Goal: Ask a question: Seek information or help from site administrators or community

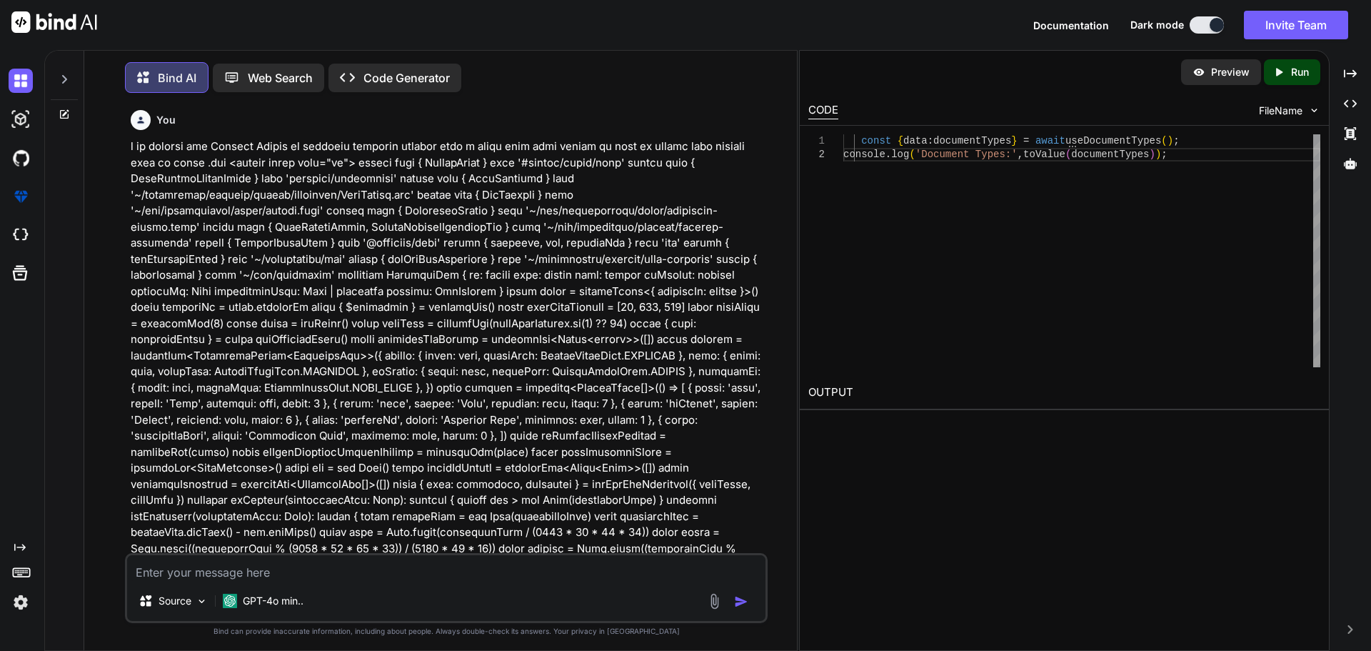
scroll to position [4788, 0]
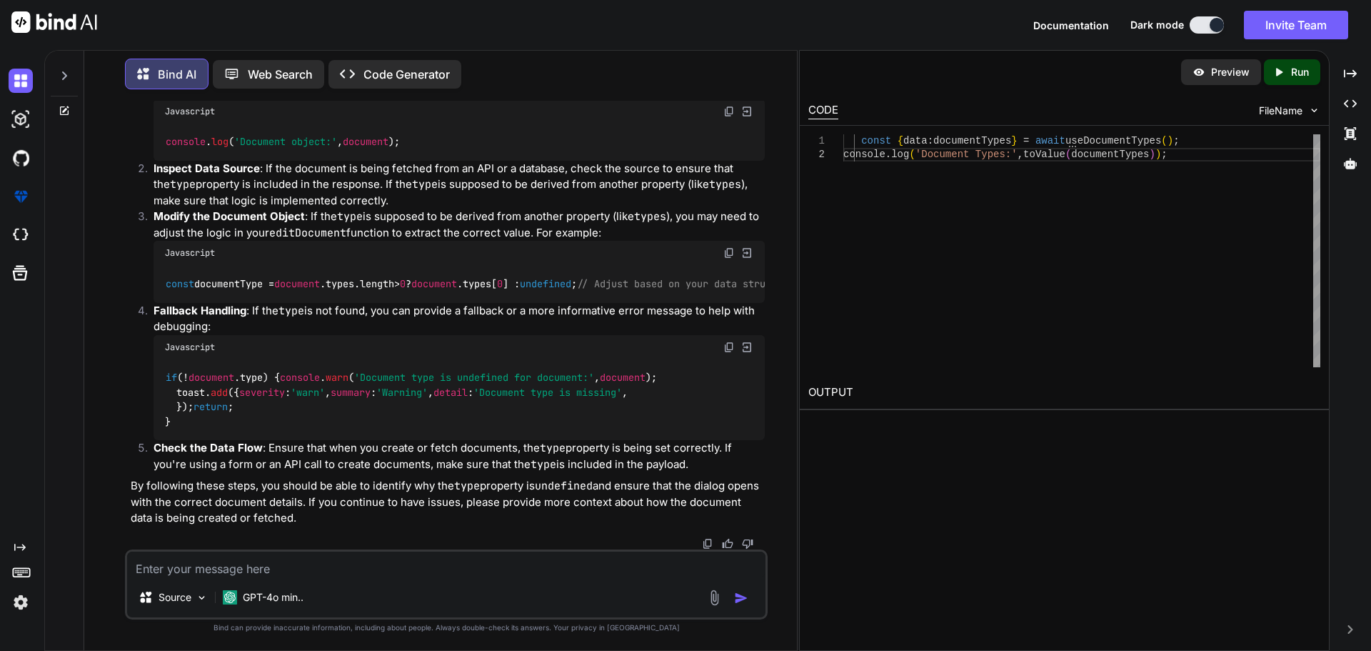
click at [409, 382] on div "if (! document . type ) { console . warn ( 'Document type is undefined for docu…" at bounding box center [459, 399] width 611 height 81
click at [410, 383] on div "if (! document . type ) { console . warn ( 'Document type is undefined for docu…" at bounding box center [459, 399] width 611 height 81
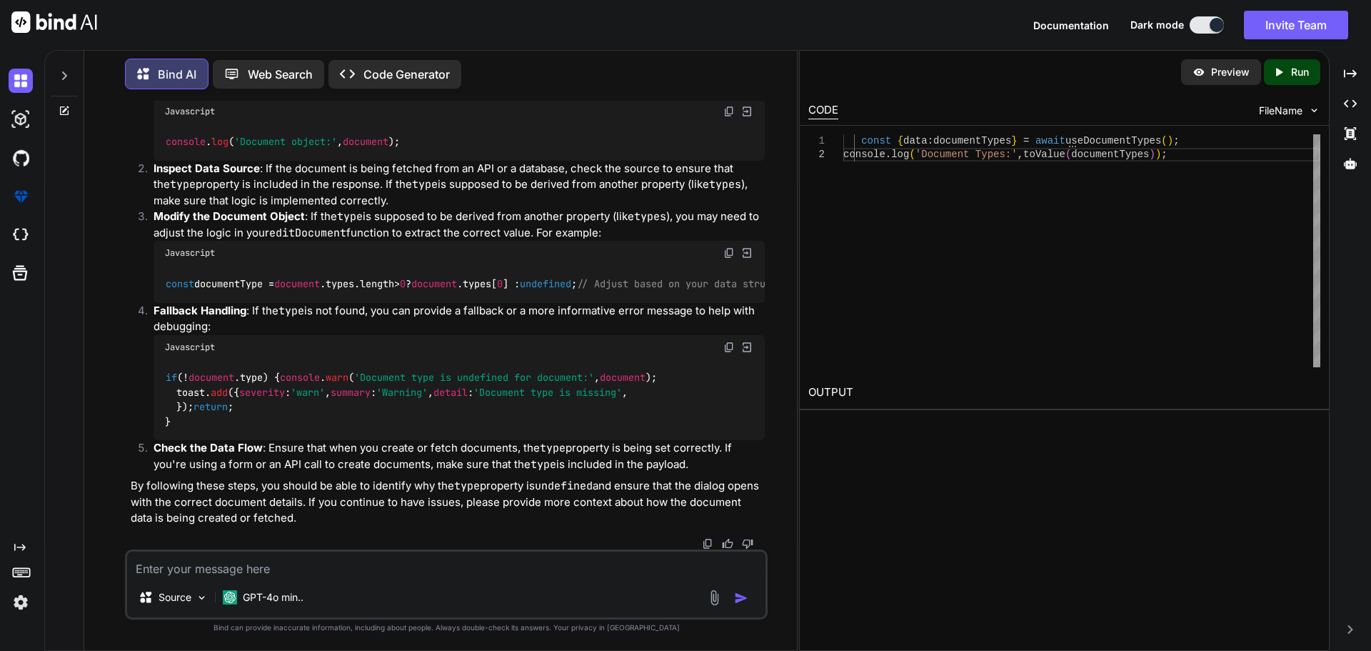
click at [410, 383] on div "if (! document . type ) { console . warn ( 'Document type is undefined for docu…" at bounding box center [459, 399] width 611 height 81
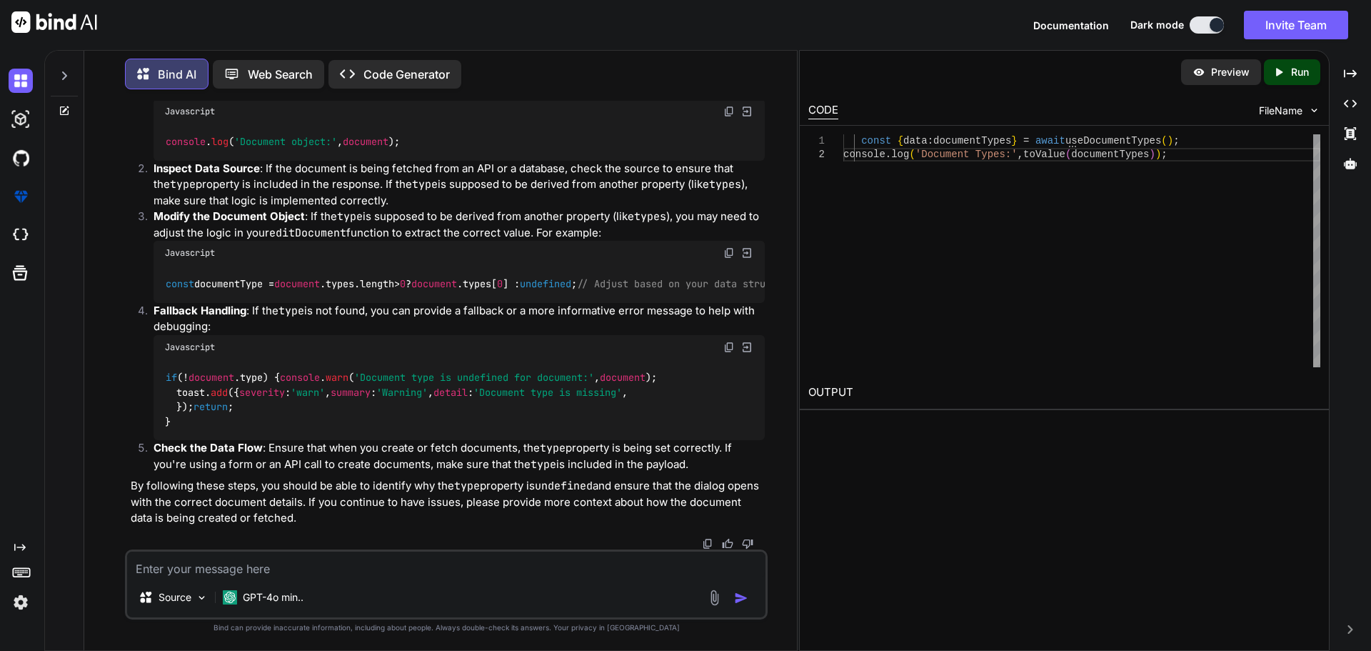
click at [410, 383] on div "if (! document . type ) { console . warn ( 'Document type is undefined for docu…" at bounding box center [459, 399] width 611 height 81
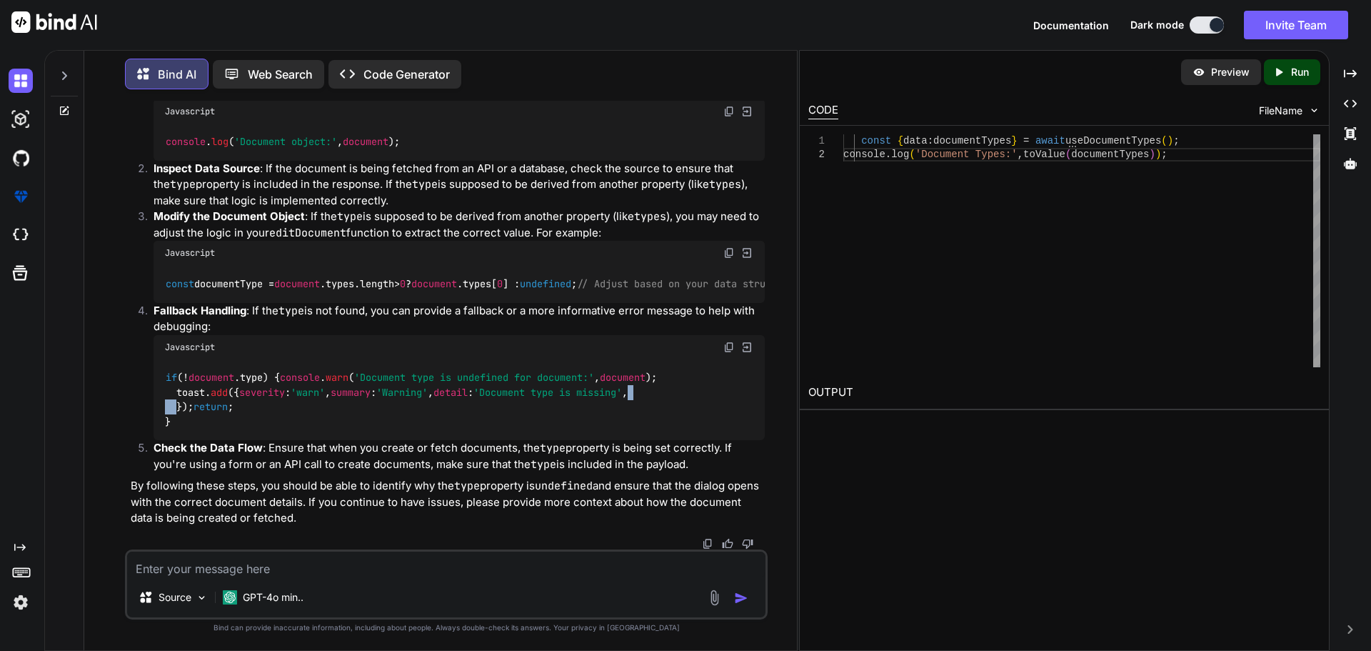
click at [410, 383] on div "if (! document . type ) { console . warn ( 'Document type is undefined for docu…" at bounding box center [459, 399] width 611 height 81
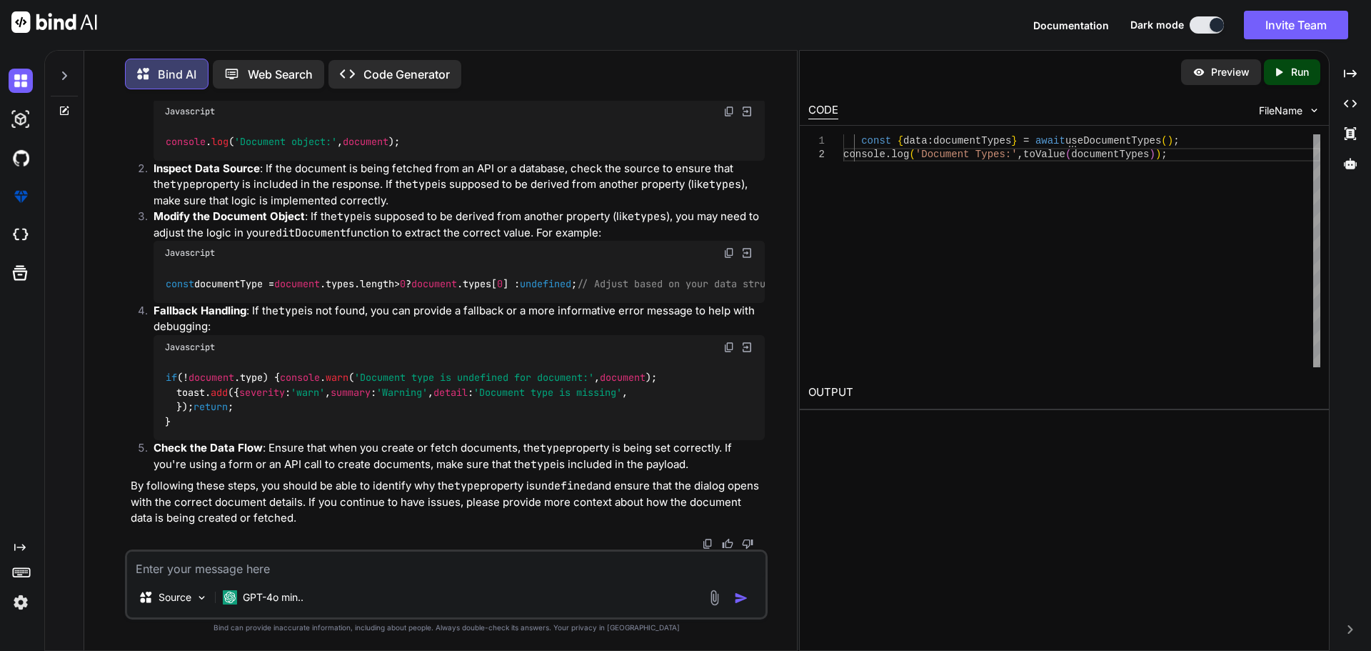
click at [410, 383] on div "if (! document . type ) { console . warn ( 'Document type is undefined for docu…" at bounding box center [459, 399] width 611 height 81
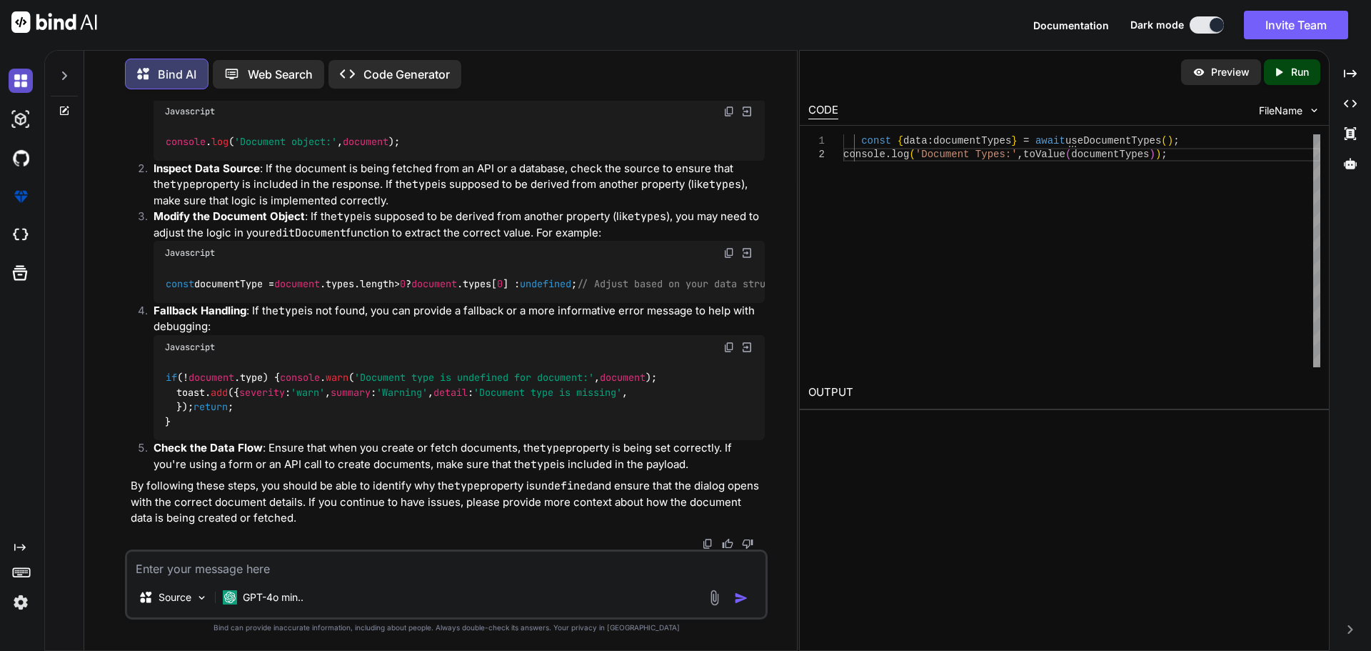
click at [22, 78] on img at bounding box center [21, 81] width 24 height 24
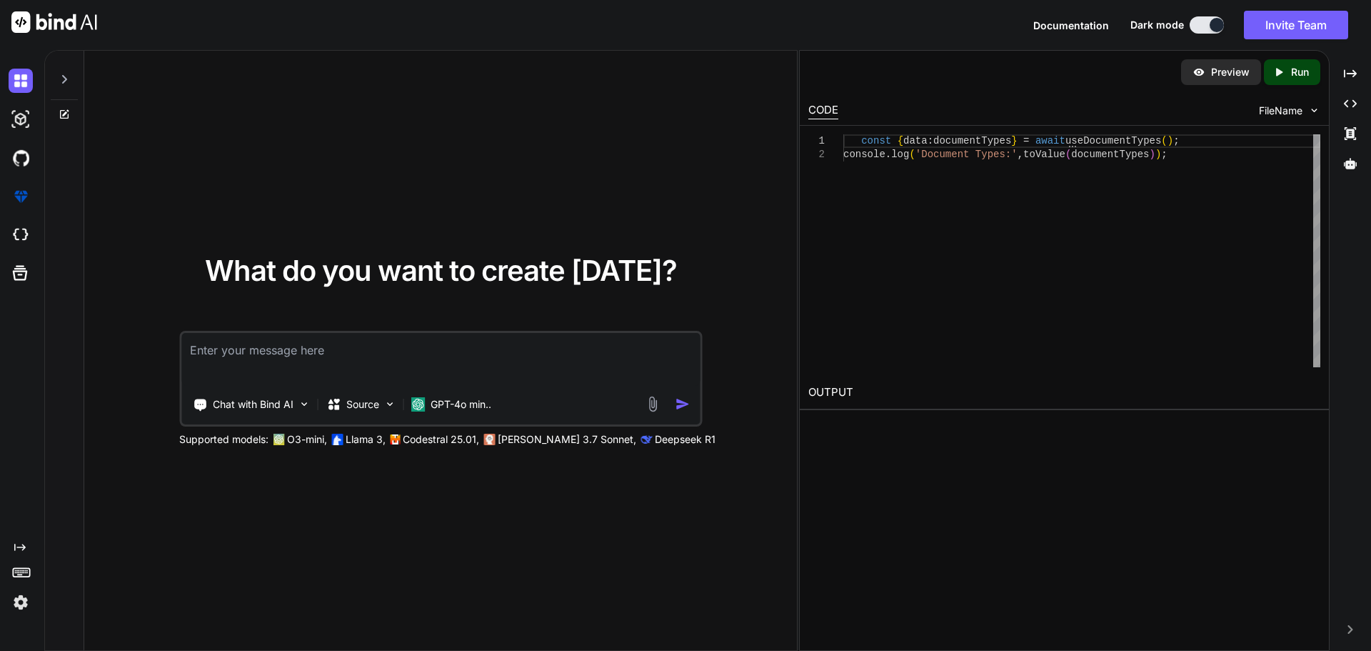
click at [292, 354] on textarea at bounding box center [440, 359] width 519 height 53
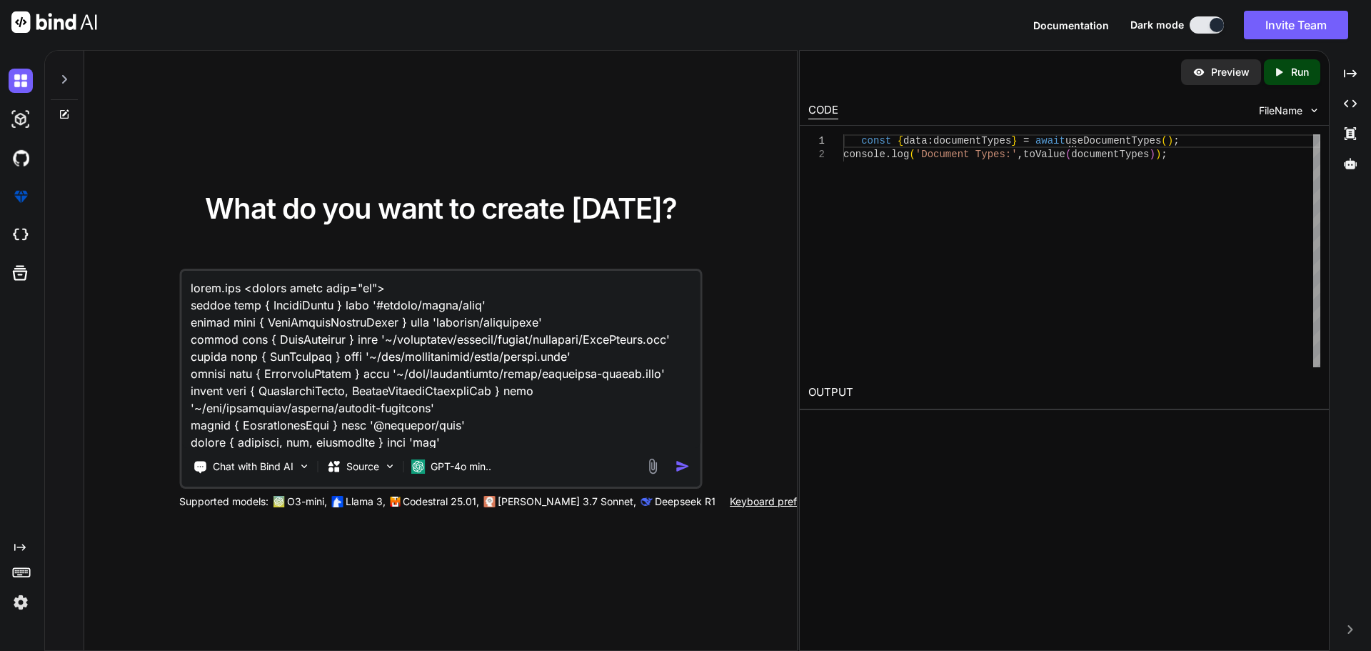
scroll to position [6859, 0]
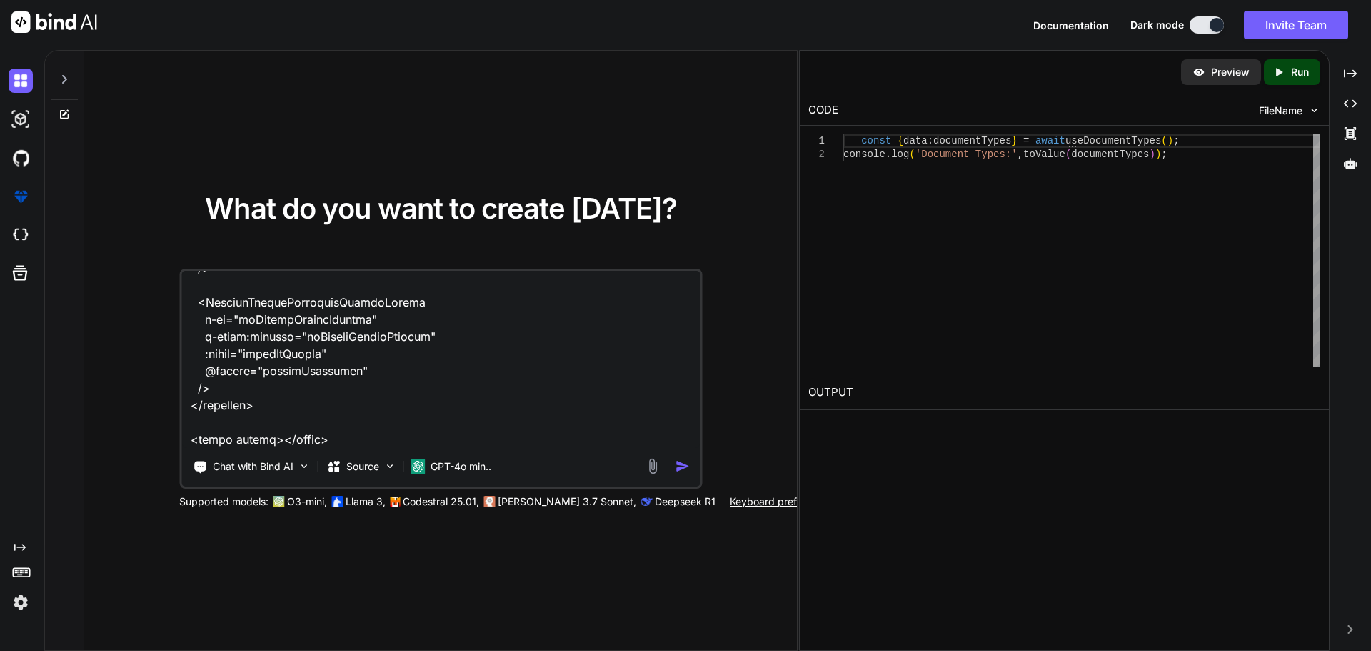
click at [337, 418] on textarea at bounding box center [440, 359] width 519 height 177
paste textarea "<script setup lang="ts"> import type { UpdatePartnerDocumentDto } from '~/lib/r…"
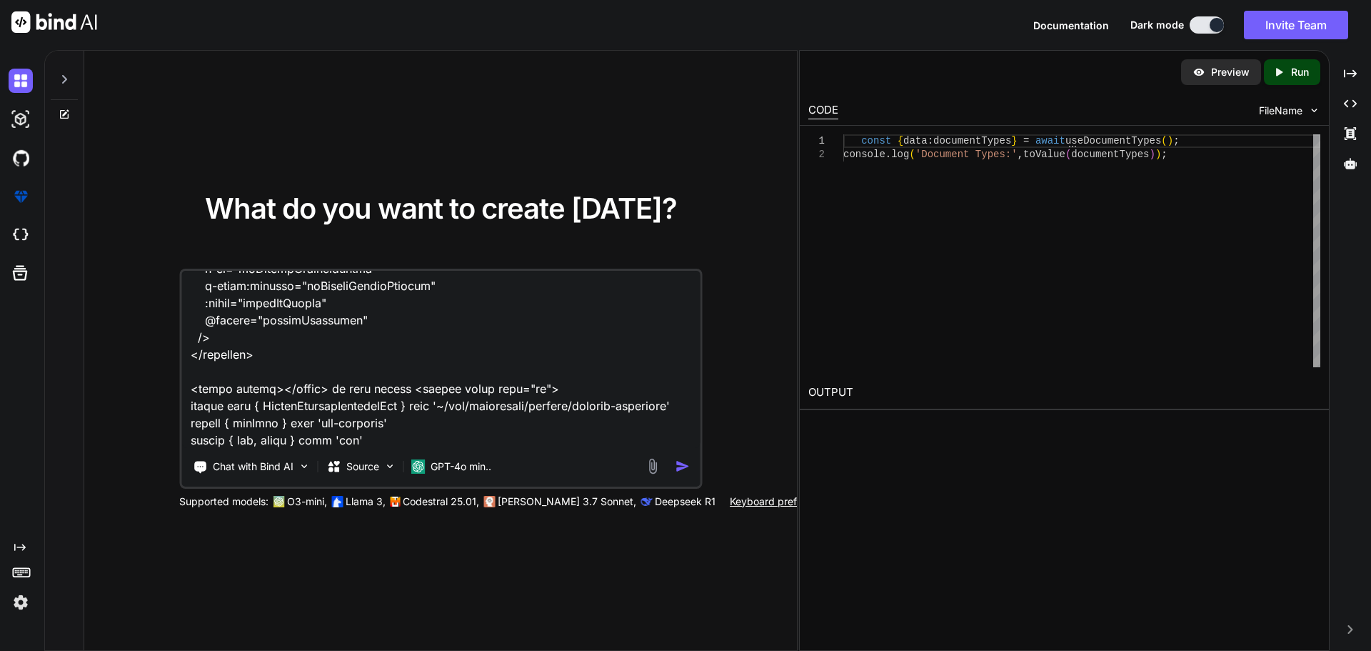
scroll to position [9550, 0]
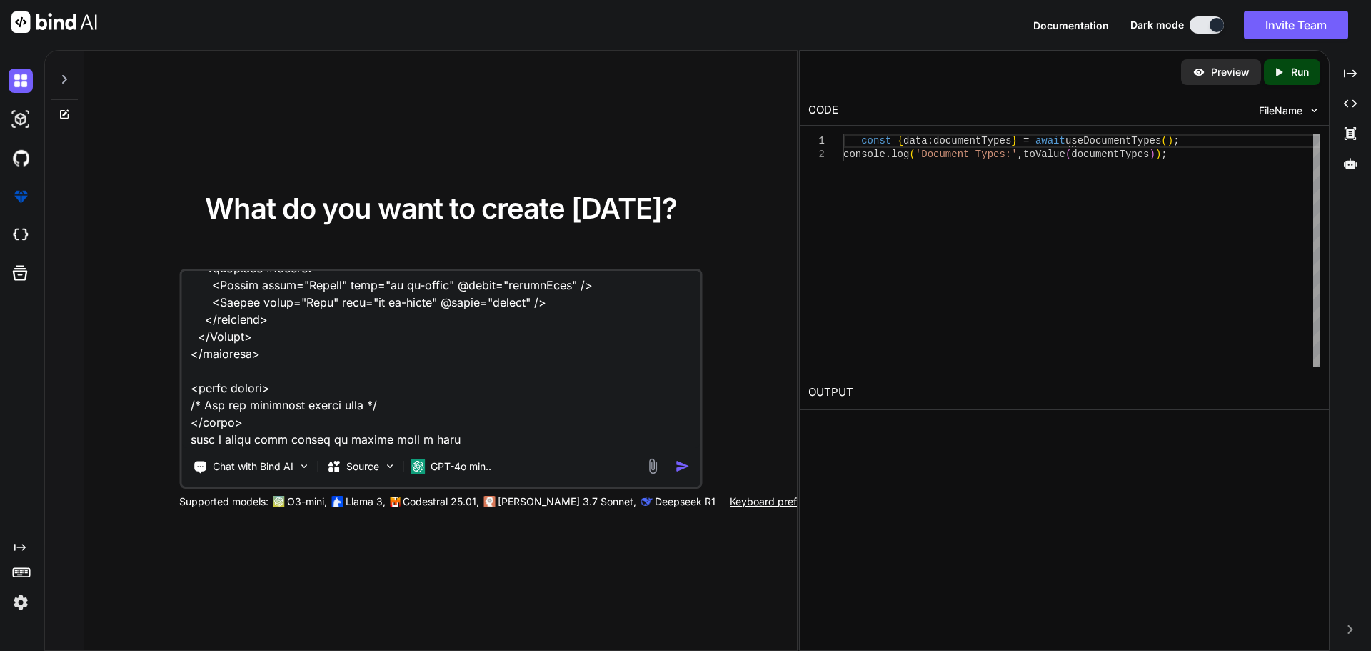
type textarea "index.vue <script setup lang="ts"> import type { ColumnProps } from '#shared/ty…"
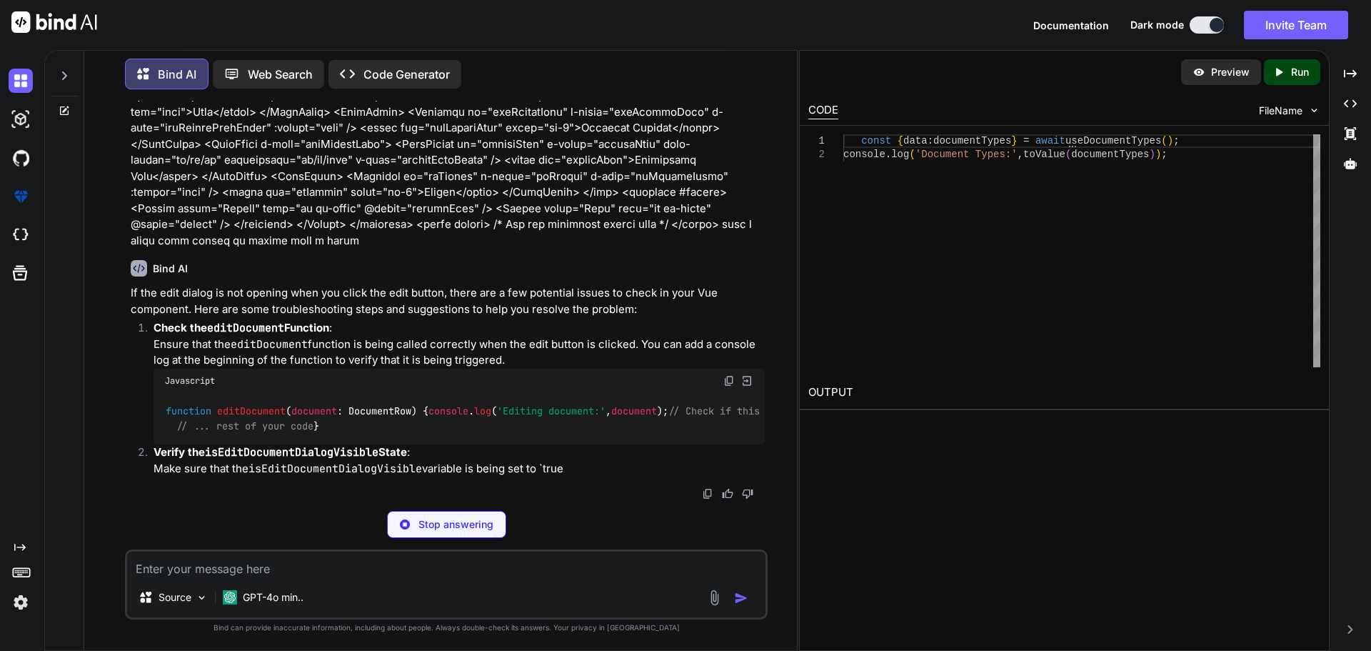
scroll to position [1861, 0]
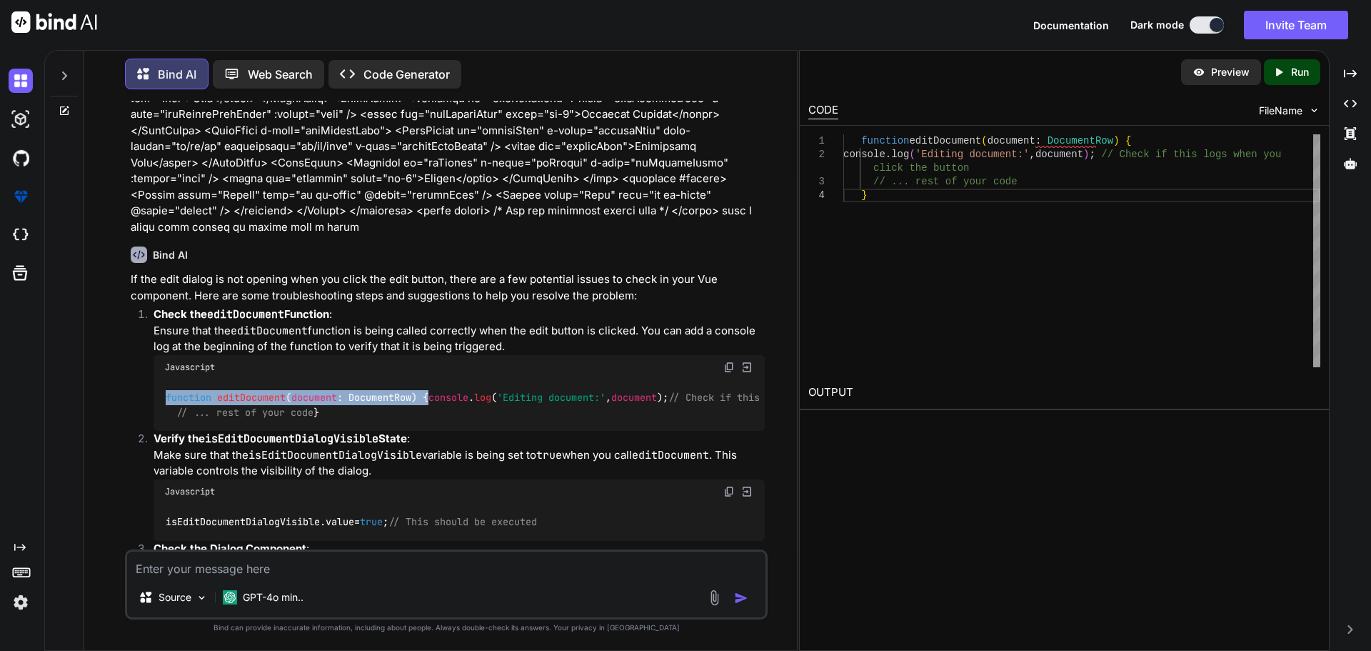
drag, startPoint x: 442, startPoint y: 382, endPoint x: 166, endPoint y: 381, distance: 276.4
click at [166, 381] on div "function editDocument ( document : DocumentRow ) { console . log ( 'Editing doc…" at bounding box center [459, 405] width 611 height 52
click at [264, 391] on span "editDocument" at bounding box center [251, 397] width 69 height 13
click at [169, 391] on span "function" at bounding box center [189, 397] width 46 height 13
drag, startPoint x: 166, startPoint y: 382, endPoint x: 422, endPoint y: 374, distance: 255.8
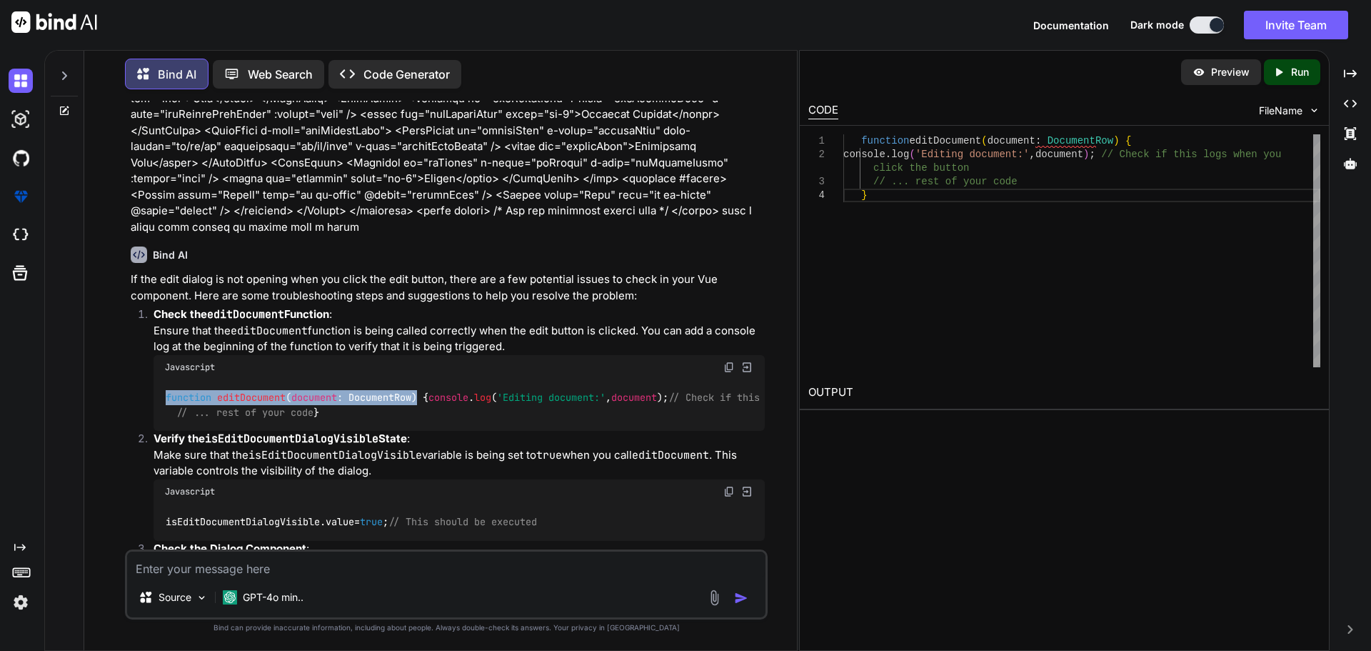
click at [422, 379] on div "function editDocument ( document : DocumentRow ) { console . log ( 'Editing doc…" at bounding box center [459, 405] width 611 height 52
click at [282, 391] on span "editDocument" at bounding box center [251, 397] width 69 height 13
drag, startPoint x: 344, startPoint y: 381, endPoint x: 223, endPoint y: 379, distance: 121.4
click at [220, 390] on code "function editDocument ( document : DocumentRow ) { console . log ( 'Editing doc…" at bounding box center [551, 404] width 772 height 29
copy code "editDocument ( document :"
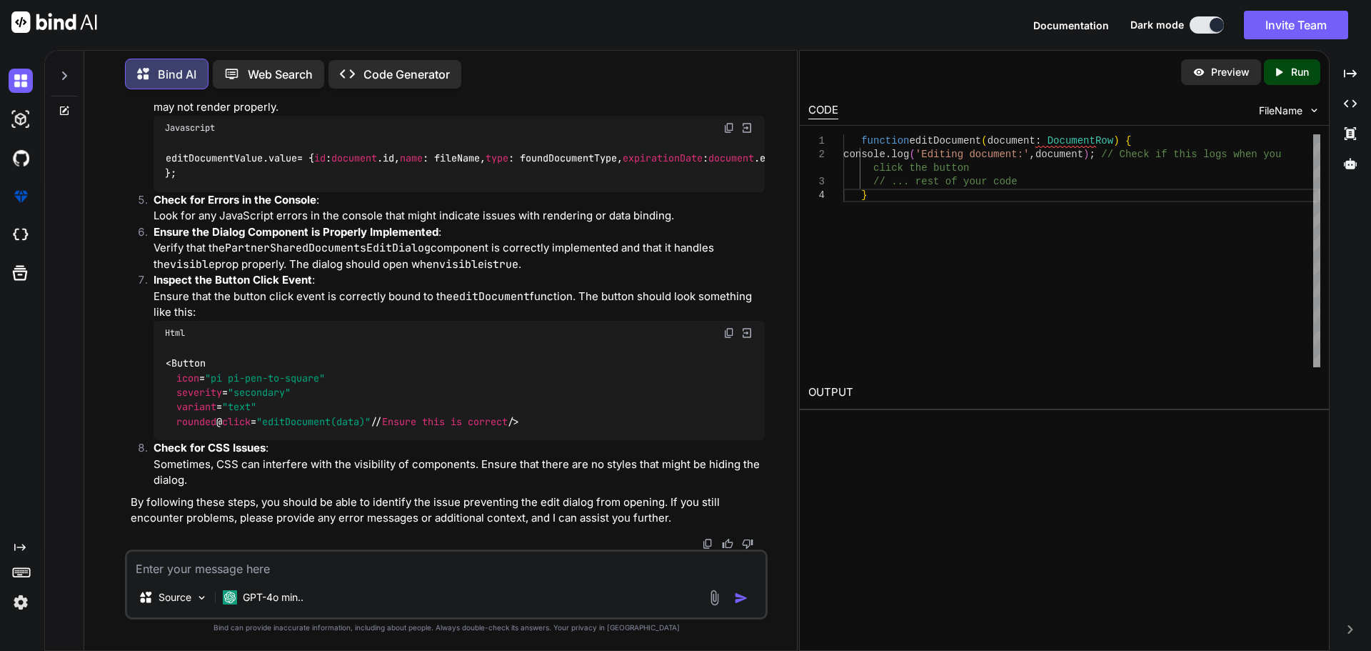
scroll to position [2646, 0]
click at [249, 570] on textarea at bounding box center [446, 564] width 638 height 26
paste textarea "Editing document: Proxy(Object) {id: 32, name: '1.PNG', isDeleted: false, types…"
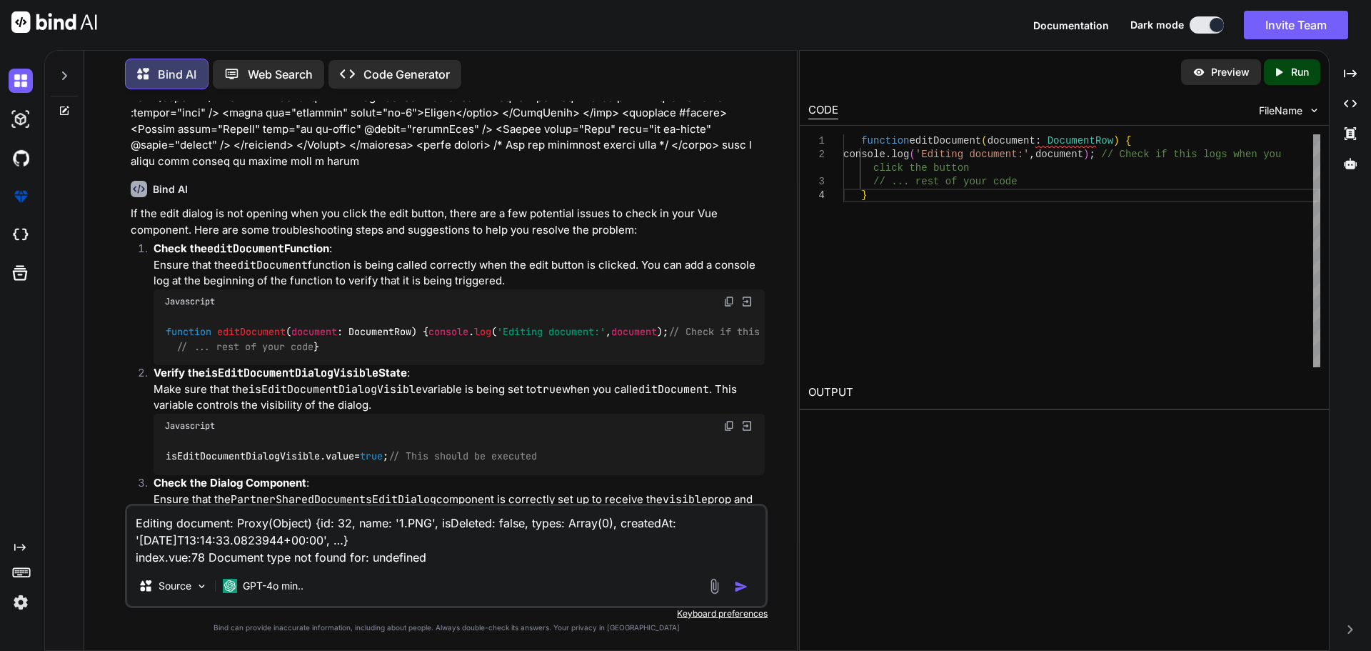
scroll to position [1932, 0]
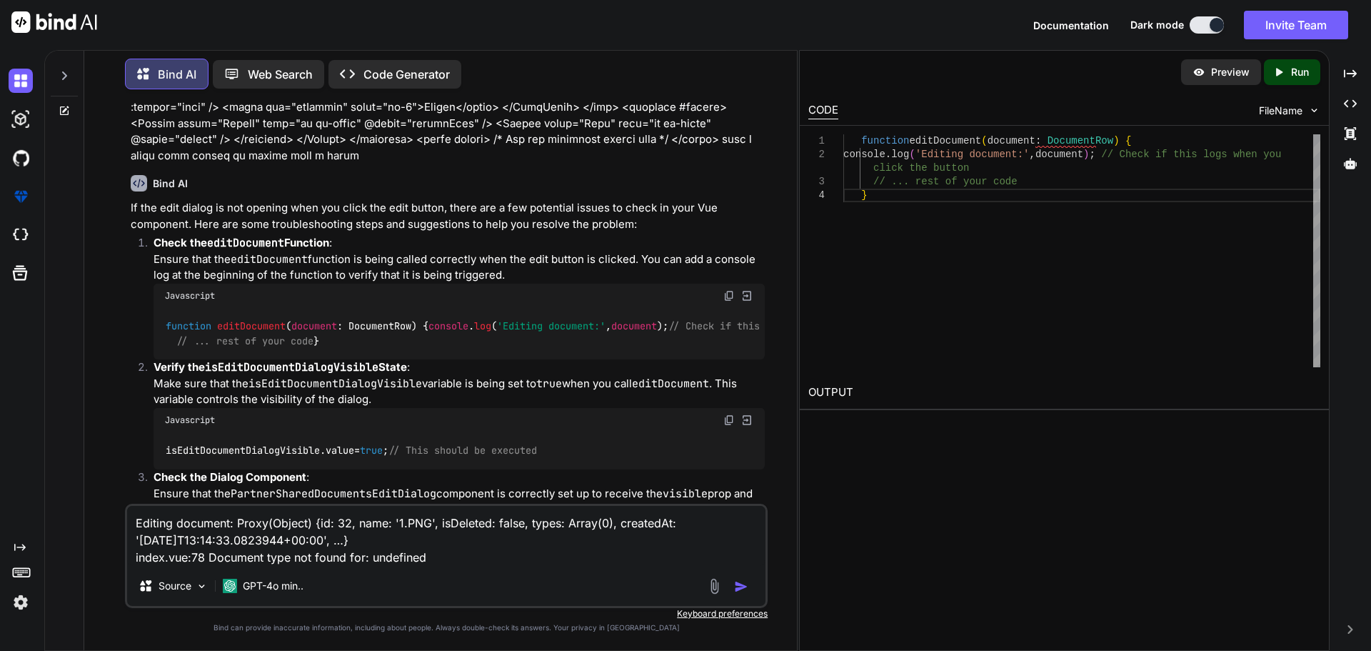
type textarea "Editing document: Proxy(Object) {id: 32, name: '1.PNG', isDeleted: false, types…"
drag, startPoint x: 164, startPoint y: 309, endPoint x: 290, endPoint y: 300, distance: 126.7
click at [290, 308] on div "function editDocument ( document : DocumentRow ) { console . log ( 'Editing doc…" at bounding box center [459, 334] width 611 height 52
copy code "function editDocument"
drag, startPoint x: 428, startPoint y: 326, endPoint x: 161, endPoint y: 326, distance: 267.1
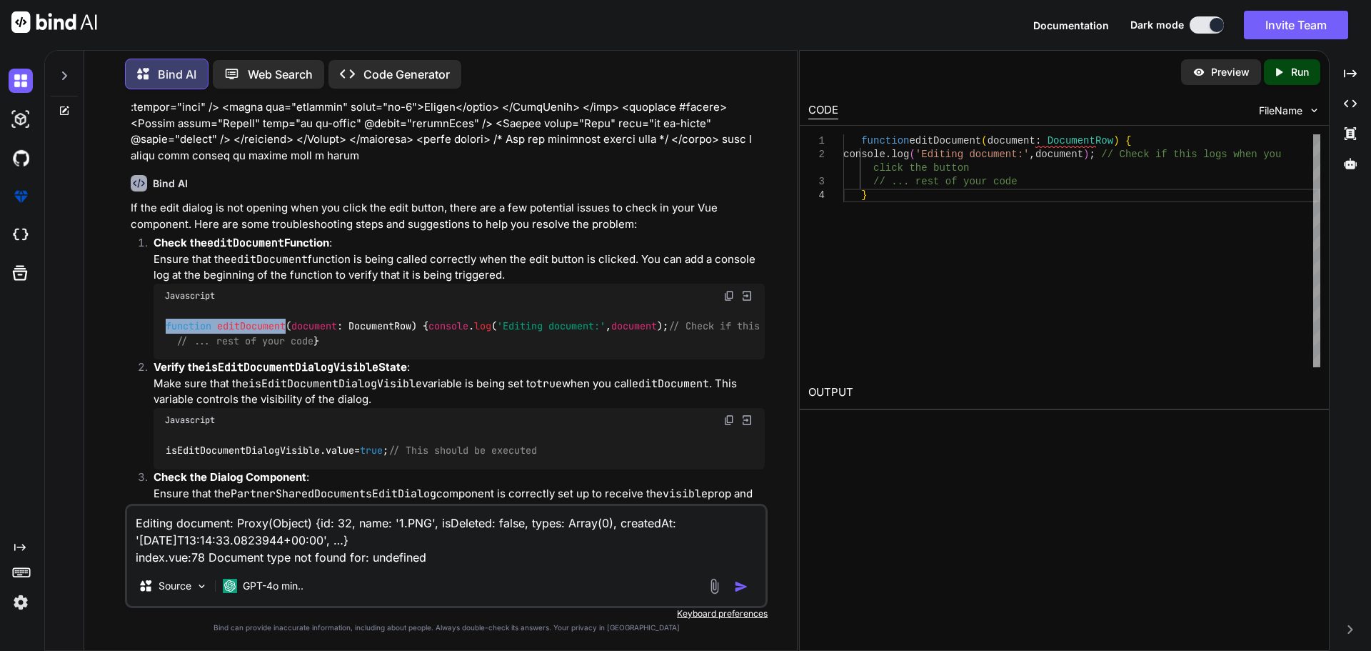
click at [161, 326] on div "function editDocument ( document : DocumentRow ) { console . log ( 'Editing doc…" at bounding box center [459, 334] width 611 height 52
copy code "console . log ( 'Editing document:' , document );"
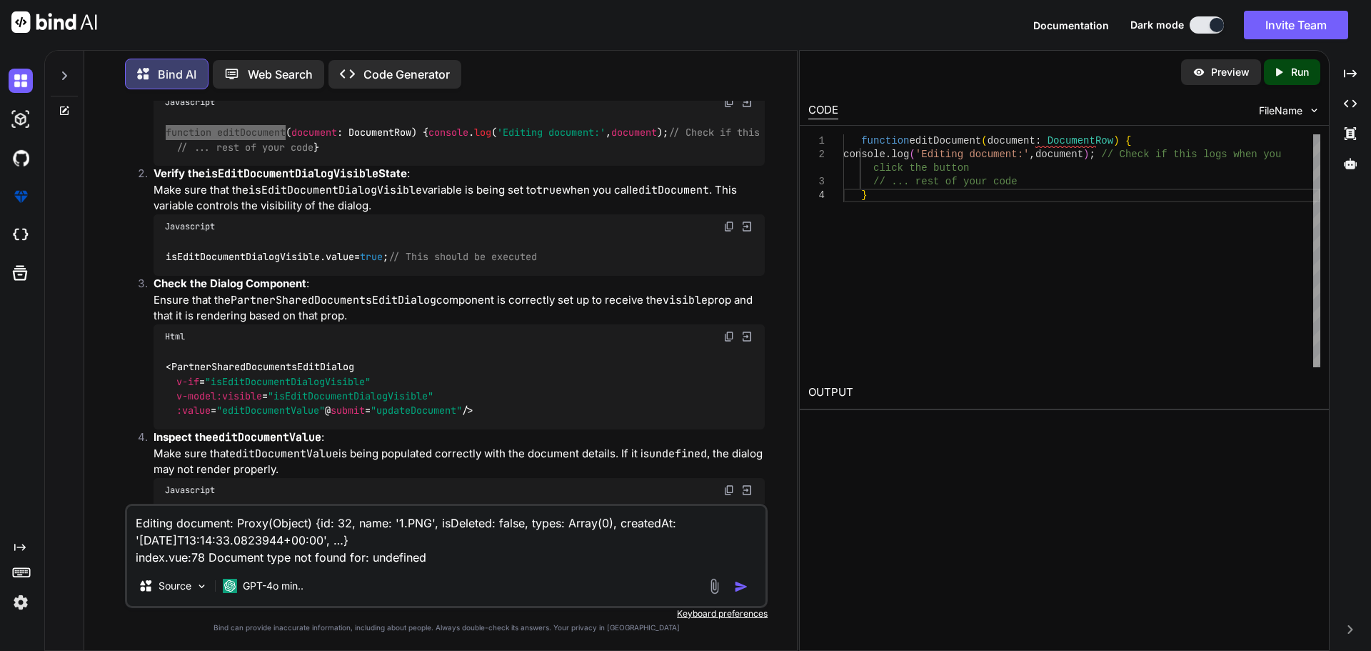
scroll to position [2146, 0]
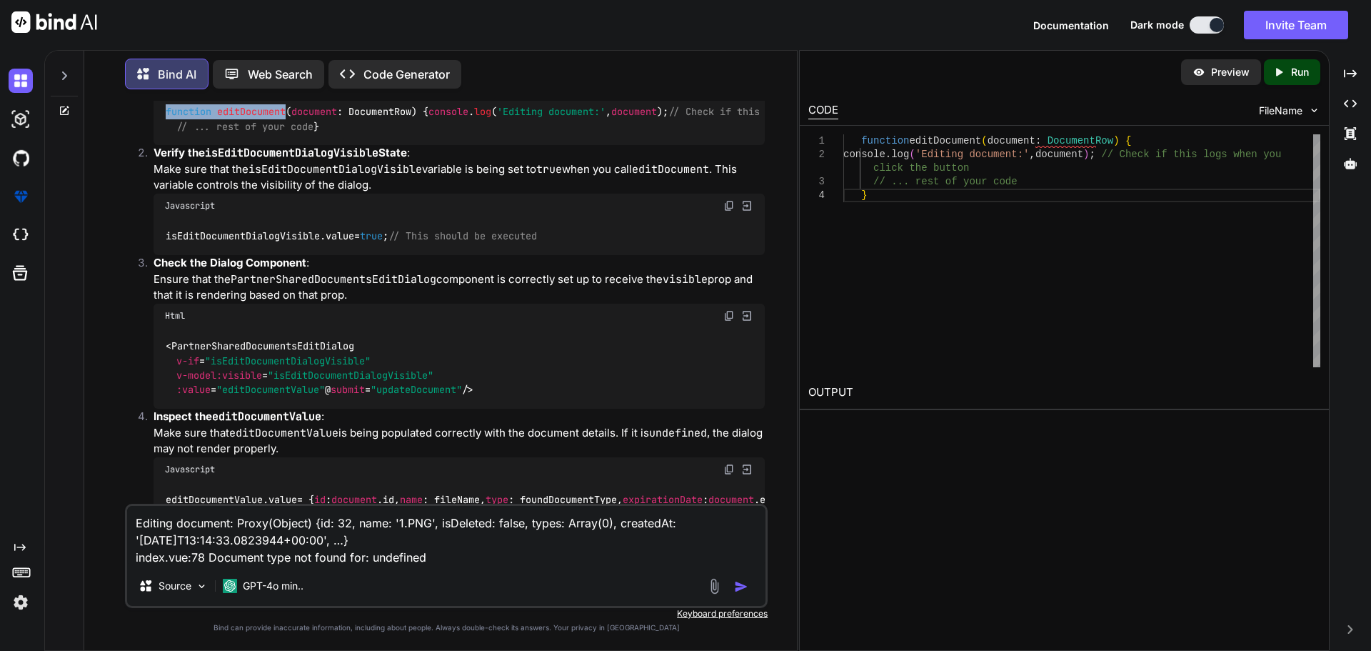
click at [281, 244] on code "isEditDocumentDialogVisible. value = true ; // This should be executed" at bounding box center [352, 236] width 374 height 15
copy code "isEditDocumentDialogVisible"
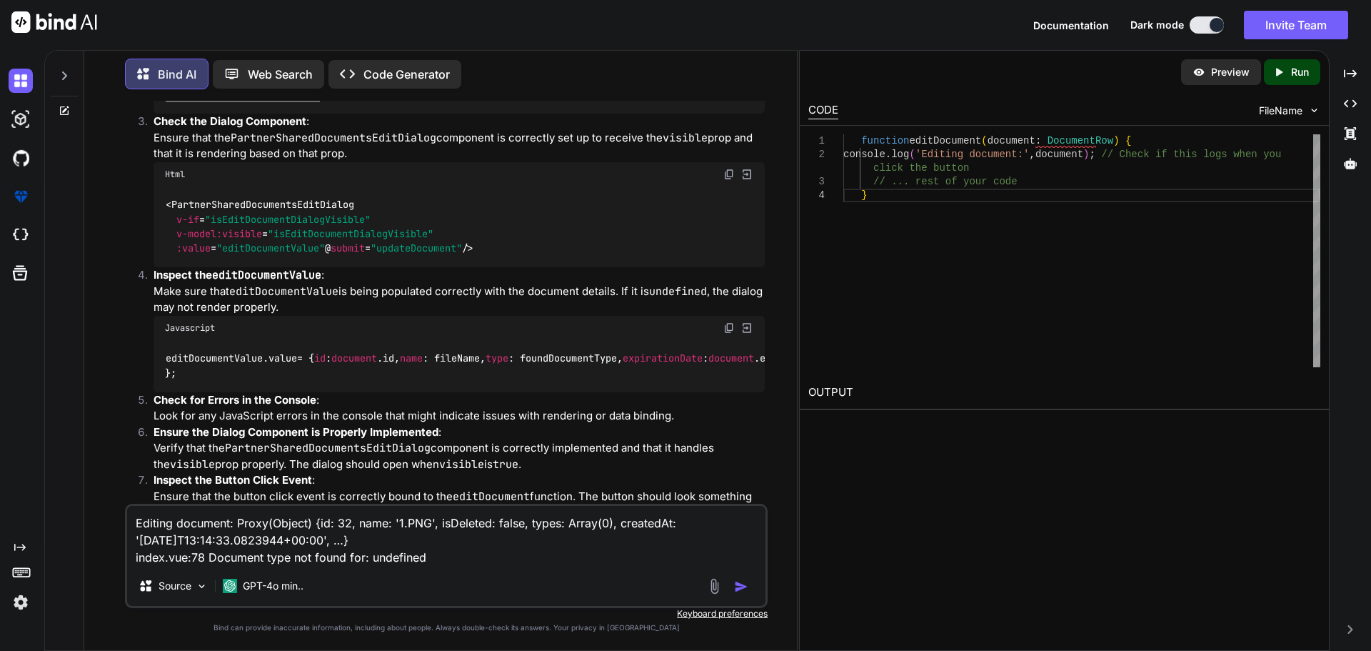
scroll to position [2289, 0]
drag, startPoint x: 174, startPoint y: 286, endPoint x: 159, endPoint y: 216, distance: 71.7
click at [159, 216] on div "< PartnerSharedDocumentsEditDialog v-if = "isEditDocumentDialogVisible" v-model…" at bounding box center [459, 225] width 611 height 81
copy span "< PartnerSharedDocumentsEditDialog v-if = "isEditDocumentDialogVisible" v-model…"
drag, startPoint x: 299, startPoint y: 399, endPoint x: 164, endPoint y: 398, distance: 135.0
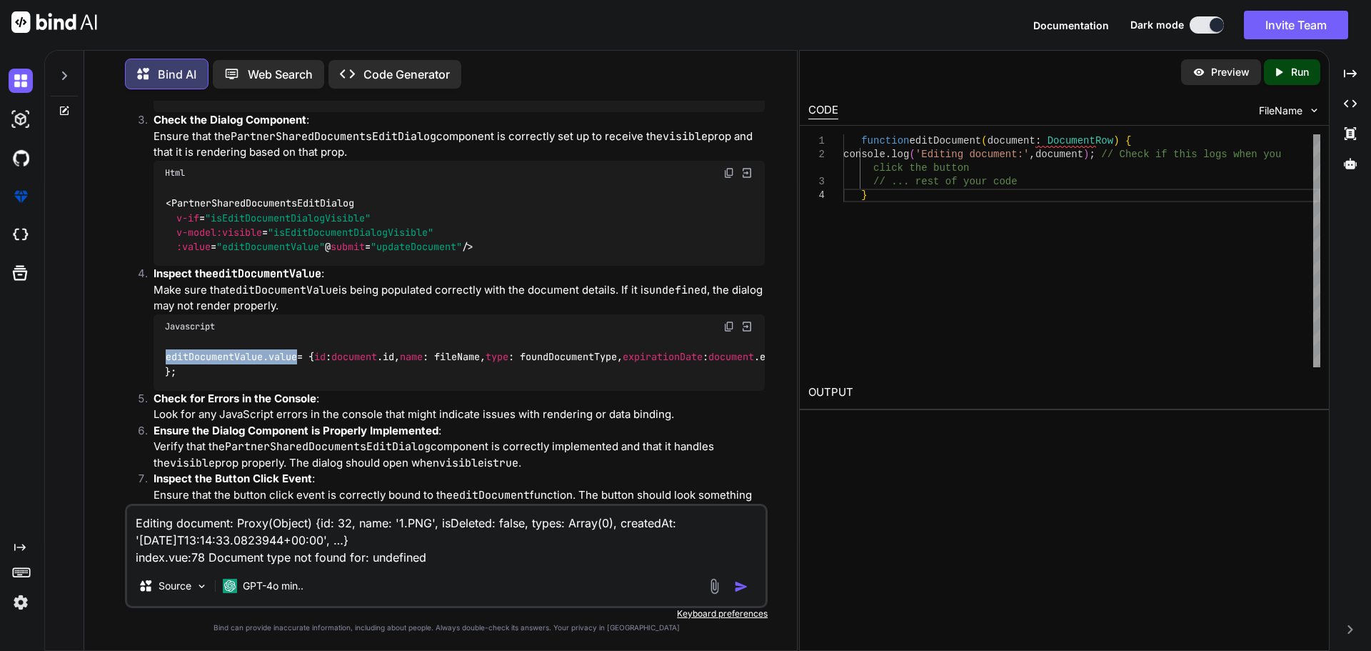
click at [164, 391] on div "editDocumentValue. value = { id : document . id , name : fileName, type : found…" at bounding box center [459, 365] width 611 height 52
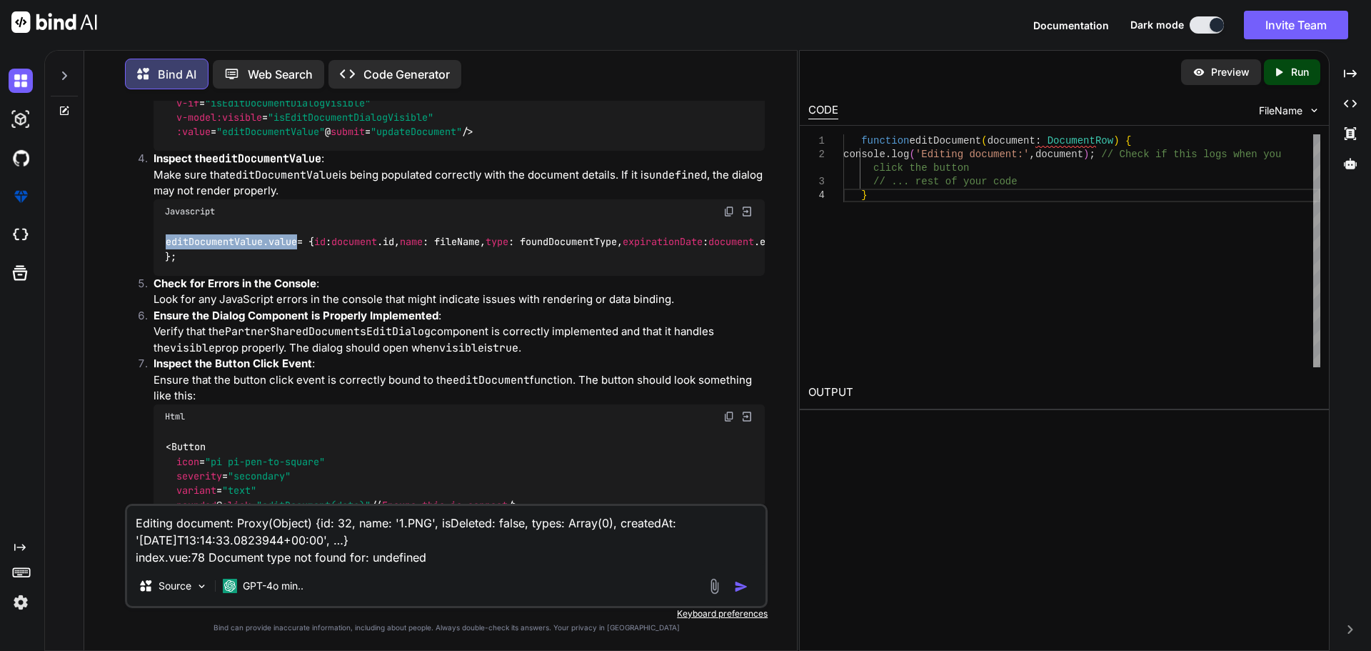
scroll to position [2432, 0]
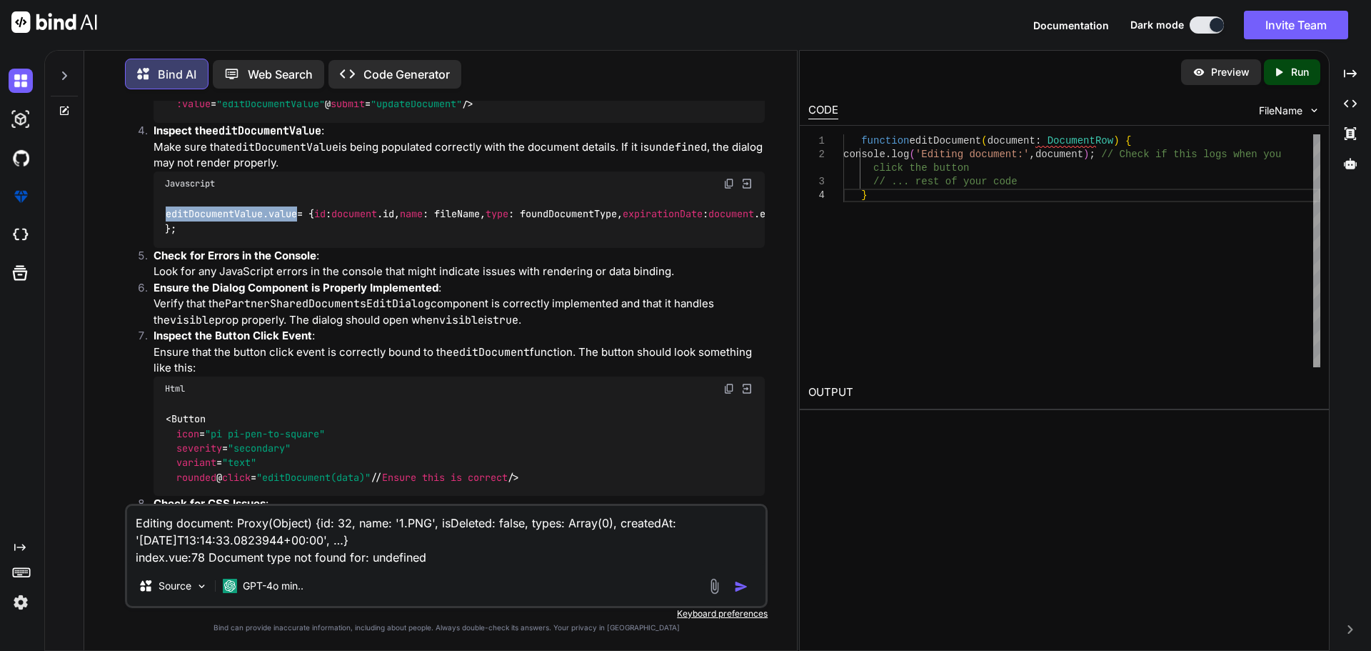
copy code "editDocumentValue. value"
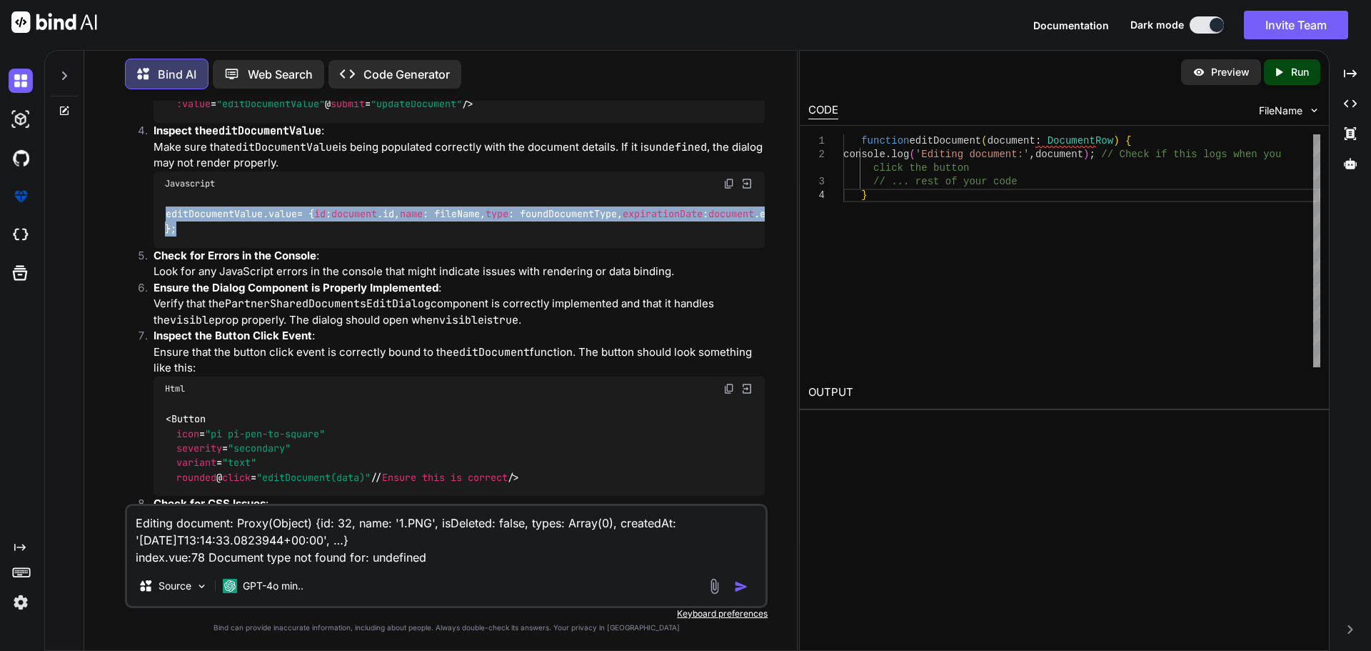
drag, startPoint x: 176, startPoint y: 350, endPoint x: 164, endPoint y: 254, distance: 97.3
click at [164, 248] on div "editDocumentValue. value = { id : document . id , name : fileName, type : found…" at bounding box center [459, 222] width 611 height 52
copy code "editDocumentValue. value = { id : document . id , name : fileName, type : found…"
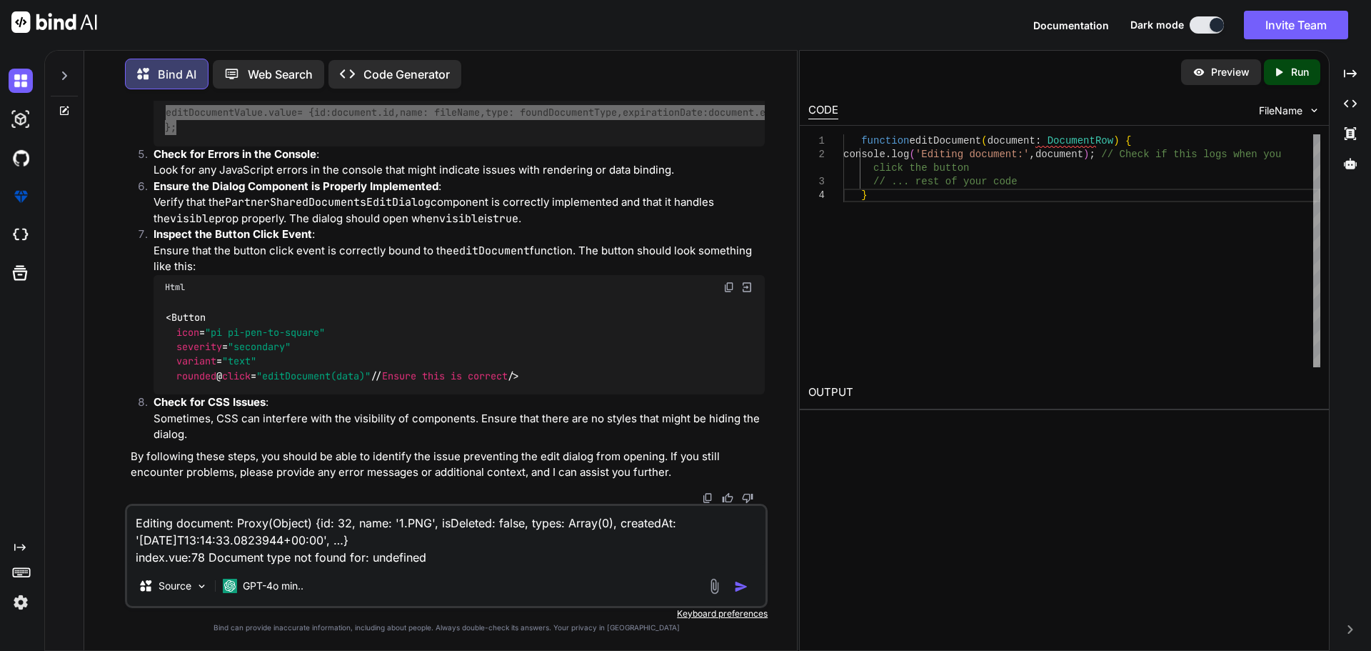
scroll to position [2707, 0]
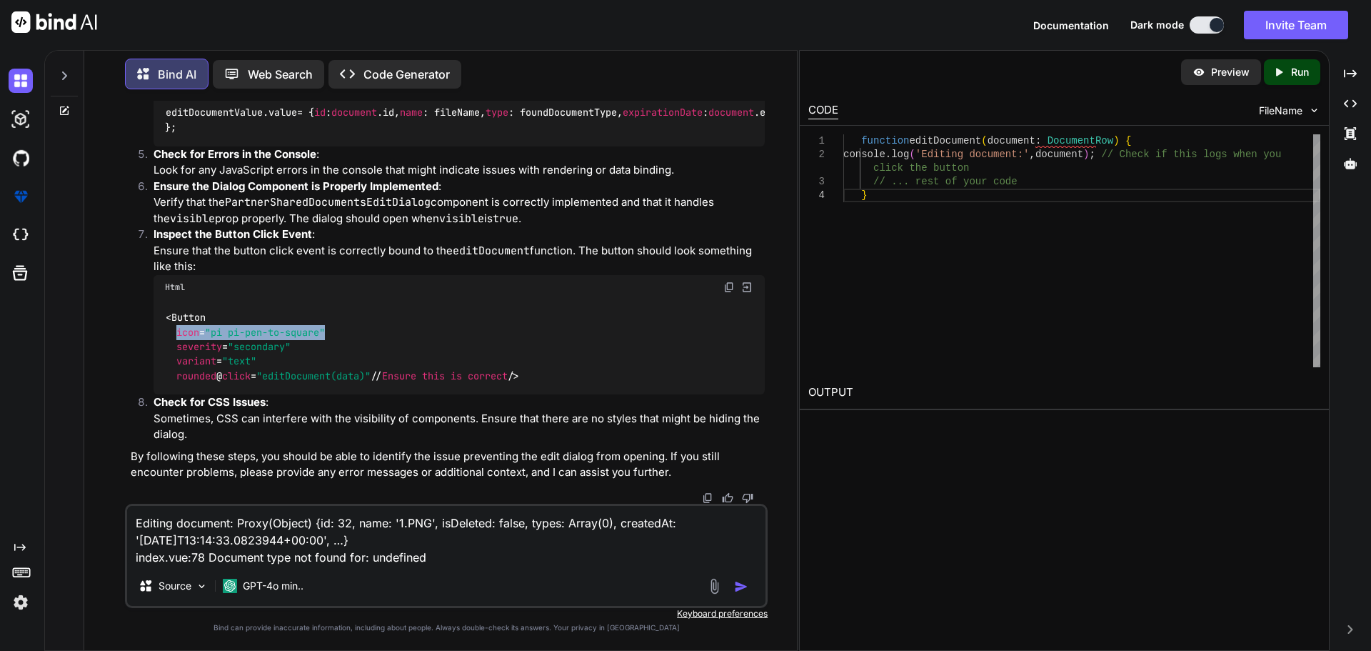
drag, startPoint x: 328, startPoint y: 302, endPoint x: 162, endPoint y: 299, distance: 165.7
click at [173, 311] on span "< Button icon = "pi pi-pen-to-square" severity = "secondary" variant = "text" r…" at bounding box center [342, 346] width 354 height 71
copy span "icon = "pi pi-pen-to-square""
click at [446, 554] on textarea "Editing document: Proxy(Object) {id: 32, name: '1.PNG', isDeleted: false, types…" at bounding box center [446, 536] width 638 height 60
click at [737, 586] on img "button" at bounding box center [741, 586] width 14 height 14
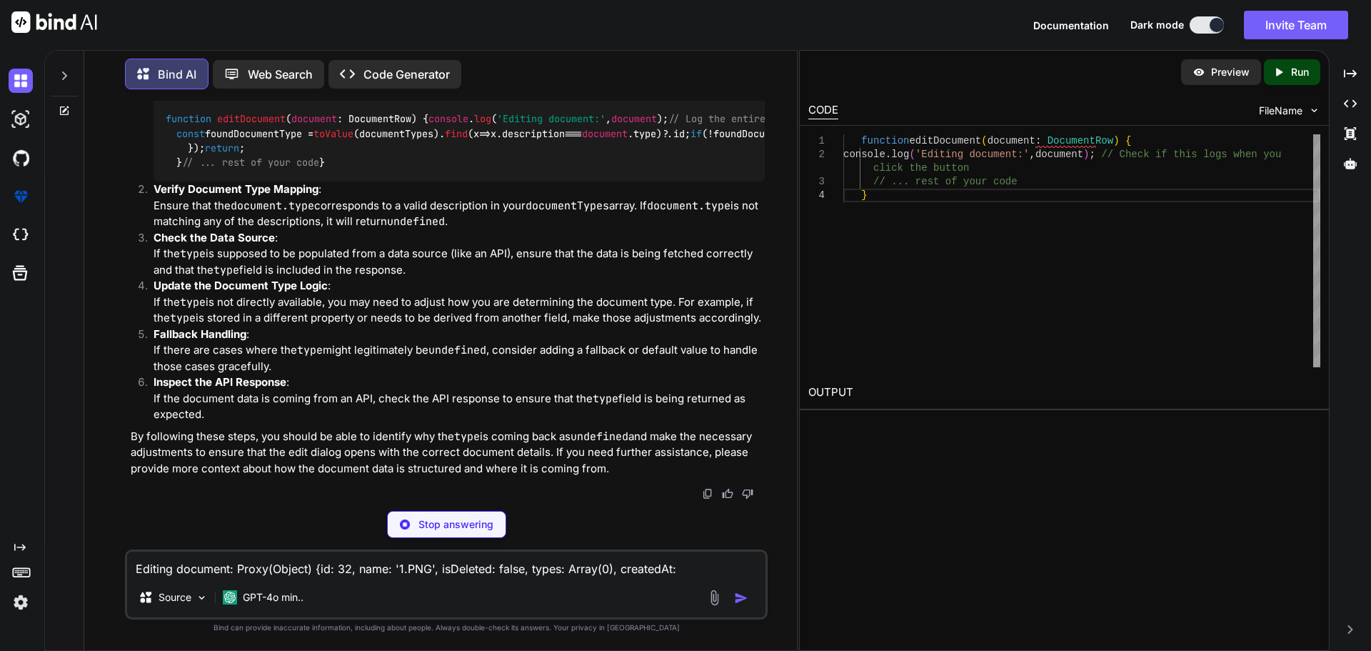
scroll to position [3257, 0]
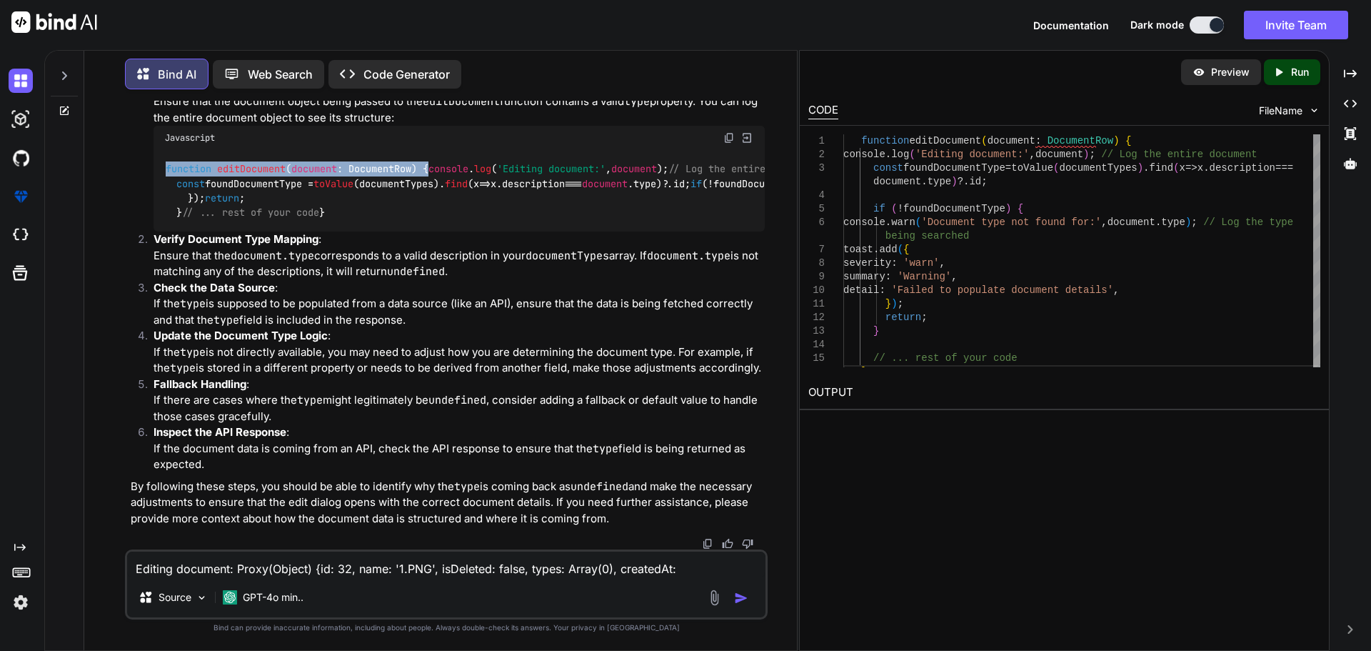
drag, startPoint x: 435, startPoint y: 219, endPoint x: 164, endPoint y: 215, distance: 270.7
click at [164, 215] on div "function editDocument ( document : DocumentRow ) { console . log ( 'Editing doc…" at bounding box center [459, 190] width 611 height 81
copy code "function editDocument ( document : DocumentRow ) {"
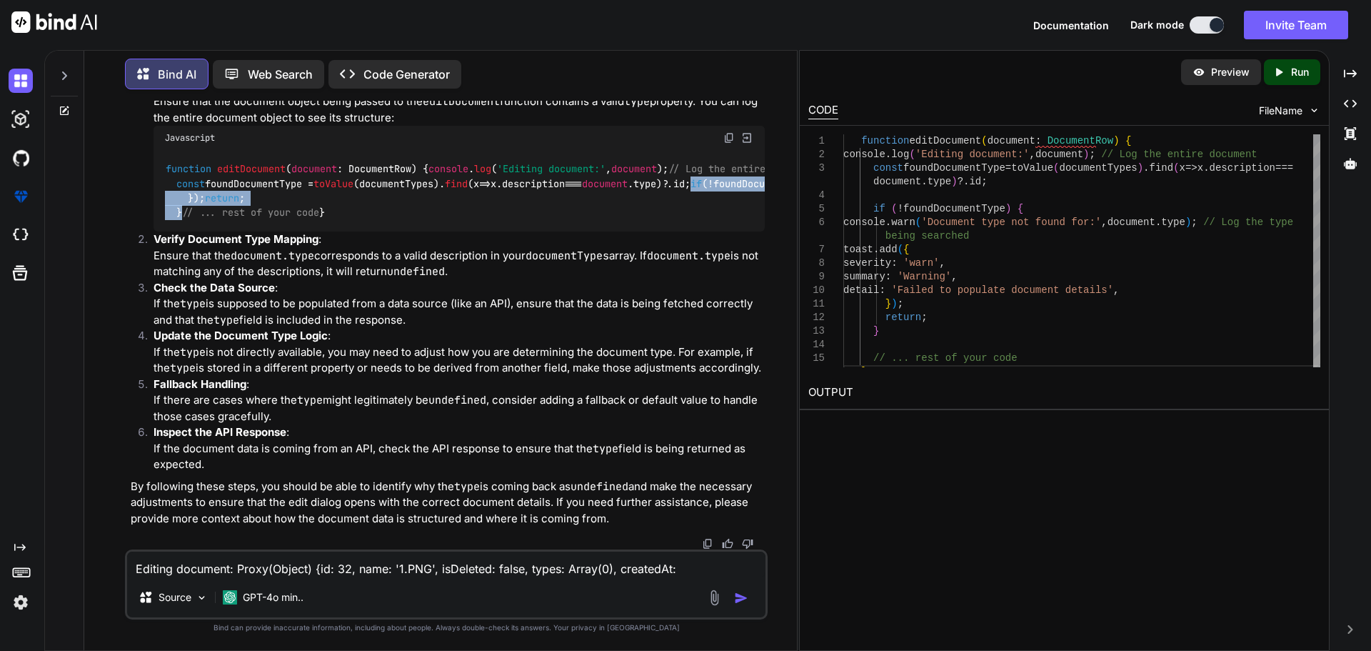
drag, startPoint x: 179, startPoint y: 279, endPoint x: 274, endPoint y: 350, distance: 119.4
click at [288, 231] on div "function editDocument ( document : DocumentRow ) { console . log ( 'Editing doc…" at bounding box center [459, 190] width 611 height 81
click at [284, 571] on textarea "Editing document: Proxy(Object) {id: 32, name: '1.PNG', isDeleted: false, types…" at bounding box center [446, 564] width 638 height 26
paste textarea "C:\nova\Osiris.Nova.Internal.UI\composables\queries\nova-partners.ts"
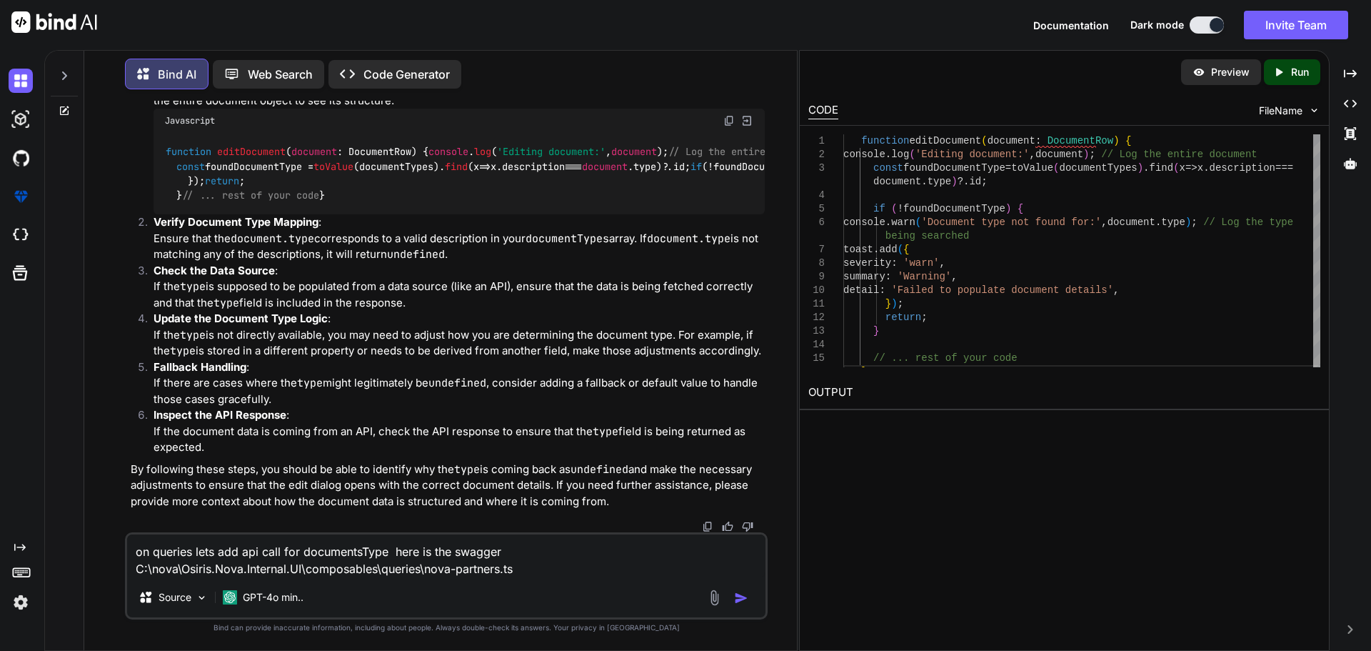
click at [567, 562] on textarea "on queries lets add api call for documentsType here is the swagger C:\nova\Osir…" at bounding box center [446, 555] width 638 height 43
paste textarea "[ { "id": 0, "name": "string", "description": "string" } ]"
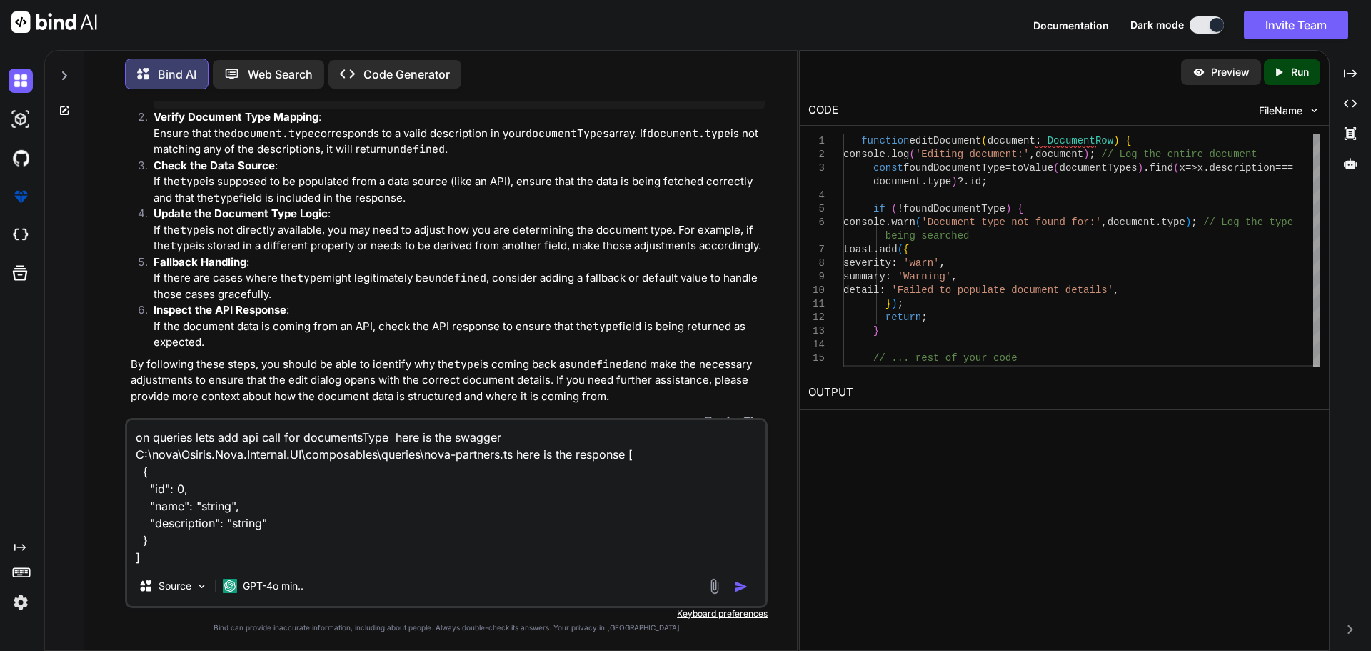
click at [149, 566] on textarea "on queries lets add api call for documentsType here is the swagger C:\nova\Osir…" at bounding box center [446, 493] width 638 height 146
paste textarea "C:\nova\Osiris.Nova.Internal.UI\composables\queries\nova-partners.ts"
click at [662, 559] on textarea "on queries lets add api call for documentsType here is the swagger C:\nova\Osir…" at bounding box center [446, 493] width 638 height 146
paste textarea "import type { Documents } from '#shared/types/nova-documents' import type { Nov…"
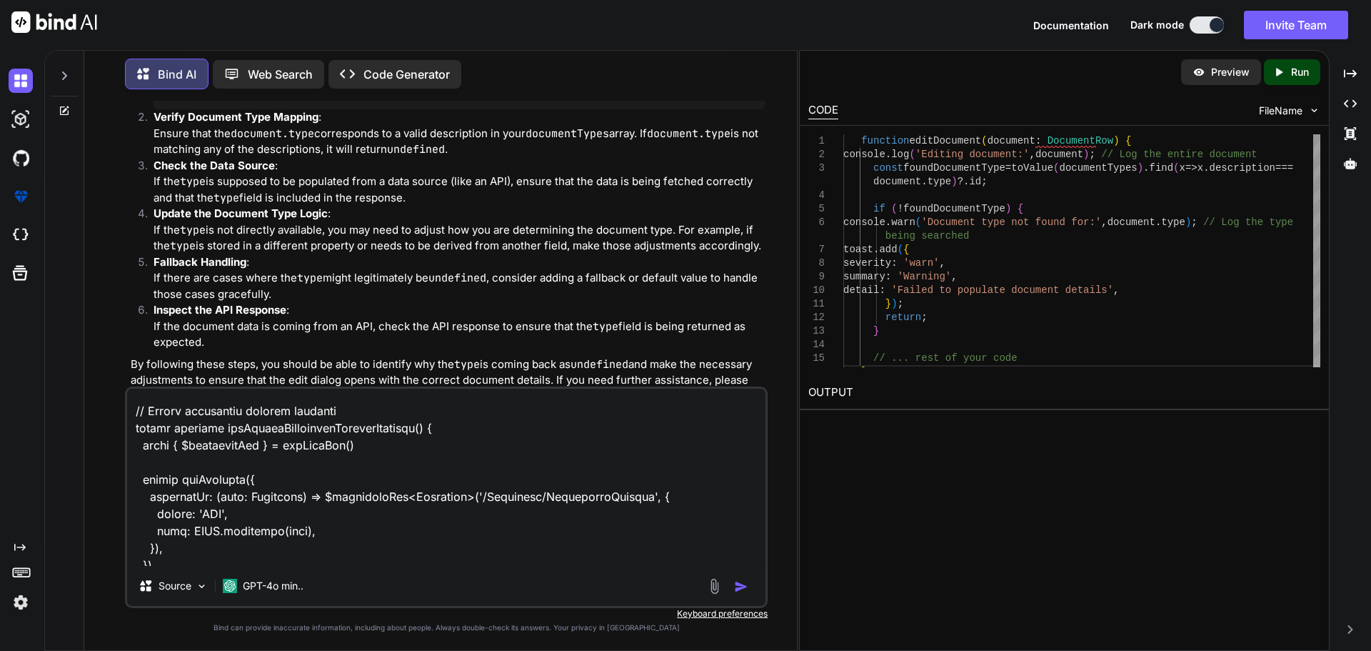
scroll to position [9722, 0]
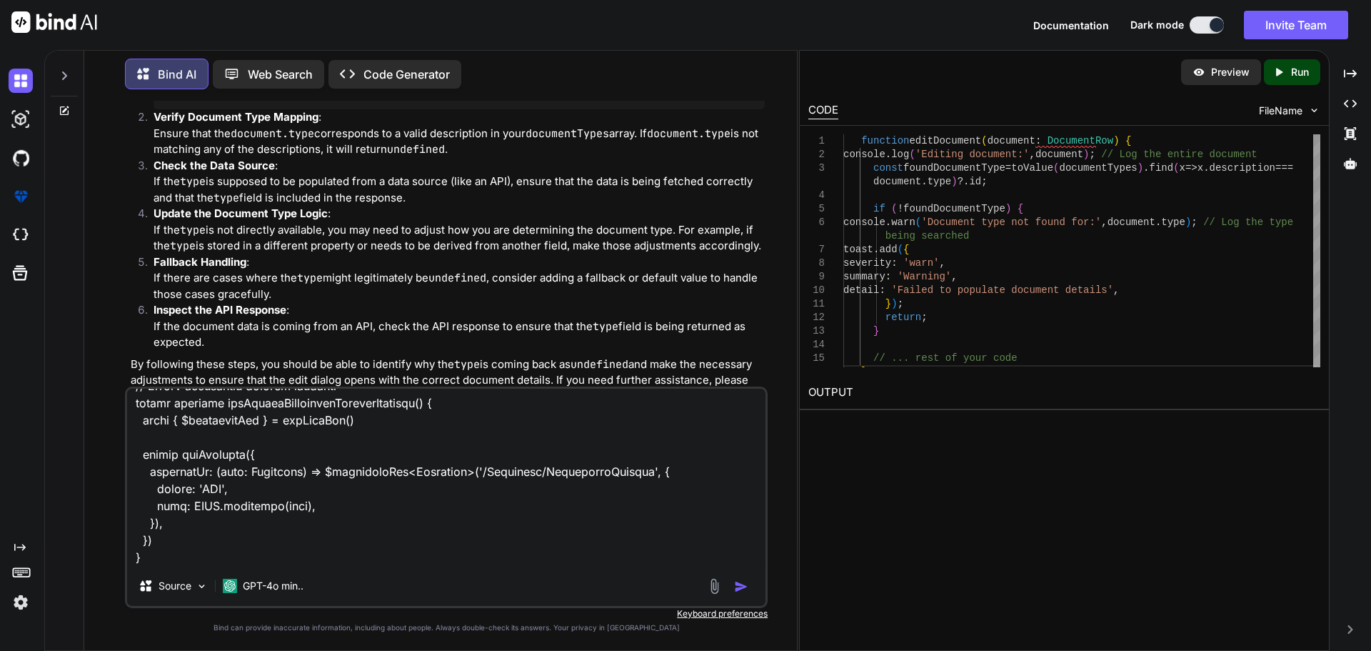
click at [146, 552] on textarea at bounding box center [446, 477] width 638 height 177
paste textarea "C:\nova\Osiris.Nova.Internal.UI\shared\types\nova-partners.ts"
click at [531, 554] on textarea at bounding box center [446, 477] width 638 height 177
paste textarea "C:\nova\Osiris.Nova.Internal.UI\shared\types\nova-partners.ts"
click at [589, 556] on textarea at bounding box center [446, 477] width 638 height 177
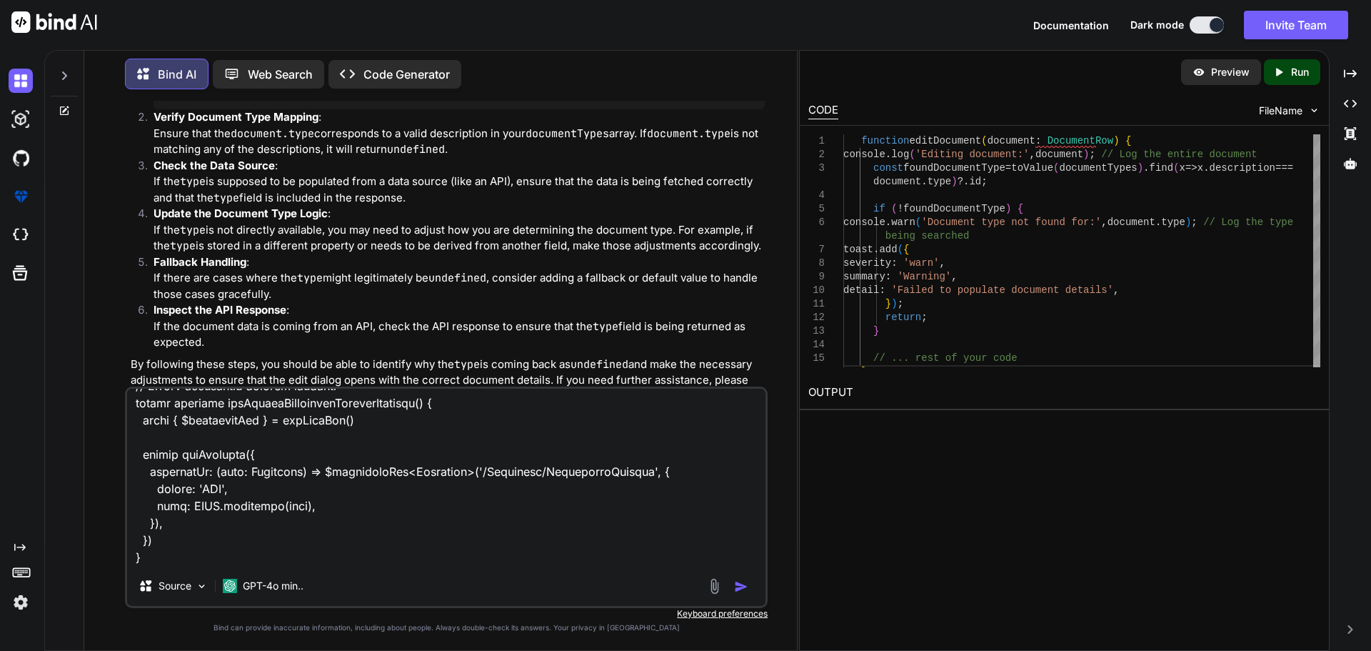
paste textarea "import type { RequestType, ResponseType } from '~/schemas' export type Paginate…"
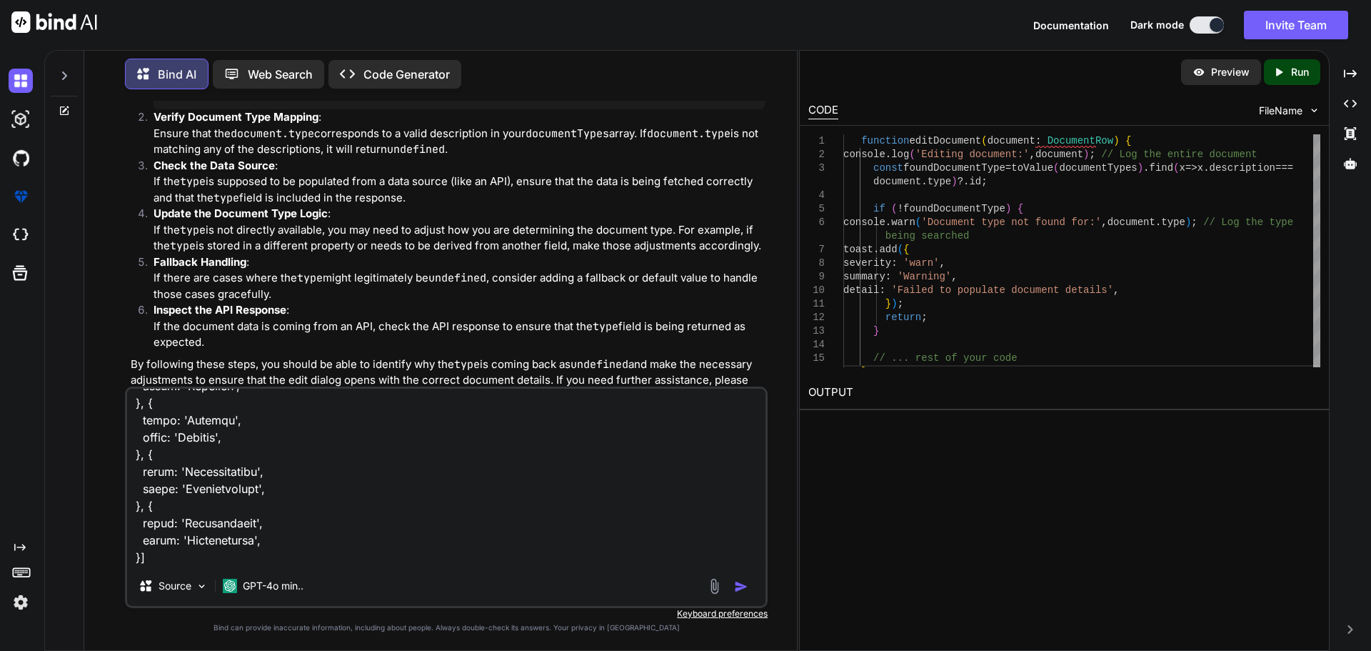
click at [228, 556] on textarea at bounding box center [446, 477] width 638 height 177
paste textarea "C:\nova\Osiris.Nova.Internal.UI\components\partner\shared\documents\index.vue"
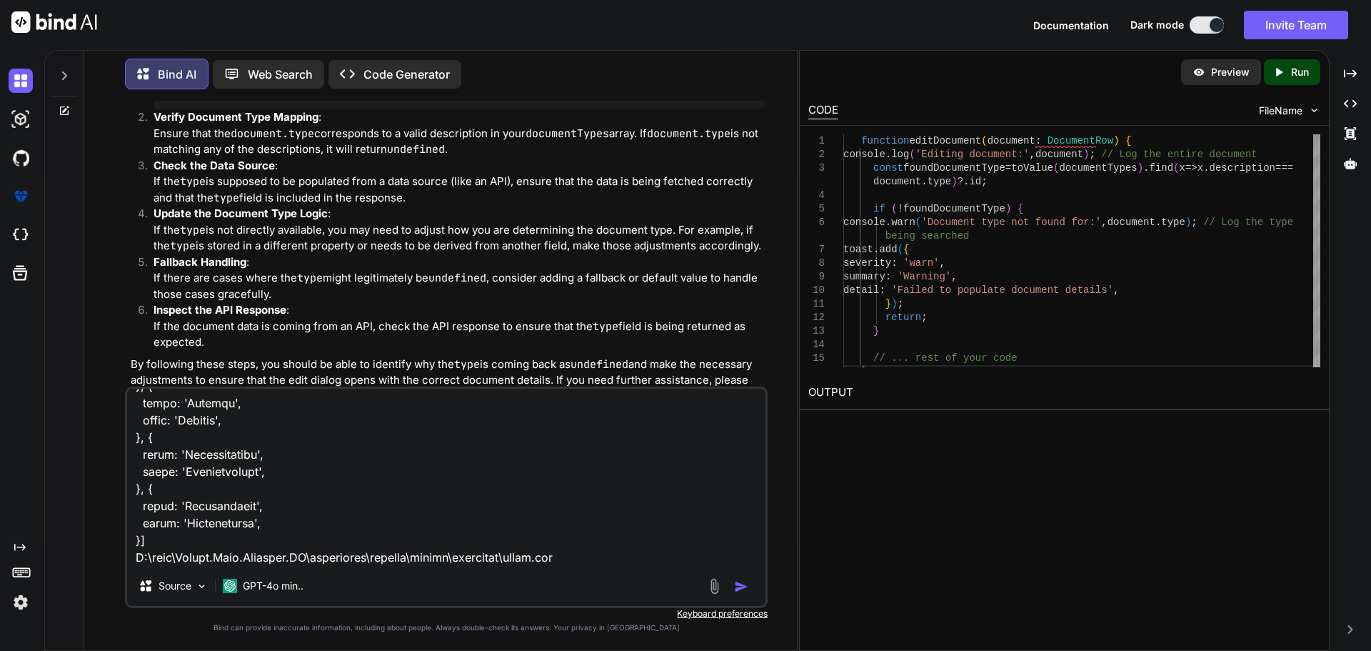
click at [594, 559] on textarea at bounding box center [446, 477] width 638 height 177
paste textarea "<script setup lang="ts"> import type { ColumnProps } from '#shared/types/base' …"
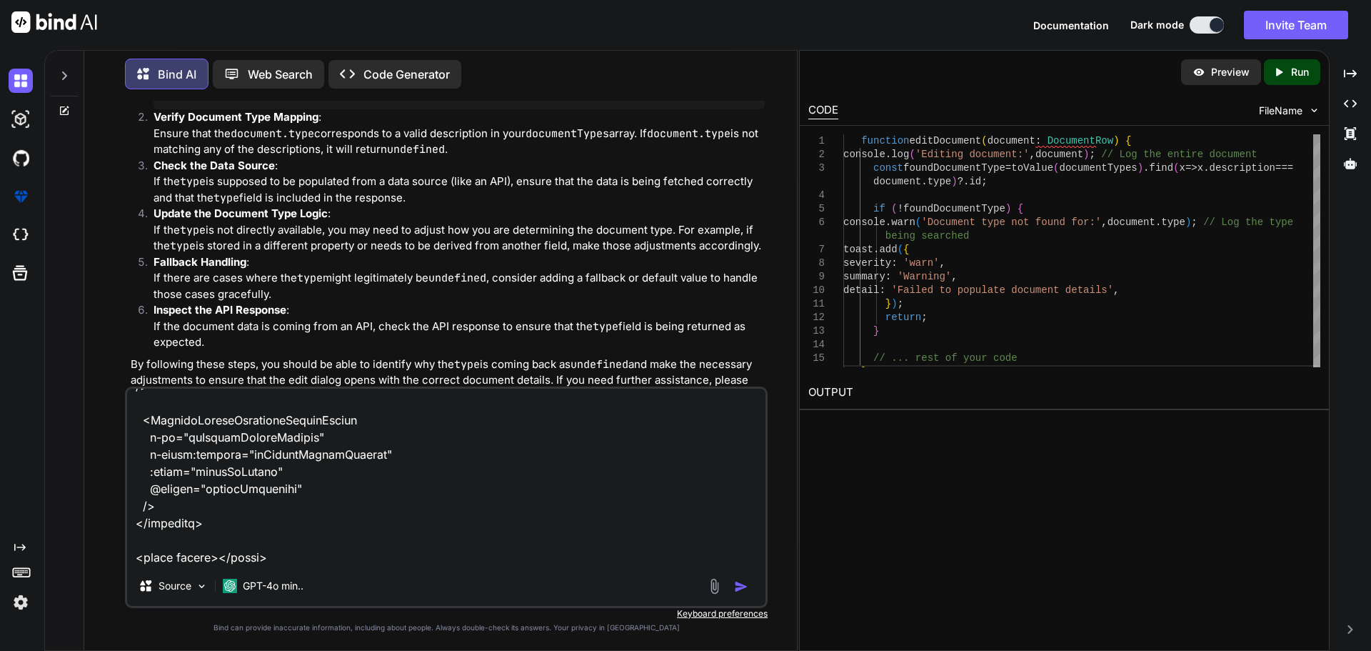
click at [294, 541] on textarea at bounding box center [446, 477] width 638 height 177
paste textarea "C:\nova\Osiris.Nova.Internal.UI\components\partner\shared\documents\EditDialog.…"
click at [624, 564] on textarea at bounding box center [446, 477] width 638 height 177
paste textarea "<script setup lang="ts"> import type { UpdatePartnerDocumentDto } from '~/lib/r…"
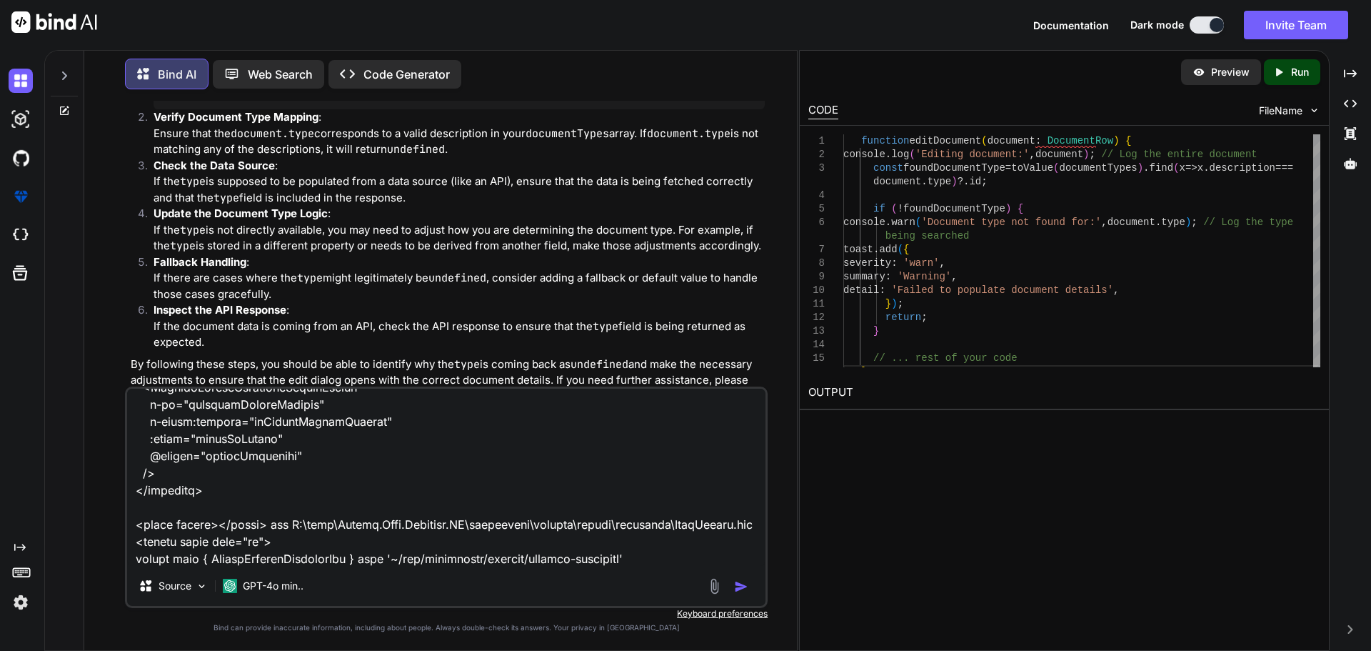
scroll to position [21068, 0]
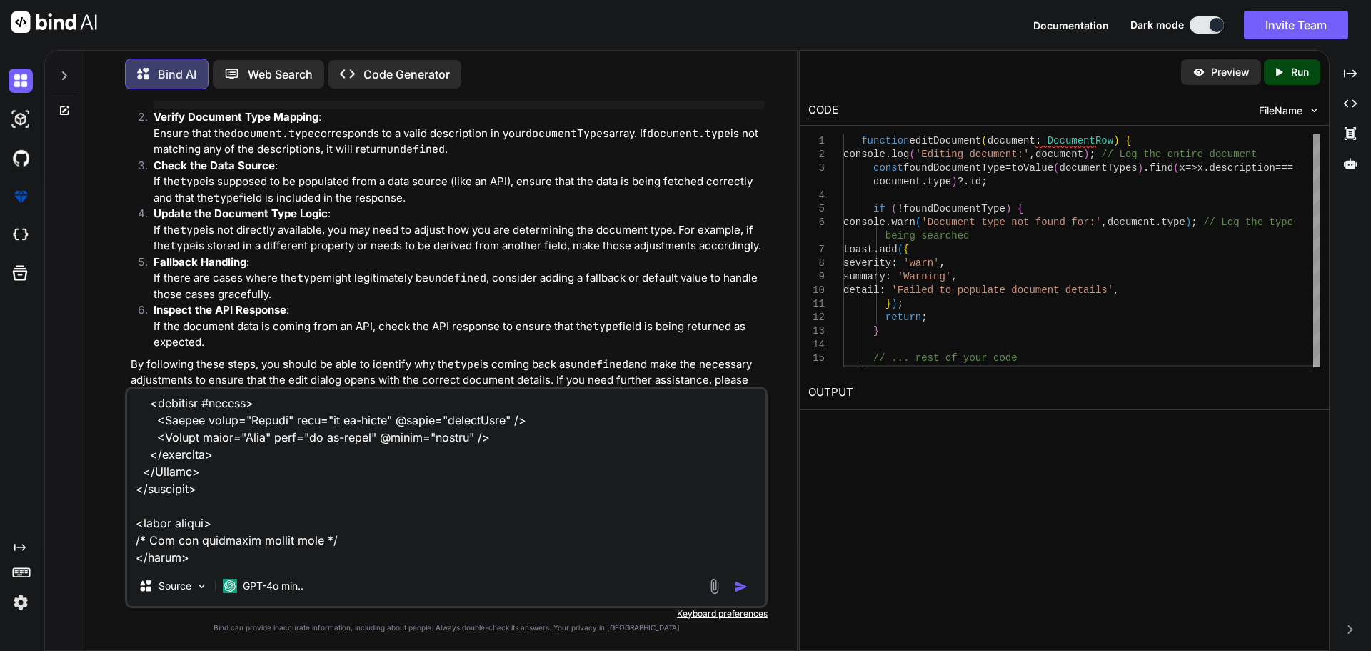
click at [741, 583] on img "button" at bounding box center [741, 586] width 14 height 14
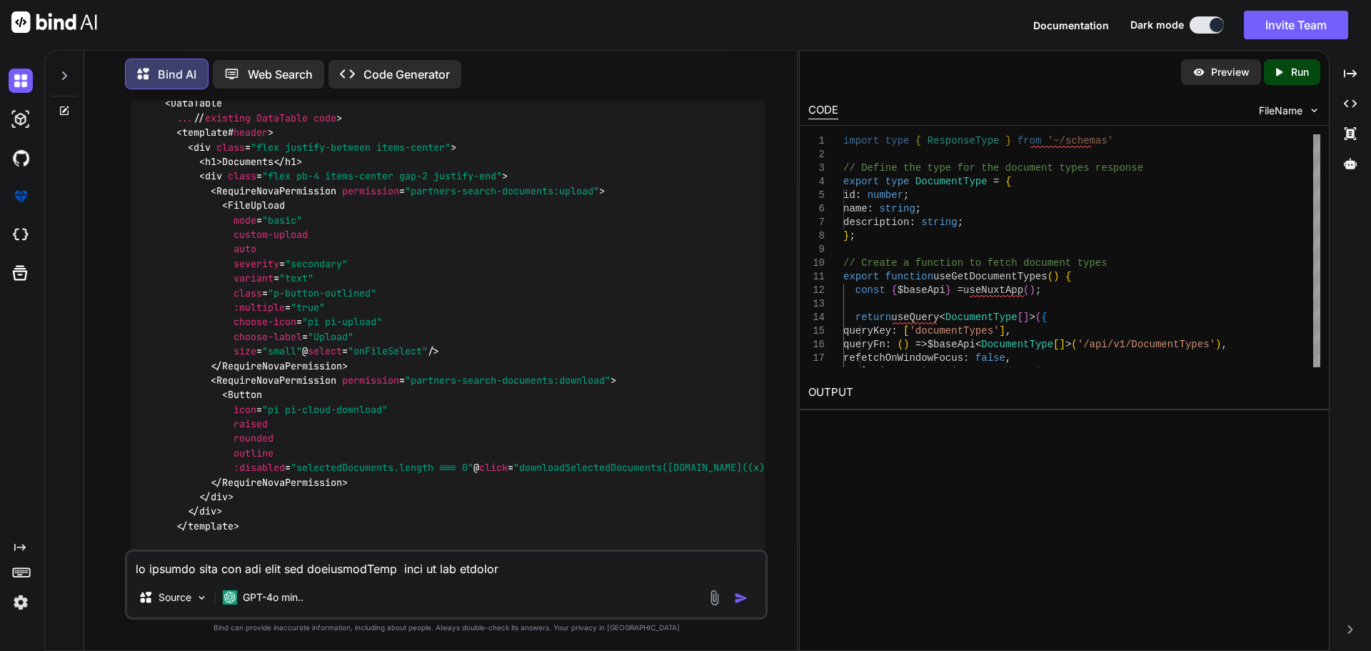
scroll to position [8890, 0]
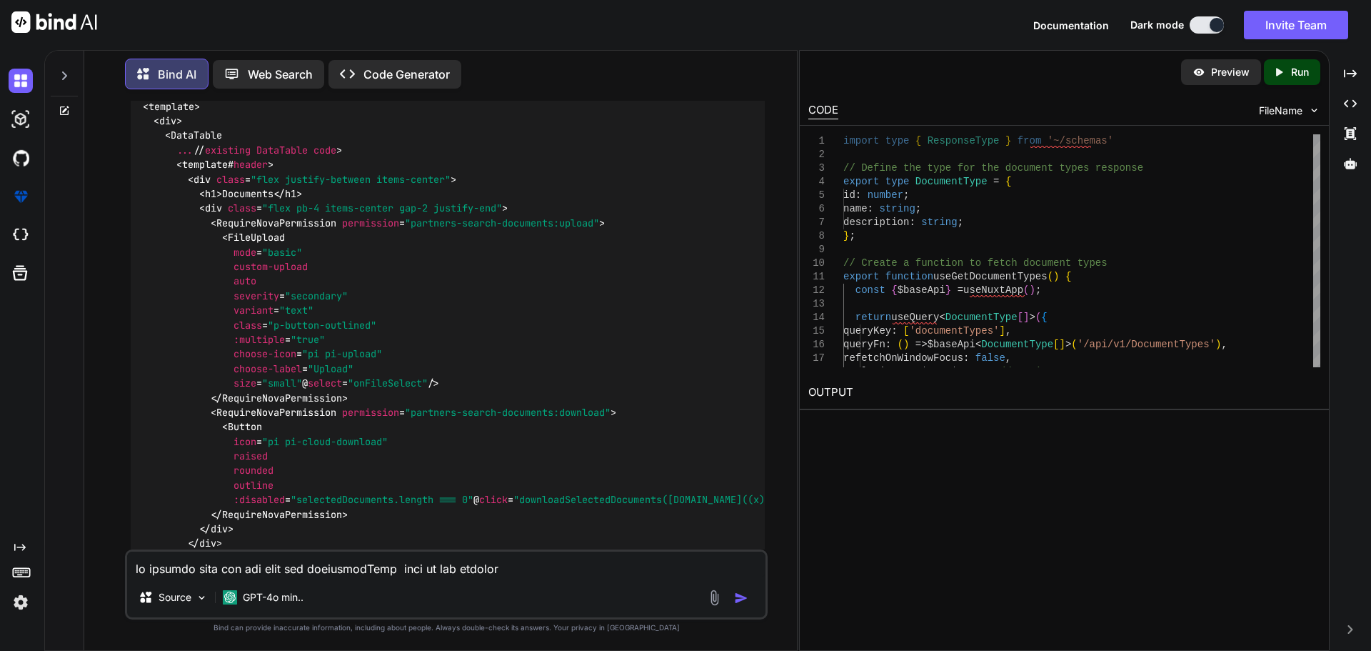
drag, startPoint x: 127, startPoint y: 348, endPoint x: 130, endPoint y: 276, distance: 72.2
copy code "export function useGetDocumentTypes ( ) { const { $baseApi } = useNuxtApp (); r…"
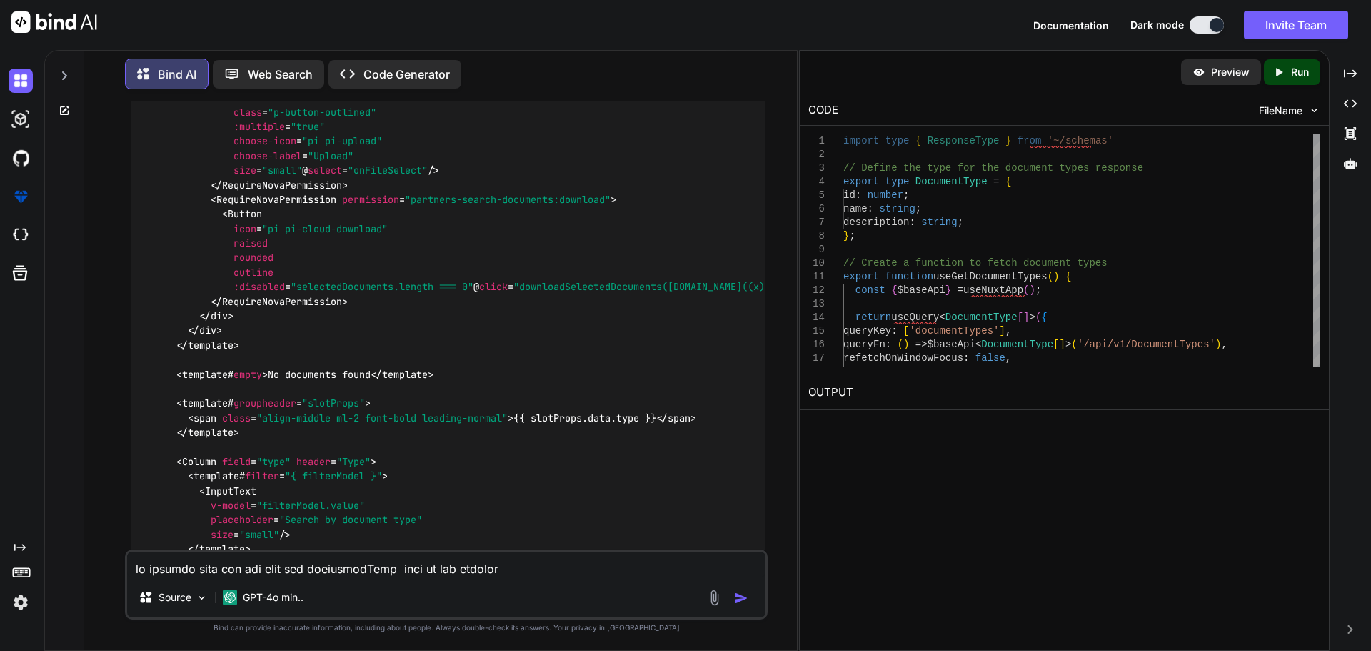
scroll to position [9105, 0]
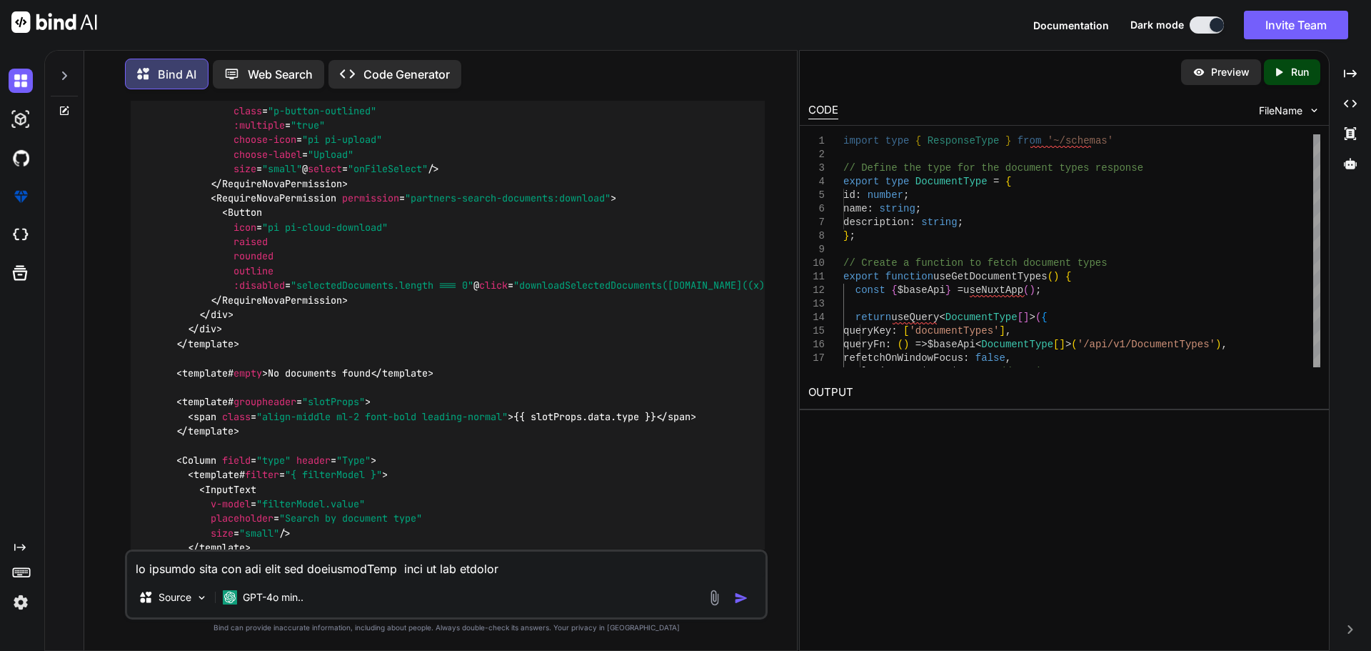
drag, startPoint x: 665, startPoint y: 331, endPoint x: 141, endPoint y: 330, distance: 523.5
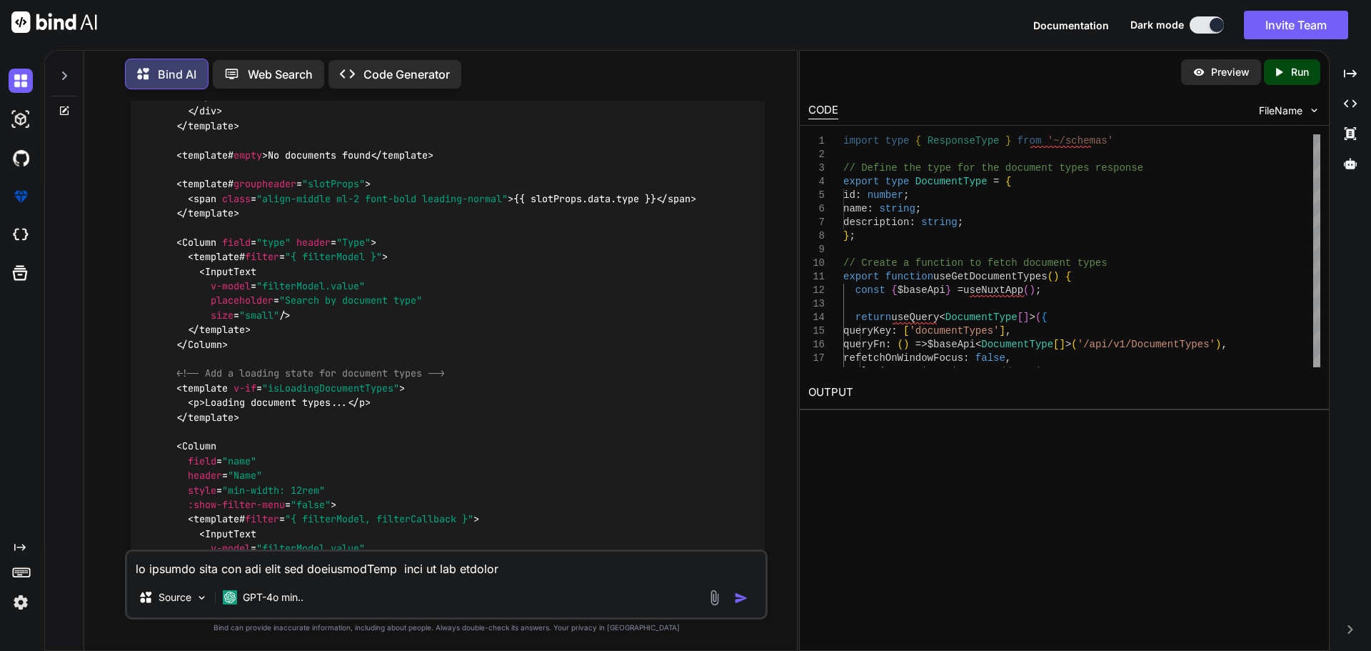
scroll to position [9319, 0]
drag, startPoint x: 275, startPoint y: 359, endPoint x: 216, endPoint y: 359, distance: 58.6
click at [216, 359] on div "< template > < div > < DataTable ... // existing DataTable code > < template # …" at bounding box center [448, 187] width 634 height 1057
drag, startPoint x: 316, startPoint y: 315, endPoint x: 191, endPoint y: 309, distance: 125.9
click at [191, 309] on div "< template > < div > < DataTable ... // existing DataTable code > < template # …" at bounding box center [448, 187] width 634 height 1057
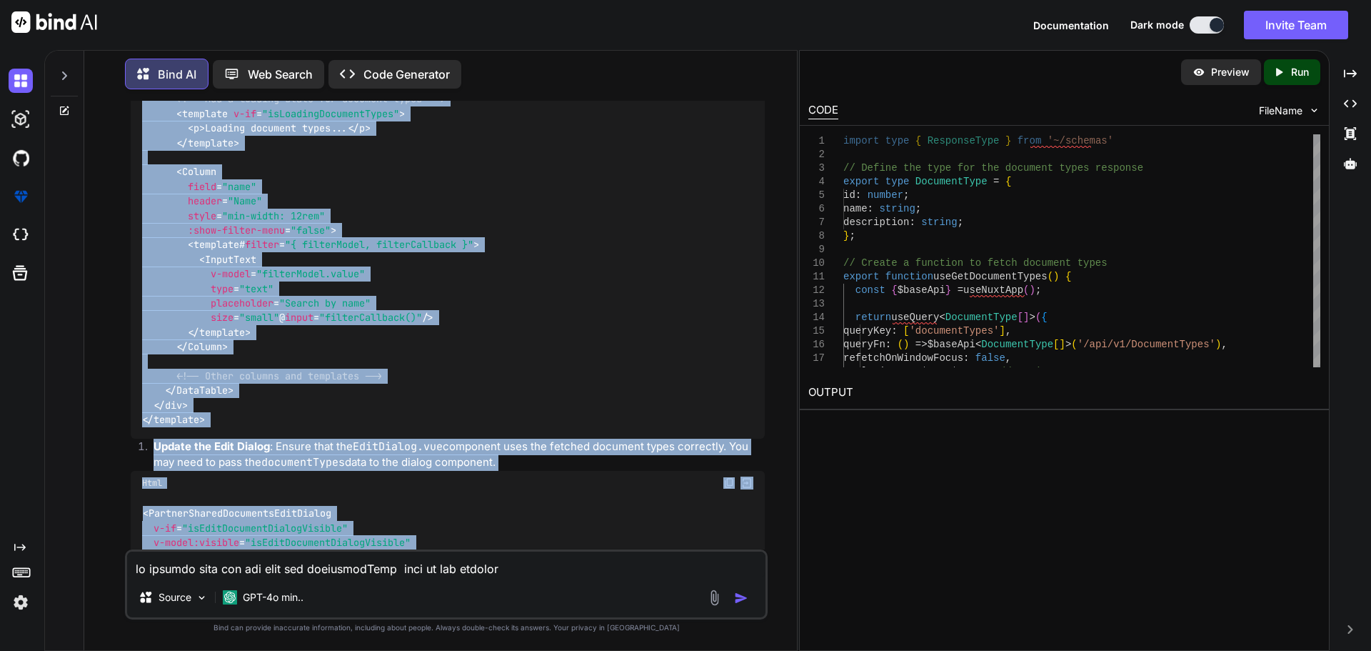
scroll to position [9709, 0]
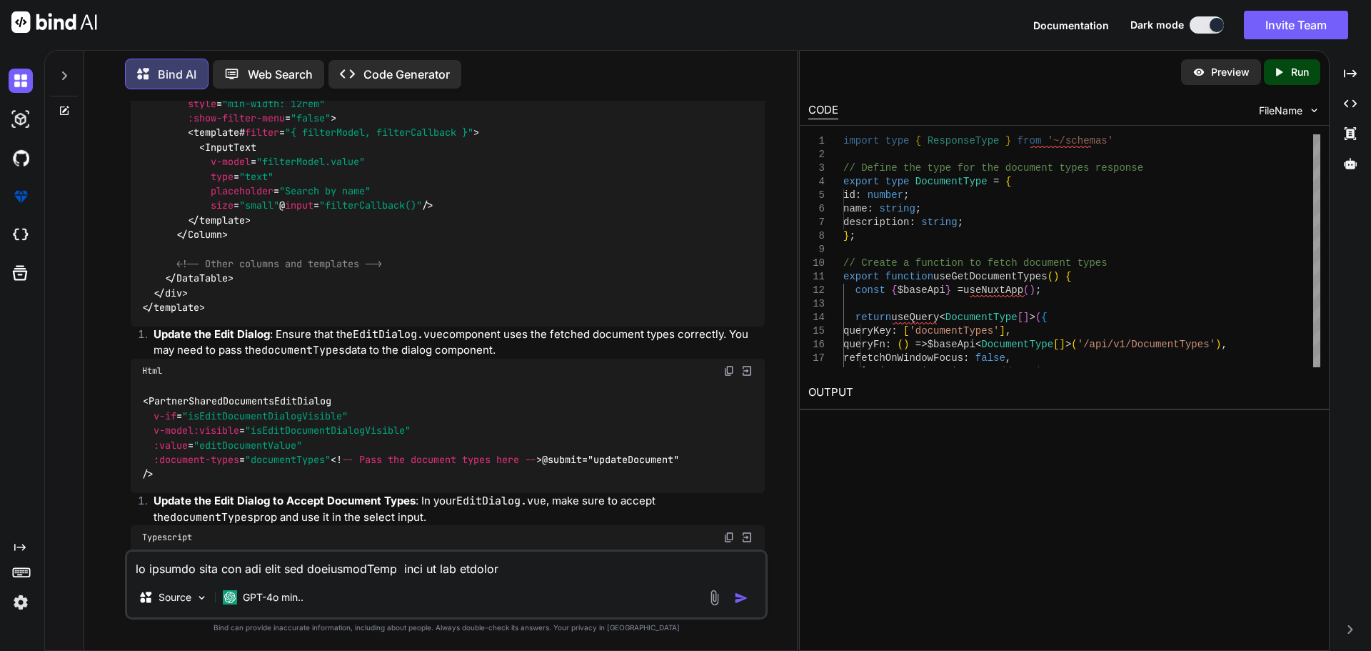
drag, startPoint x: 187, startPoint y: 160, endPoint x: 372, endPoint y: 344, distance: 261.1
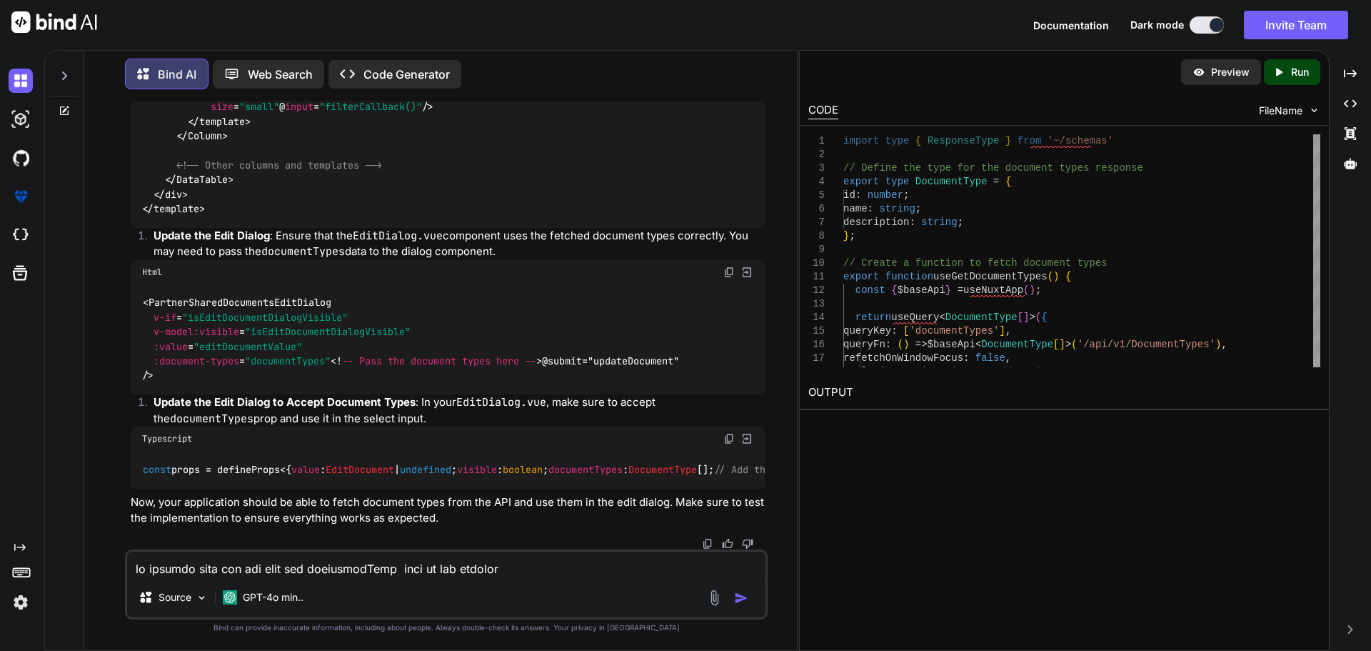
scroll to position [9923, 0]
drag, startPoint x: 174, startPoint y: 219, endPoint x: 300, endPoint y: 277, distance: 138.7
drag, startPoint x: 174, startPoint y: 164, endPoint x: 231, endPoint y: 186, distance: 61.3
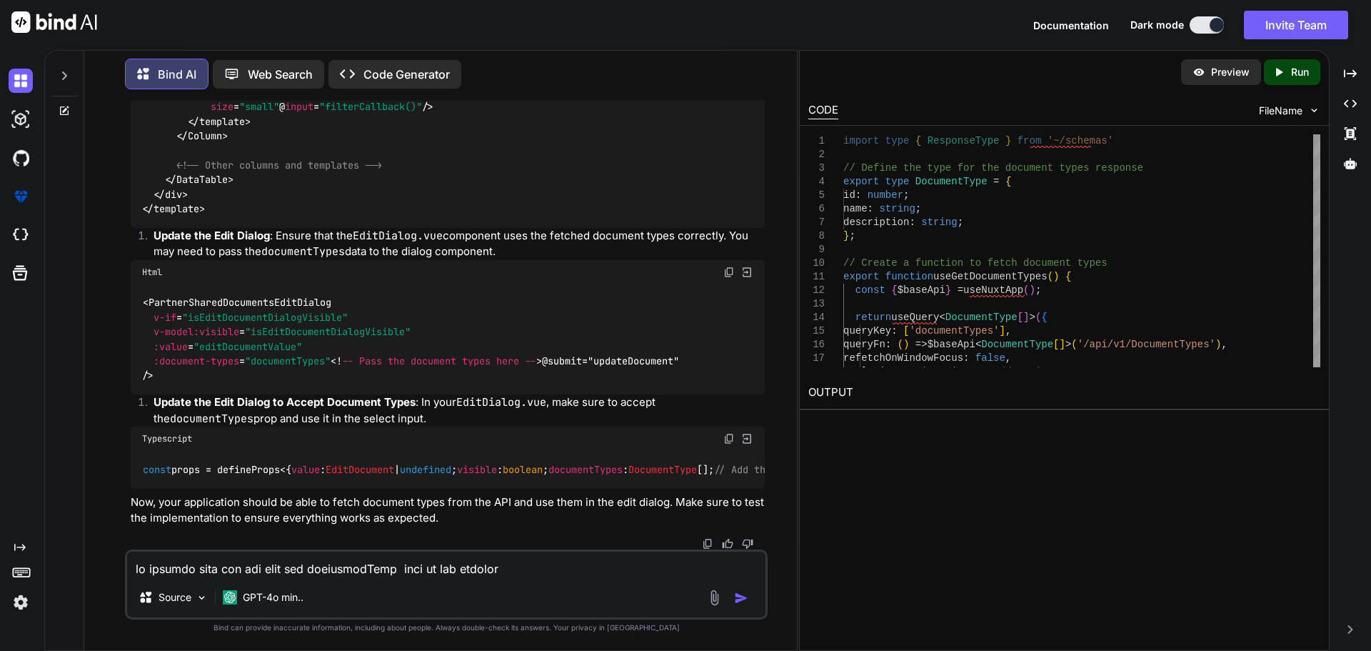
drag, startPoint x: 306, startPoint y: 289, endPoint x: 284, endPoint y: 308, distance: 28.9
drag, startPoint x: 241, startPoint y: 352, endPoint x: 176, endPoint y: 241, distance: 128.6
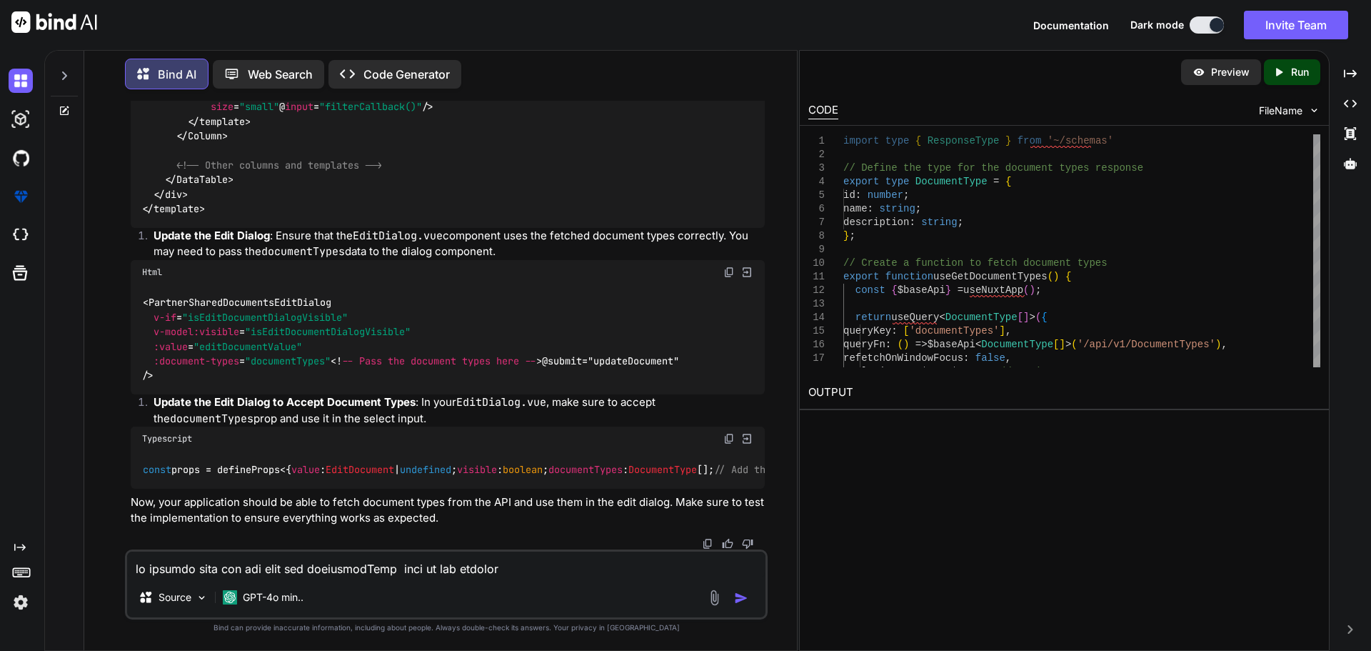
drag, startPoint x: 329, startPoint y: 326, endPoint x: 156, endPoint y: 326, distance: 172.8
click at [156, 326] on span "< PartnerSharedDocumentsEditDialog v-if = "isEditDocumentDialogVisible" v-model…" at bounding box center [342, 331] width 400 height 71
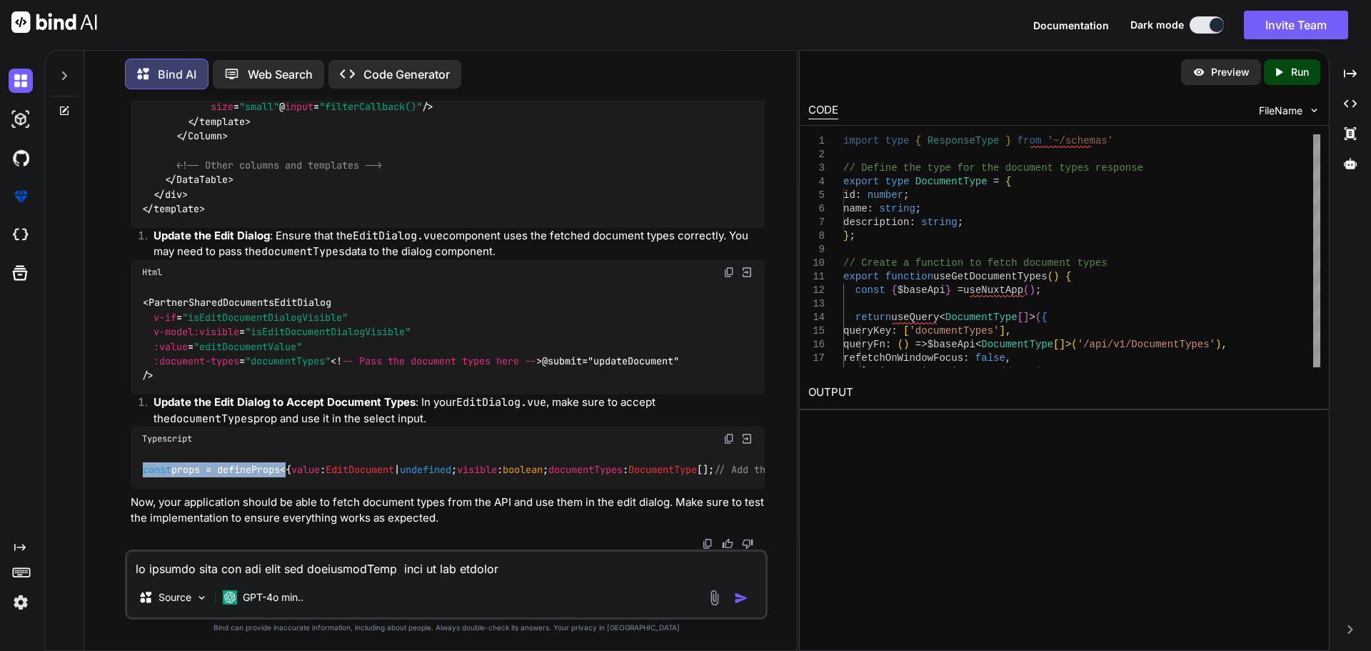
drag, startPoint x: 143, startPoint y: 411, endPoint x: 287, endPoint y: 409, distance: 144.3
click at [287, 462] on code "const props = defineProps<{ value : EditDocument | undefined ; visible : boolea…" at bounding box center [488, 469] width 693 height 15
drag, startPoint x: 334, startPoint y: 454, endPoint x: 151, endPoint y: 452, distance: 182.1
click at [151, 462] on code "const props = defineProps<{ value : EditDocument | undefined ; visible : boolea…" at bounding box center [488, 469] width 693 height 15
click at [256, 570] on textarea at bounding box center [446, 564] width 638 height 26
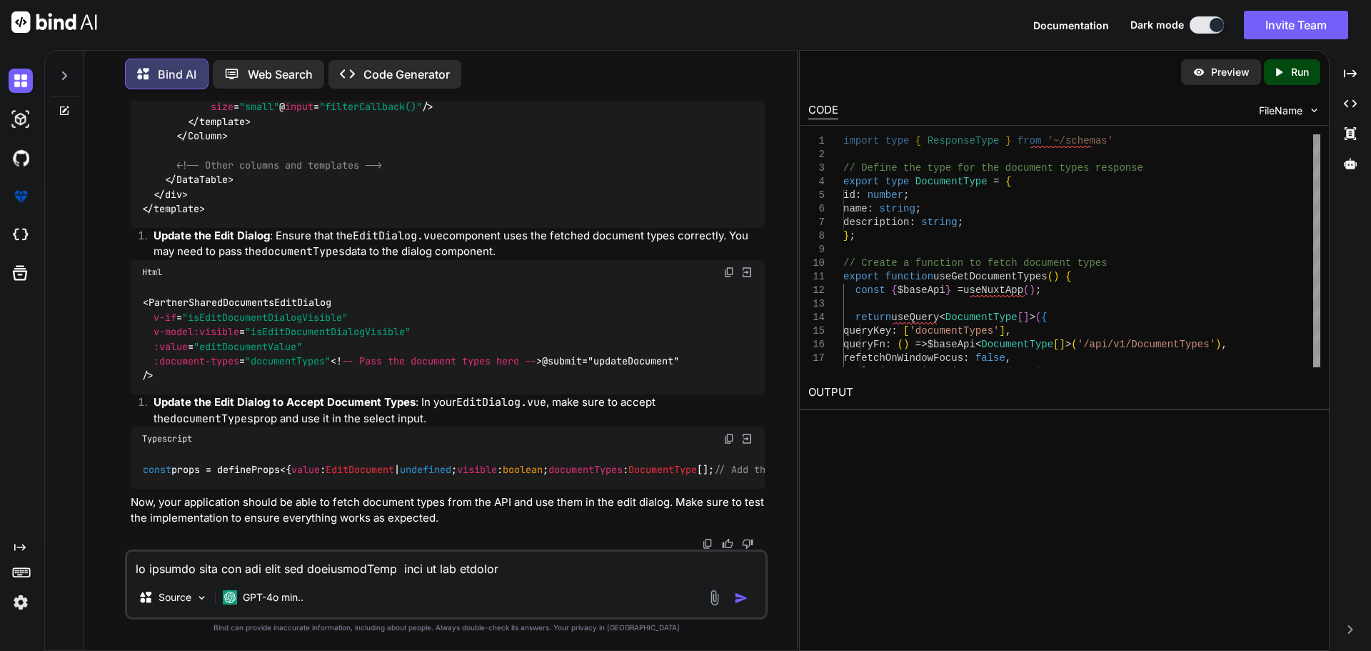
paste textarea "[vue-tsc] Object is possibly 'undefined'. /nova/Osiris.Nova.Internal.UI/compone…"
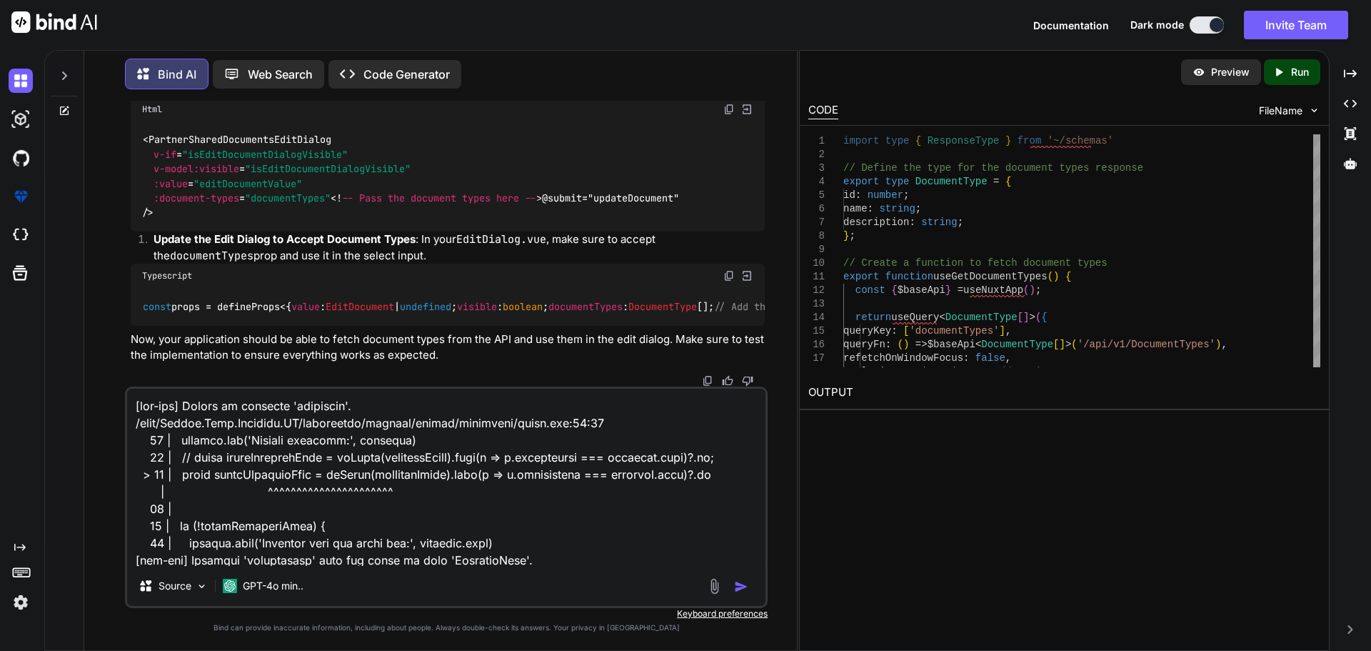
scroll to position [464, 0]
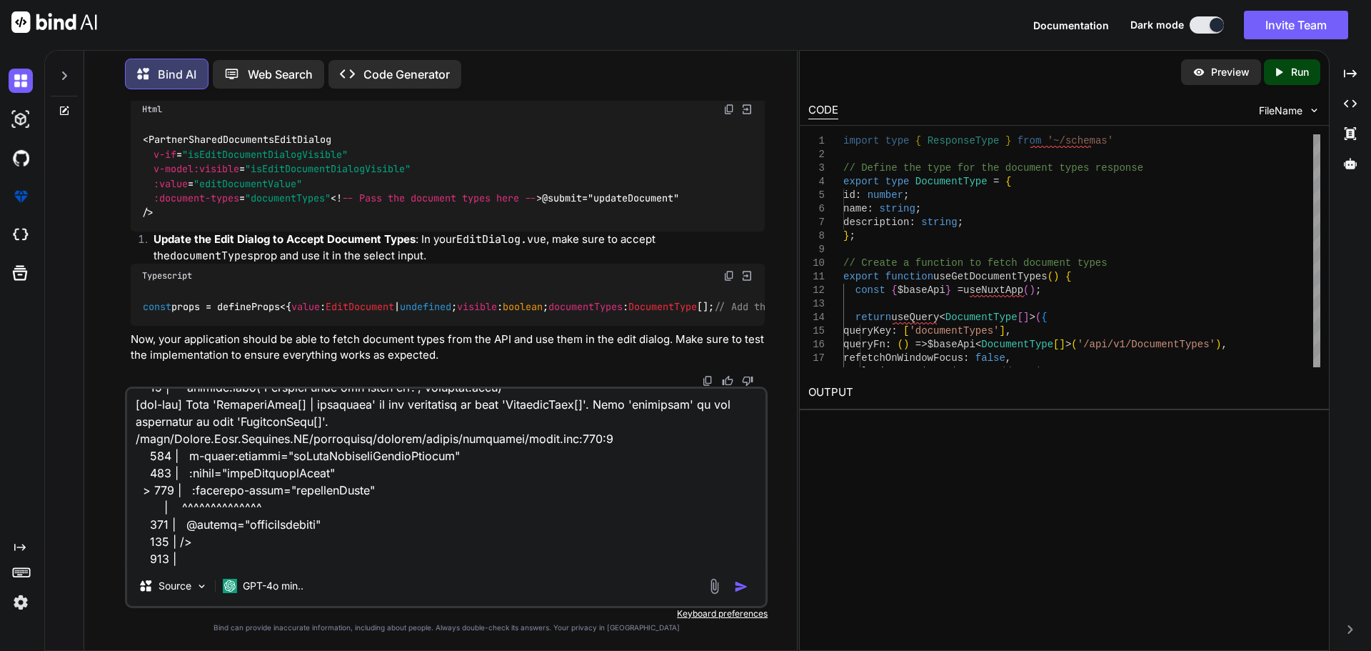
click at [737, 589] on img "button" at bounding box center [741, 586] width 14 height 14
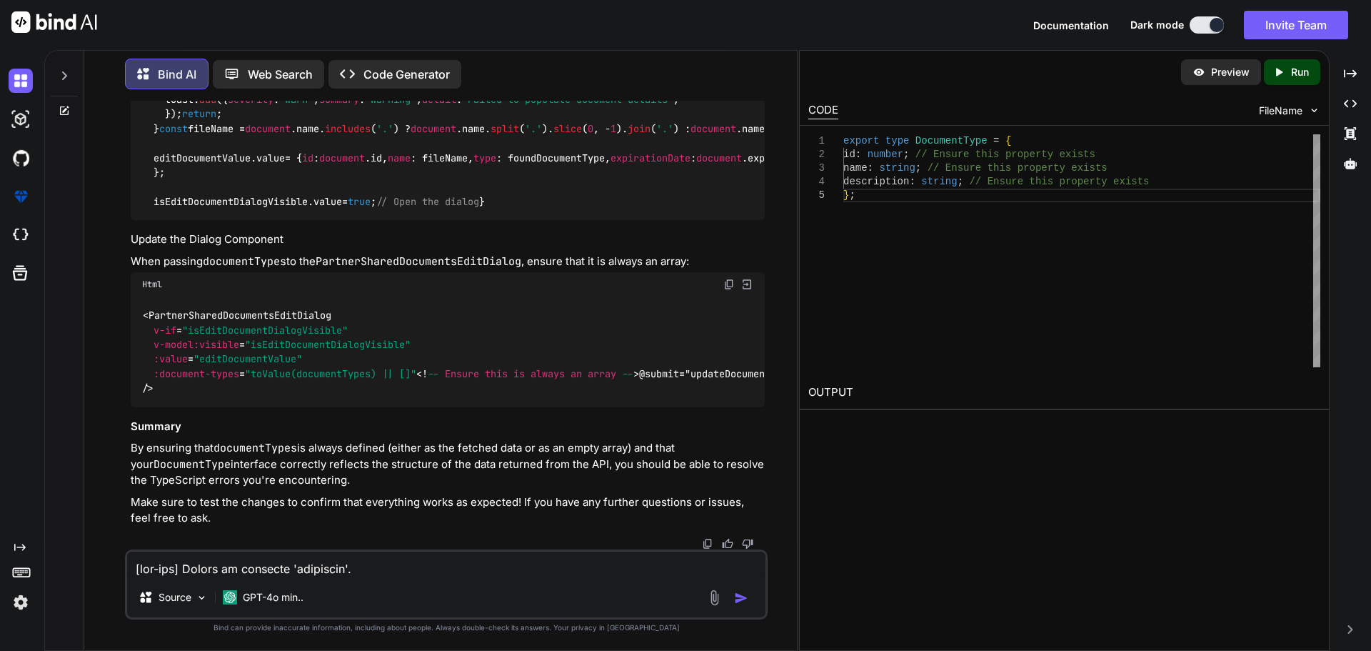
scroll to position [11544, 0]
drag, startPoint x: 284, startPoint y: 292, endPoint x: 141, endPoint y: 290, distance: 142.9
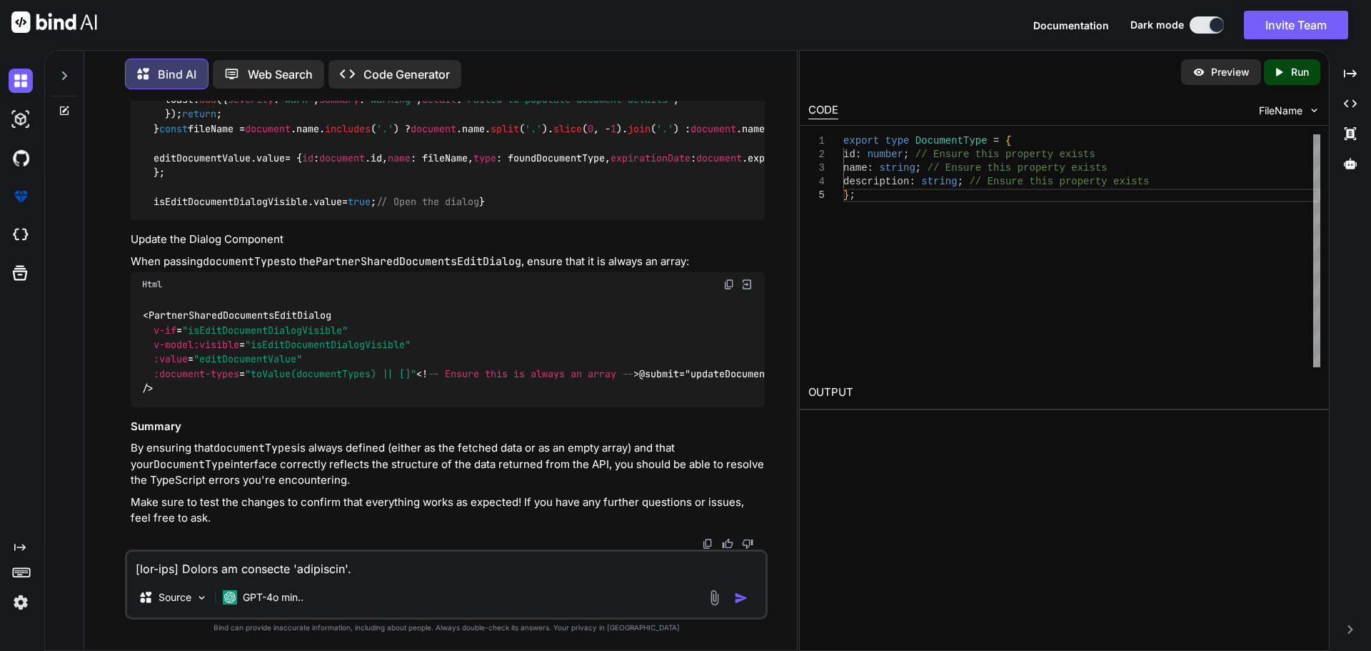
drag, startPoint x: 166, startPoint y: 349, endPoint x: 135, endPoint y: 285, distance: 70.6
drag, startPoint x: 217, startPoint y: 317, endPoint x: 336, endPoint y: 318, distance: 119.3
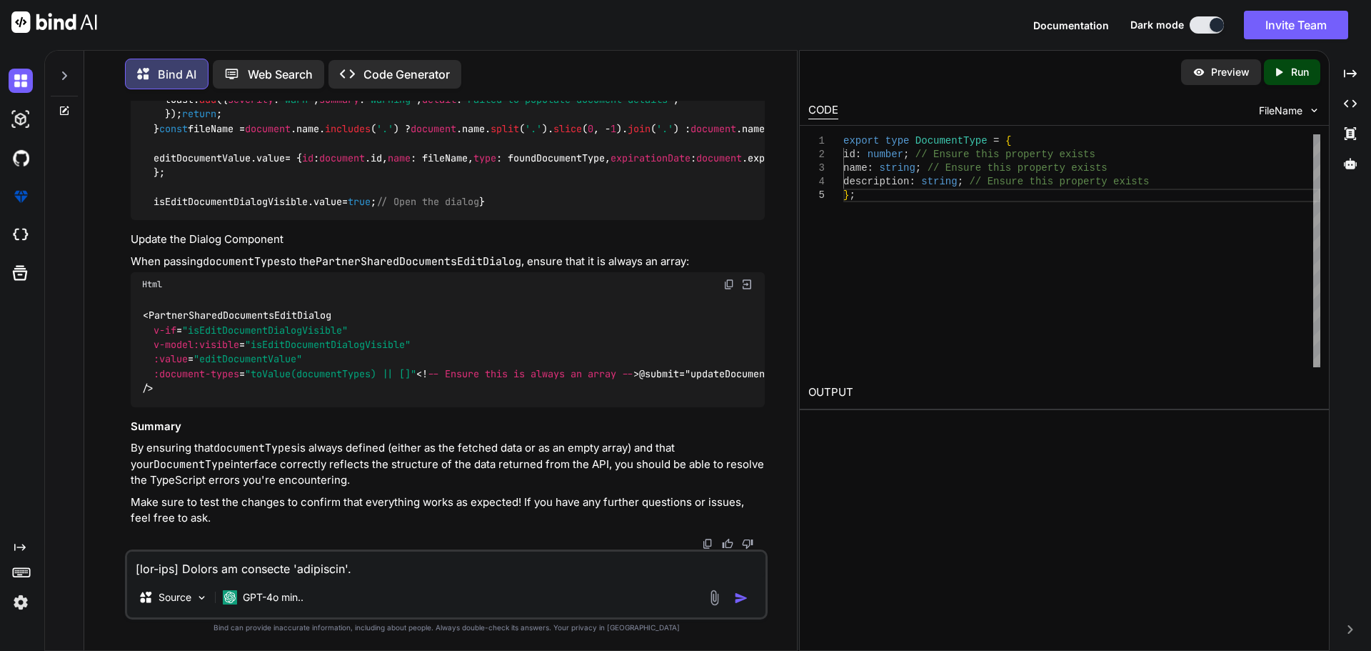
click at [252, 62] on span "editDocument" at bounding box center [228, 55] width 69 height 13
drag, startPoint x: 414, startPoint y: 249, endPoint x: 125, endPoint y: 242, distance: 288.6
click at [125, 242] on div "You Bind AI If the edit dialog is not opening when you click the edit button, t…" at bounding box center [446, 375] width 643 height 549
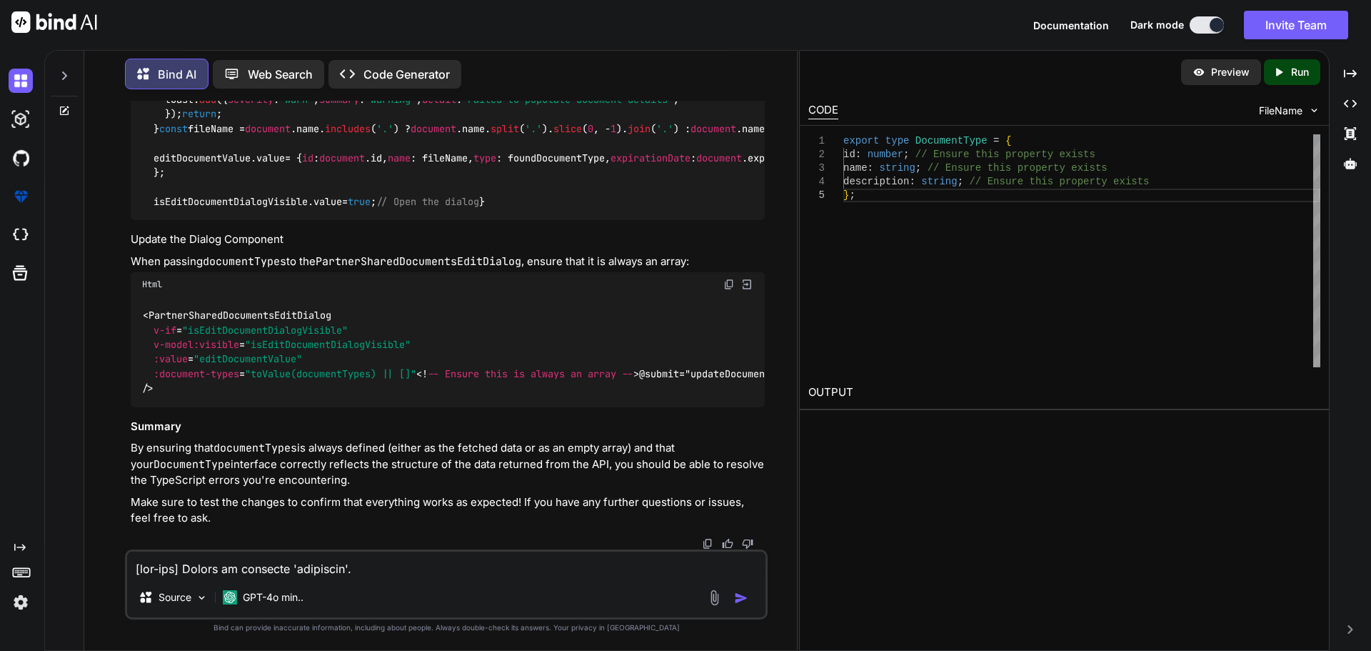
click at [148, 62] on span "function" at bounding box center [166, 55] width 46 height 13
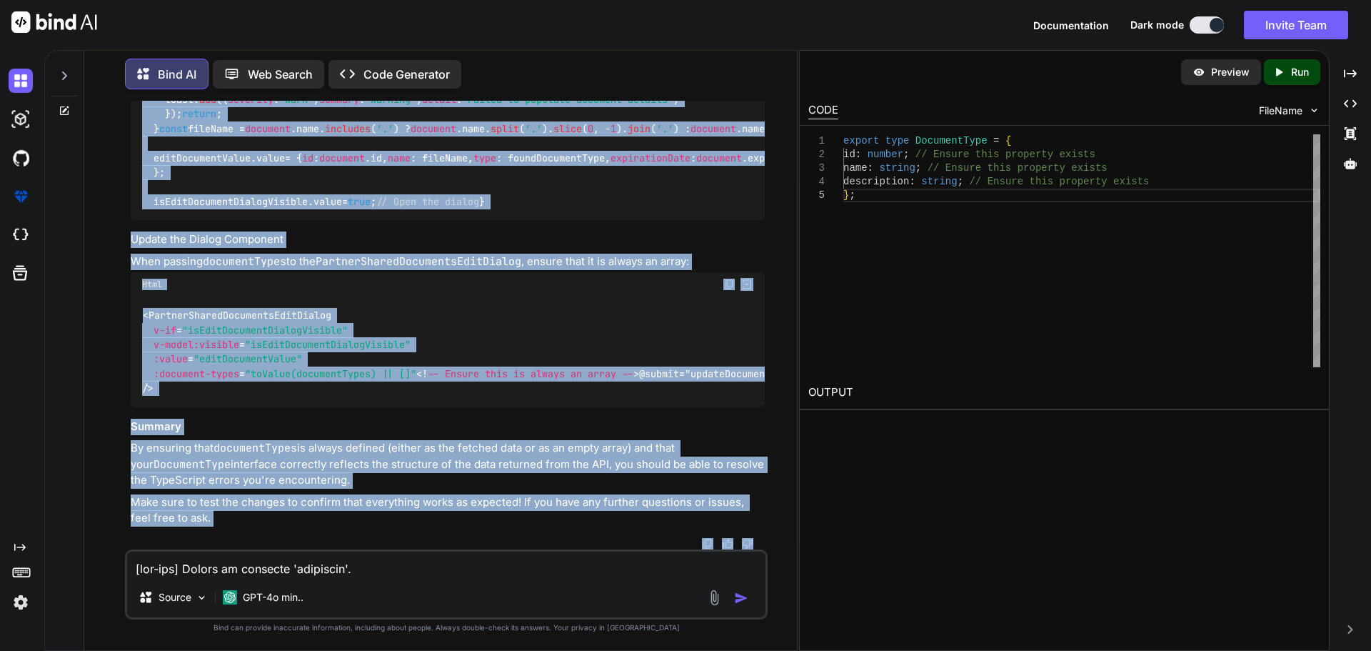
scroll to position [12269, 0]
drag, startPoint x: 143, startPoint y: 172, endPoint x: 189, endPoint y: 171, distance: 46.4
click at [201, 191] on div "function editDocument ( document : DocumentRow ) { console . log ( 'Editing doc…" at bounding box center [448, 128] width 634 height 183
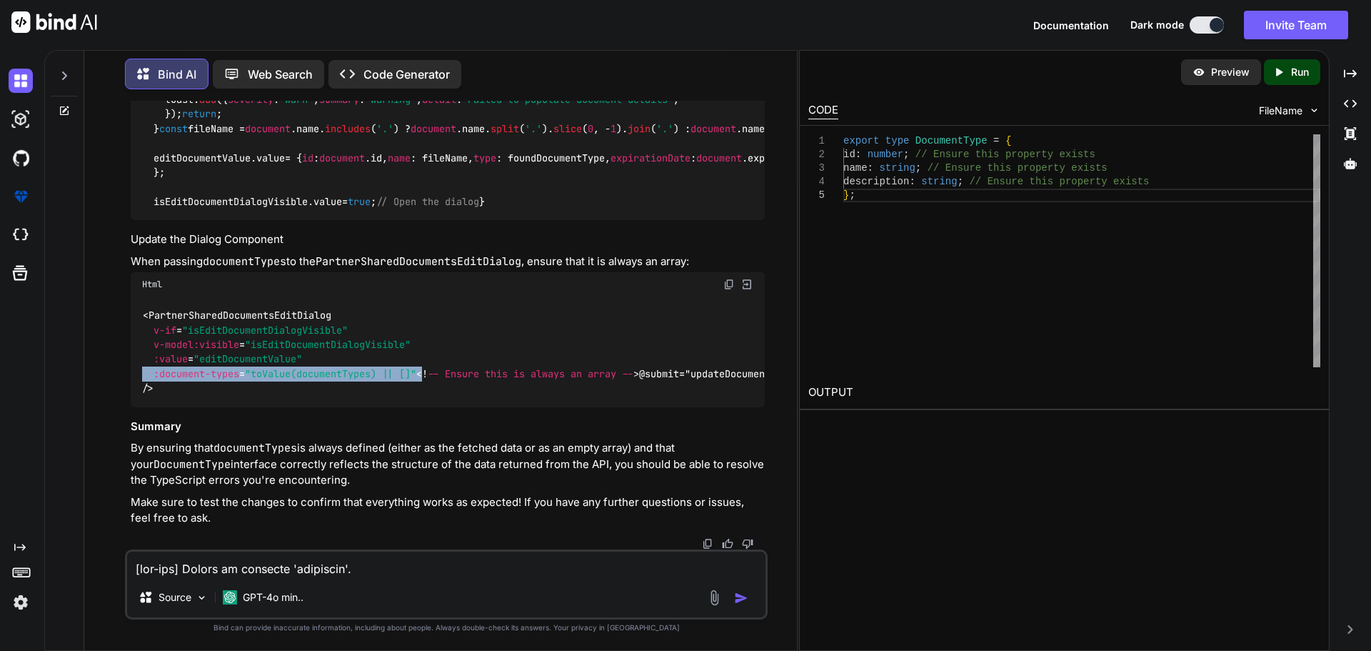
drag, startPoint x: 425, startPoint y: 359, endPoint x: 138, endPoint y: 362, distance: 287.1
click at [138, 362] on div "< PartnerSharedDocumentsEditDialog v-if = "isEditDocumentDialogVisible" v-model…" at bounding box center [448, 351] width 634 height 110
drag, startPoint x: 156, startPoint y: 381, endPoint x: 139, endPoint y: 303, distance: 80.4
click at [139, 303] on div "< PartnerSharedDocumentsEditDialog v-if = "isEditDocumentDialogVisible" v-model…" at bounding box center [448, 351] width 634 height 110
click at [285, 575] on textarea at bounding box center [446, 564] width 638 height 26
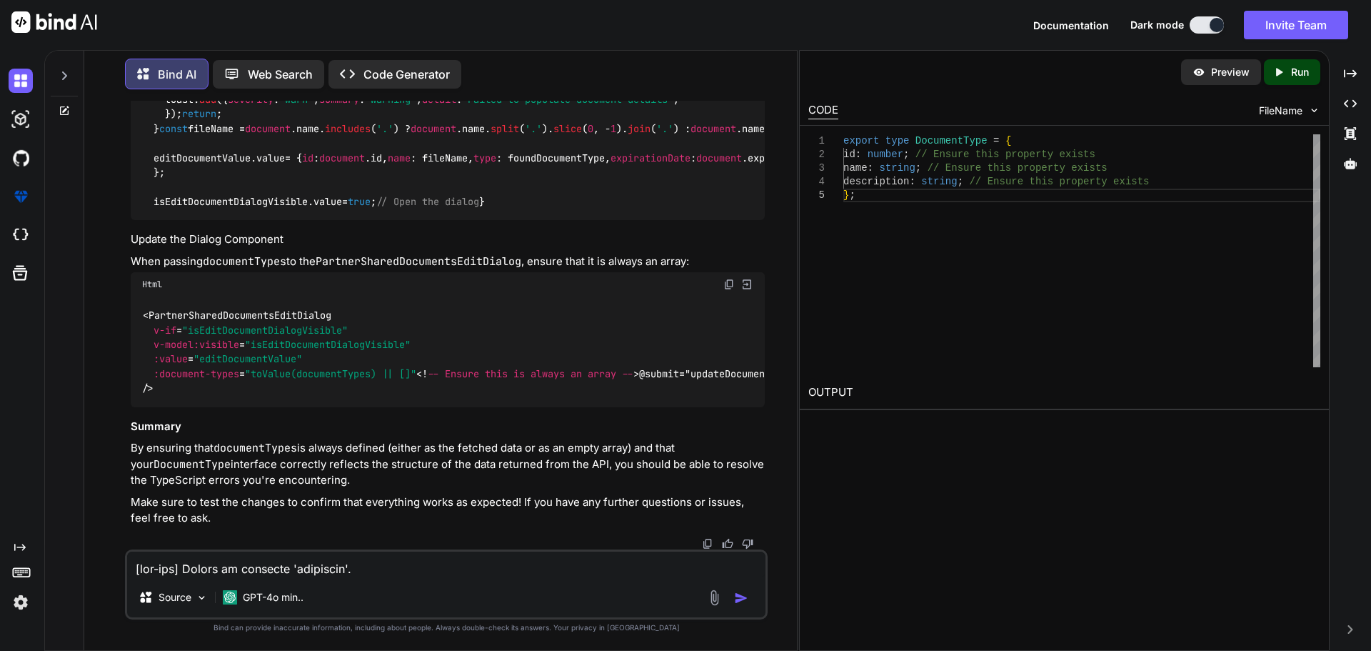
paste textarea "Property 'description' does not exist on type 'DocumentType'. /nova/Osiris.Nova…"
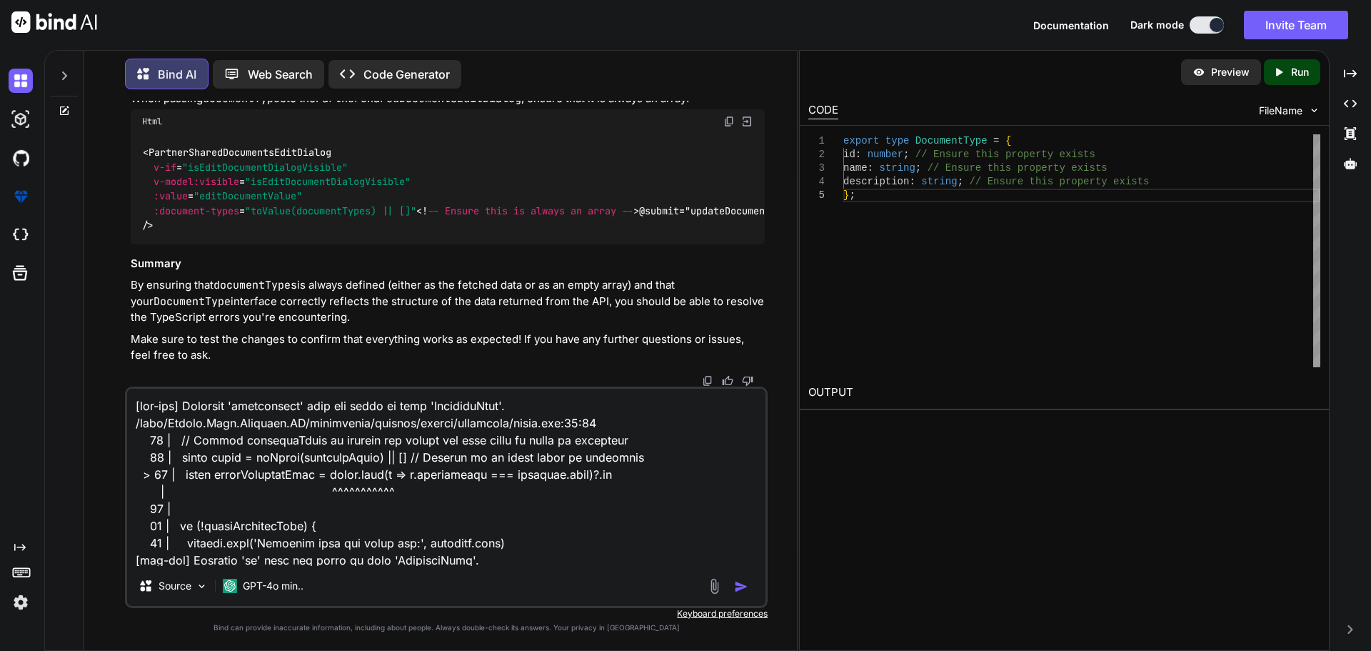
scroll to position [139, 0]
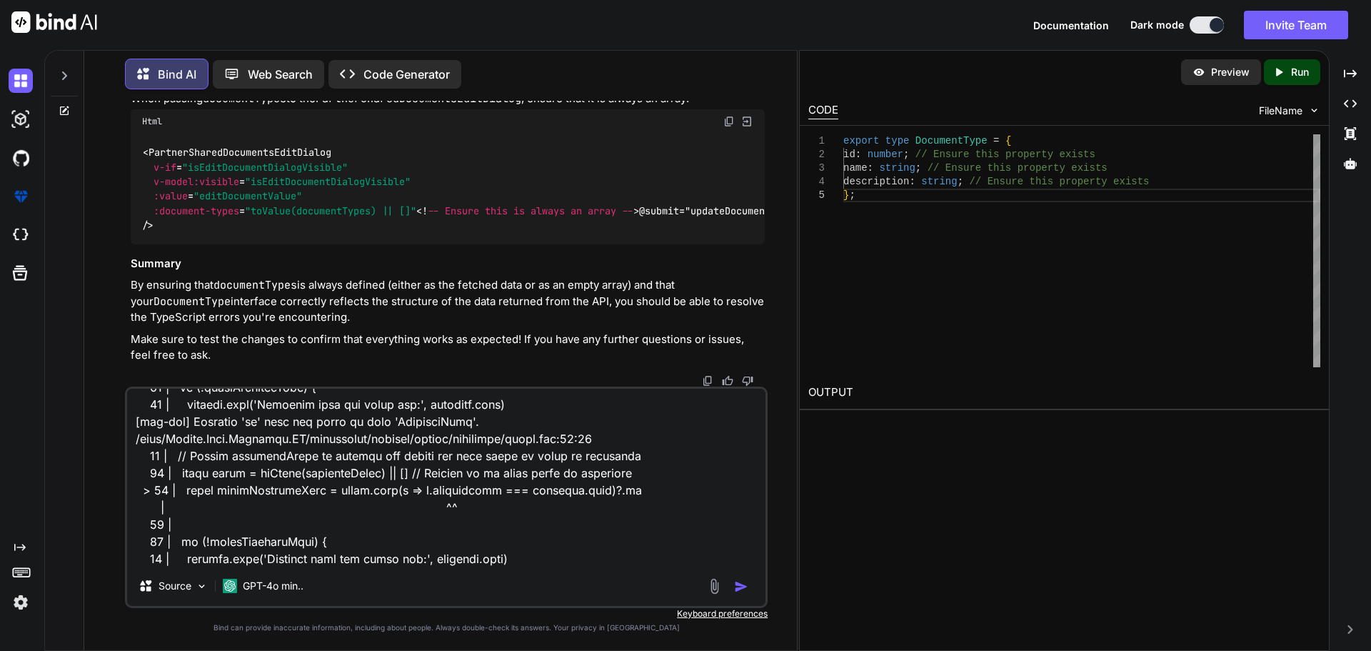
type textarea "[vue-tsc] Property 'description' does not exist on type 'DocumentType'. /nova/O…"
click at [738, 581] on img "button" at bounding box center [741, 586] width 14 height 14
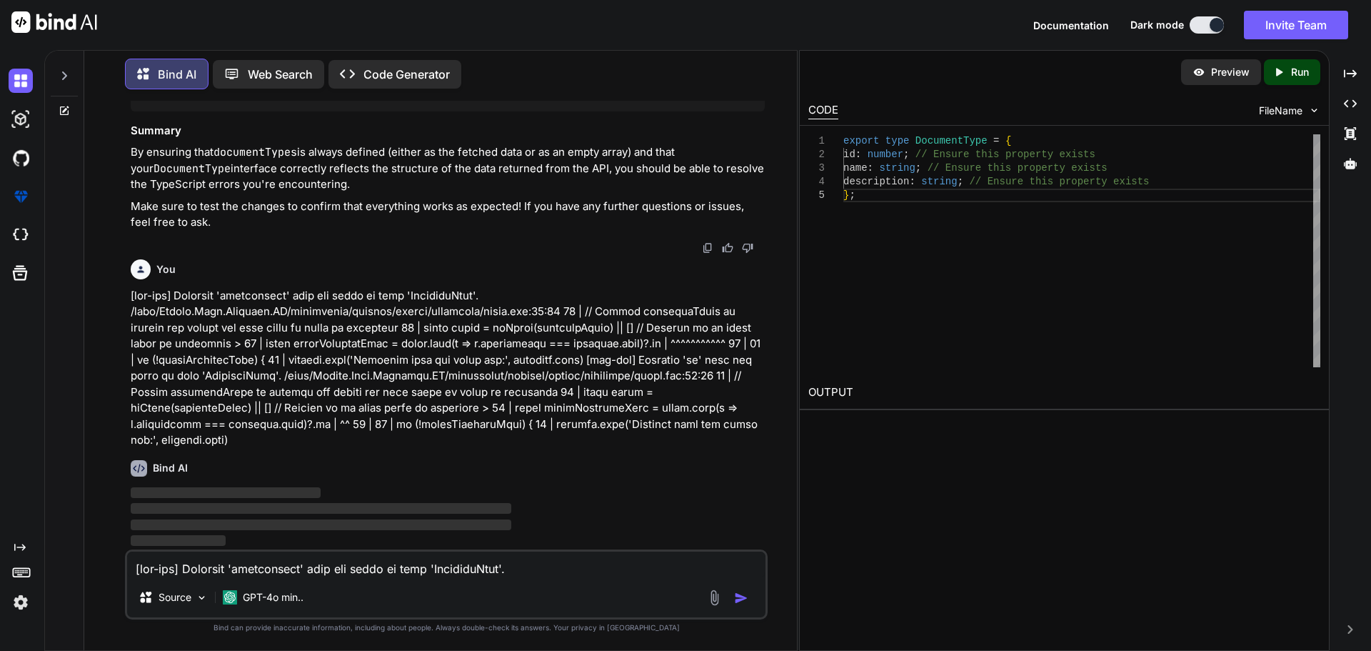
scroll to position [12564, 0]
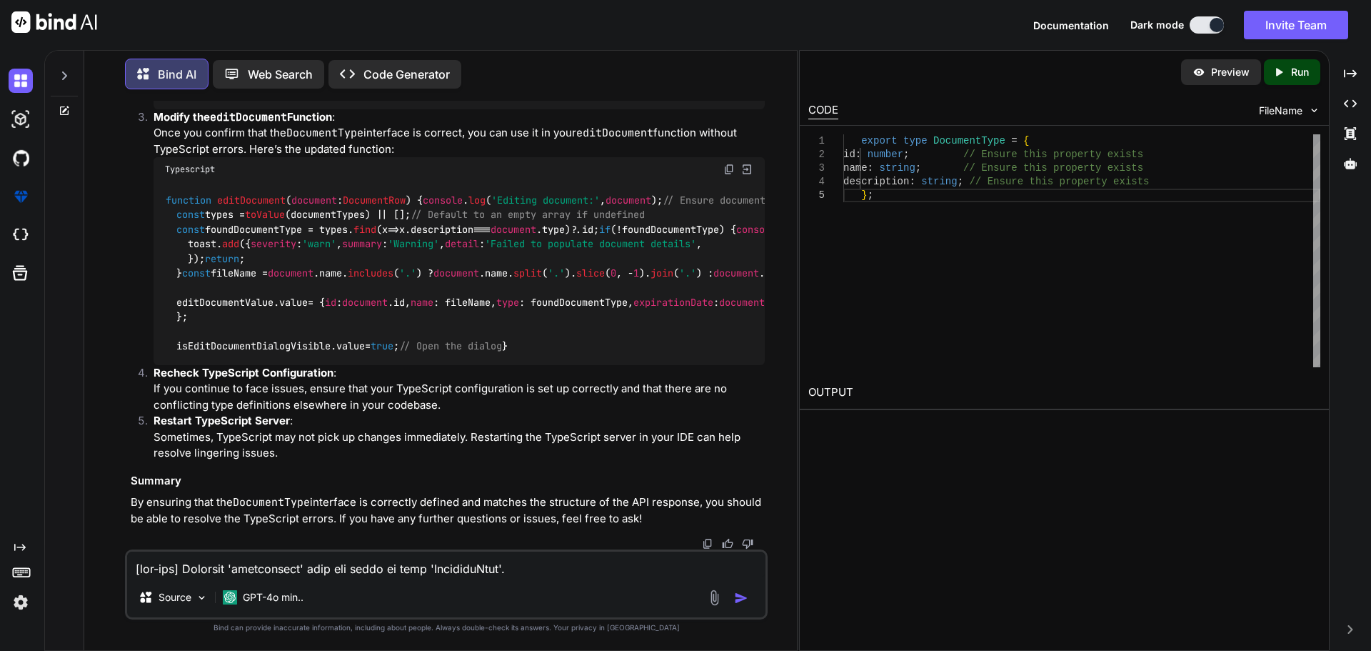
click at [341, 562] on textarea at bounding box center [446, 564] width 638 height 26
paste textarea "[vue-tsc] Property 'description' does not exist on type 'DocumentType'. /nova/O…"
type textarea "[vue-tsc] Property 'description' does not exist on type 'DocumentType'. /nova/O…"
click at [211, 568] on textarea at bounding box center [446, 564] width 638 height 26
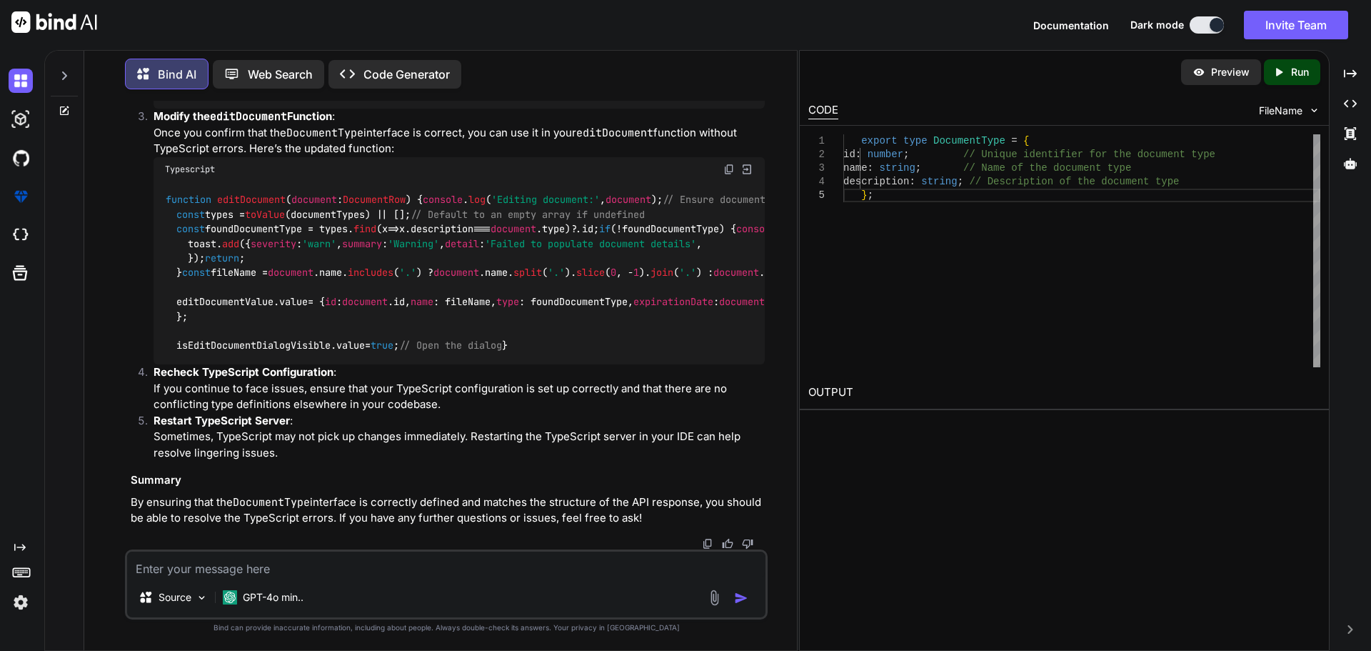
paste textarea "C:\nova\Osiris.Nova.Internal.UI\components\partner\shared\documents\index.vue"
click at [590, 565] on textarea "C:\nova\Osiris.Nova.Internal.UI\components\partner\shared\documents\index.vue" at bounding box center [446, 564] width 638 height 26
paste textarea "<script setup lang="ts"> import type { ColumnProps } from '#shared/types/base' …"
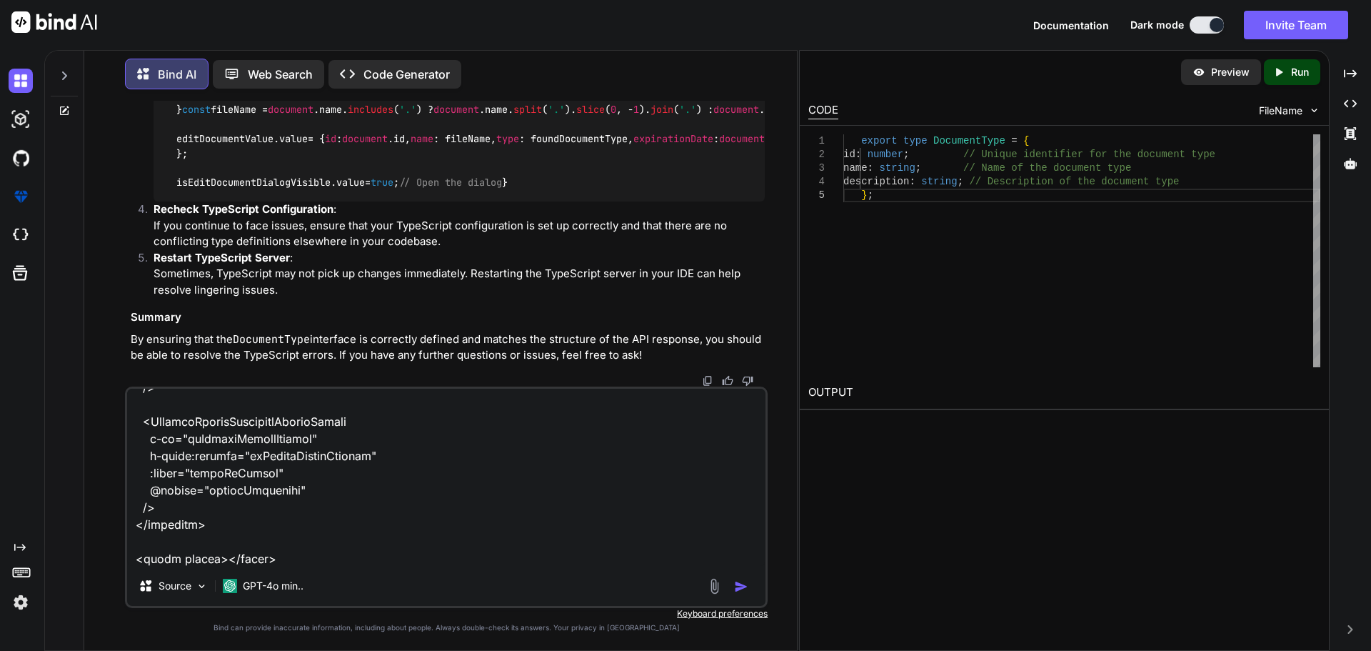
scroll to position [6739, 0]
click at [184, 551] on textarea at bounding box center [446, 477] width 638 height 177
paste textarea "C:\nova\Osiris.Nova.Internal.UI\shared\types\nova-partners.ts"
click at [512, 554] on textarea at bounding box center [446, 477] width 638 height 177
paste textarea "import type { RequestType, ResponseType } from '~/schemas' export type Paginate…"
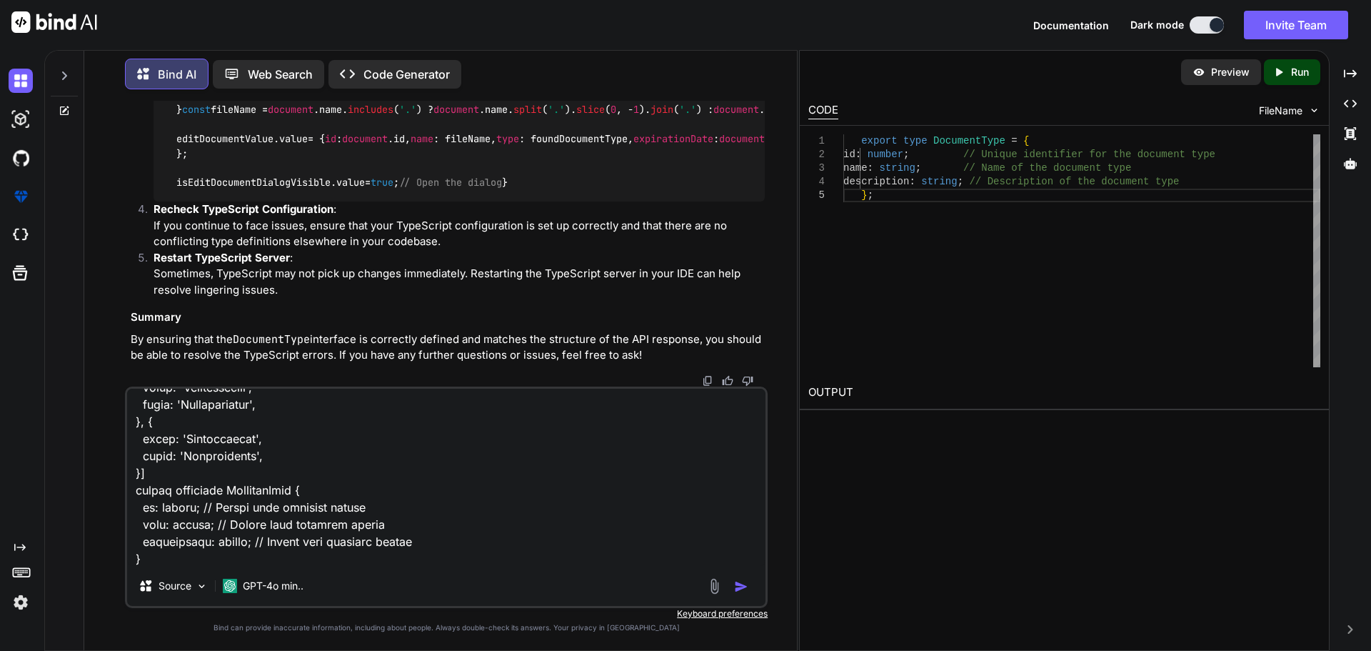
scroll to position [8556, 0]
click at [164, 558] on textarea at bounding box center [446, 477] width 638 height 177
paste textarea "C:\nova\Osiris.Nova.Internal.UI\composables\queries\nova-partners.ts"
click at [541, 551] on textarea at bounding box center [446, 477] width 638 height 177
paste textarea "import type { Documents } from '#shared/types/nova-documents' import type { Nov…"
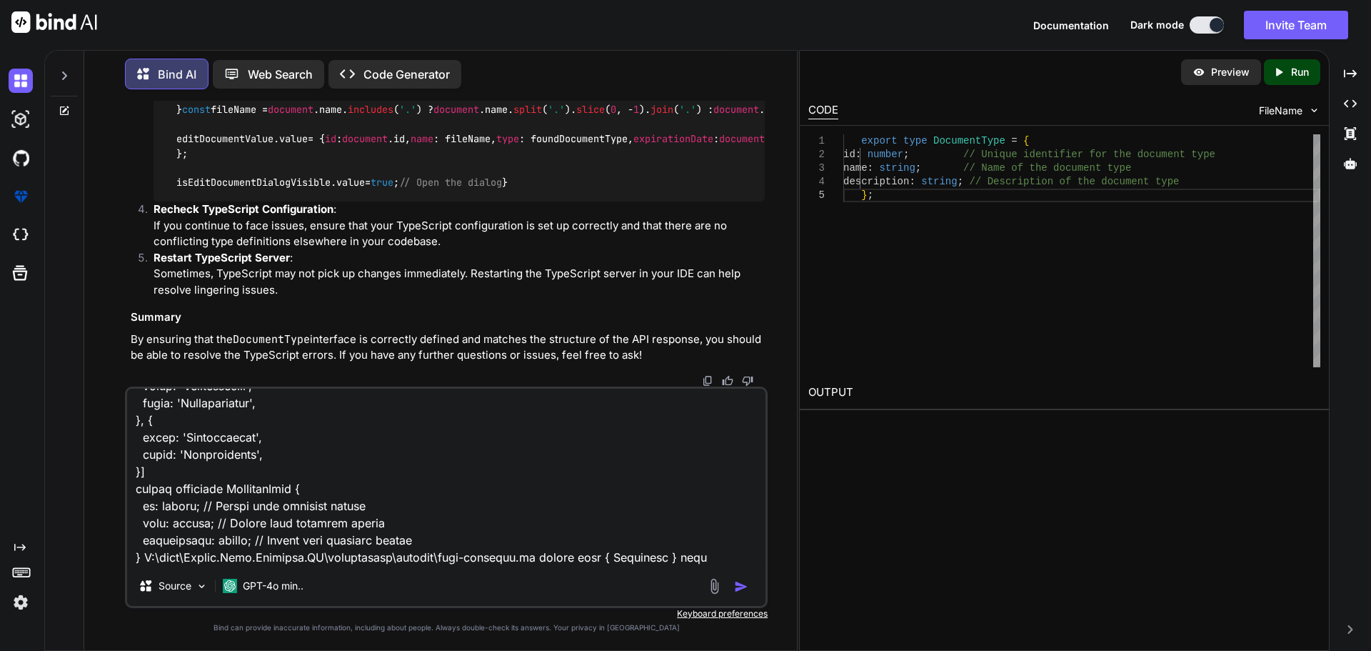
scroll to position [18479, 0]
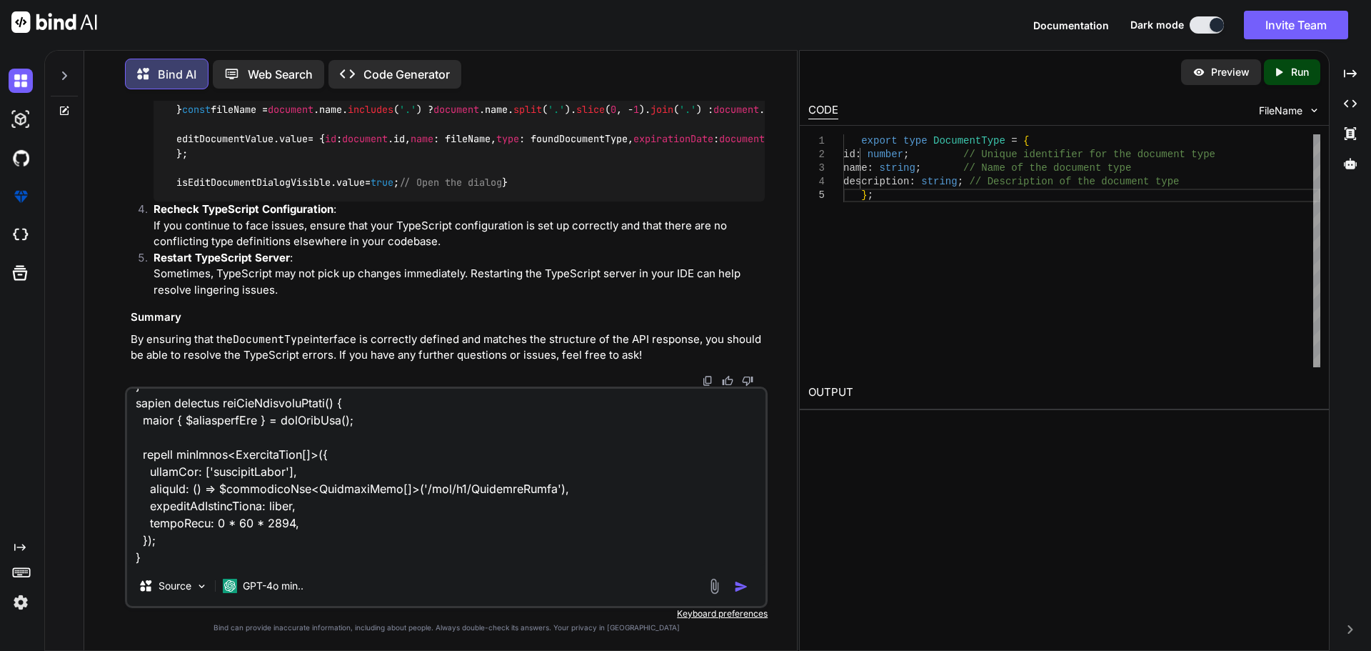
click at [206, 549] on textarea at bounding box center [446, 477] width 638 height 177
paste textarea "C:\nova\Osiris.Nova.Internal.UI\shared\types\nova-documents.ts"
click at [556, 551] on textarea at bounding box center [446, 477] width 638 height 177
paste textarea "import type { ResponseType } from '~/schemas' export type Documents = ResponseT…"
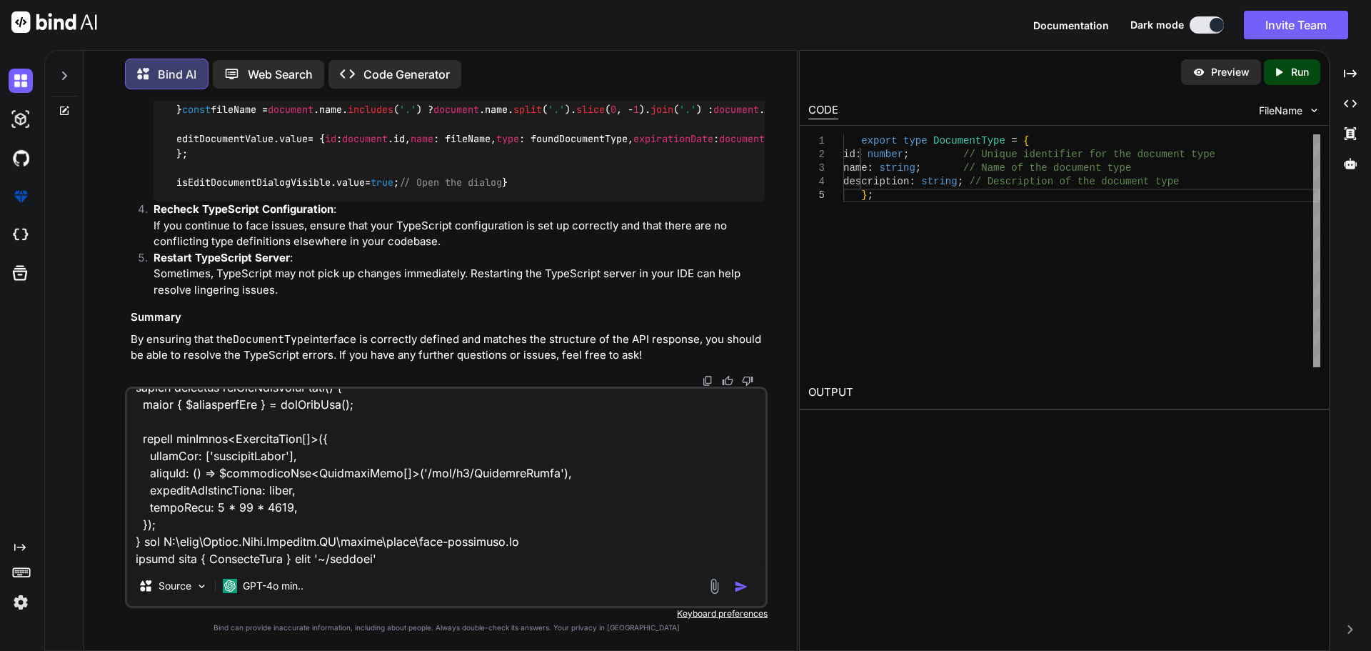
scroll to position [18548, 0]
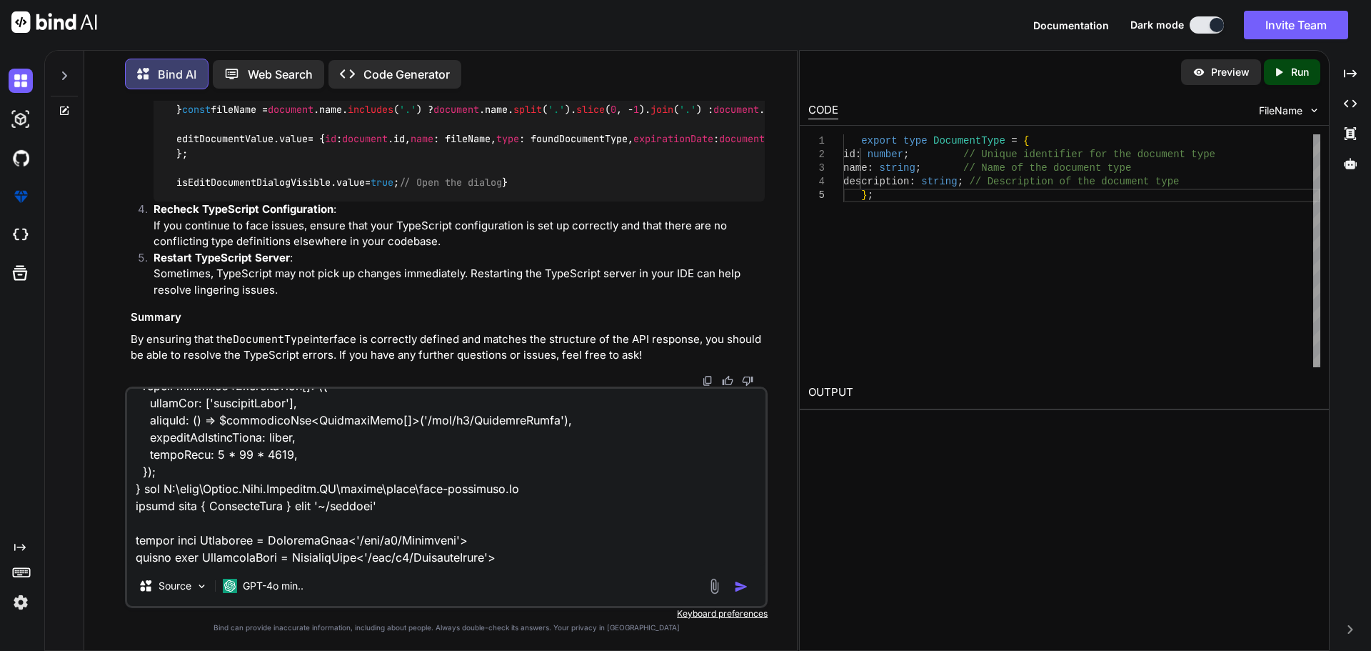
click at [601, 552] on textarea at bounding box center [446, 477] width 638 height 177
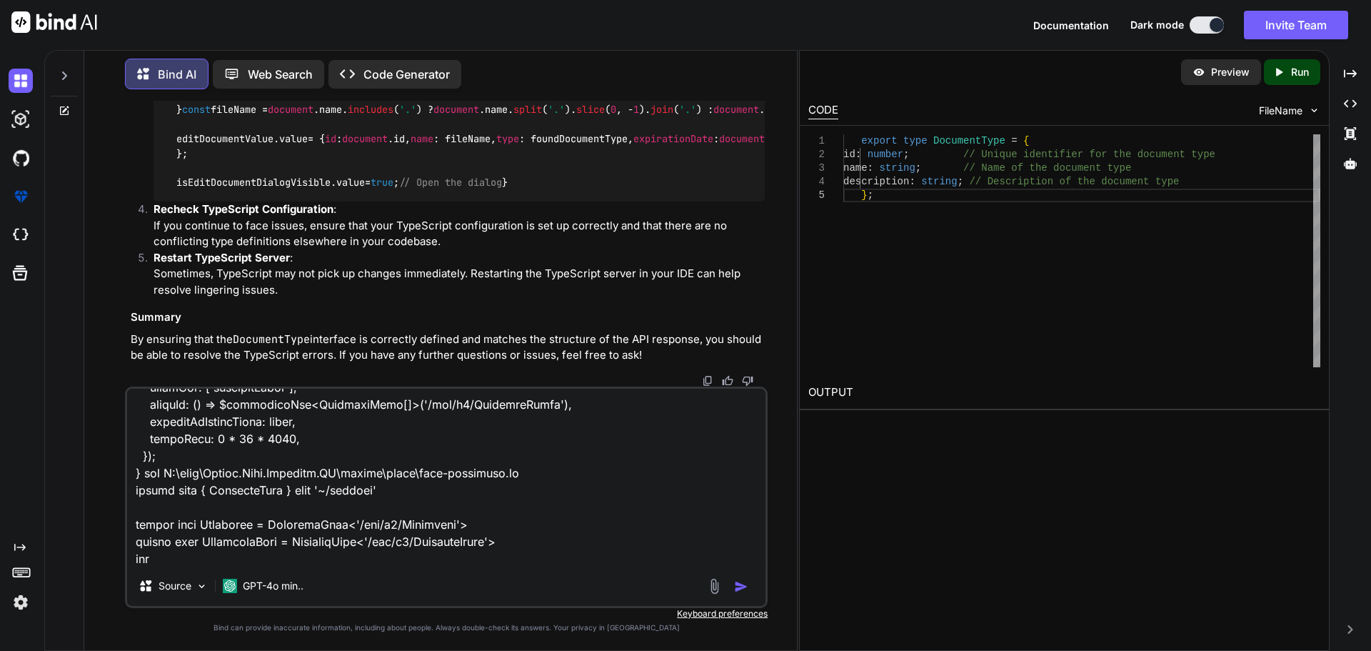
paste textarea "C:\nova\Osiris.Nova.Internal.UI\components\partner\shared\documents\EditDialog.…"
click at [690, 549] on textarea at bounding box center [446, 477] width 638 height 177
click at [671, 549] on textarea at bounding box center [446, 477] width 638 height 177
click at [669, 566] on div "Source GPT-4o min.." at bounding box center [446, 496] width 643 height 221
click at [627, 558] on textarea at bounding box center [446, 477] width 638 height 177
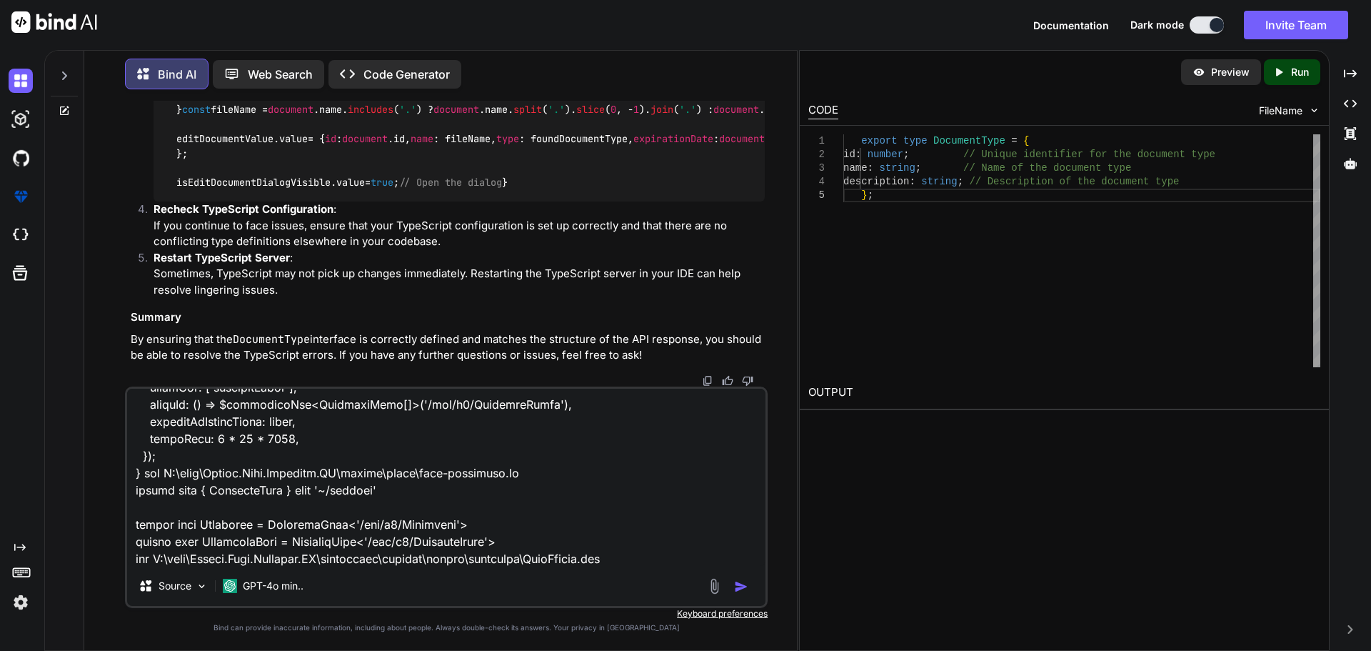
paste textarea "<script setup lang="ts"> import type { UpdatePartnerDocumentDto } from '~/lib/r…"
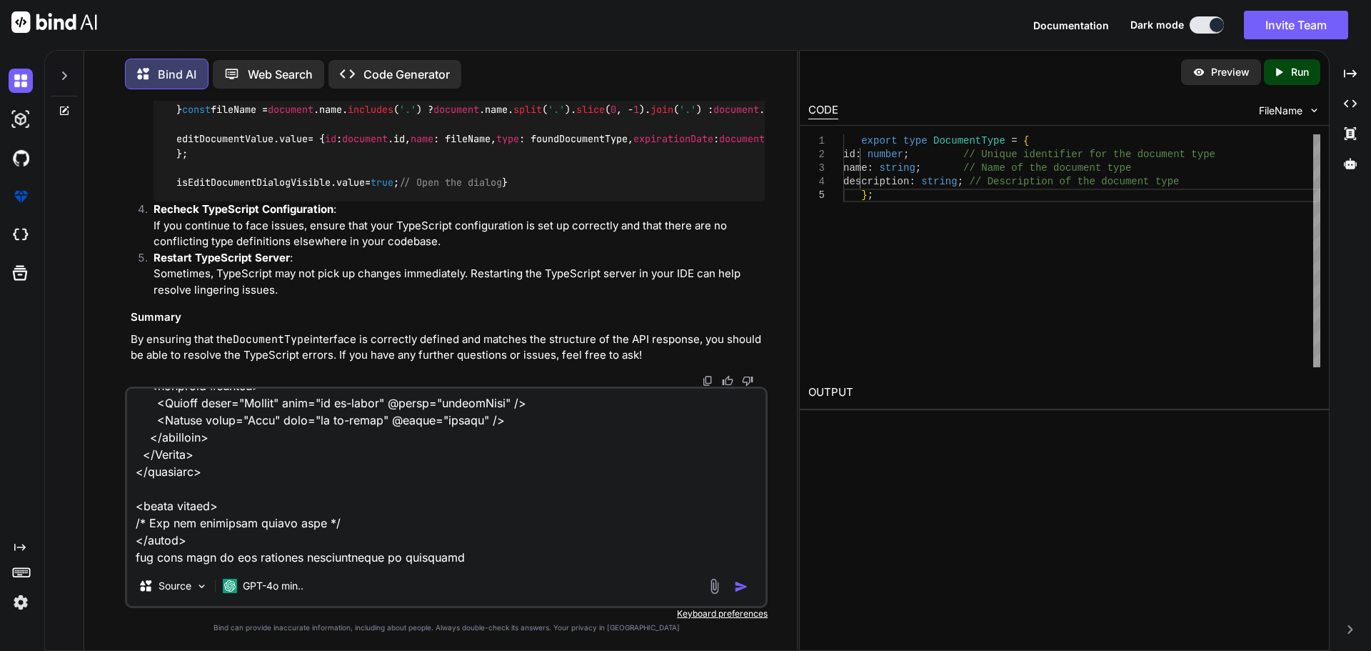
click at [138, 561] on textarea at bounding box center [446, 477] width 638 height 177
click at [743, 586] on img "button" at bounding box center [741, 586] width 14 height 14
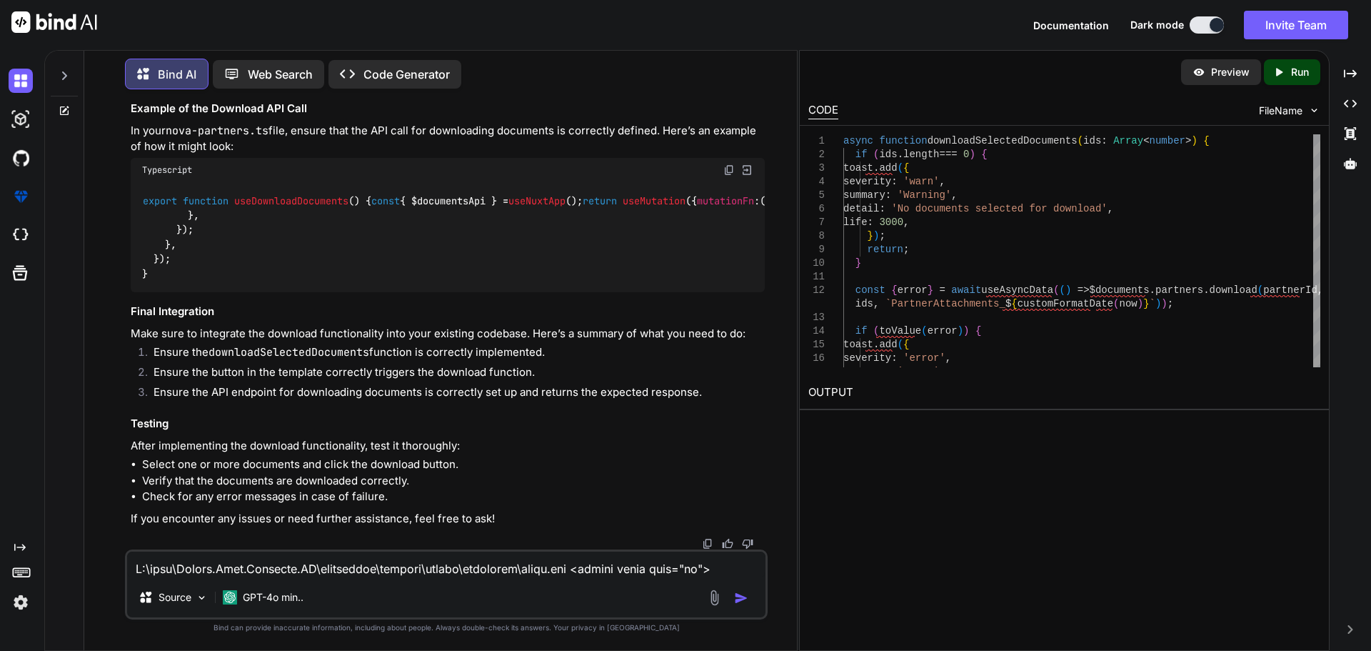
scroll to position [20444, 0]
click at [0, 156] on html "Documentation Dark mode Invite Team Created with Pixso. Created with Pixso. Bin…" at bounding box center [685, 325] width 1371 height 651
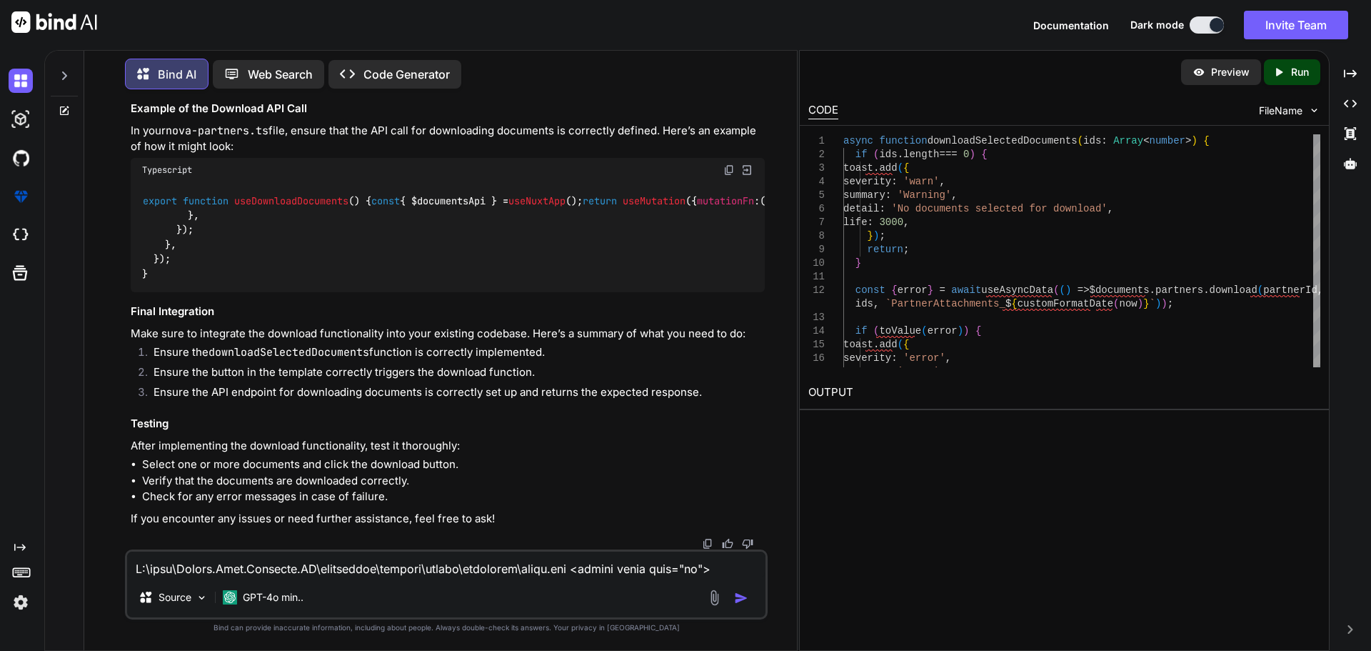
drag, startPoint x: 144, startPoint y: 231, endPoint x: 211, endPoint y: 336, distance: 125.6
drag, startPoint x: 194, startPoint y: 284, endPoint x: 160, endPoint y: 286, distance: 33.6
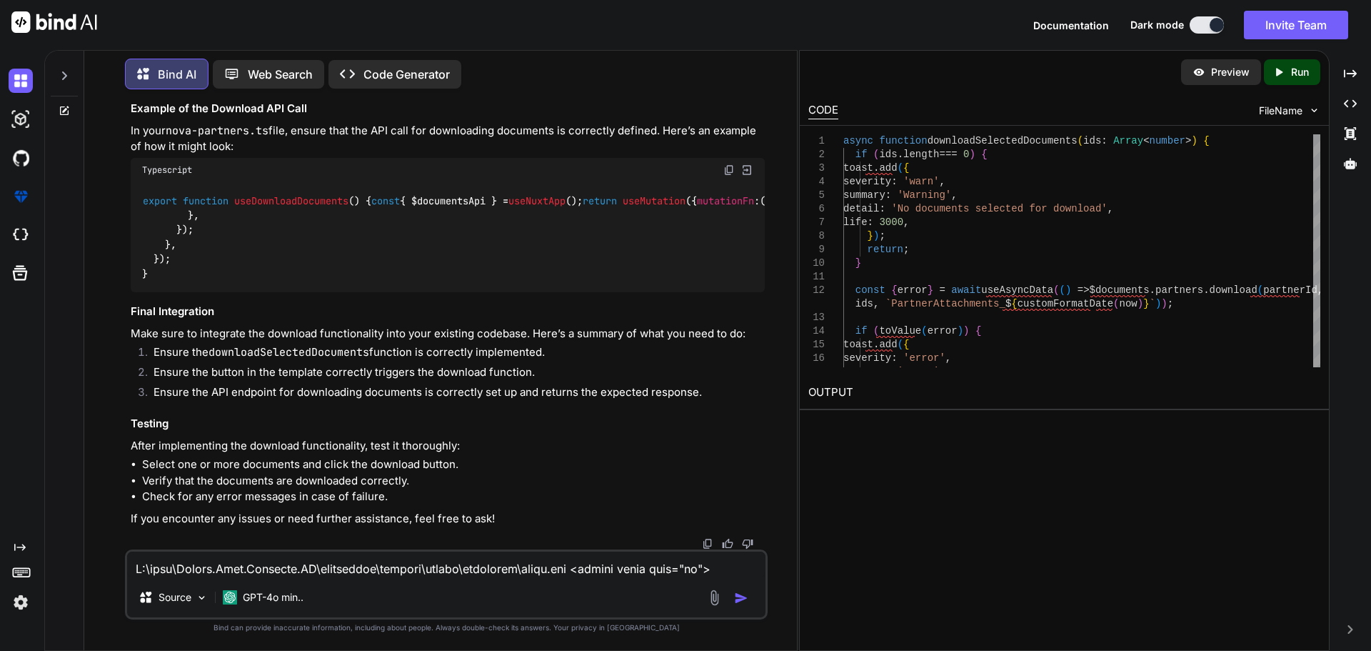
drag, startPoint x: 286, startPoint y: 386, endPoint x: 141, endPoint y: 252, distance: 197.6
drag, startPoint x: 270, startPoint y: 378, endPoint x: 286, endPoint y: 378, distance: 16.4
click at [286, 292] on div "export function useDownloadDocuments ( ) { const { $documentsApi } = useNuxtApp…" at bounding box center [448, 237] width 634 height 110
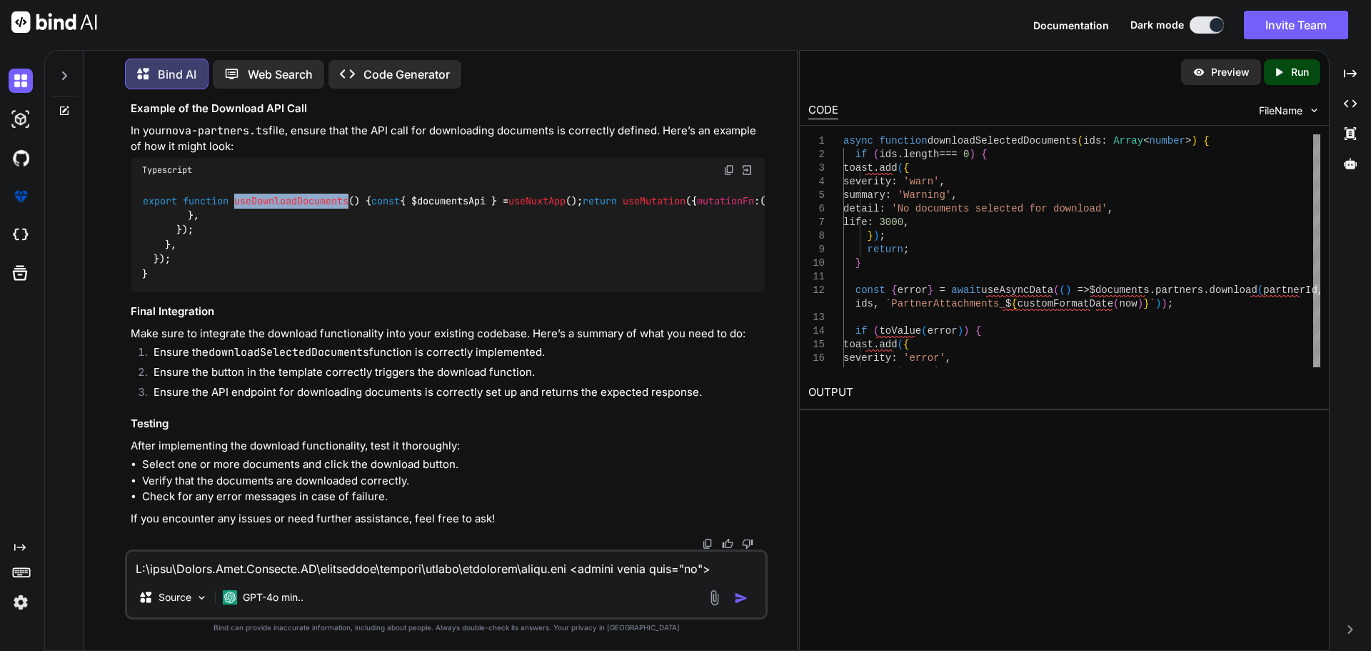
click at [310, 207] on span "useDownloadDocuments" at bounding box center [291, 200] width 114 height 13
drag, startPoint x: 310, startPoint y: 220, endPoint x: 276, endPoint y: 225, distance: 33.9
click at [276, 207] on span "useDownloadDocuments" at bounding box center [291, 200] width 114 height 13
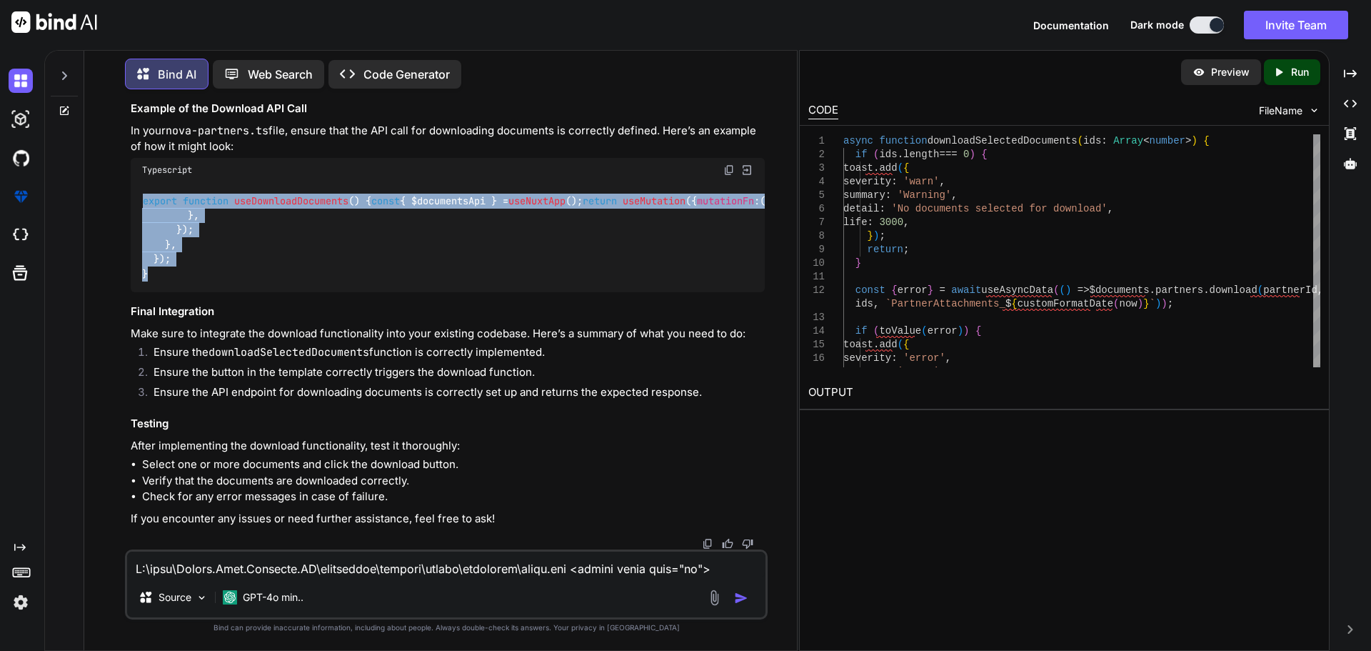
drag, startPoint x: 156, startPoint y: 424, endPoint x: 134, endPoint y: 220, distance: 205.5
click at [134, 220] on div "export function useDownloadDocuments ( ) { const { $documentsApi } = useNuxtApp…" at bounding box center [448, 237] width 634 height 110
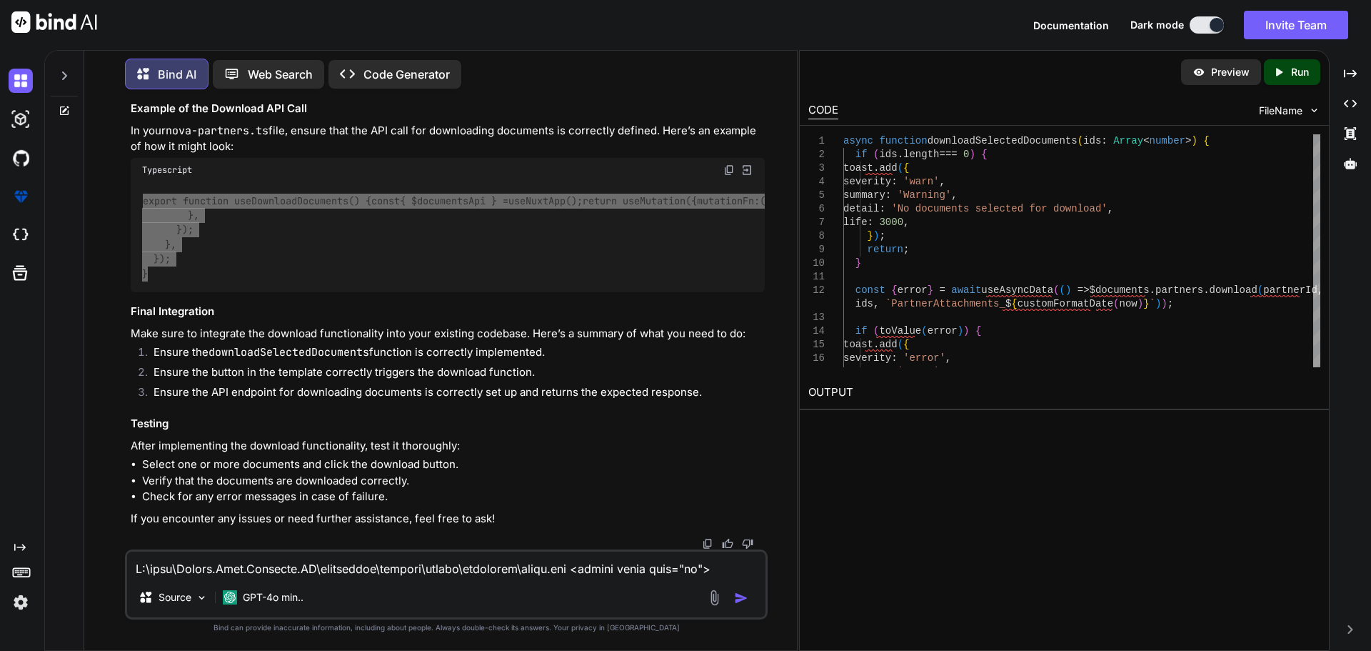
scroll to position [21495, 0]
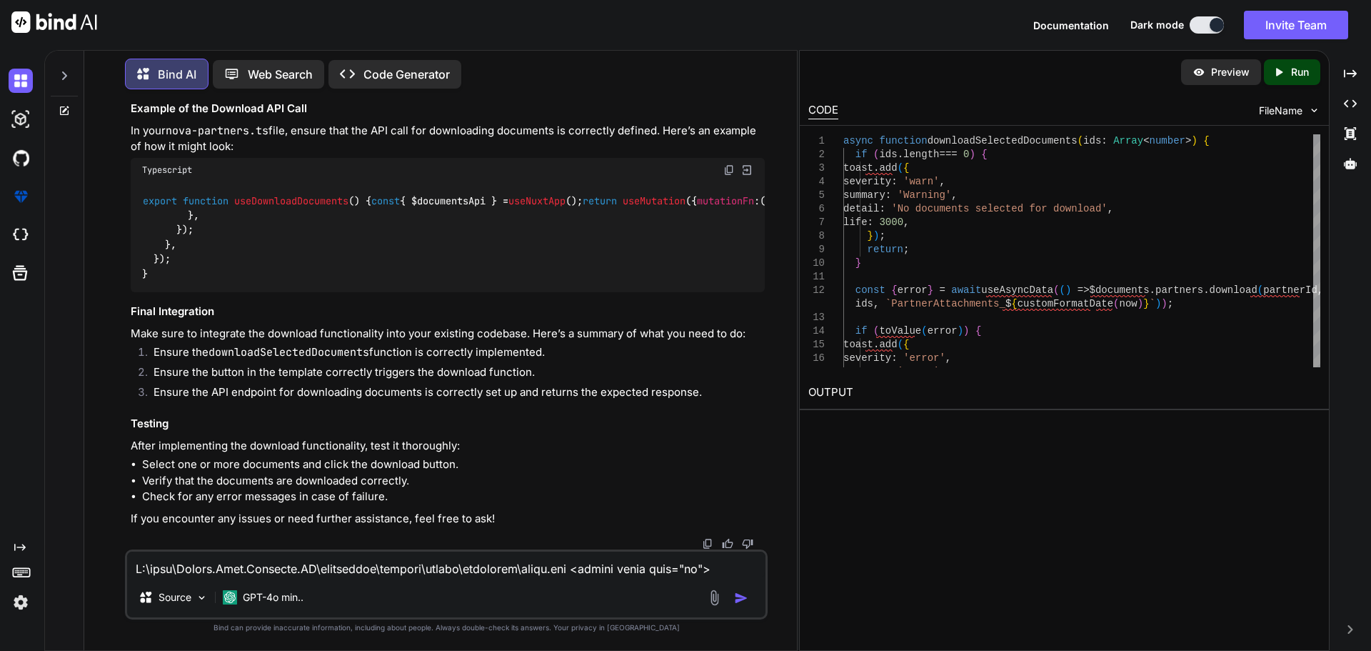
click at [264, 564] on textarea at bounding box center [446, 564] width 638 height 26
paste textarea "Request URL https://dev-nova-documents-api.osiristrading.net/api/v1/Partners/e8…"
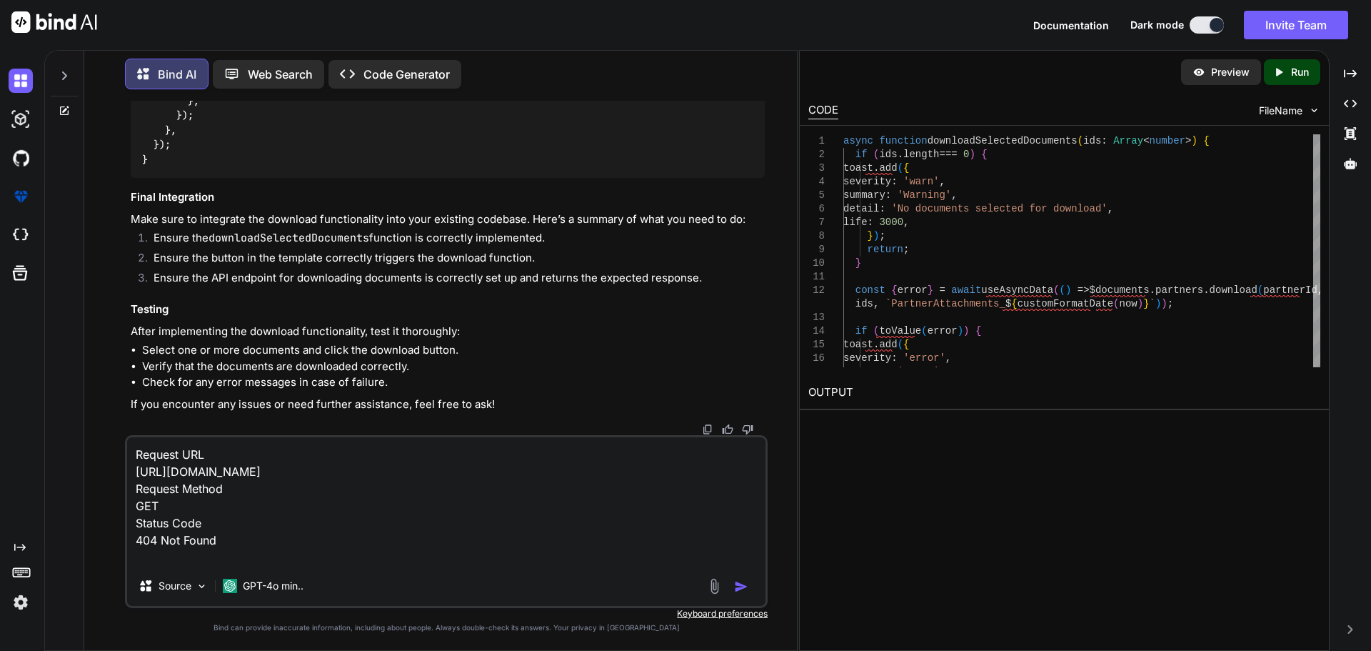
click at [246, 559] on textarea "Request URL https://dev-nova-documents-api.osiristrading.net/api/v1/Partners/e8…" at bounding box center [446, 501] width 638 height 129
paste textarea "GET /api/v1/Documents/download Downloads partner or compliance request document…"
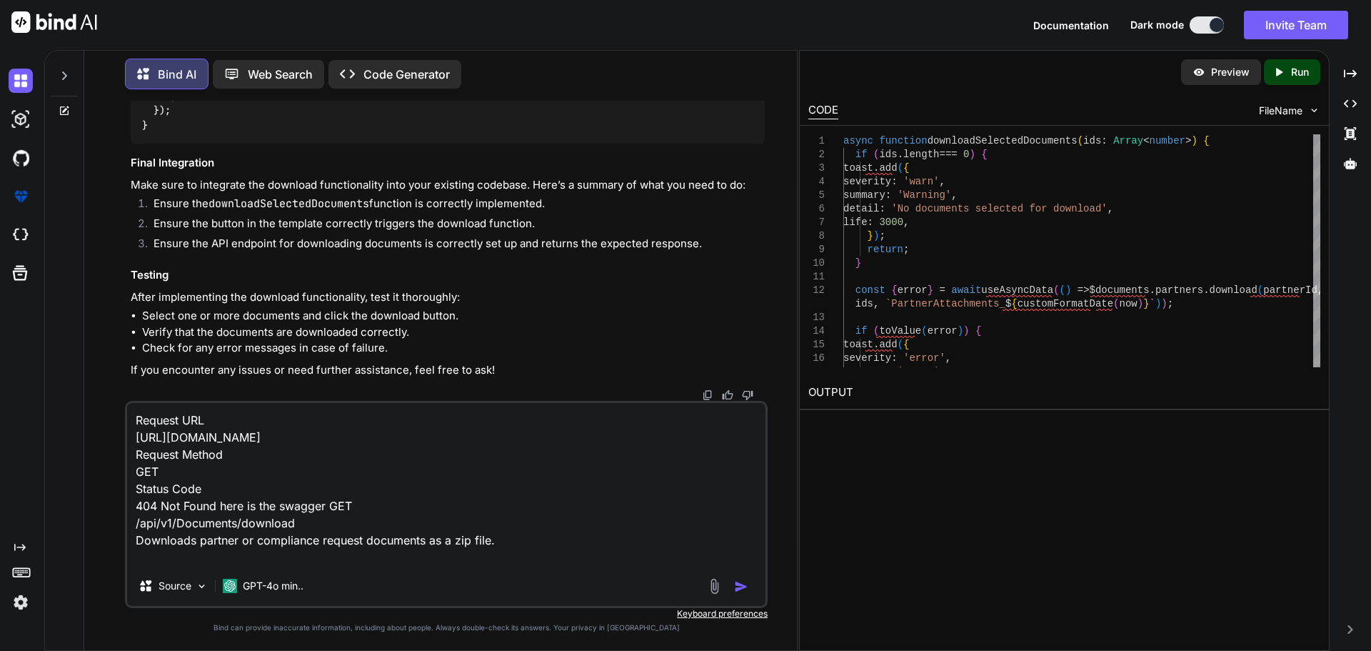
click at [530, 561] on textarea "Request URL https://dev-nova-documents-api.osiristrading.net/api/v1/Partners/e8…" at bounding box center [446, 484] width 638 height 163
paste textarea "Parameters Try it out Name Description DocumentationTypeEnumeration string (que…"
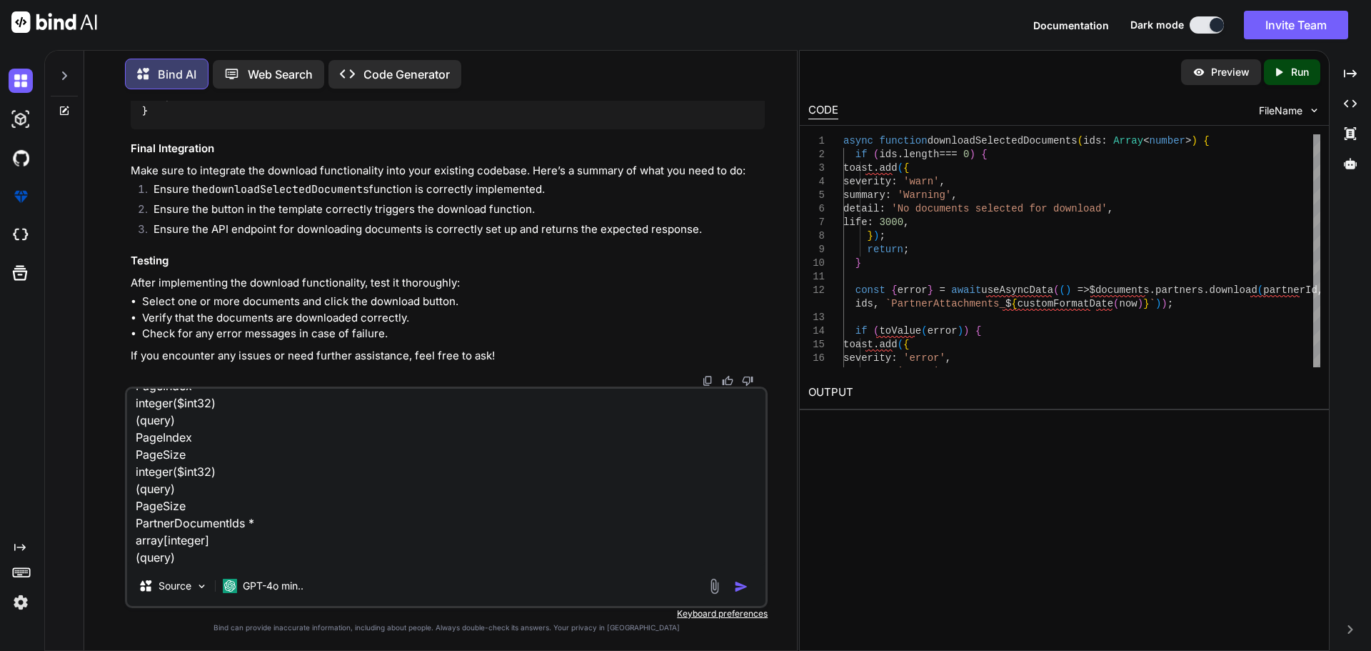
type textarea "Request URL https://dev-nova-documents-api.osiristrading.net/api/v1/Partners/e8…"
click at [736, 583] on img "button" at bounding box center [741, 586] width 14 height 14
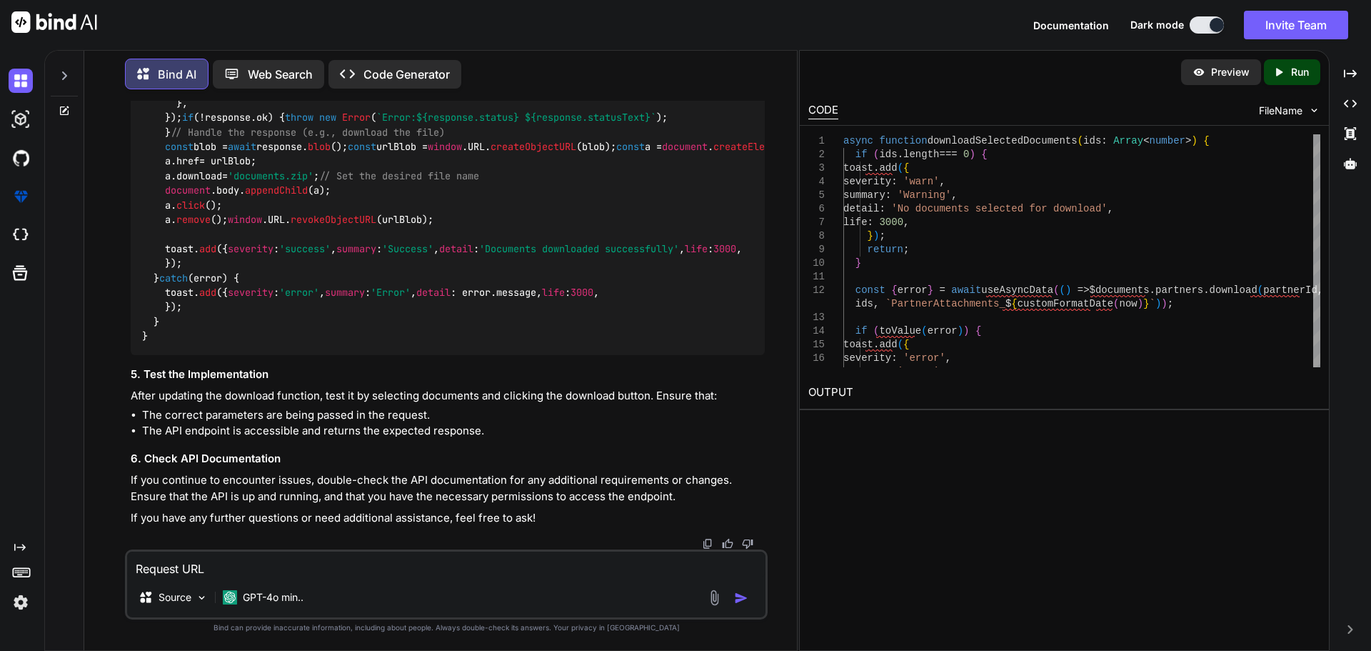
scroll to position [22560, 0]
drag, startPoint x: 141, startPoint y: 231, endPoint x: 253, endPoint y: 362, distance: 172.3
click at [253, 355] on div "async function downloadSelectedDocuments ( ids : Array < number > ) { if (ids. …" at bounding box center [448, 161] width 634 height 387
drag, startPoint x: 328, startPoint y: 361, endPoint x: 321, endPoint y: 359, distance: 7.5
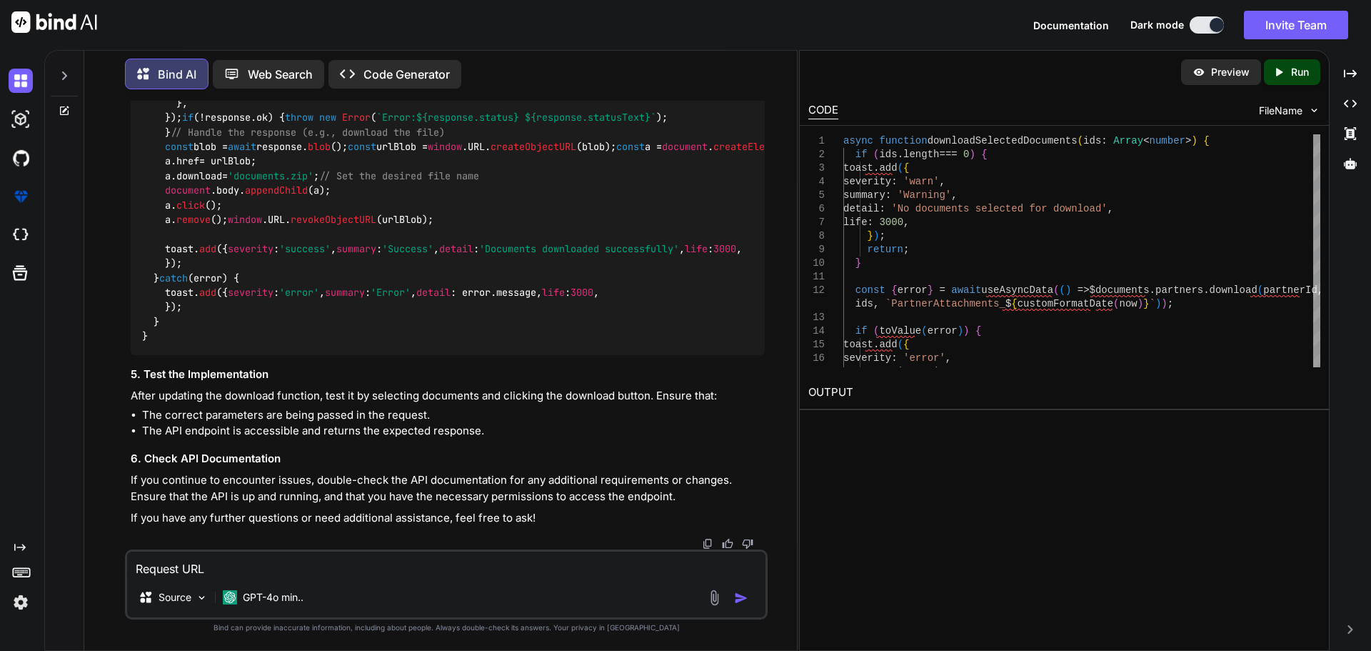
click at [329, 355] on div "async function downloadSelectedDocuments ( ids : Array < number > ) { if (ids. …" at bounding box center [448, 161] width 634 height 387
drag, startPoint x: 379, startPoint y: 326, endPoint x: 151, endPoint y: 338, distance: 228.9
click at [131, 324] on div "async function downloadSelectedDocuments ( ids : Array < number > ) { if (ids. …" at bounding box center [448, 161] width 634 height 387
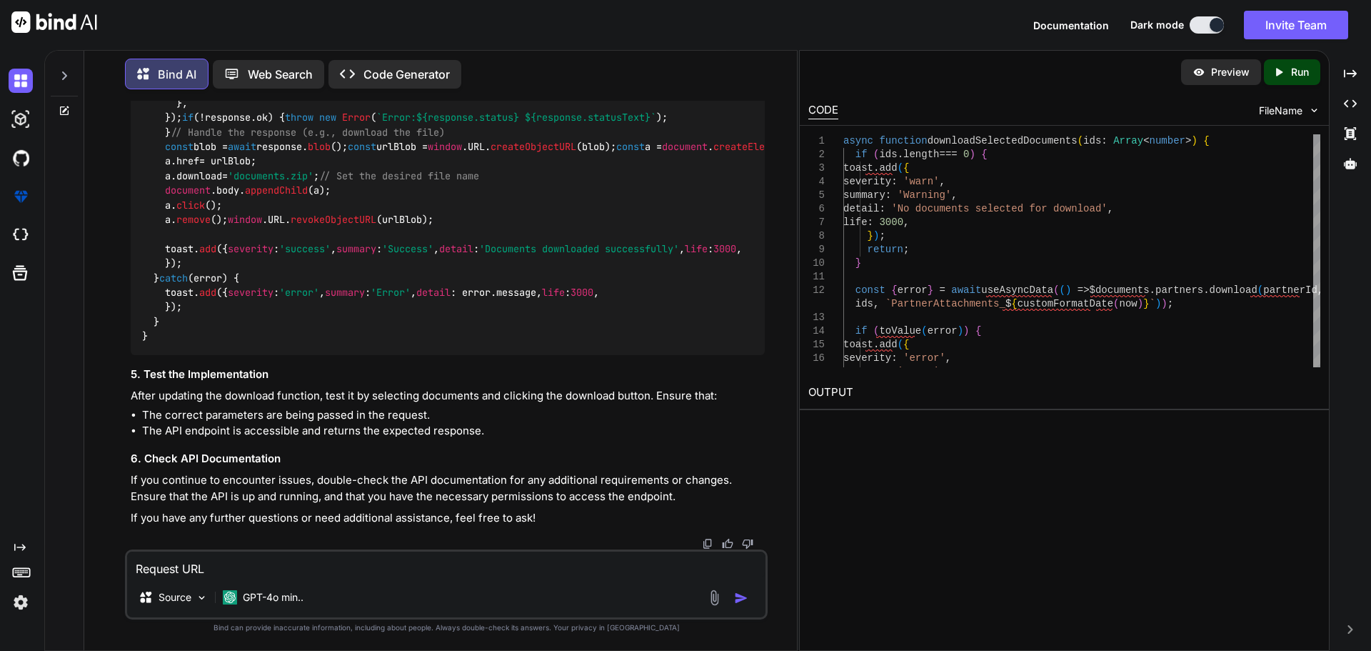
click at [332, 355] on div "async function downloadSelectedDocuments ( ids : Array < number > ) { if (ids. …" at bounding box center [448, 161] width 634 height 387
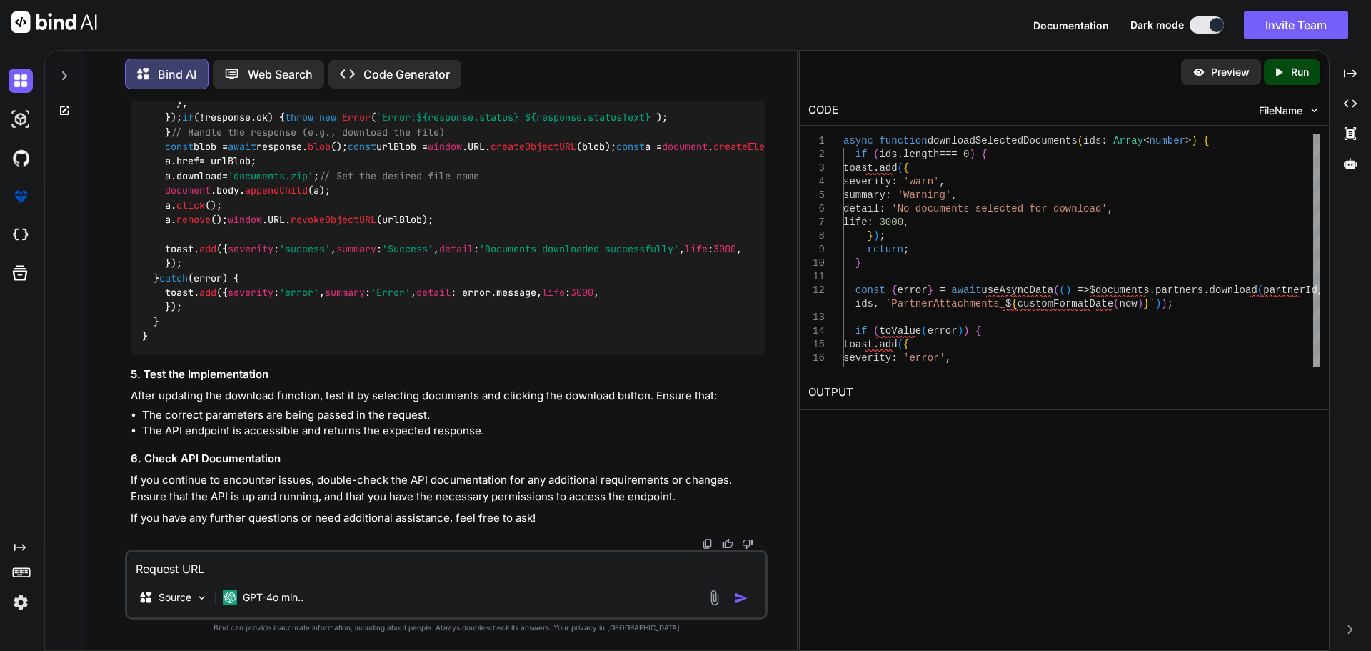
click at [530, 200] on div "async function downloadSelectedDocuments ( ids : Array < number > ) { if (ids. …" at bounding box center [448, 161] width 634 height 387
click at [530, 214] on div "async function downloadSelectedDocuments ( ids : Array < number > ) { if (ids. …" at bounding box center [448, 161] width 634 height 387
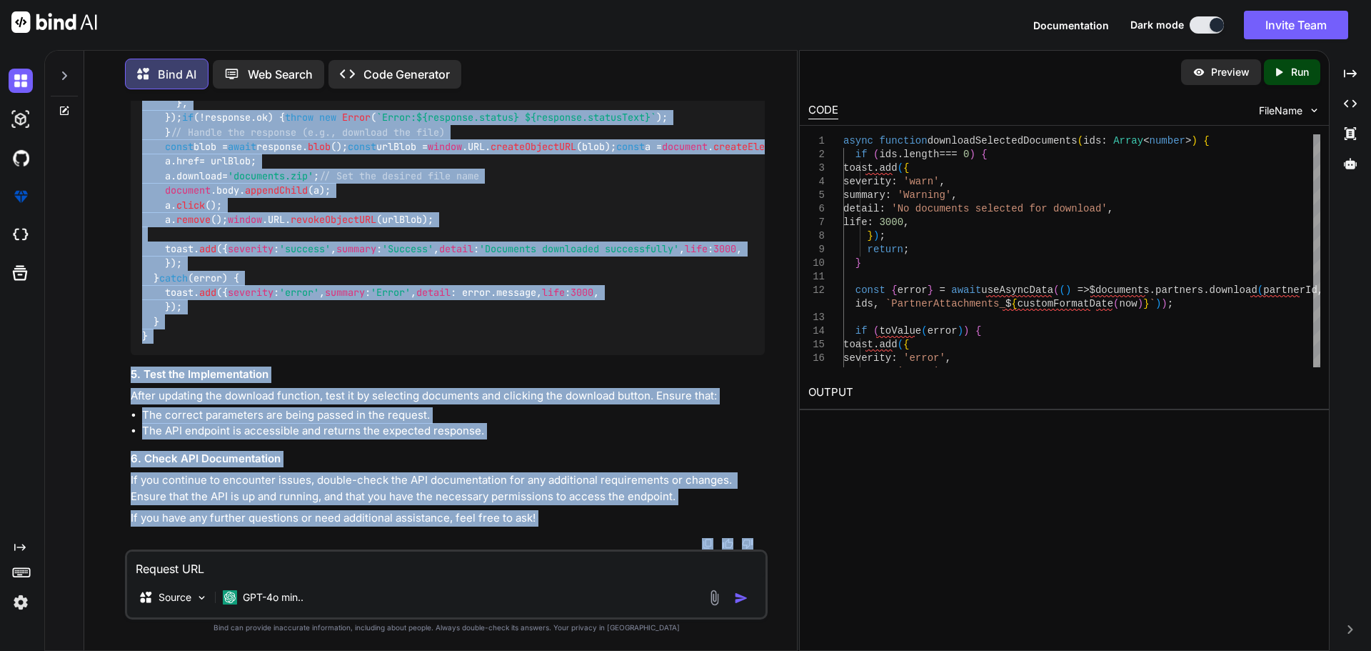
scroll to position [23250, 0]
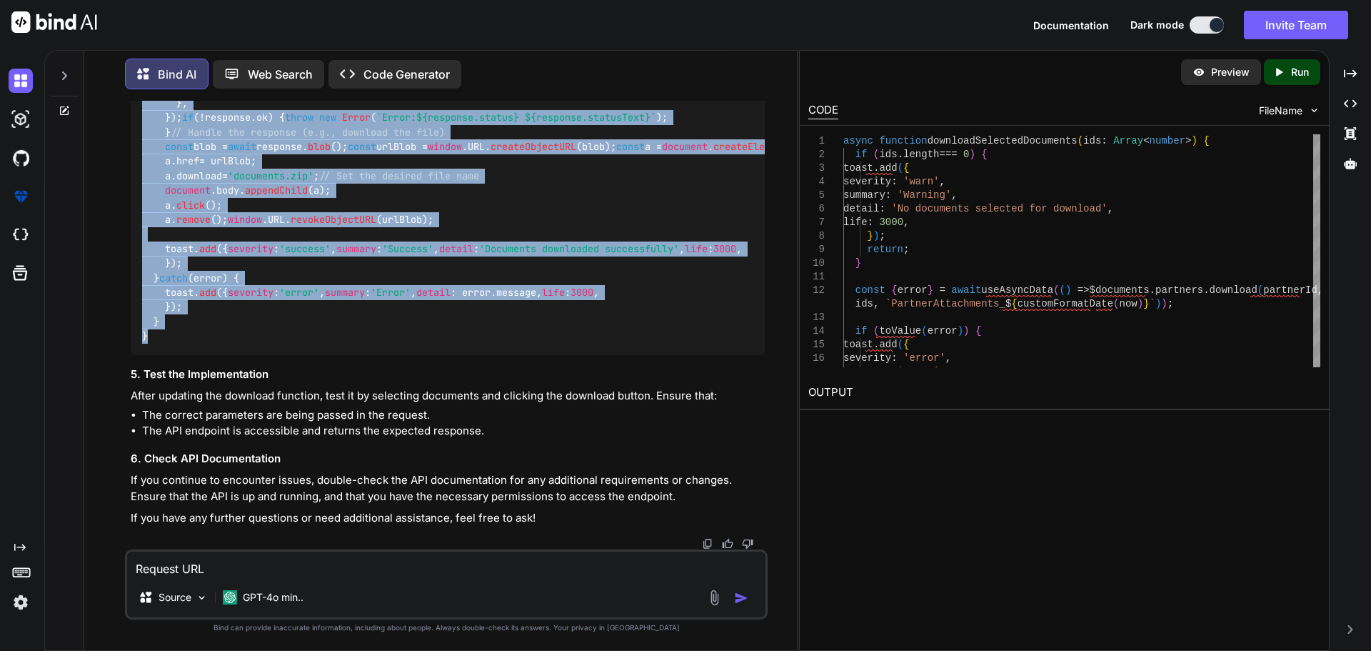
drag, startPoint x: 144, startPoint y: 181, endPoint x: 211, endPoint y: 339, distance: 171.5
click at [211, 339] on div "async function downloadSelectedDocuments ( ids : Array < number > ) { if (ids. …" at bounding box center [448, 161] width 634 height 387
click at [22, 78] on img at bounding box center [21, 81] width 24 height 24
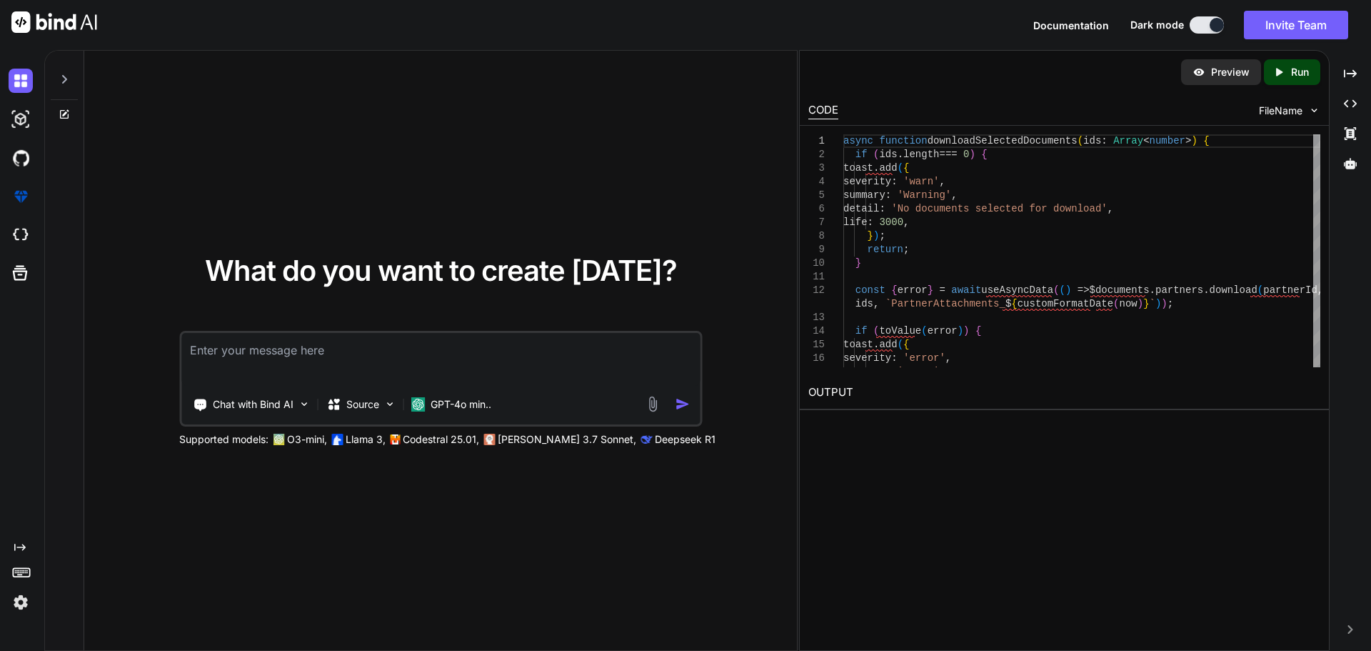
click at [298, 355] on textarea at bounding box center [440, 359] width 519 height 53
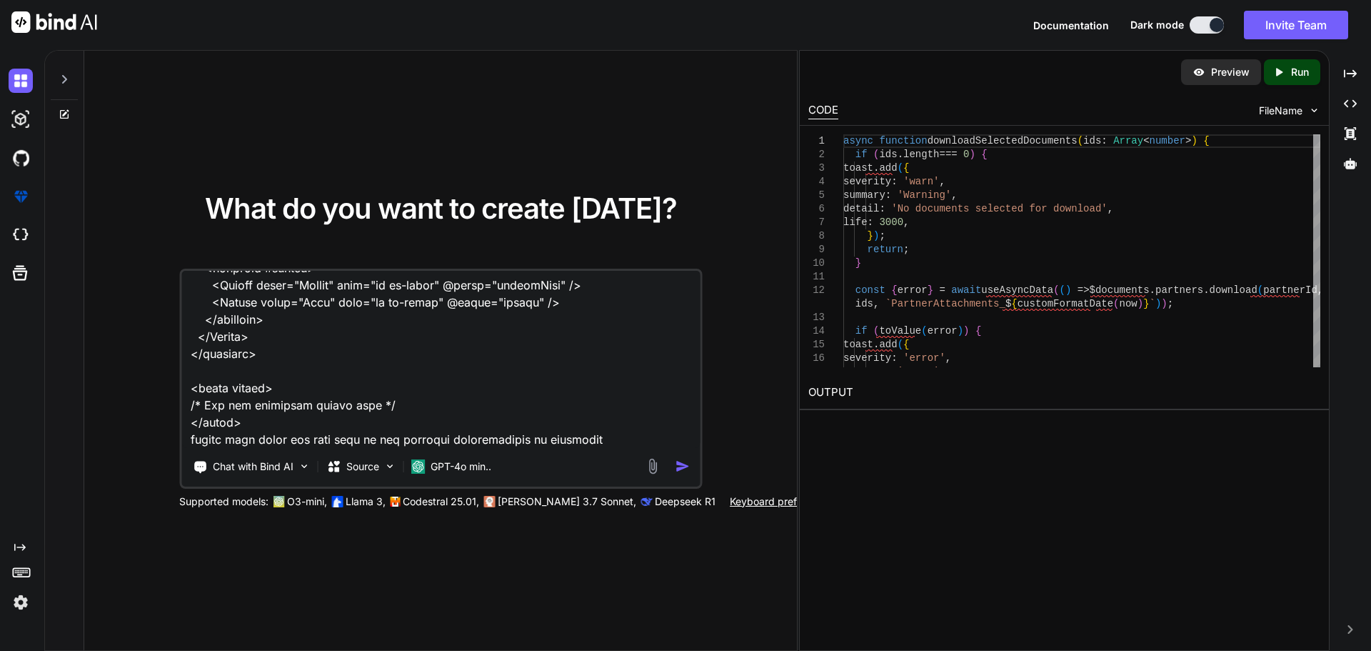
scroll to position [21909, 0]
drag, startPoint x: 207, startPoint y: 439, endPoint x: 199, endPoint y: 436, distance: 8.1
click at [199, 436] on textarea at bounding box center [440, 359] width 519 height 177
drag, startPoint x: 271, startPoint y: 441, endPoint x: 647, endPoint y: 449, distance: 376.5
click at [647, 449] on div "Chat with Bind AI Source GPT-4o min.." at bounding box center [440, 379] width 523 height 220
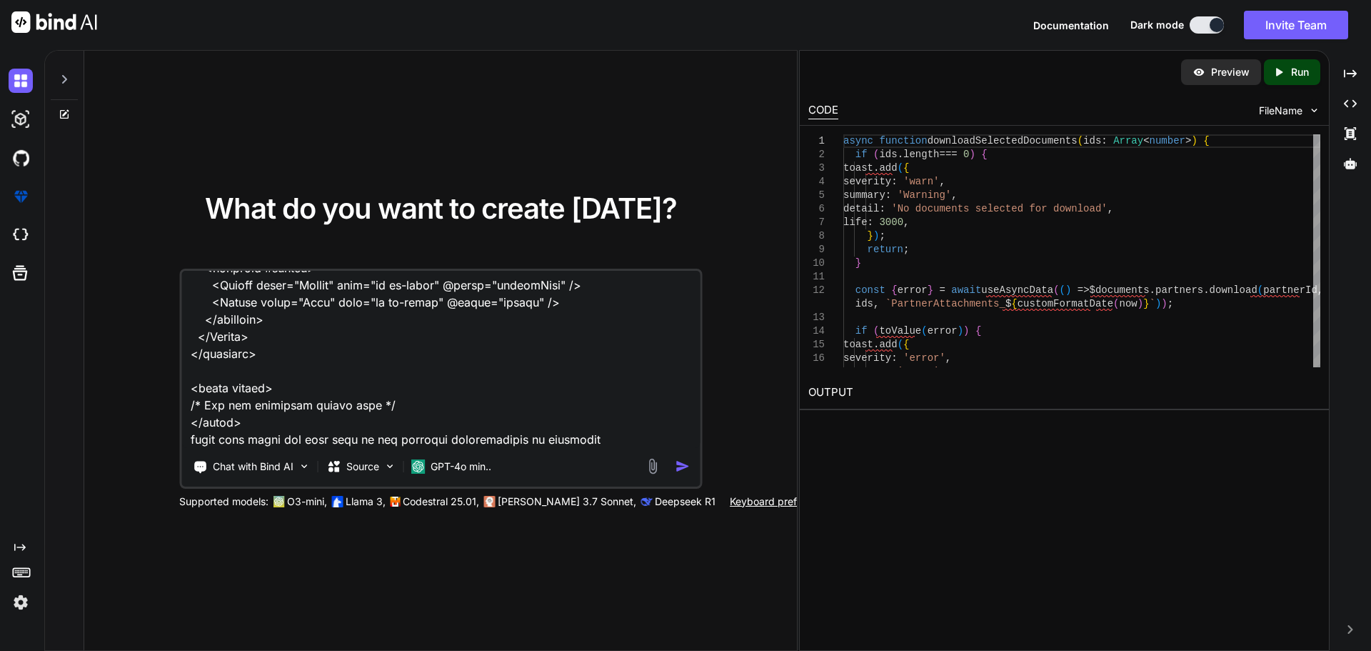
click at [272, 440] on textarea at bounding box center [440, 359] width 519 height 177
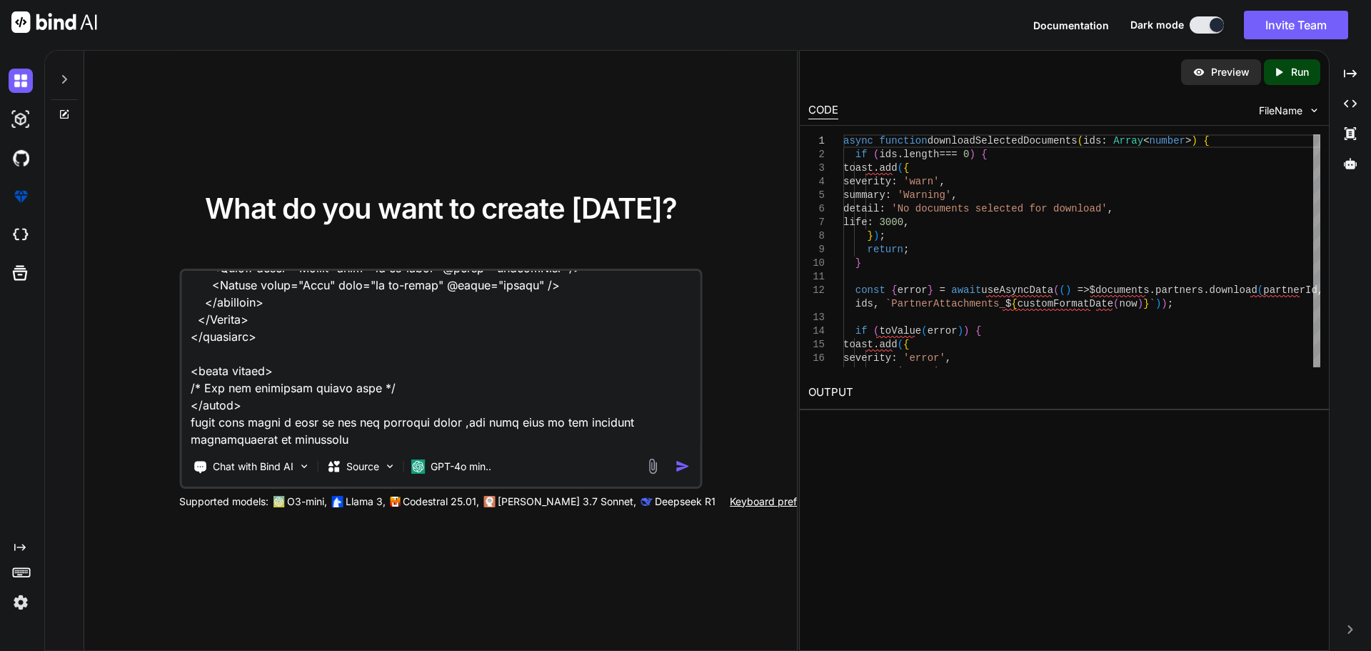
type textarea "C:\nova\Osiris.Nova.Internal.UI\components\partner\shared\documents\index.vue <…"
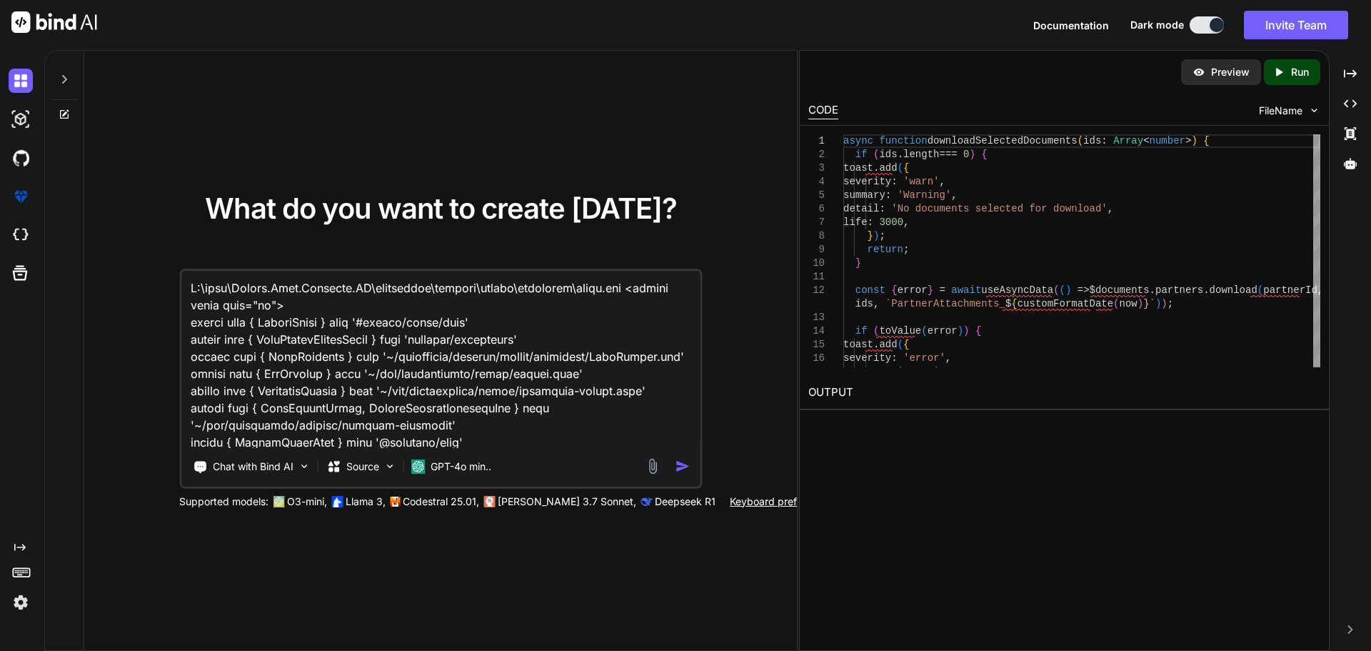
scroll to position [21909, 0]
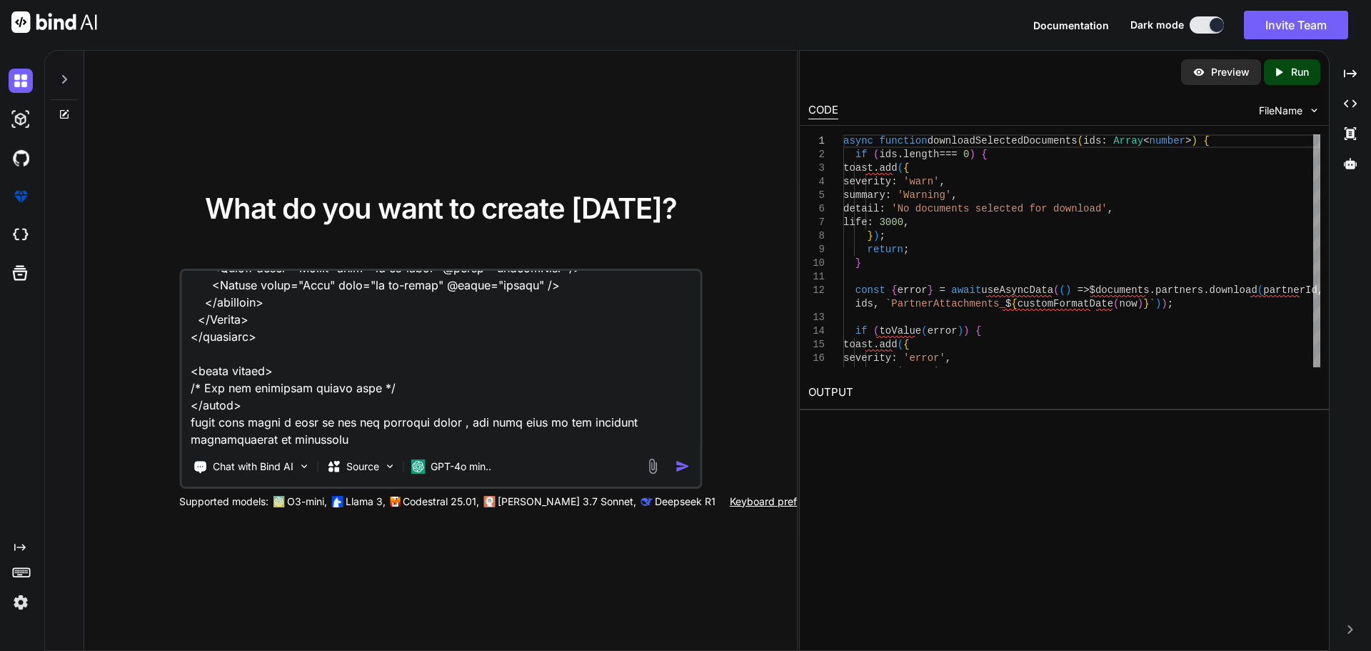
type textarea "C:\nova\Osiris.Nova.Internal.UI\components\partner\shared\documents\index.vue <…"
type textarea "x"
type textarea "C:\nova\Osiris.Nova.Internal.UI\components\partner\shared\documents\index.vue <…"
type textarea "x"
type textarea "C:\nova\Osiris.Nova.Internal.UI\components\partner\shared\documents\index.vue <…"
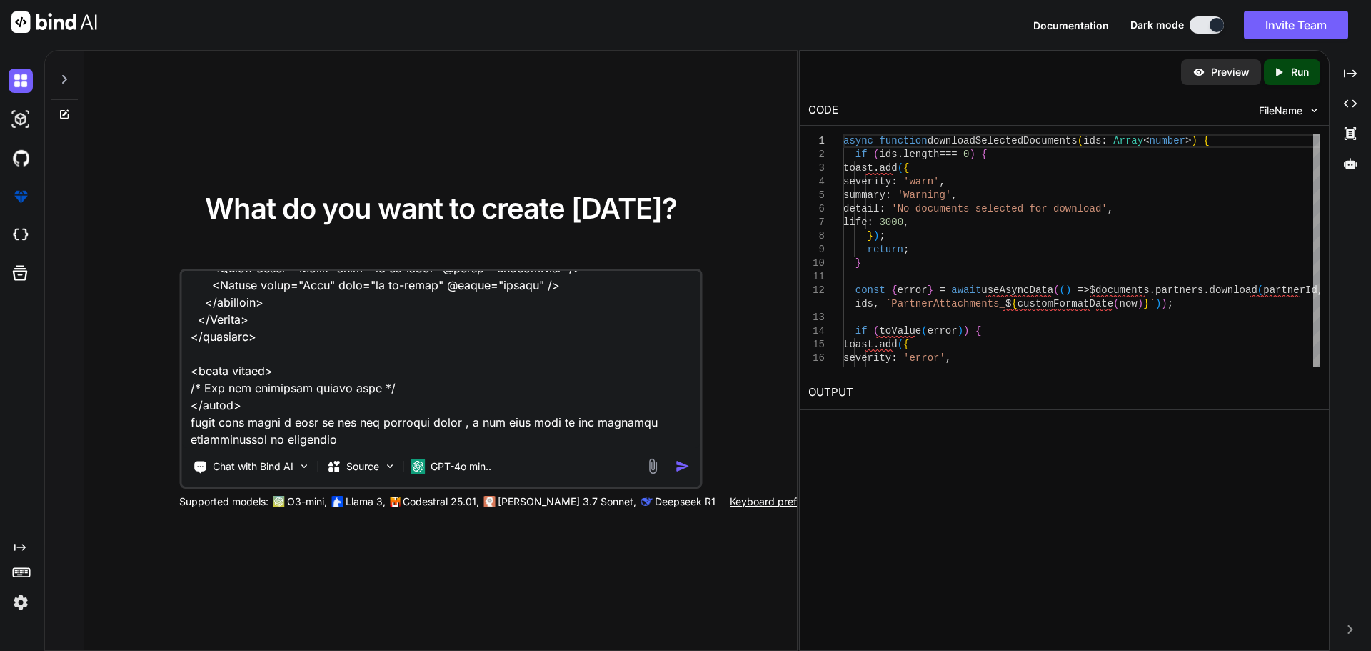
type textarea "x"
type textarea "C:\nova\Osiris.Nova.Internal.UI\components\partner\shared\documents\index.vue <…"
type textarea "x"
type textarea "C:\nova\Osiris.Nova.Internal.UI\components\partner\shared\documents\index.vue <…"
type textarea "x"
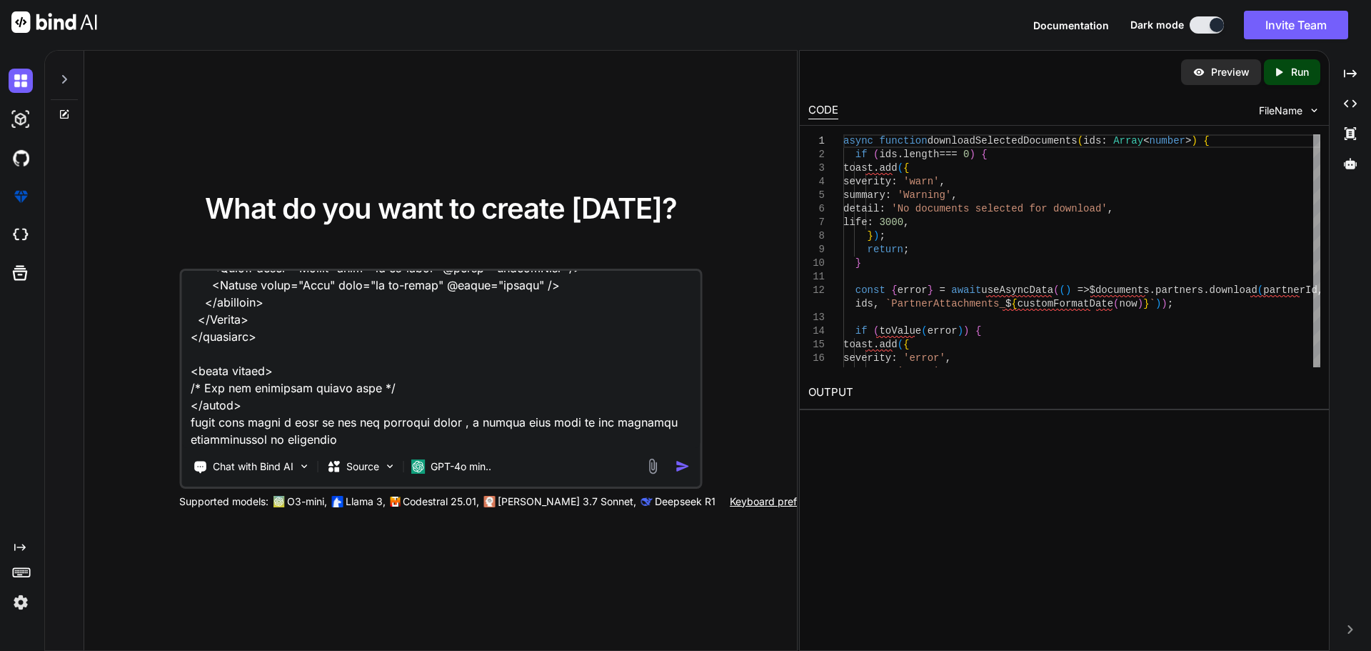
type textarea "C:\nova\Osiris.Nova.Internal.UI\components\partner\shared\documents\index.vue <…"
type textarea "x"
type textarea "C:\nova\Osiris.Nova.Internal.UI\components\partner\shared\documents\index.vue <…"
type textarea "x"
type textarea "C:\nova\Osiris.Nova.Internal.UI\components\partner\shared\documents\index.vue <…"
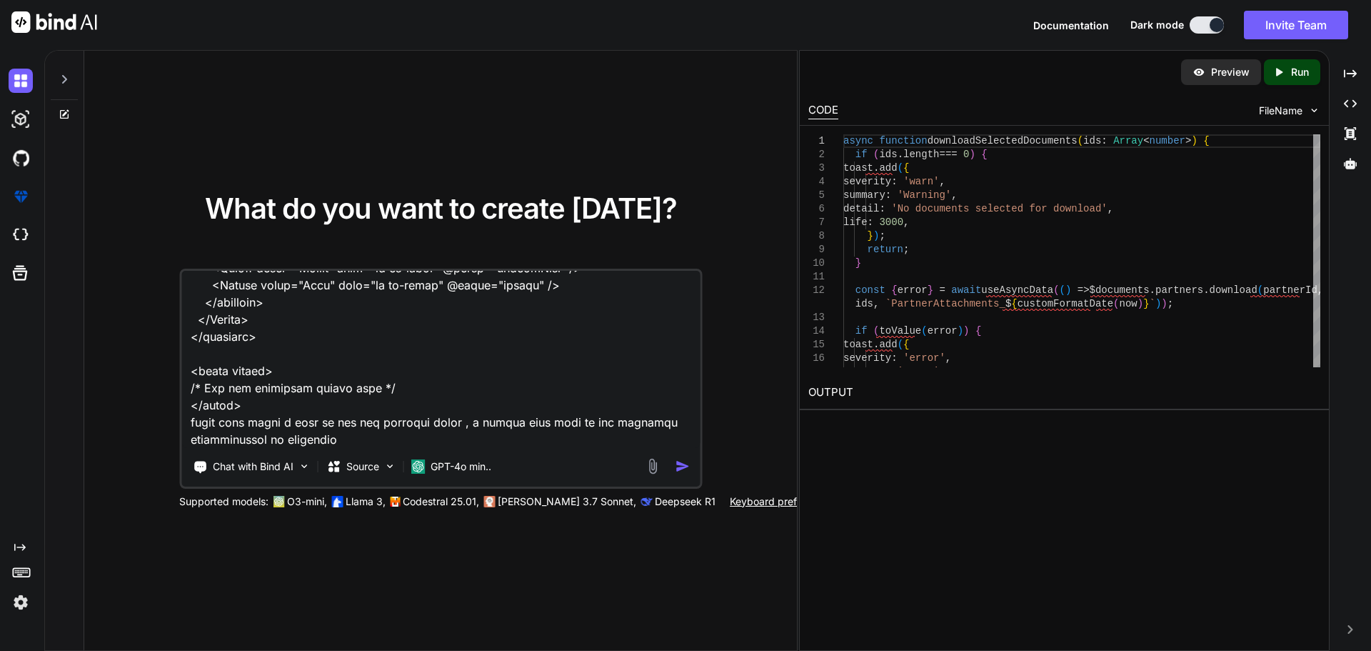
type textarea "x"
type textarea "C:\nova\Osiris.Nova.Internal.UI\components\partner\shared\documents\index.vue <…"
type textarea "x"
type textarea "C:\nova\Osiris.Nova.Internal.UI\components\partner\shared\documents\index.vue <…"
type textarea "x"
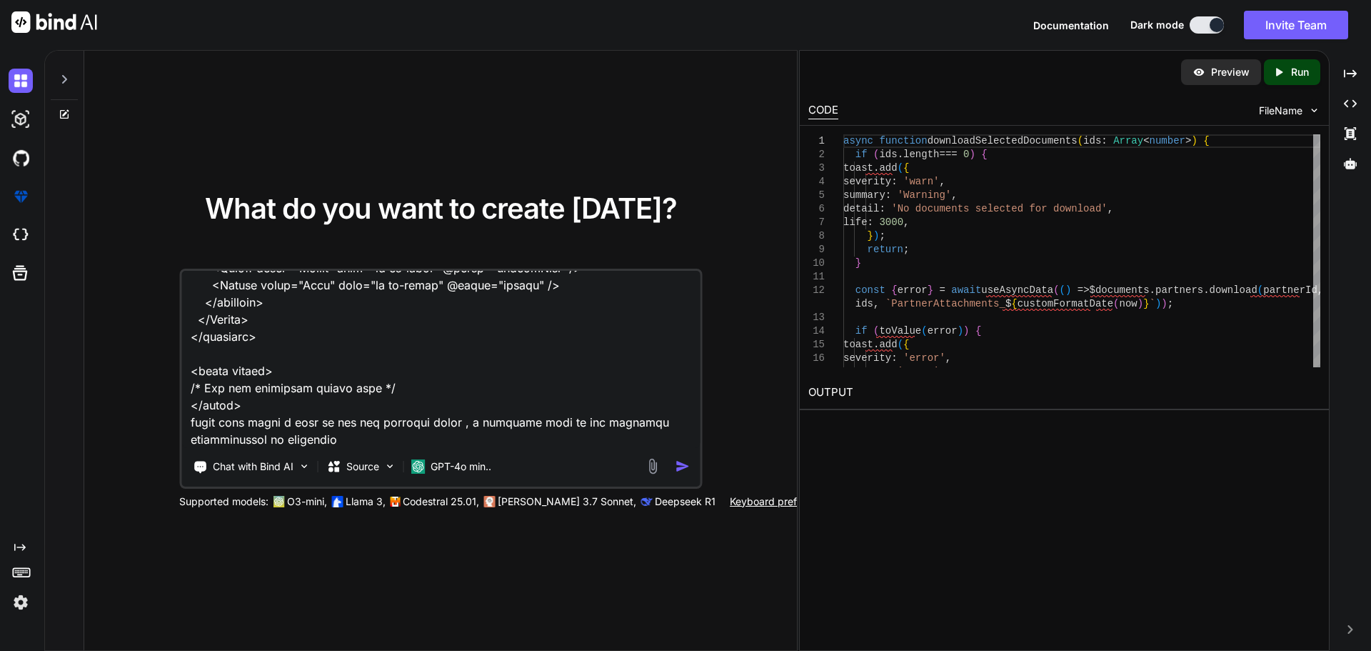
type textarea "C:\nova\Osiris.Nova.Internal.UI\components\partner\shared\documents\index.vue <…"
type textarea "x"
type textarea "C:\nova\Osiris.Nova.Internal.UI\components\partner\shared\documents\index.vue <…"
type textarea "x"
type textarea "C:\nova\Osiris.Nova.Internal.UI\components\partner\shared\documents\index.vue <…"
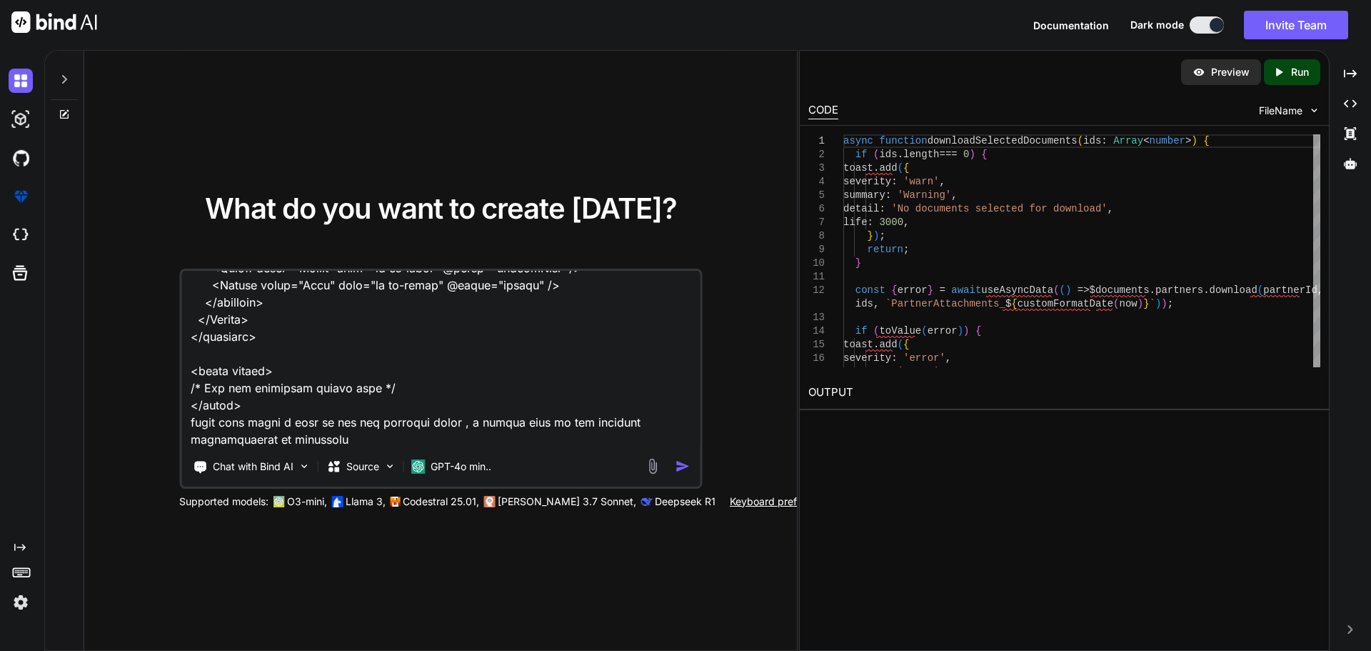
type textarea "x"
type textarea "C:\nova\Osiris.Nova.Internal.UI\components\partner\shared\documents\index.vue <…"
type textarea "x"
type textarea "C:\nova\Osiris.Nova.Internal.UI\components\partner\shared\documents\index.vue <…"
type textarea "x"
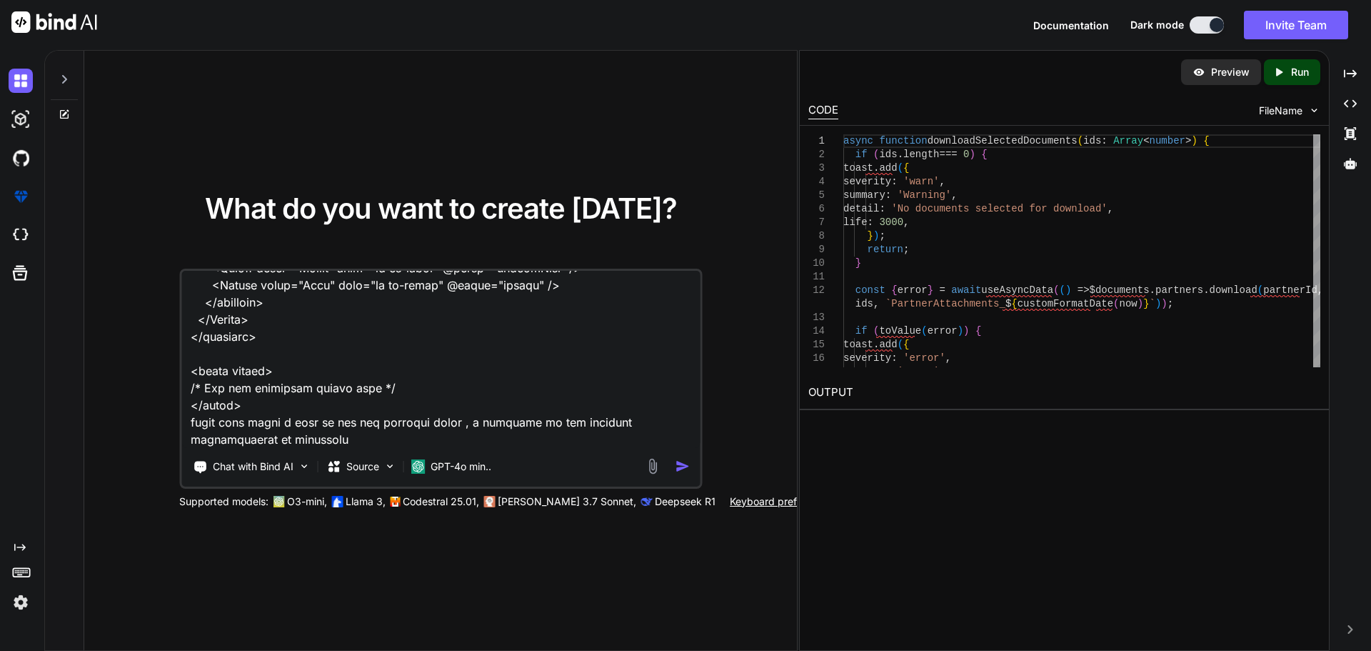
type textarea "C:\nova\Osiris.Nova.Internal.UI\components\partner\shared\documents\index.vue <…"
type textarea "x"
type textarea "C:\nova\Osiris.Nova.Internal.UI\components\partner\shared\documents\index.vue <…"
type textarea "x"
type textarea "C:\nova\Osiris.Nova.Internal.UI\components\partner\shared\documents\index.vue <…"
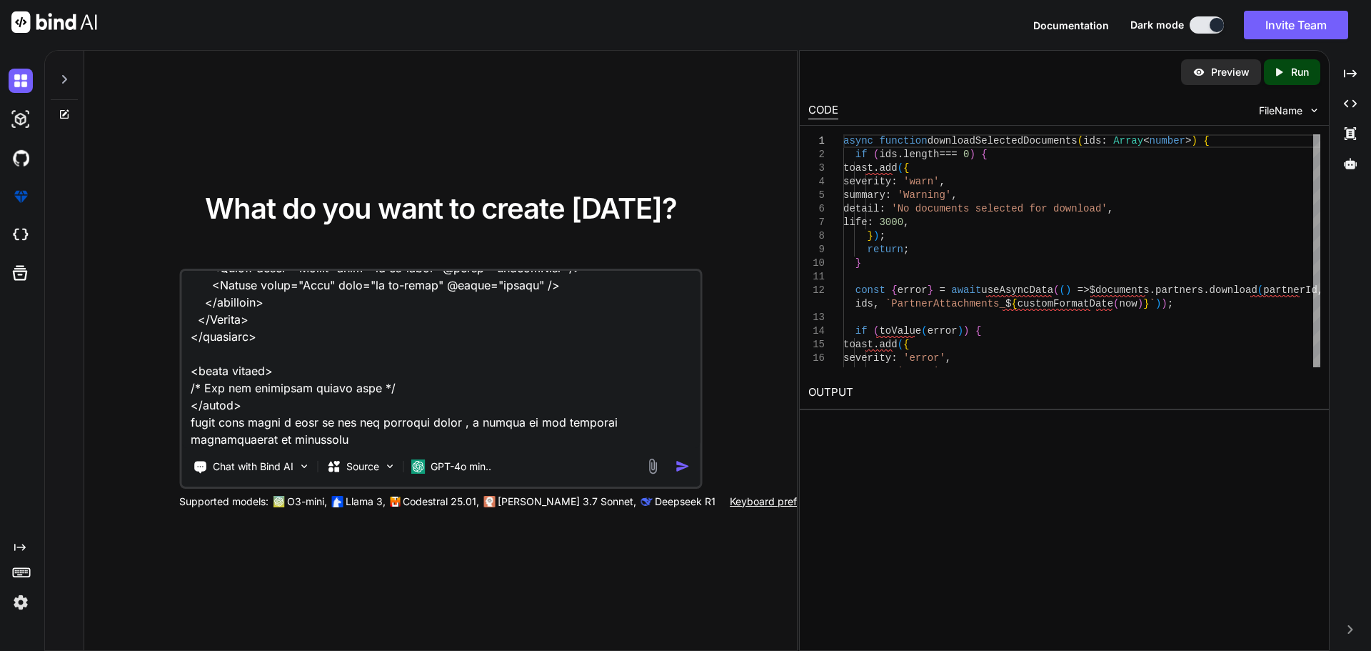
type textarea "x"
type textarea "C:\nova\Osiris.Nova.Internal.UI\components\partner\shared\documents\index.vue <…"
type textarea "x"
type textarea "C:\nova\Osiris.Nova.Internal.UI\components\partner\shared\documents\index.vue <…"
type textarea "x"
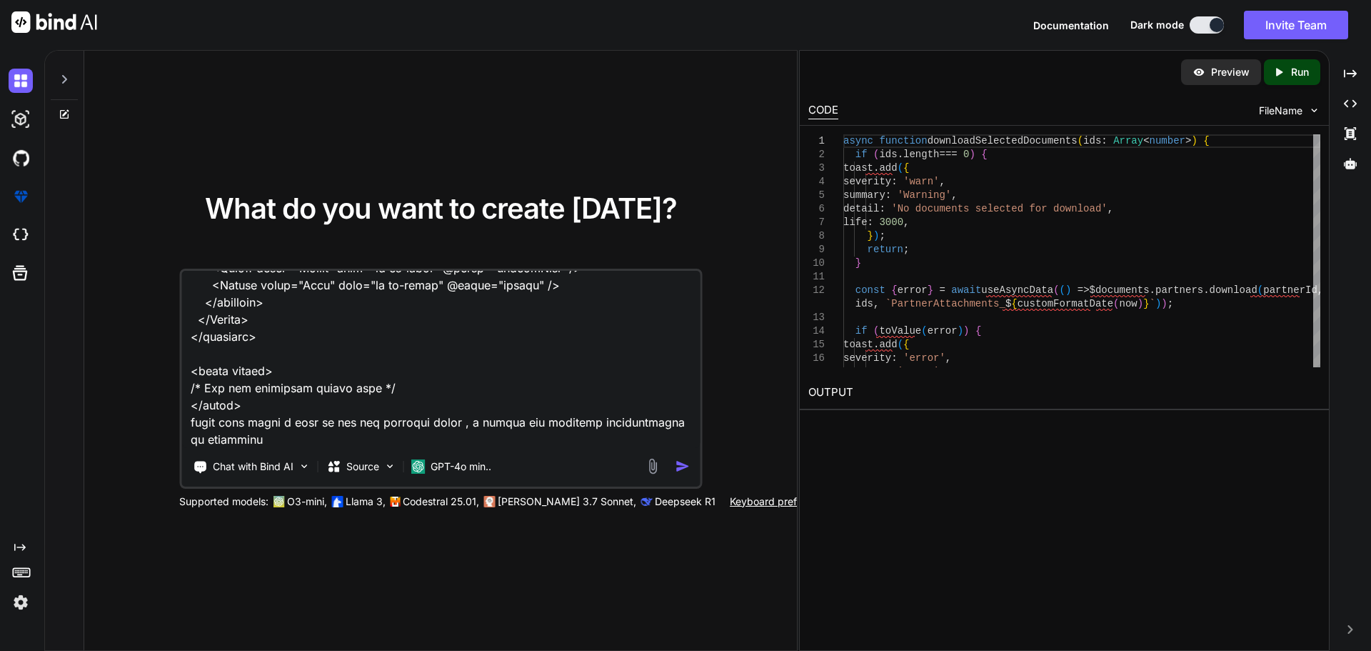
type textarea "C:\nova\Osiris.Nova.Internal.UI\components\partner\shared\documents\index.vue <…"
type textarea "x"
type textarea "C:\nova\Osiris.Nova.Internal.UI\components\partner\shared\documents\index.vue <…"
type textarea "x"
type textarea "C:\nova\Osiris.Nova.Internal.UI\components\partner\shared\documents\index.vue <…"
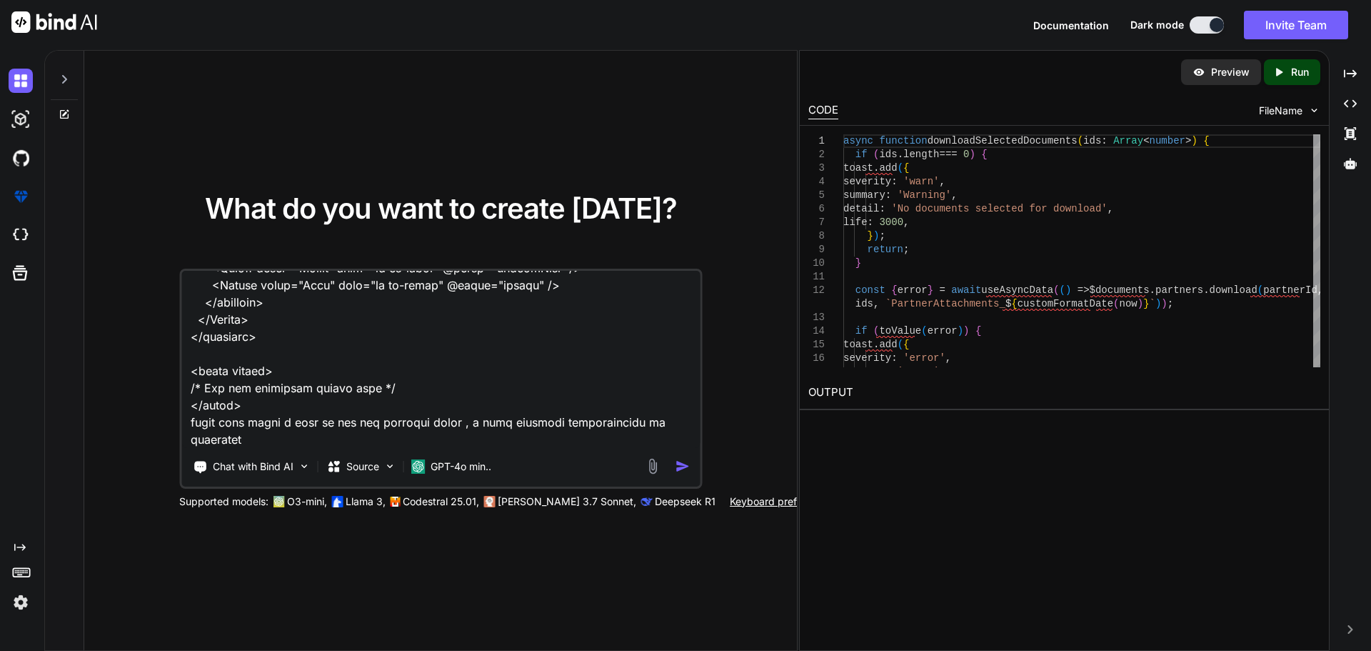
type textarea "x"
type textarea "C:\nova\Osiris.Nova.Internal.UI\components\partner\shared\documents\index.vue <…"
type textarea "x"
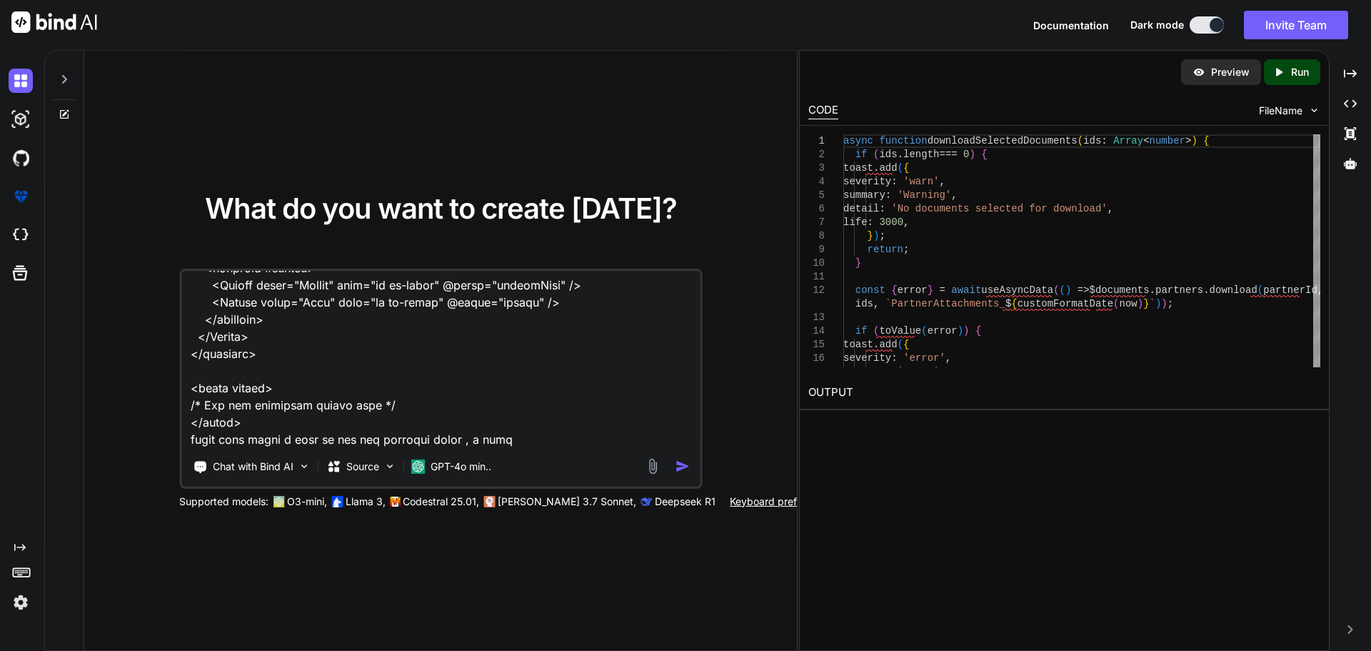
type textarea "C:\nova\Osiris.Nova.Internal.UI\components\partner\shared\documents\index.vue <…"
type textarea "x"
type textarea "C:\nova\Osiris.Nova.Internal.UI\components\partner\shared\documents\index.vue <…"
type textarea "x"
type textarea "C:\nova\Osiris.Nova.Internal.UI\components\partner\shared\documents\index.vue <…"
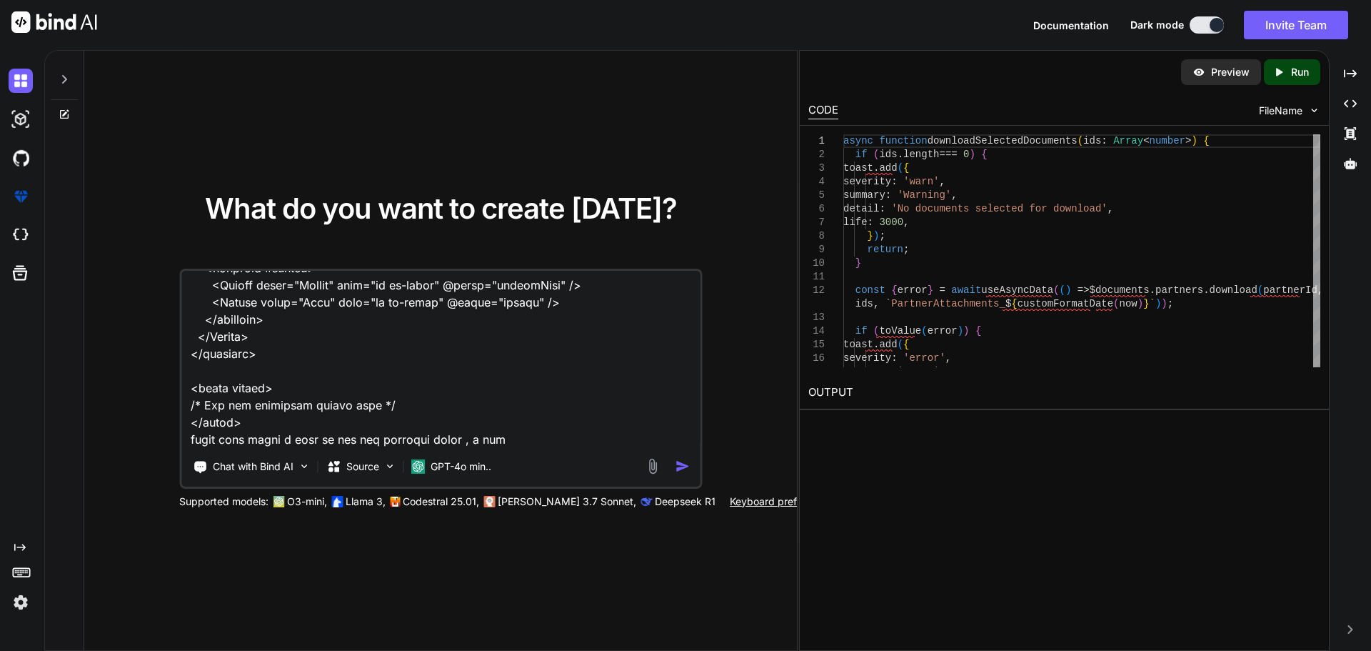
type textarea "x"
type textarea "C:\nova\Osiris.Nova.Internal.UI\components\partner\shared\documents\index.vue <…"
type textarea "x"
type textarea "C:\nova\Osiris.Nova.Internal.UI\components\partner\shared\documents\index.vue <…"
type textarea "x"
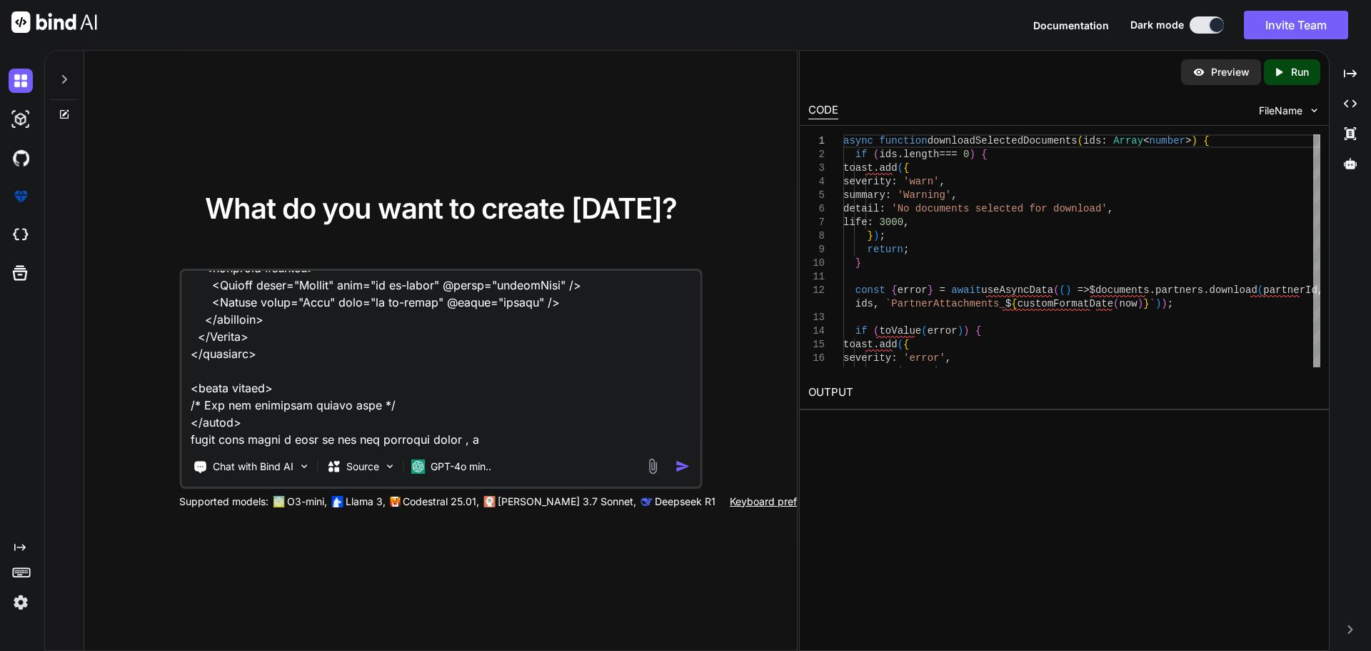
type textarea "C:\nova\Osiris.Nova.Internal.UI\components\partner\shared\documents\index.vue <…"
type textarea "x"
type textarea "C:\nova\Osiris.Nova.Internal.UI\components\partner\shared\documents\index.vue <…"
type textarea "x"
type textarea "C:\nova\Osiris.Nova.Internal.UI\components\partner\shared\documents\index.vue <…"
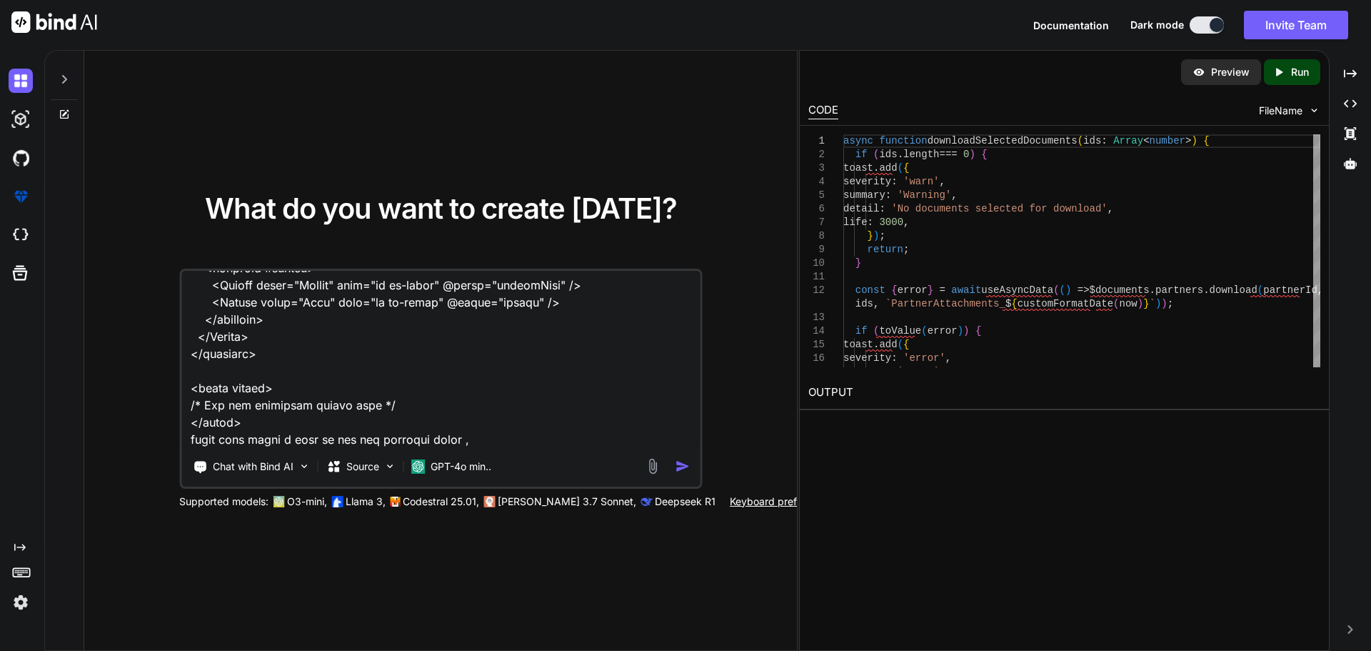
type textarea "x"
type textarea "C:\nova\Osiris.Nova.Internal.UI\components\partner\shared\documents\index.vue <…"
type textarea "x"
type textarea "C:\nova\Osiris.Nova.Internal.UI\components\partner\shared\documents\index.vue <…"
type textarea "x"
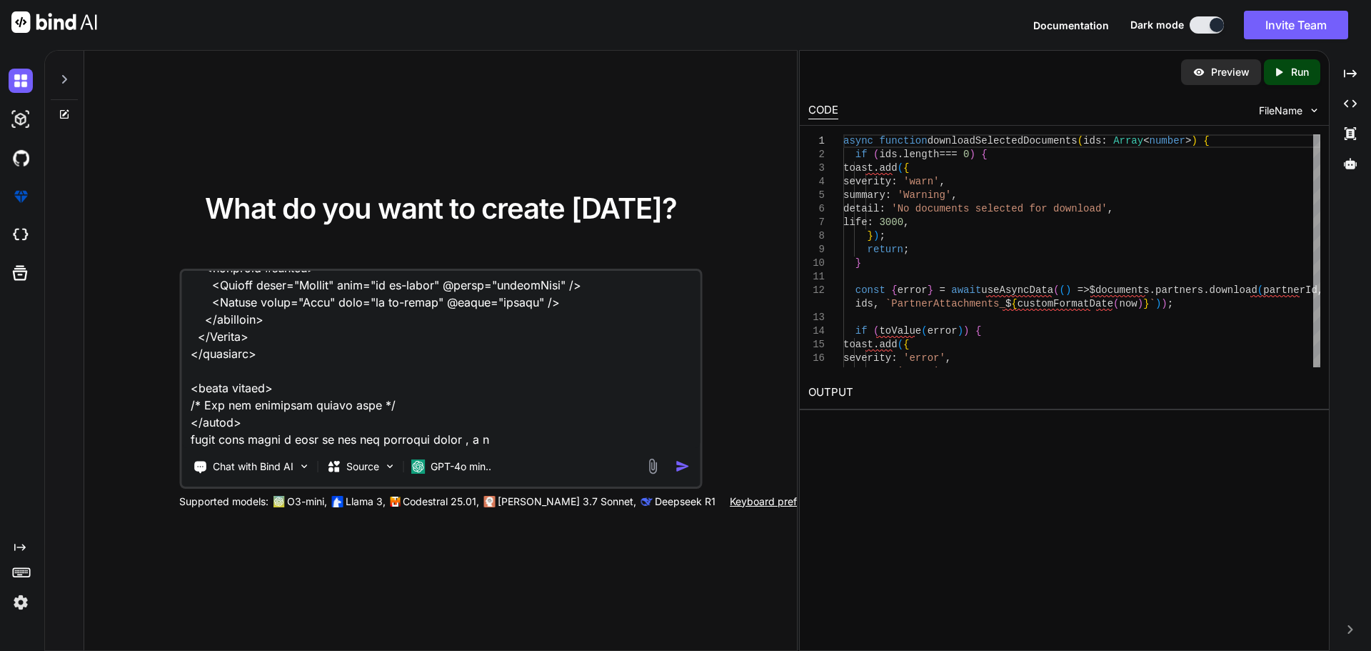
type textarea "C:\nova\Osiris.Nova.Internal.UI\components\partner\shared\documents\index.vue <…"
type textarea "x"
type textarea "C:\nova\Osiris.Nova.Internal.UI\components\partner\shared\documents\index.vue <…"
type textarea "x"
type textarea "C:\nova\Osiris.Nova.Internal.UI\components\partner\shared\documents\index.vue <…"
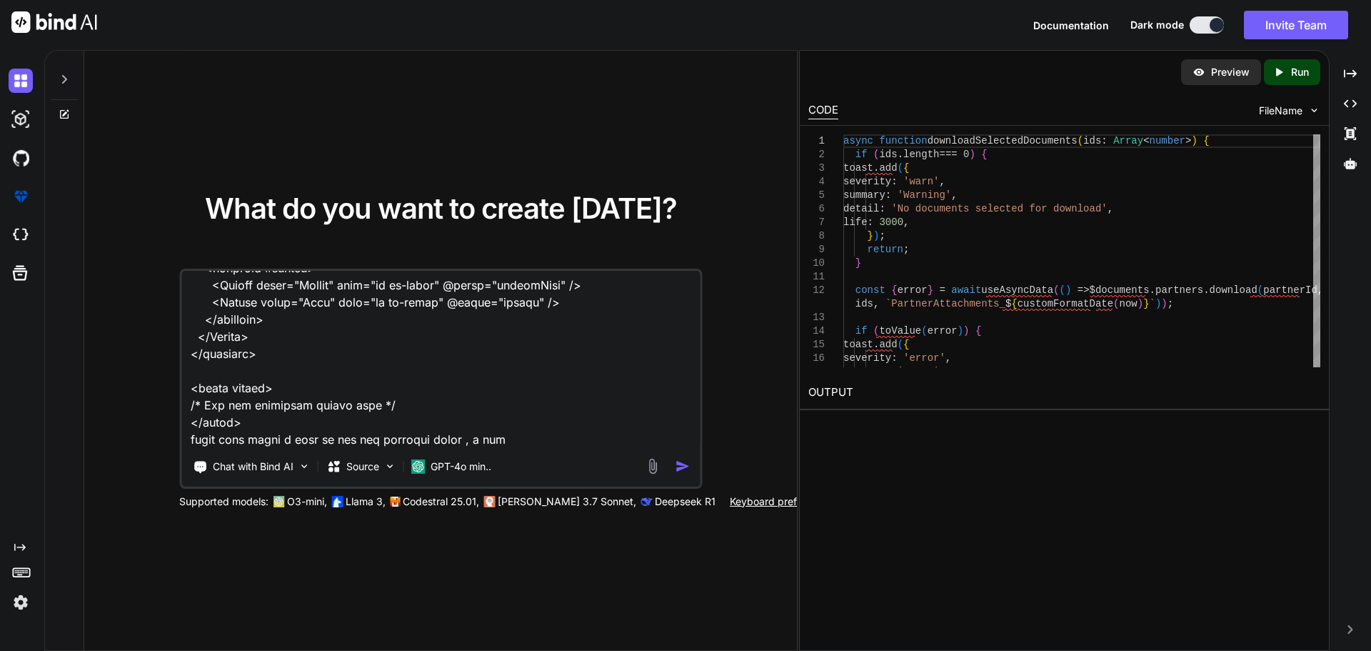
type textarea "x"
type textarea "C:\nova\Osiris.Nova.Internal.UI\components\partner\shared\documents\index.vue <…"
type textarea "x"
type textarea "C:\nova\Osiris.Nova.Internal.UI\components\partner\shared\documents\index.vue <…"
type textarea "x"
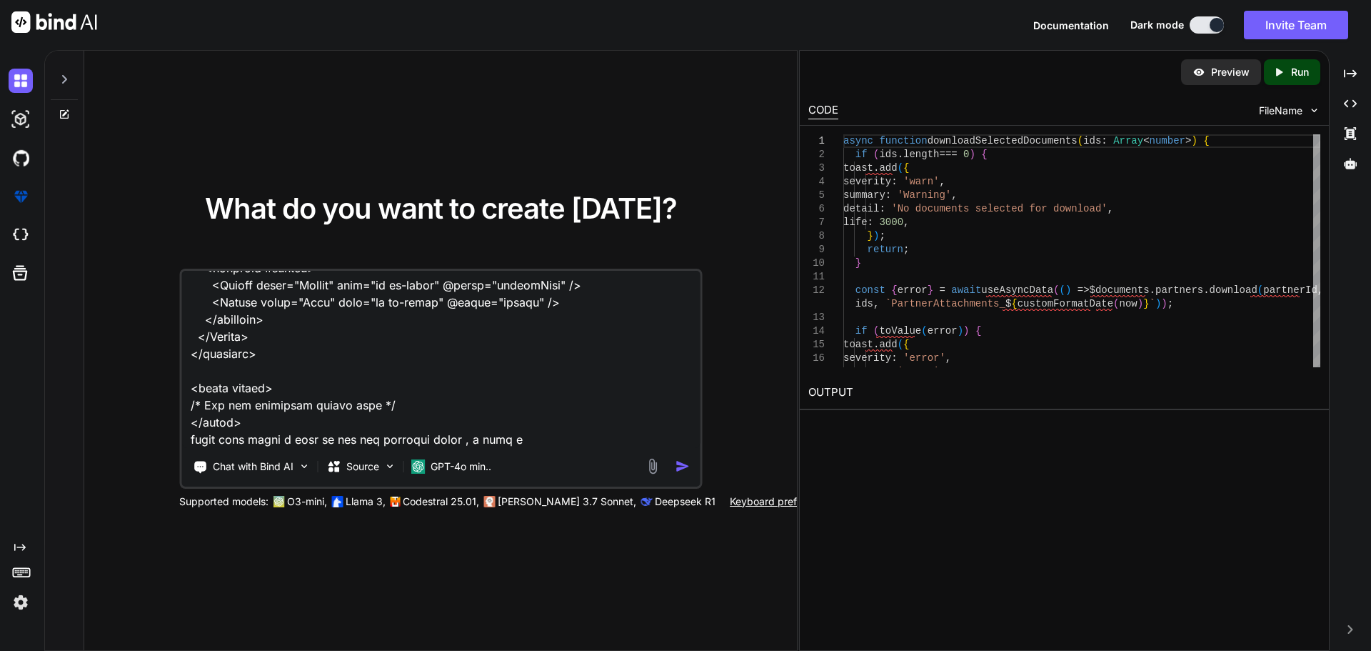
type textarea "C:\nova\Osiris.Nova.Internal.UI\components\partner\shared\documents\index.vue <…"
type textarea "x"
type textarea "C:\nova\Osiris.Nova.Internal.UI\components\partner\shared\documents\index.vue <…"
type textarea "x"
type textarea "C:\nova\Osiris.Nova.Internal.UI\components\partner\shared\documents\index.vue <…"
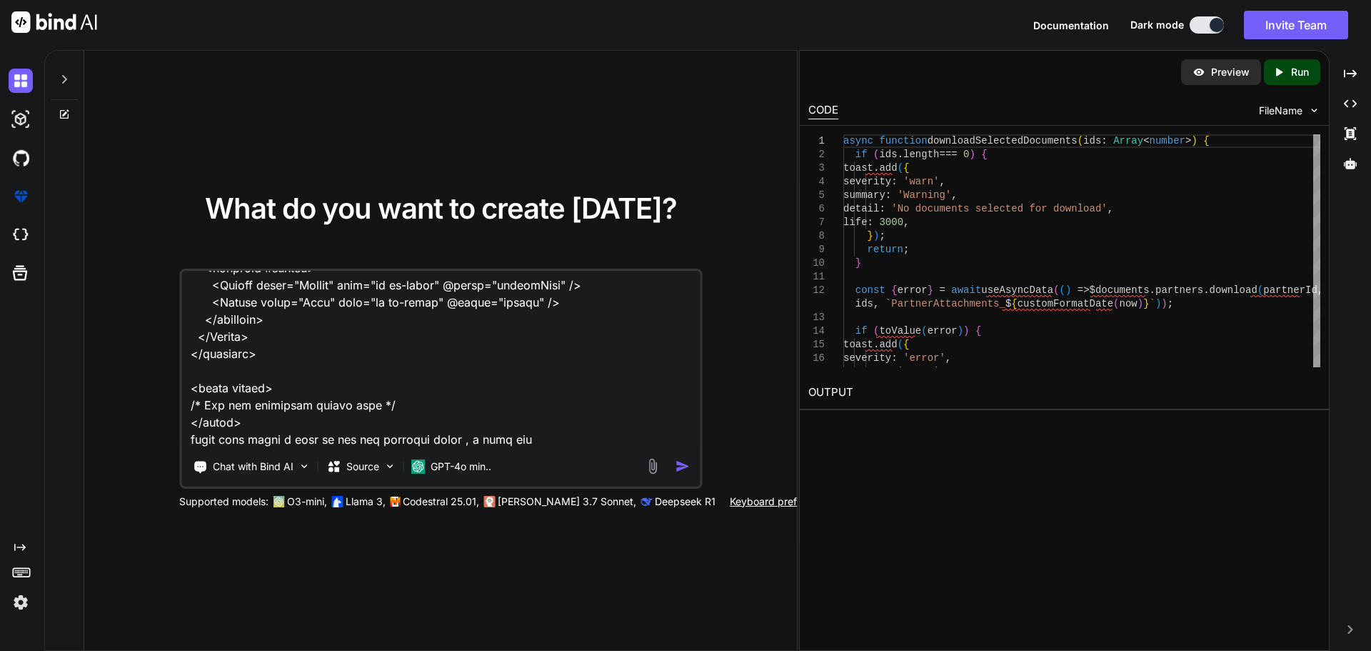
type textarea "x"
type textarea "C:\nova\Osiris.Nova.Internal.UI\components\partner\shared\documents\index.vue <…"
type textarea "x"
type textarea "C:\nova\Osiris.Nova.Internal.UI\components\partner\shared\documents\index.vue <…"
type textarea "x"
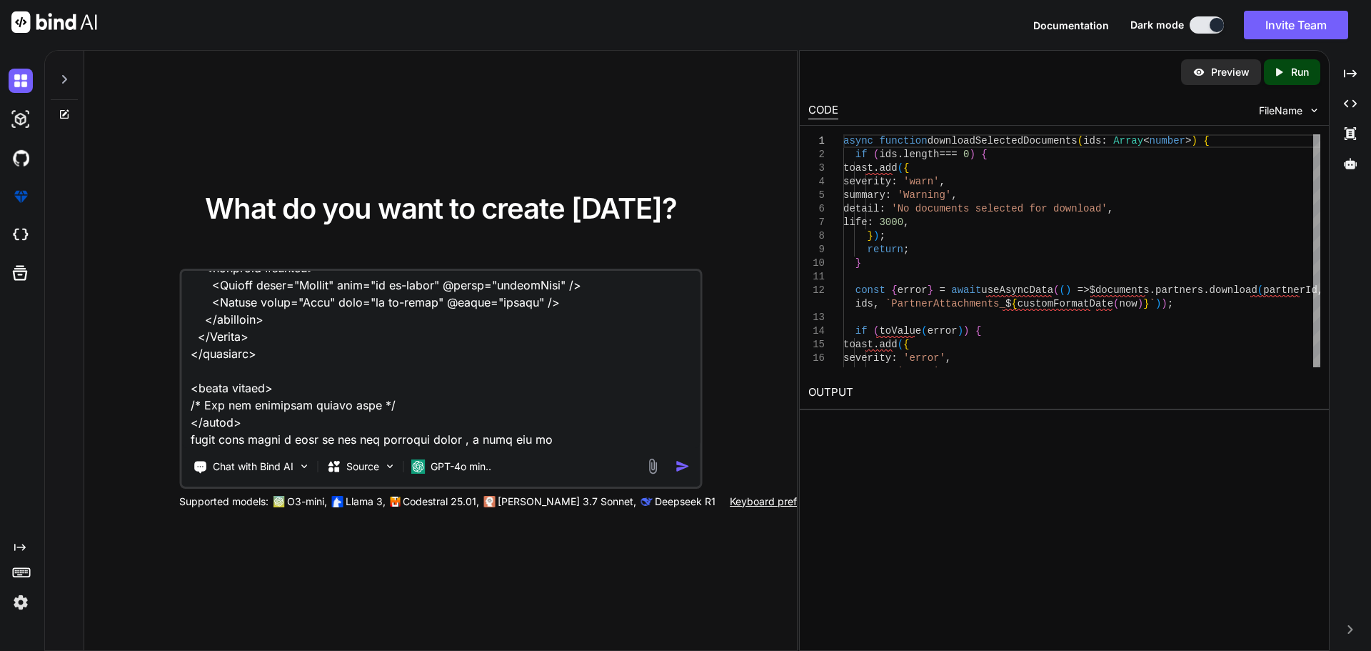
type textarea "C:\nova\Osiris.Nova.Internal.UI\components\partner\shared\documents\index.vue <…"
type textarea "x"
type textarea "C:\nova\Osiris.Nova.Internal.UI\components\partner\shared\documents\index.vue <…"
type textarea "x"
type textarea "C:\nova\Osiris.Nova.Internal.UI\components\partner\shared\documents\index.vue <…"
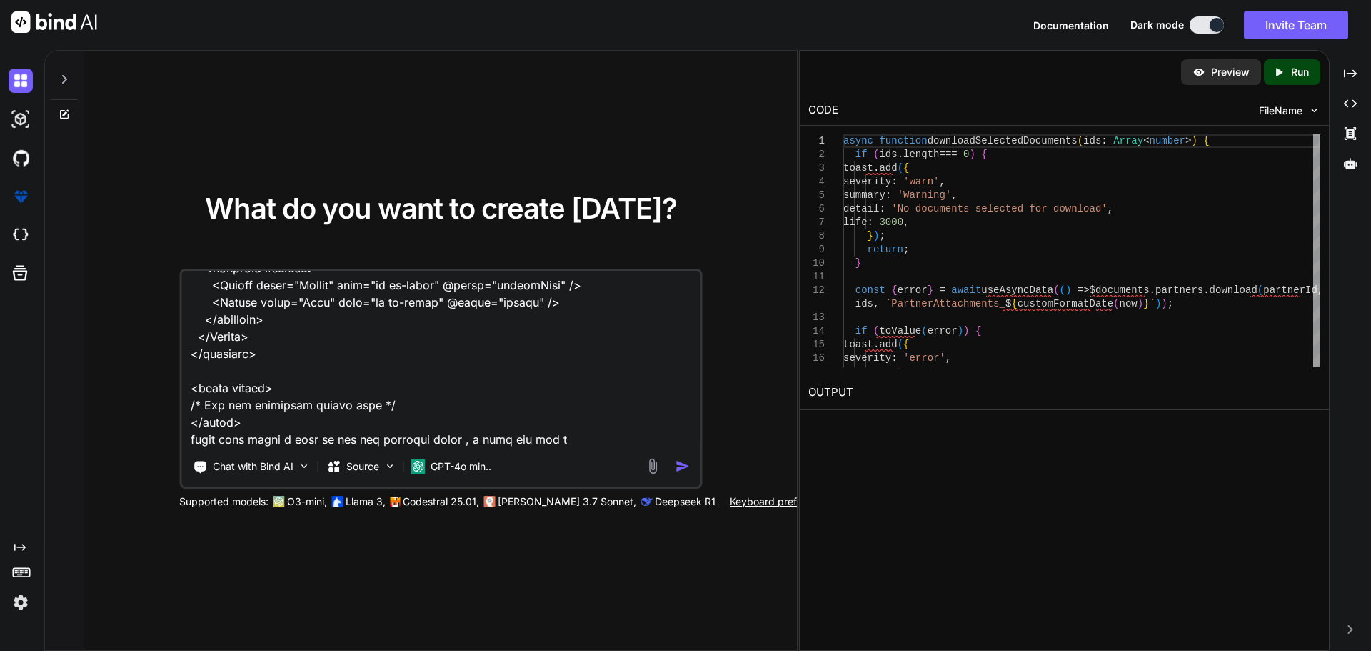
type textarea "x"
type textarea "C:\nova\Osiris.Nova.Internal.UI\components\partner\shared\documents\index.vue <…"
type textarea "x"
type textarea "C:\nova\Osiris.Nova.Internal.UI\components\partner\shared\documents\index.vue <…"
type textarea "x"
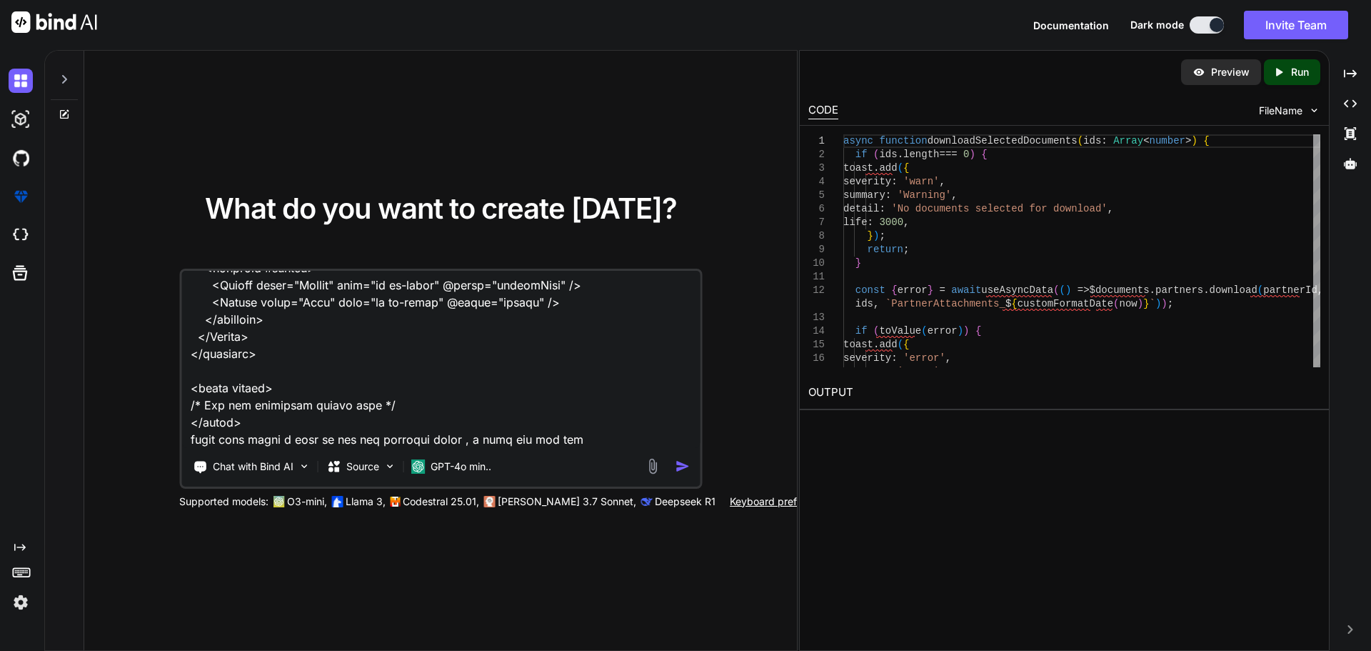
type textarea "C:\nova\Osiris.Nova.Internal.UI\components\partner\shared\documents\index.vue <…"
type textarea "x"
type textarea "C:\nova\Osiris.Nova.Internal.UI\components\partner\shared\documents\index.vue <…"
type textarea "x"
type textarea "C:\nova\Osiris.Nova.Internal.UI\components\partner\shared\documents\index.vue <…"
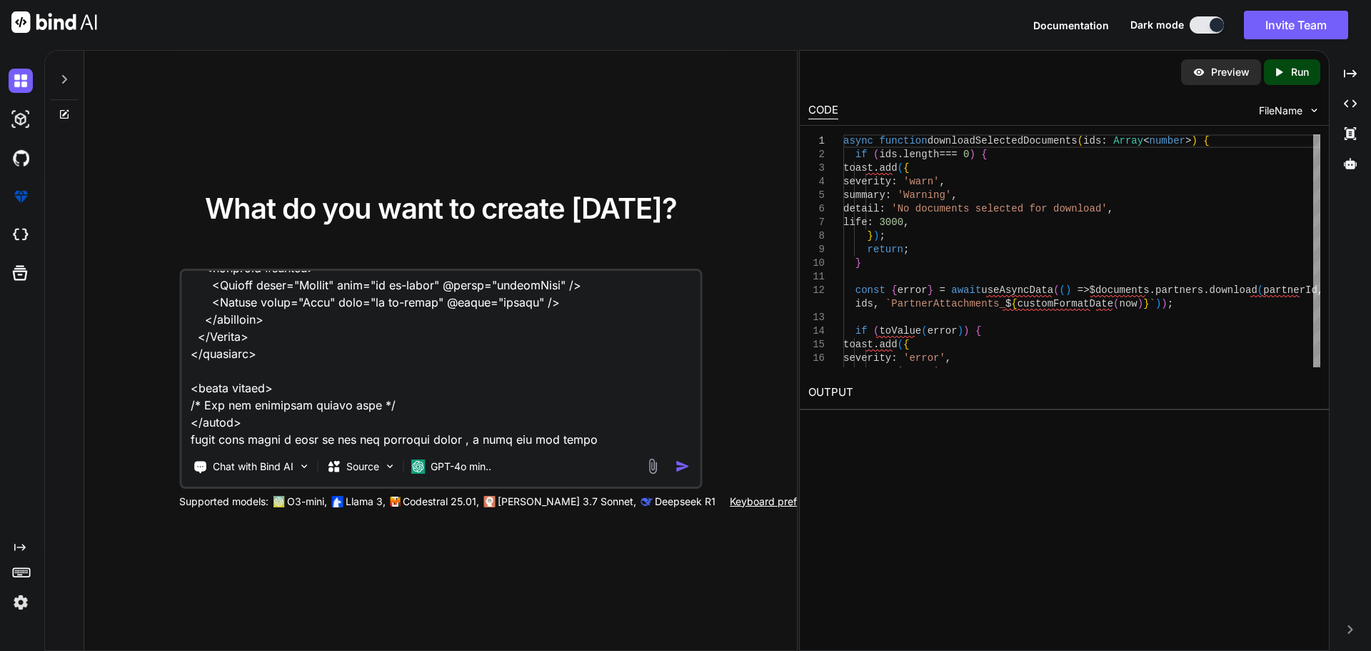
type textarea "x"
type textarea "C:\nova\Osiris.Nova.Internal.UI\components\partner\shared\documents\index.vue <…"
type textarea "x"
type textarea "C:\nova\Osiris.Nova.Internal.UI\components\partner\shared\documents\index.vue <…"
type textarea "x"
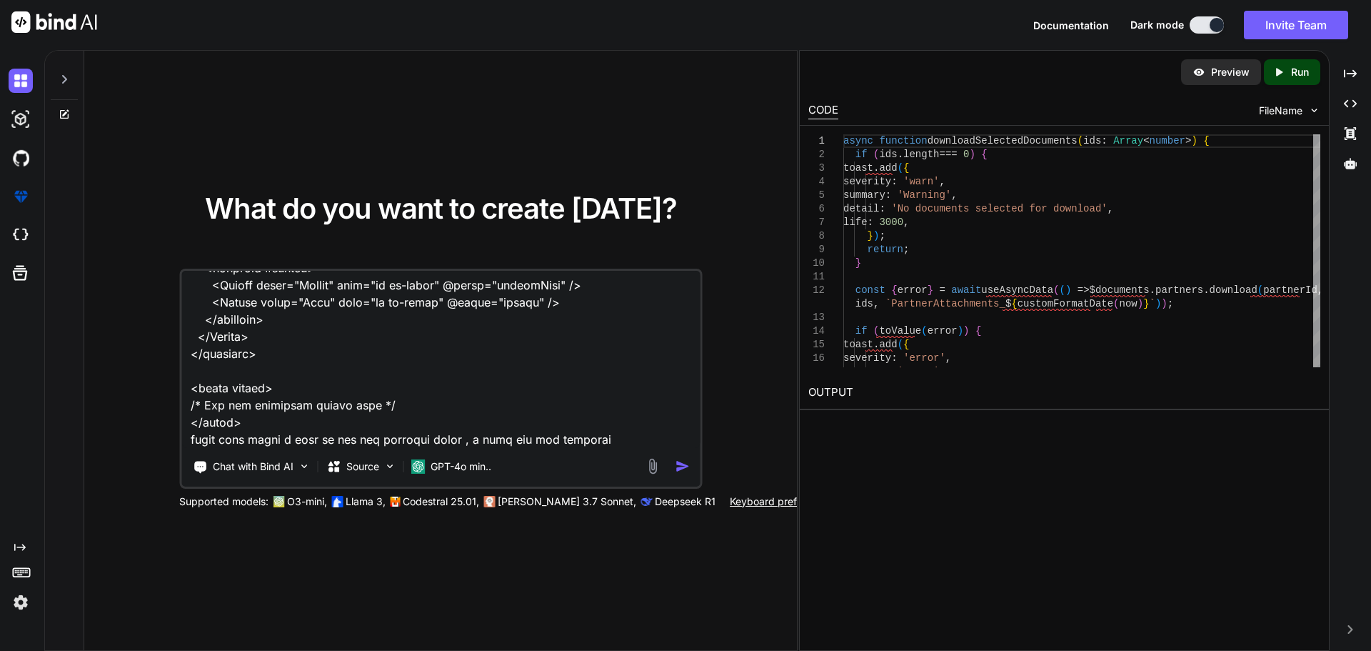
type textarea "C:\nova\Osiris.Nova.Internal.UI\components\partner\shared\documents\index.vue <…"
type textarea "x"
type textarea "C:\nova\Osiris.Nova.Internal.UI\components\partner\shared\documents\index.vue <…"
type textarea "x"
type textarea "C:\nova\Osiris.Nova.Internal.UI\components\partner\shared\documents\index.vue <…"
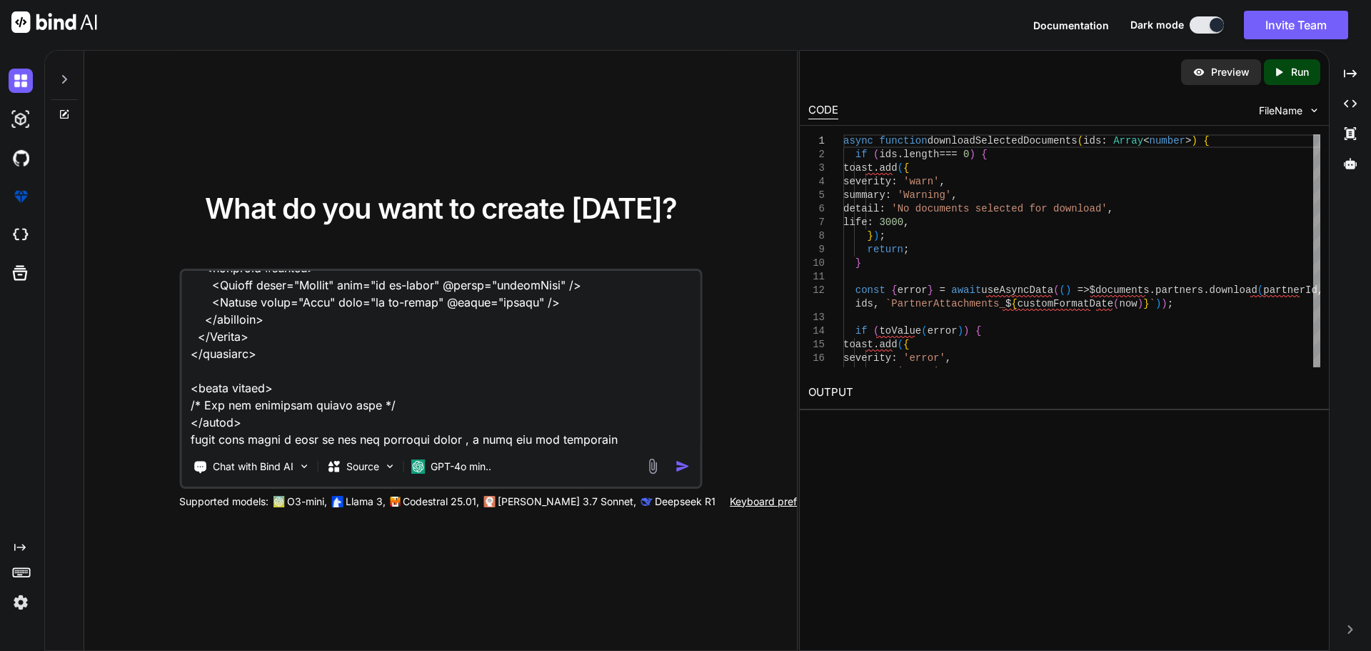
type textarea "x"
type textarea "C:\nova\Osiris.Nova.Internal.UI\components\partner\shared\documents\index.vue <…"
type textarea "x"
type textarea "C:\nova\Osiris.Nova.Internal.UI\components\partner\shared\documents\index.vue <…"
type textarea "x"
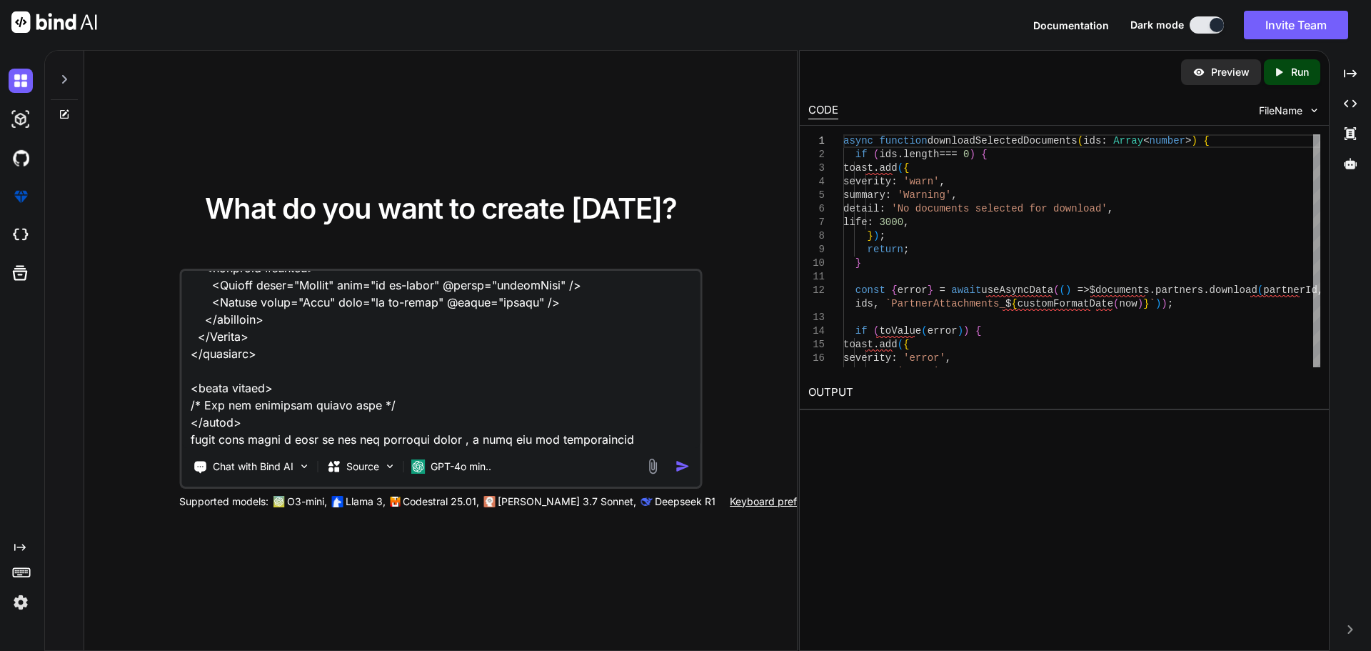
type textarea "C:\nova\Osiris.Nova.Internal.UI\components\partner\shared\documents\index.vue <…"
type textarea "x"
type textarea "C:\nova\Osiris.Nova.Internal.UI\components\partner\shared\documents\index.vue <…"
type textarea "x"
type textarea "C:\nova\Osiris.Nova.Internal.UI\components\partner\shared\documents\index.vue <…"
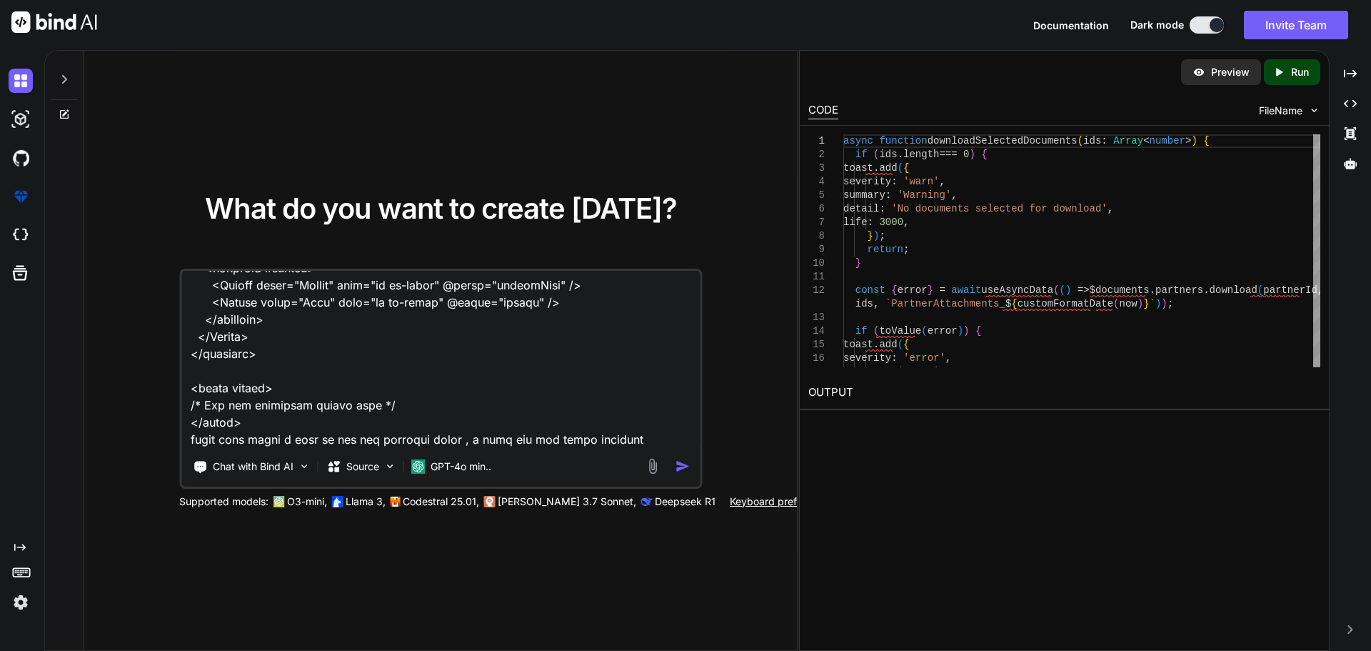
type textarea "x"
type textarea "C:\nova\Osiris.Nova.Internal.UI\components\partner\shared\documents\index.vue <…"
type textarea "x"
type textarea "C:\nova\Osiris.Nova.Internal.UI\components\partner\shared\documents\index.vue <…"
type textarea "x"
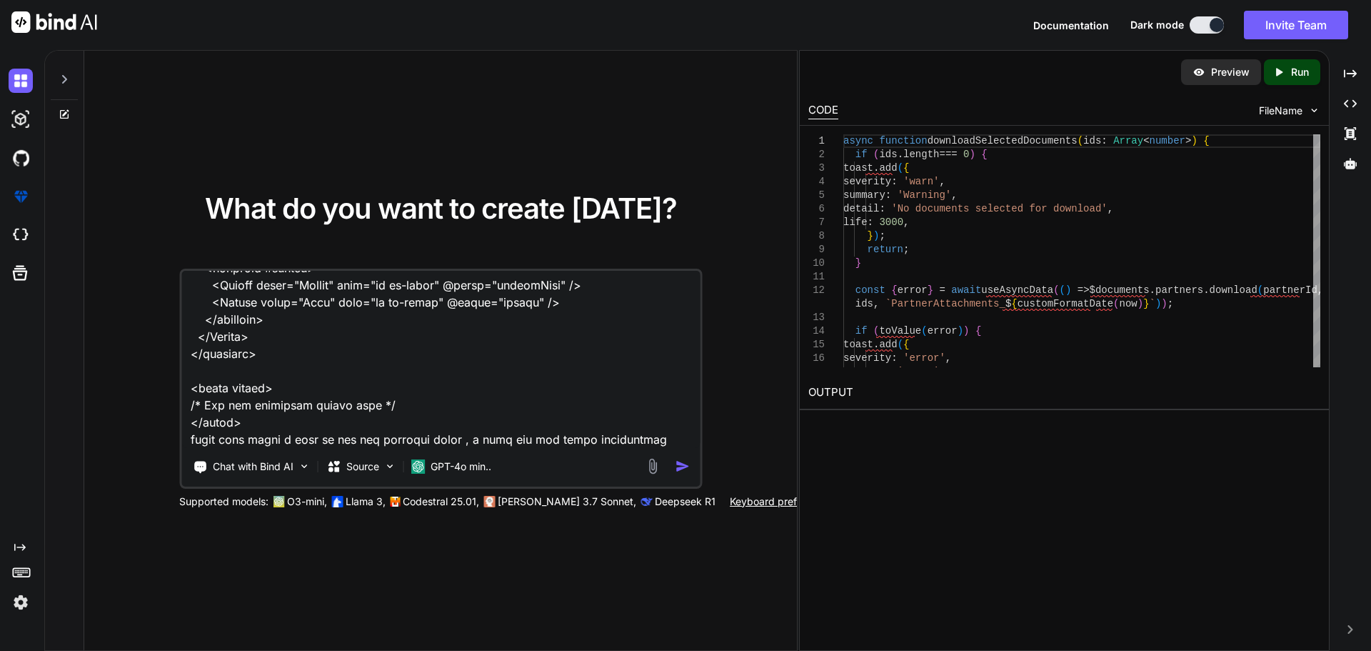
type textarea "C:\nova\Osiris.Nova.Internal.UI\components\partner\shared\documents\index.vue <…"
type textarea "x"
type textarea "C:\nova\Osiris.Nova.Internal.UI\components\partner\shared\documents\index.vue <…"
type textarea "x"
type textarea "C:\nova\Osiris.Nova.Internal.UI\components\partner\shared\documents\index.vue <…"
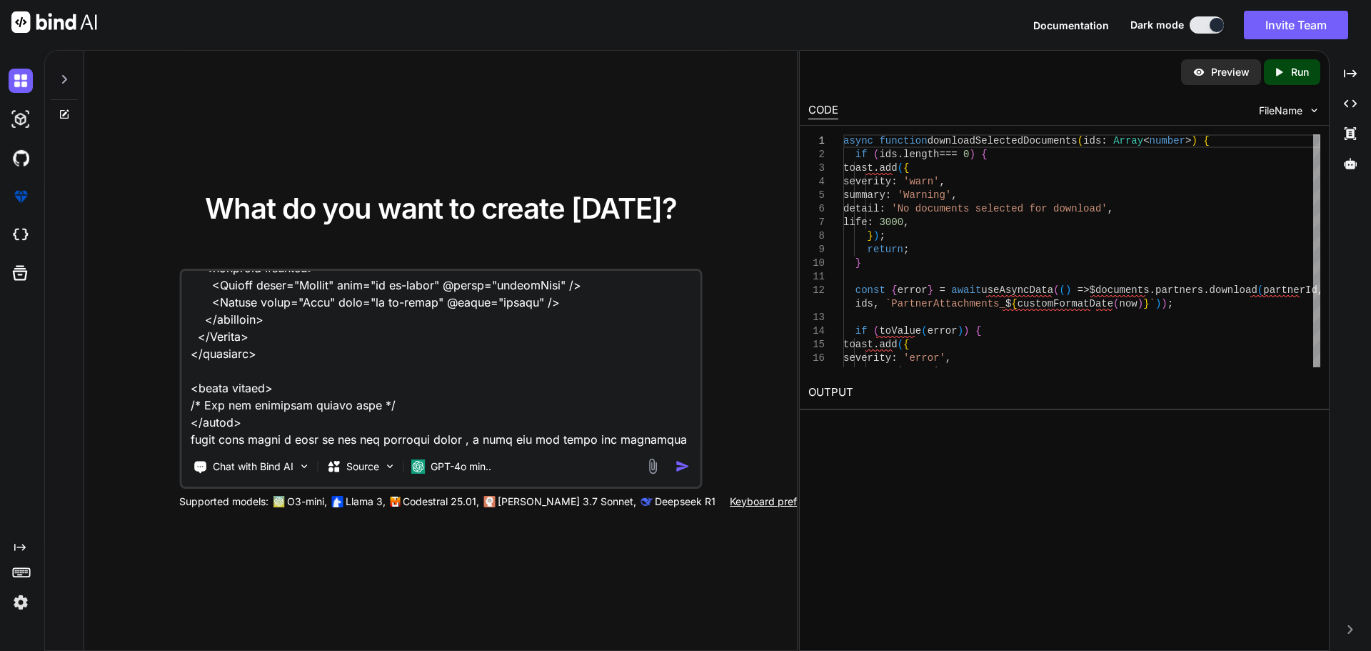
type textarea "x"
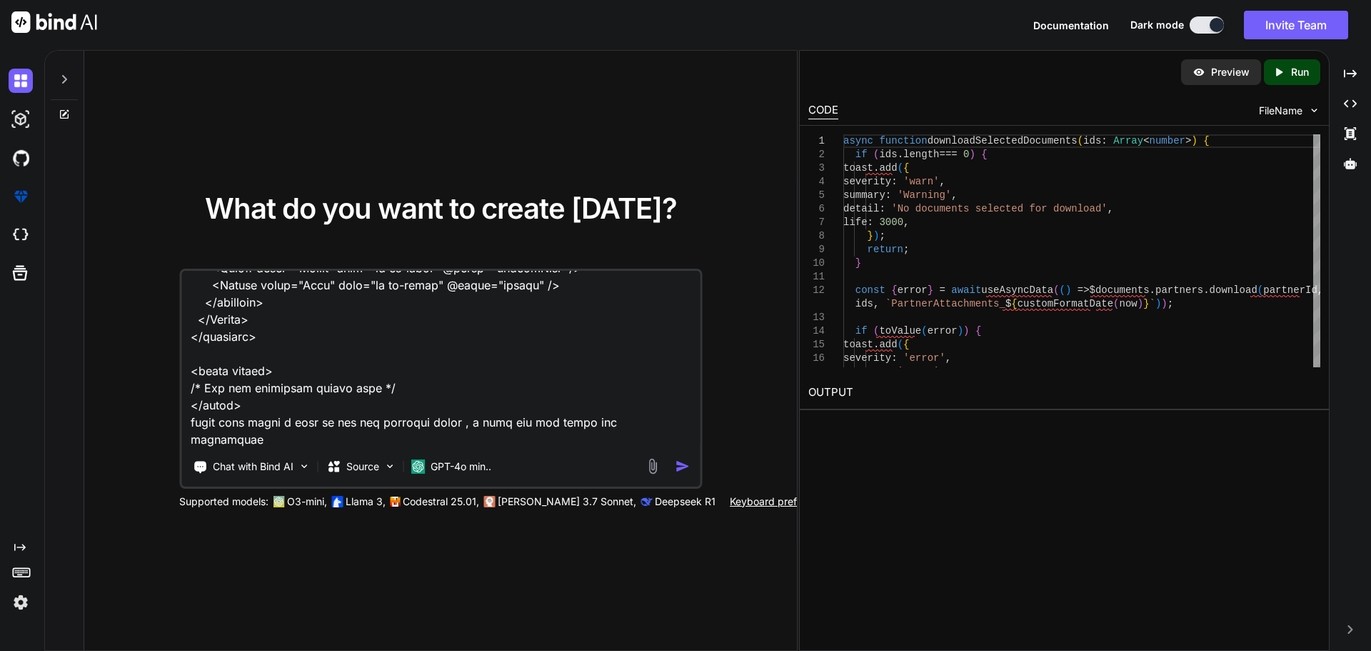
type textarea "C:\nova\Osiris.Nova.Internal.UI\components\partner\shared\documents\index.vue <…"
type textarea "x"
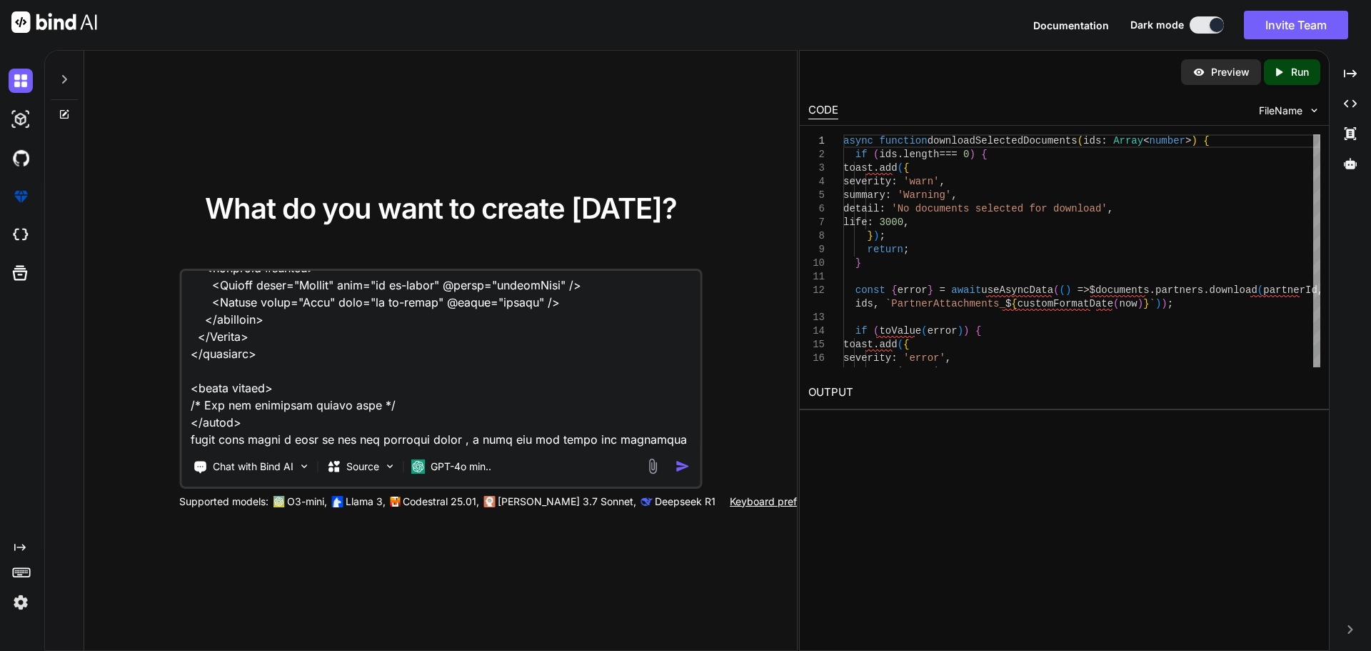
type textarea "C:\nova\Osiris.Nova.Internal.UI\components\partner\shared\documents\index.vue <…"
type textarea "x"
type textarea "C:\nova\Osiris.Nova.Internal.UI\components\partner\shared\documents\index.vue <…"
type textarea "x"
type textarea "C:\nova\Osiris.Nova.Internal.UI\components\partner\shared\documents\index.vue <…"
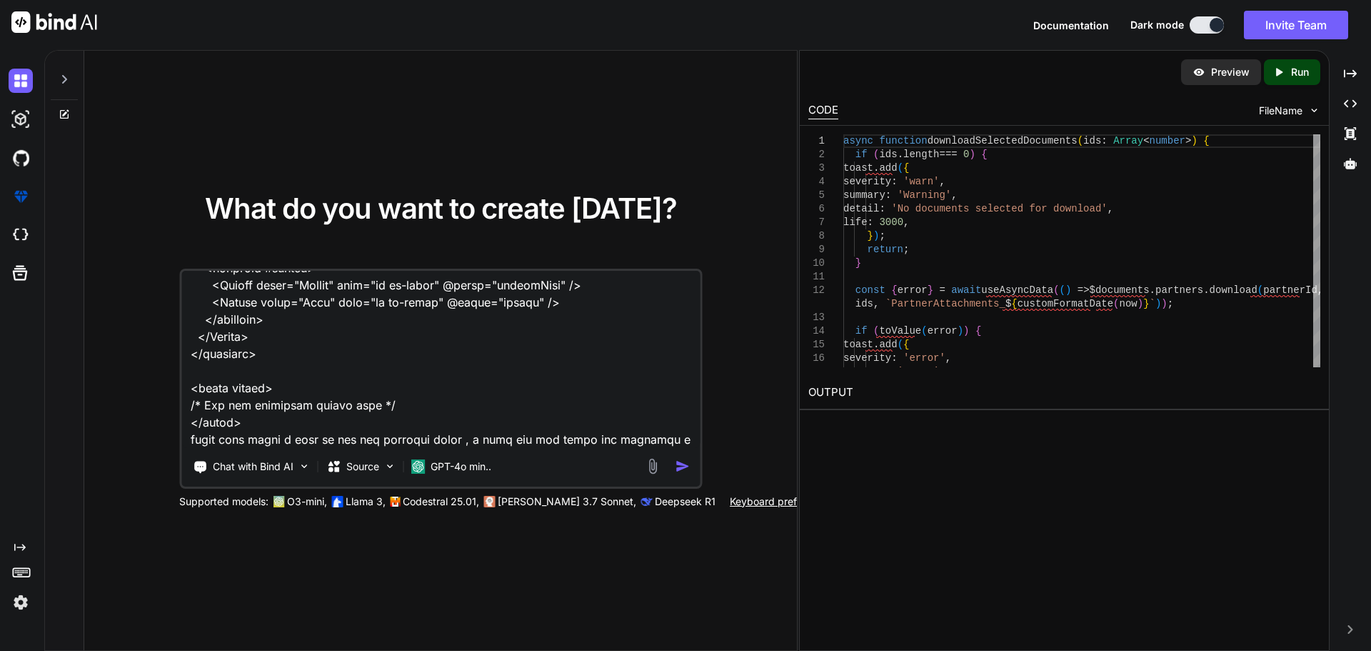
type textarea "x"
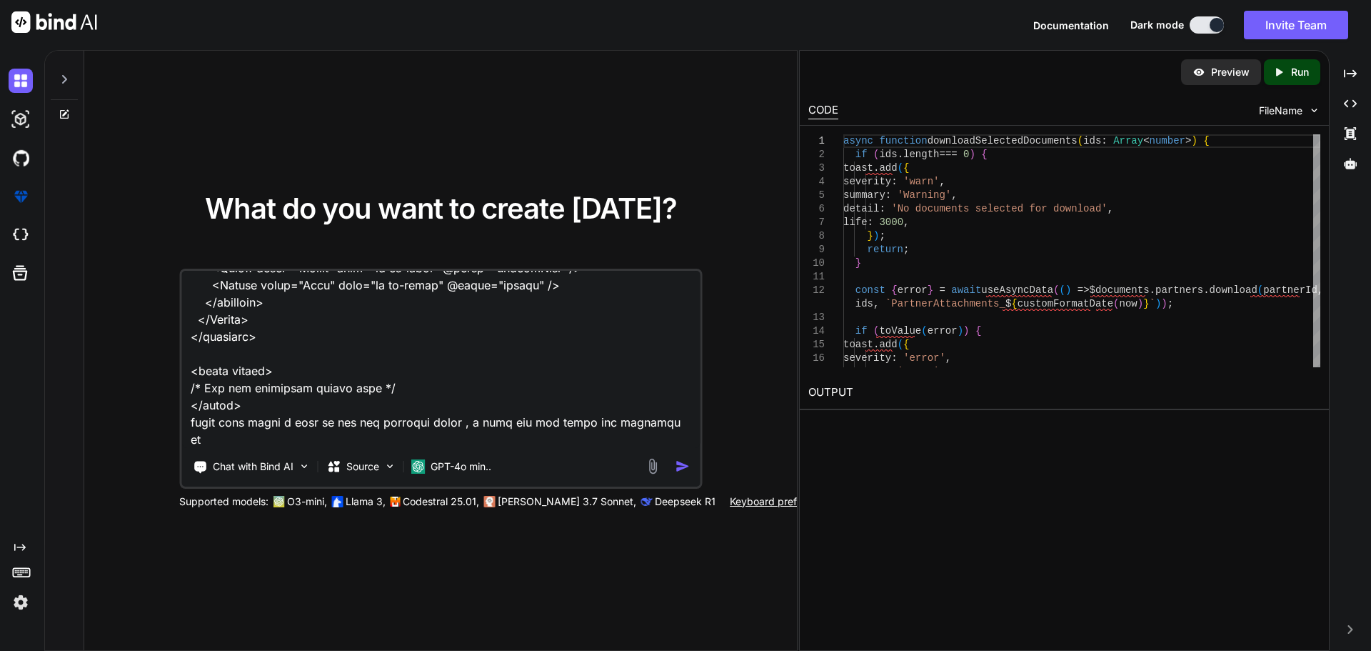
type textarea "C:\nova\Osiris.Nova.Internal.UI\components\partner\shared\documents\index.vue <…"
type textarea "x"
type textarea "C:\nova\Osiris.Nova.Internal.UI\components\partner\shared\documents\index.vue <…"
type textarea "x"
type textarea "C:\nova\Osiris.Nova.Internal.UI\components\partner\shared\documents\index.vue <…"
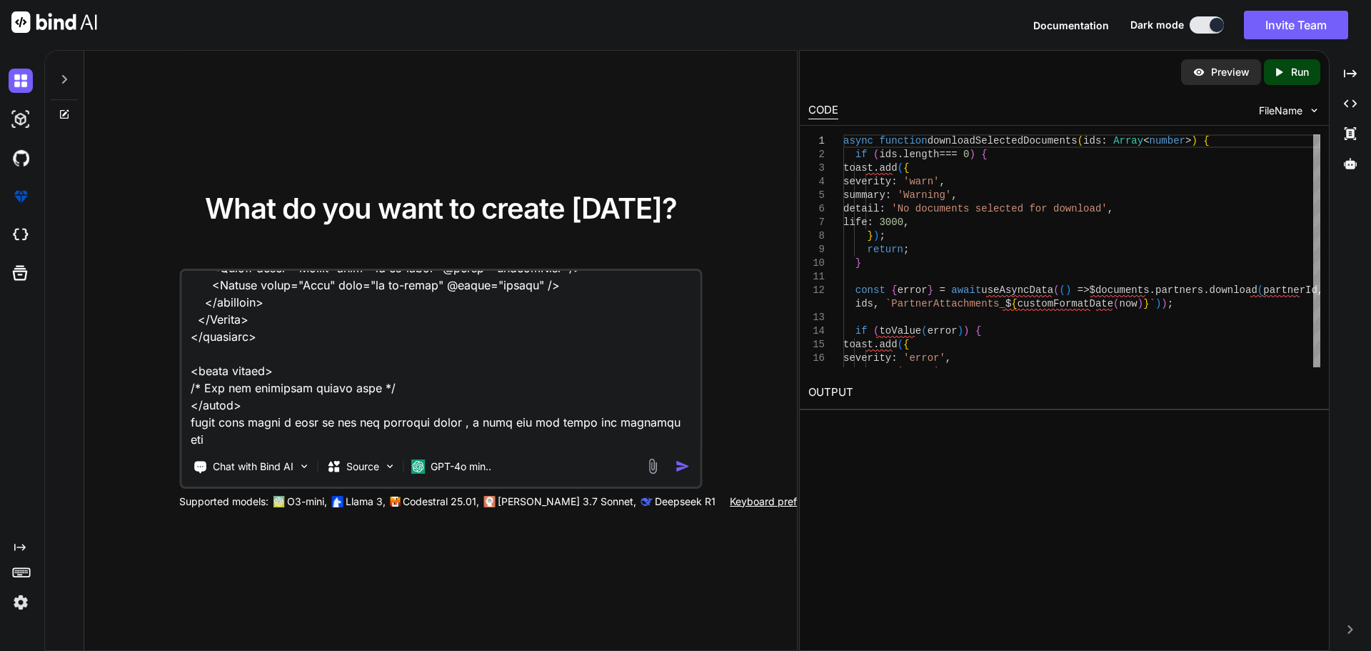
type textarea "x"
type textarea "C:\nova\Osiris.Nova.Internal.UI\components\partner\shared\documents\index.vue <…"
type textarea "x"
type textarea "C:\nova\Osiris.Nova.Internal.UI\components\partner\shared\documents\index.vue <…"
type textarea "x"
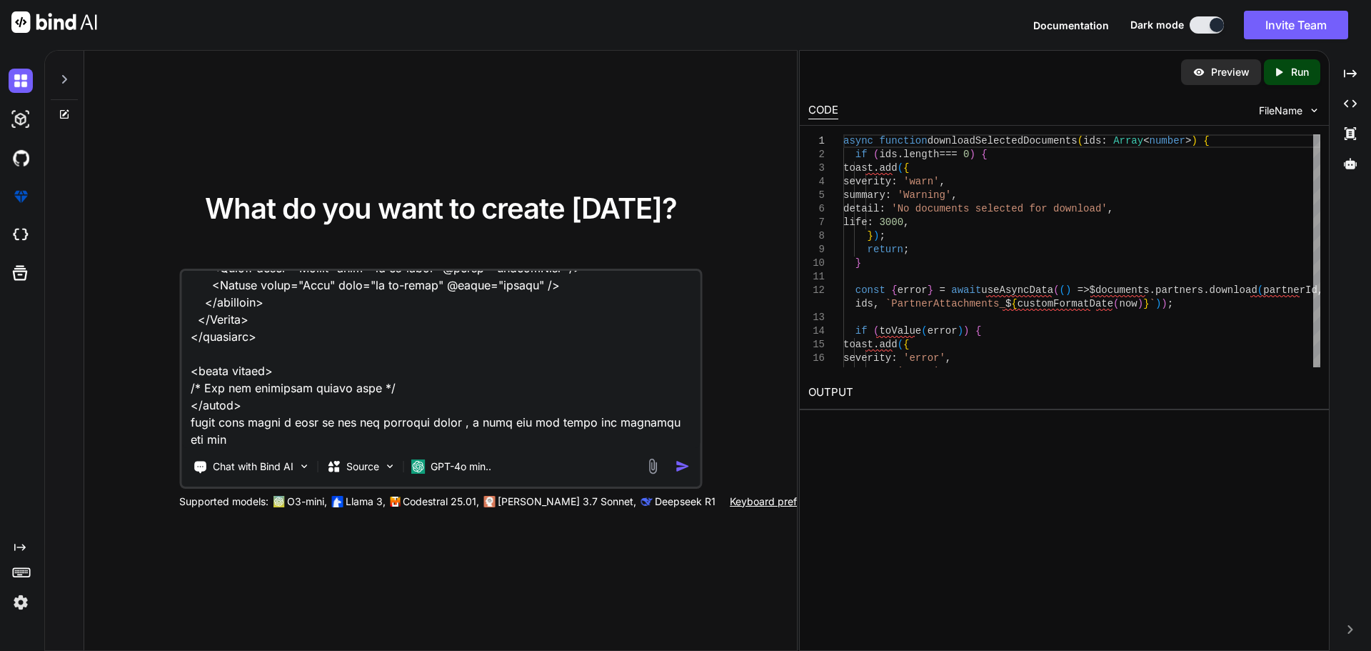
type textarea "C:\nova\Osiris.Nova.Internal.UI\components\partner\shared\documents\index.vue <…"
type textarea "x"
type textarea "C:\nova\Osiris.Nova.Internal.UI\components\partner\shared\documents\index.vue <…"
type textarea "x"
type textarea "C:\nova\Osiris.Nova.Internal.UI\components\partner\shared\documents\index.vue <…"
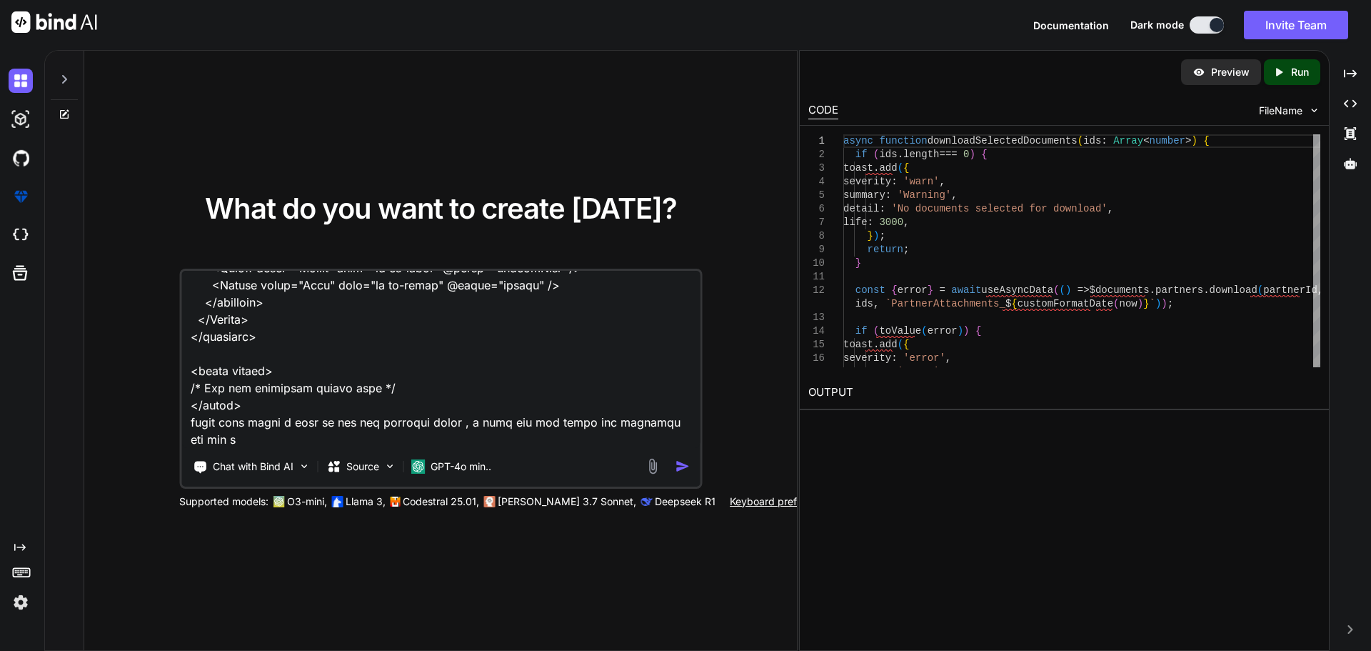
type textarea "x"
type textarea "C:\nova\Osiris.Nova.Internal.UI\components\partner\shared\documents\index.vue <…"
type textarea "x"
type textarea "C:\nova\Osiris.Nova.Internal.UI\components\partner\shared\documents\index.vue <…"
type textarea "x"
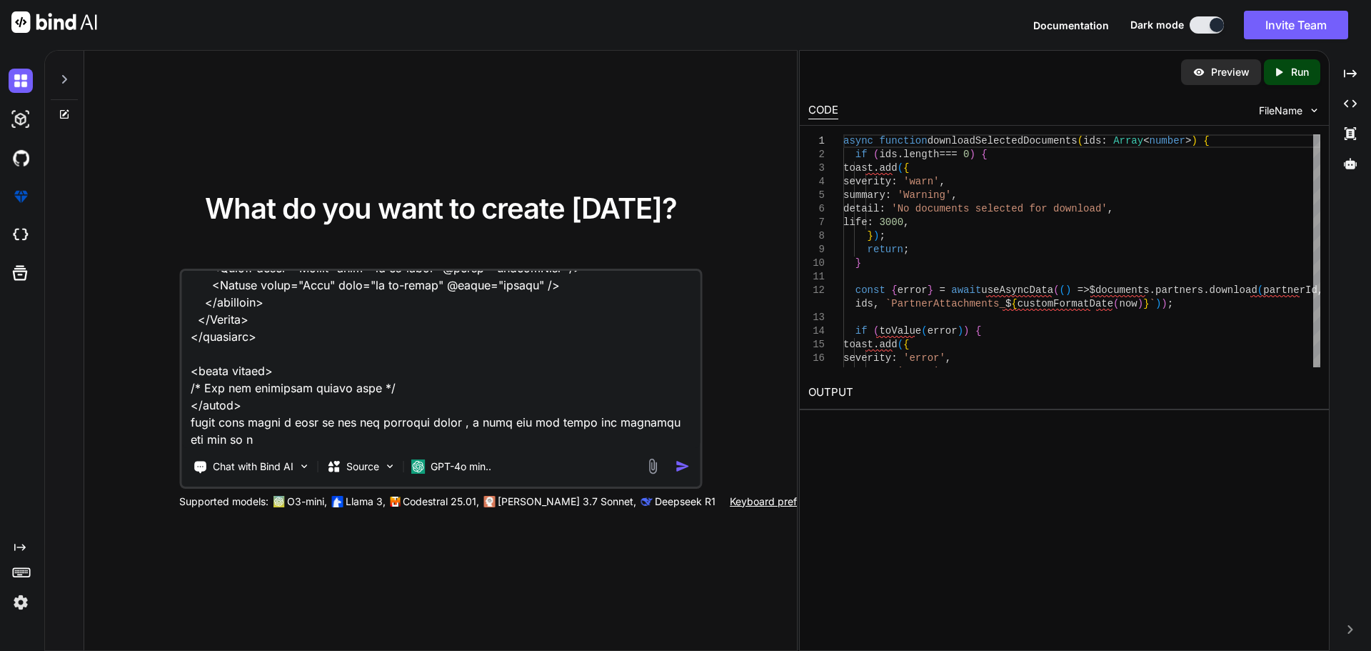
scroll to position [21925, 0]
type textarea "C:\nova\Osiris.Nova.Internal.UI\components\partner\shared\documents\index.vue <…"
type textarea "x"
type textarea "C:\nova\Osiris.Nova.Internal.UI\components\partner\shared\documents\index.vue <…"
type textarea "x"
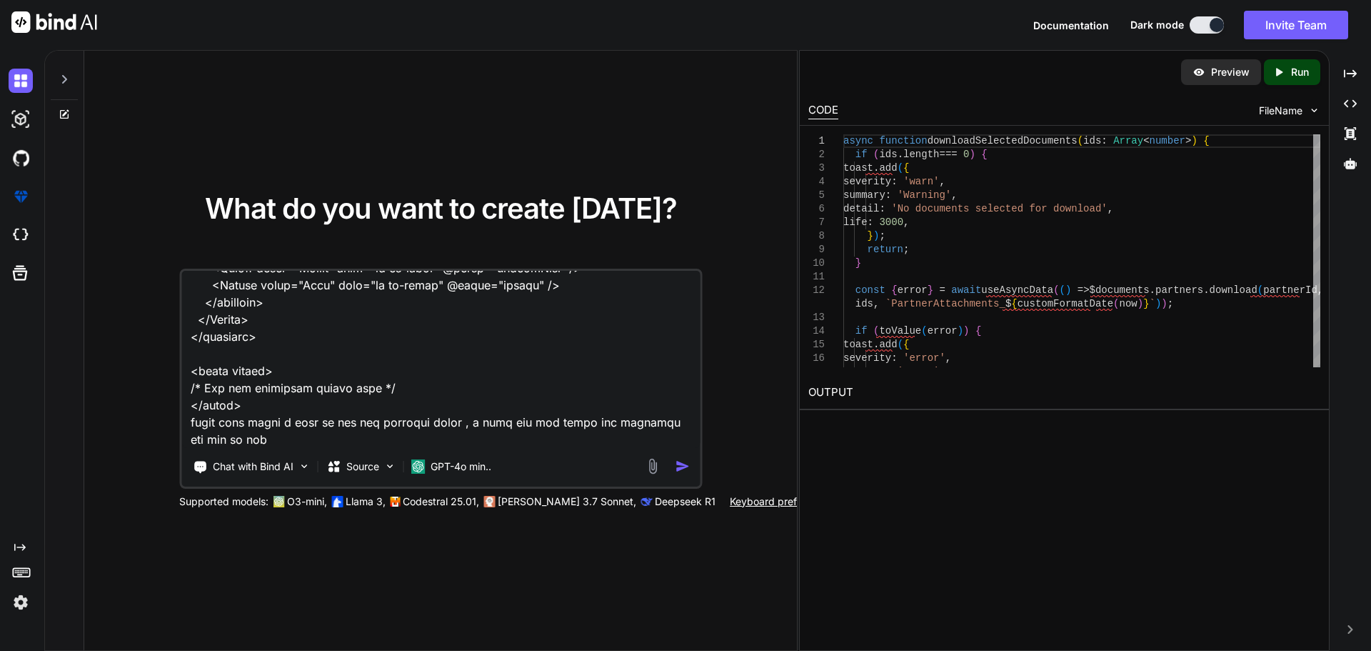
type textarea "C:\nova\Osiris.Nova.Internal.UI\components\partner\shared\documents\index.vue <…"
type textarea "x"
type textarea "C:\nova\Osiris.Nova.Internal.UI\components\partner\shared\documents\index.vue <…"
type textarea "x"
type textarea "C:\nova\Osiris.Nova.Internal.UI\components\partner\shared\documents\index.vue <…"
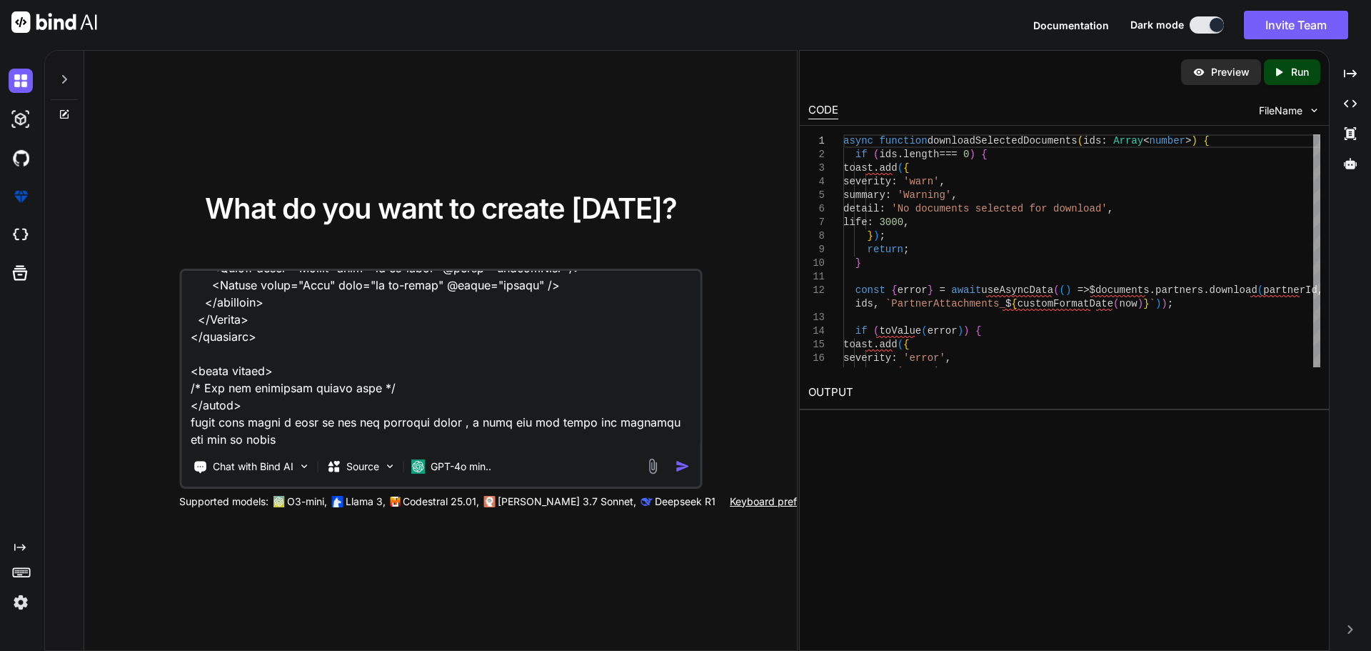
type textarea "x"
type textarea "C:\nova\Osiris.Nova.Internal.UI\components\partner\shared\documents\index.vue <…"
type textarea "x"
type textarea "C:\nova\Osiris.Nova.Internal.UI\components\partner\shared\documents\index.vue <…"
type textarea "x"
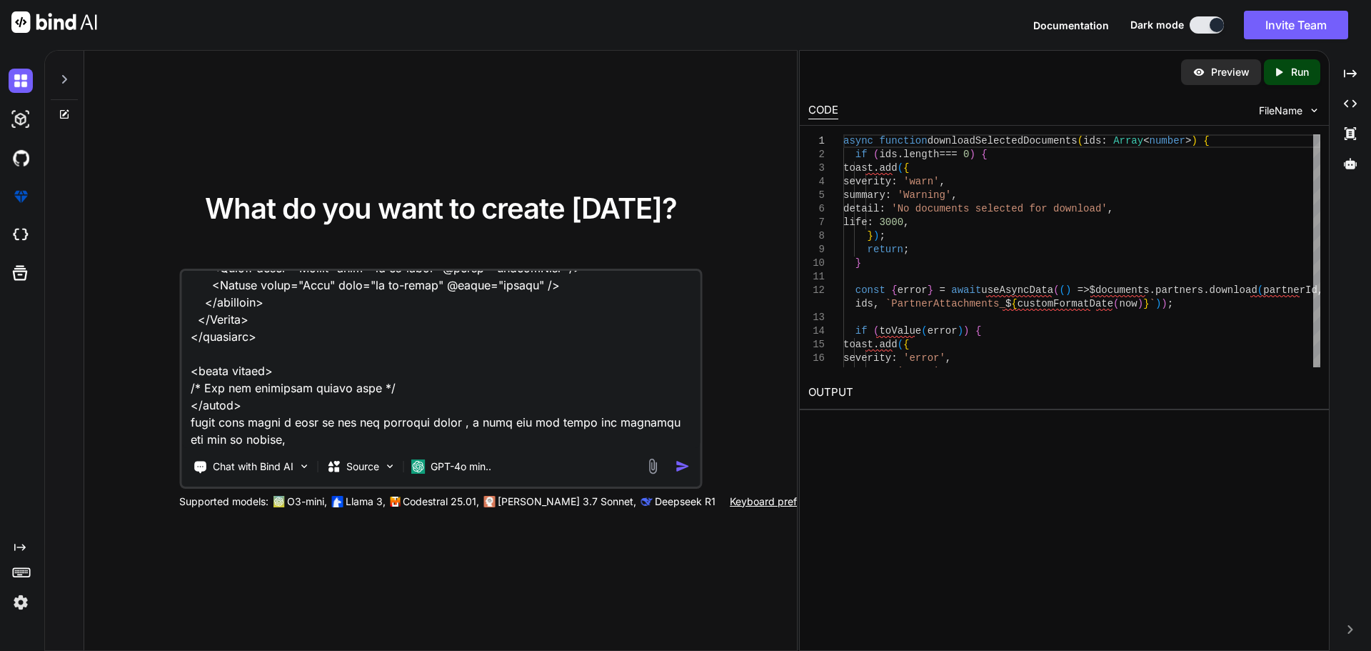
type textarea "C:\nova\Osiris.Nova.Internal.UI\components\partner\shared\documents\index.vue <…"
type textarea "x"
type textarea "C:\nova\Osiris.Nova.Internal.UI\components\partner\shared\documents\index.vue <…"
type textarea "x"
type textarea "C:\nova\Osiris.Nova.Internal.UI\components\partner\shared\documents\index.vue <…"
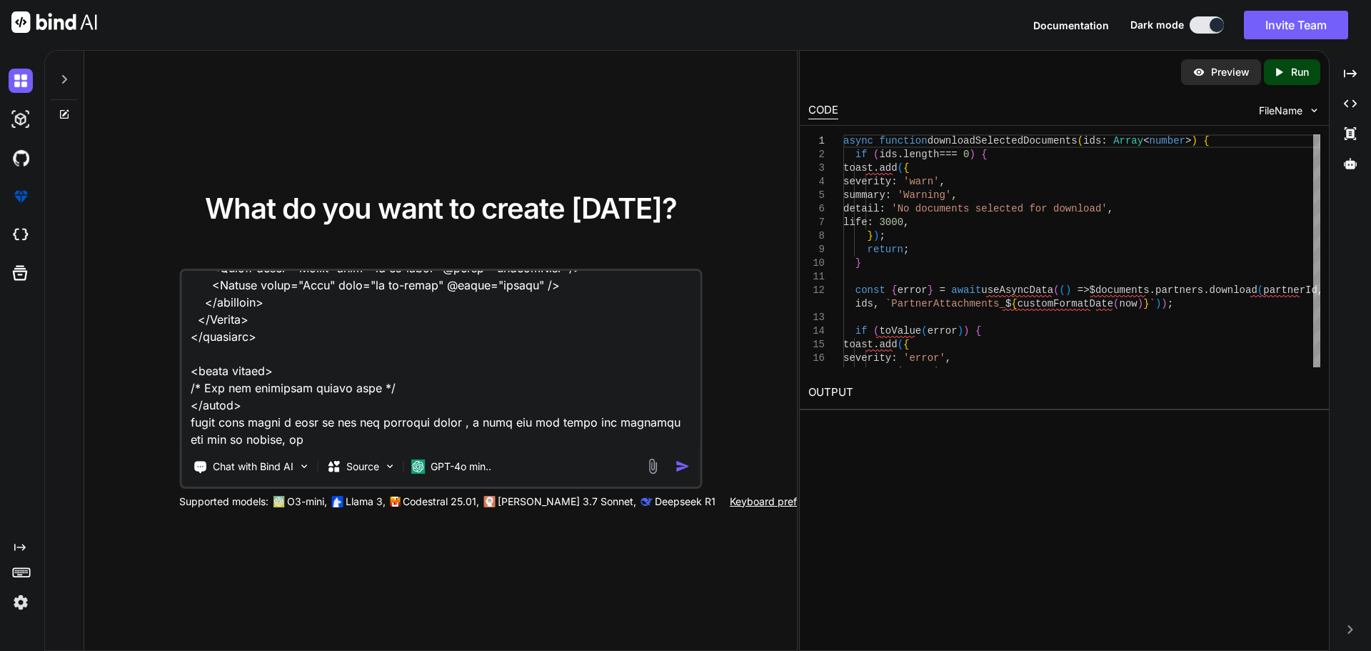
type textarea "x"
type textarea "C:\nova\Osiris.Nova.Internal.UI\components\partner\shared\documents\index.vue <…"
type textarea "x"
type textarea "C:\nova\Osiris.Nova.Internal.UI\components\partner\shared\documents\index.vue <…"
type textarea "x"
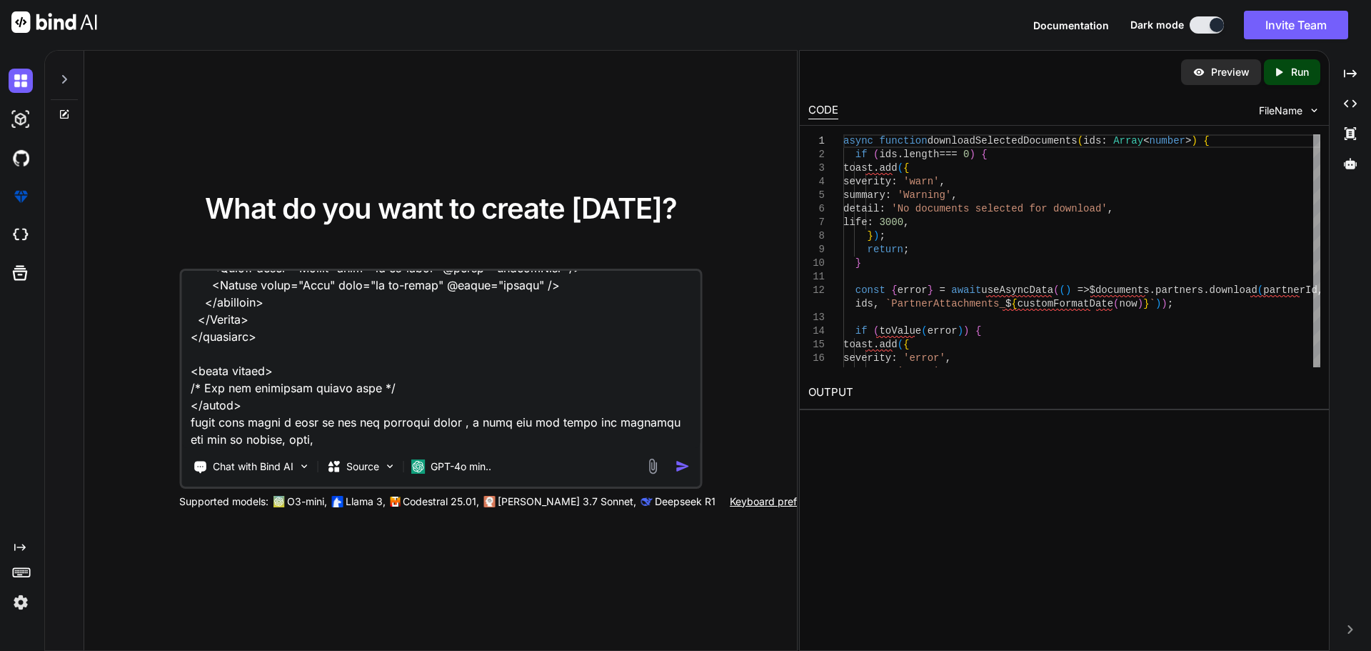
type textarea "C:\nova\Osiris.Nova.Internal.UI\components\partner\shared\documents\index.vue <…"
type textarea "x"
type textarea "C:\nova\Osiris.Nova.Internal.UI\components\partner\shared\documents\index.vue <…"
type textarea "x"
type textarea "C:\nova\Osiris.Nova.Internal.UI\components\partner\shared\documents\index.vue <…"
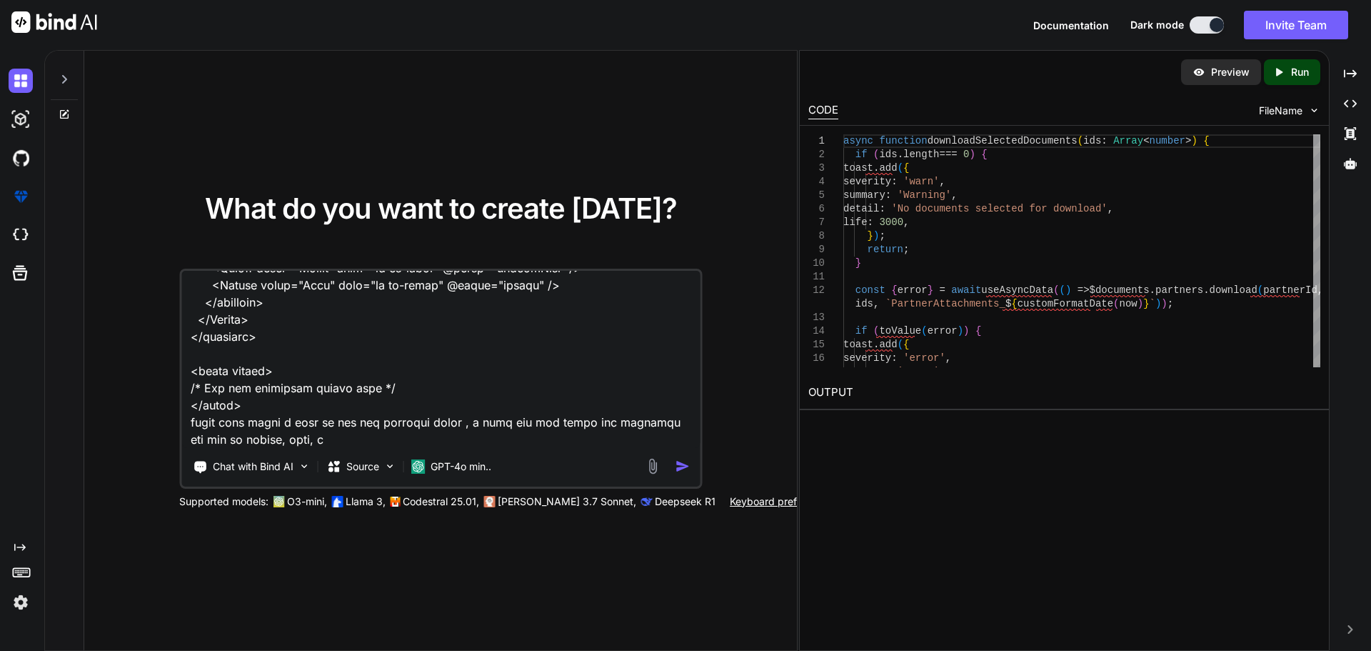
type textarea "x"
type textarea "C:\nova\Osiris.Nova.Internal.UI\components\partner\shared\documents\index.vue <…"
type textarea "x"
type textarea "C:\nova\Osiris.Nova.Internal.UI\components\partner\shared\documents\index.vue <…"
type textarea "x"
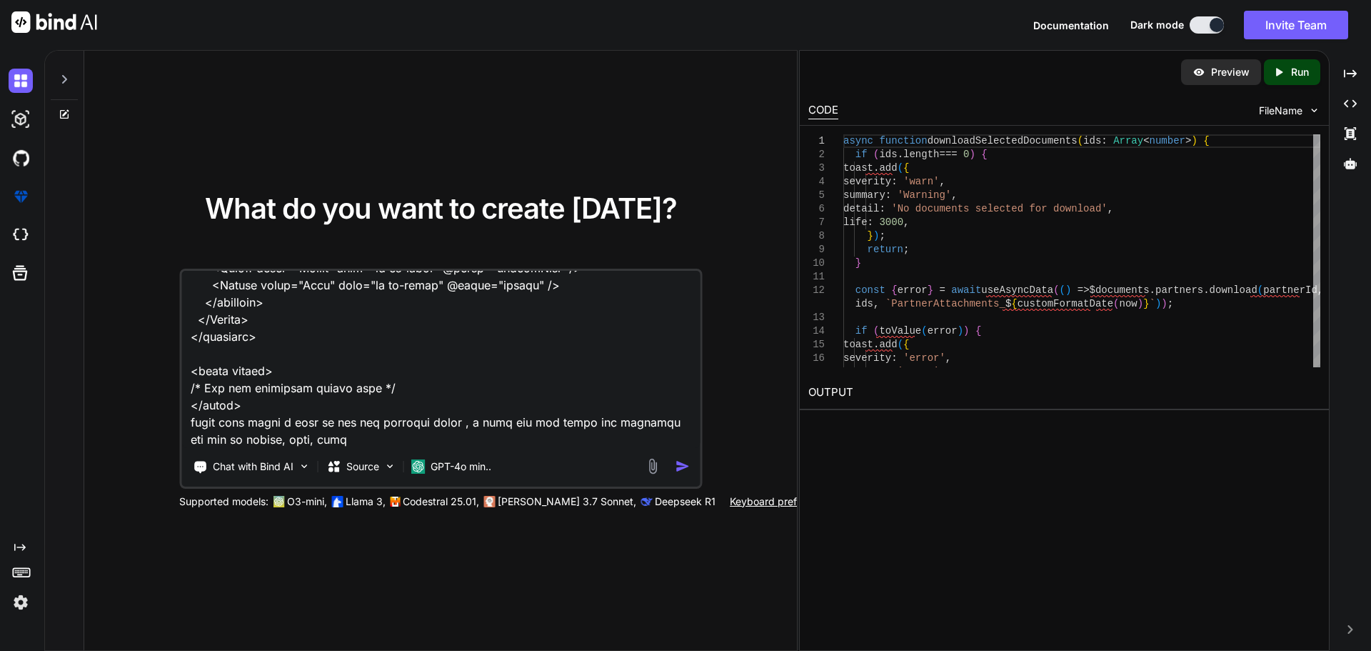
type textarea "C:\nova\Osiris.Nova.Internal.UI\components\partner\shared\documents\index.vue <…"
type textarea "x"
type textarea "C:\nova\Osiris.Nova.Internal.UI\components\partner\shared\documents\index.vue <…"
type textarea "x"
click at [365, 446] on textarea at bounding box center [440, 359] width 519 height 177
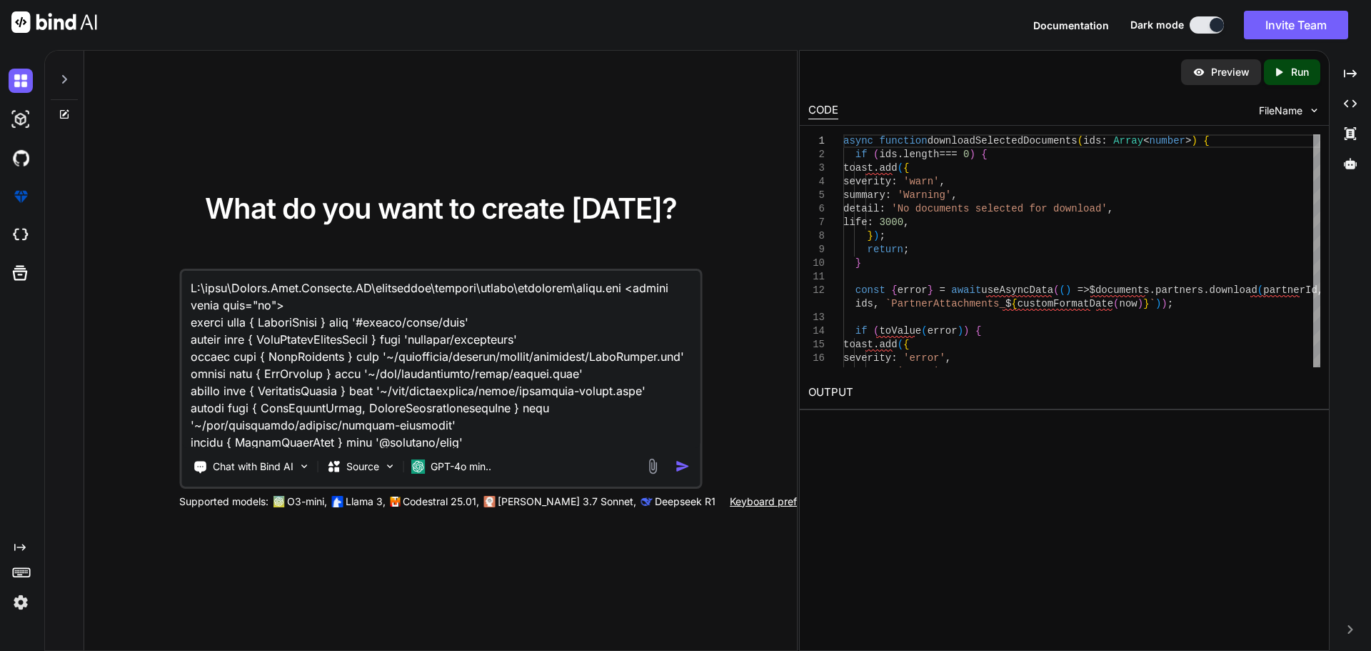
scroll to position [28199, 0]
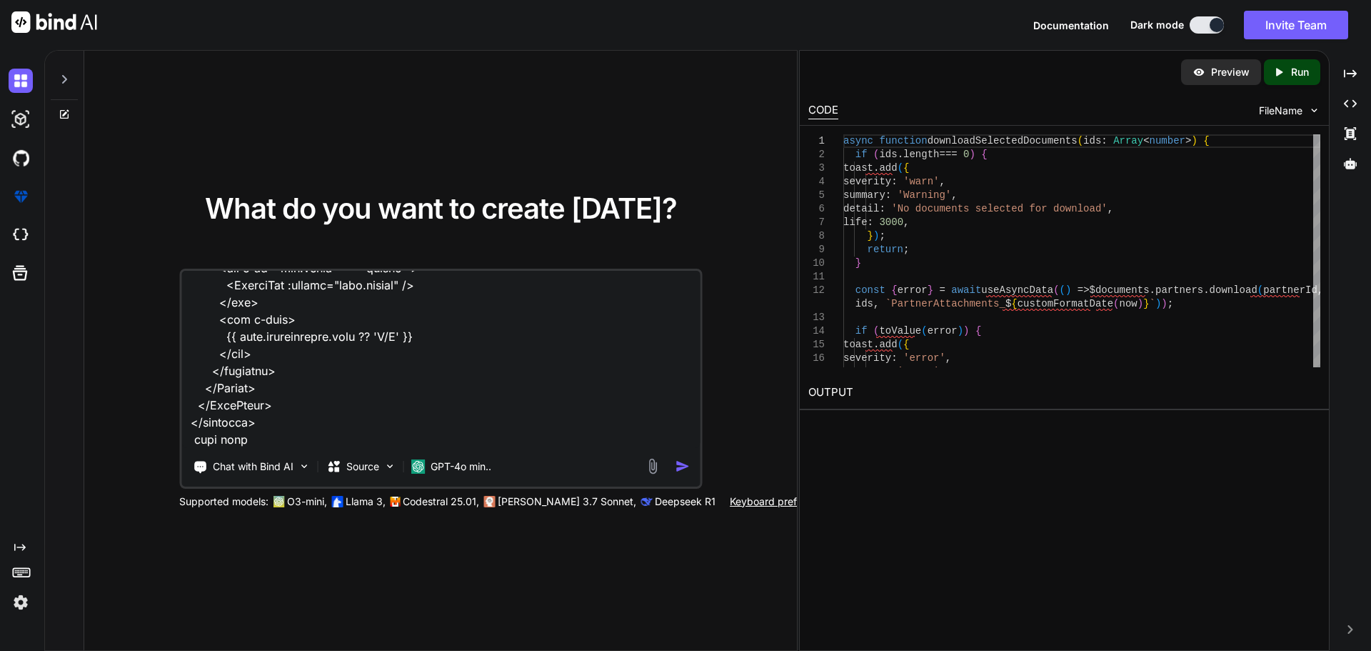
type textarea "C:\nova\Osiris.Nova.Internal.UI\components\partner\shared\documents\index.vue <…"
type textarea "x"
type textarea "C:\nova\Osiris.Nova.Internal.UI\components\partner\shared\documents\index.vue <…"
type textarea "x"
type textarea "C:\nova\Osiris.Nova.Internal.UI\components\partner\shared\documents\index.vue <…"
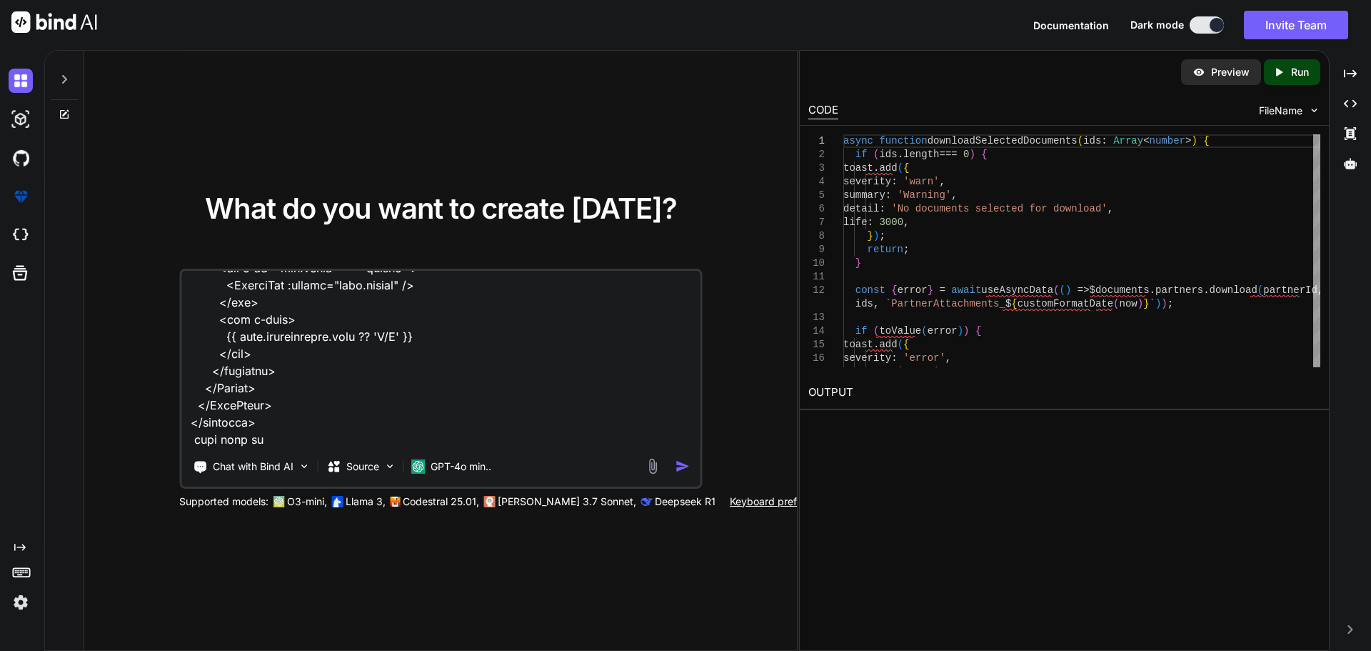
type textarea "x"
type textarea "C:\nova\Osiris.Nova.Internal.UI\components\partner\shared\documents\index.vue <…"
type textarea "x"
type textarea "C:\nova\Osiris.Nova.Internal.UI\components\partner\shared\documents\index.vue <…"
type textarea "x"
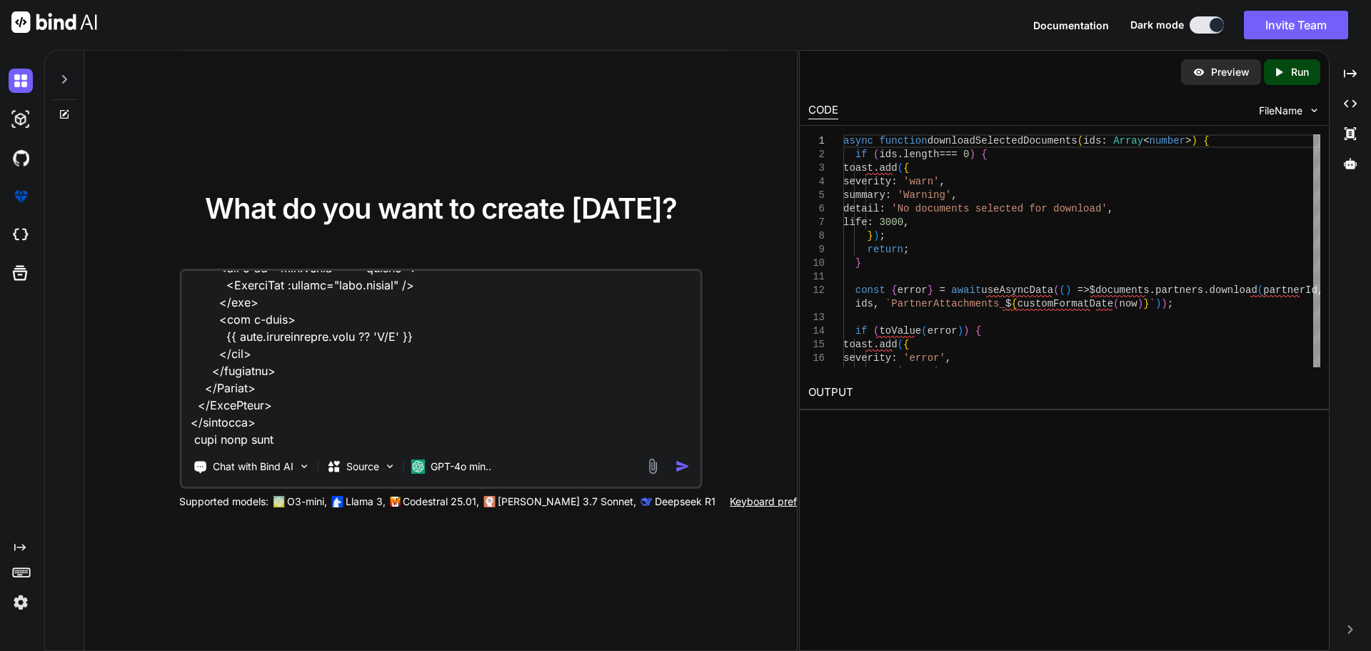
type textarea "C:\nova\Osiris.Nova.Internal.UI\components\partner\shared\documents\index.vue <…"
type textarea "x"
type textarea "C:\nova\Osiris.Nova.Internal.UI\components\partner\shared\documents\index.vue <…"
type textarea "x"
type textarea "C:\nova\Osiris.Nova.Internal.UI\components\partner\shared\documents\index.vue <…"
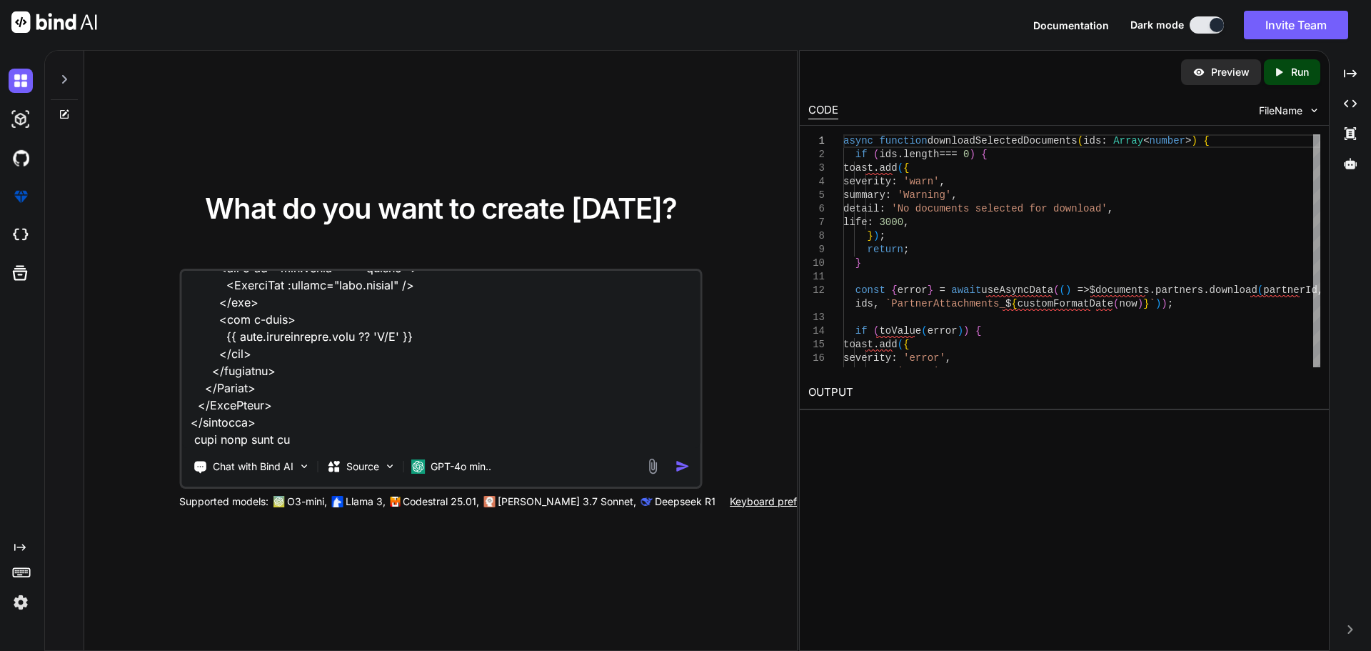
type textarea "x"
type textarea "C:\nova\Osiris.Nova.Internal.UI\components\partner\shared\documents\index.vue <…"
type textarea "x"
type textarea "C:\nova\Osiris.Nova.Internal.UI\components\partner\shared\documents\index.vue <…"
type textarea "x"
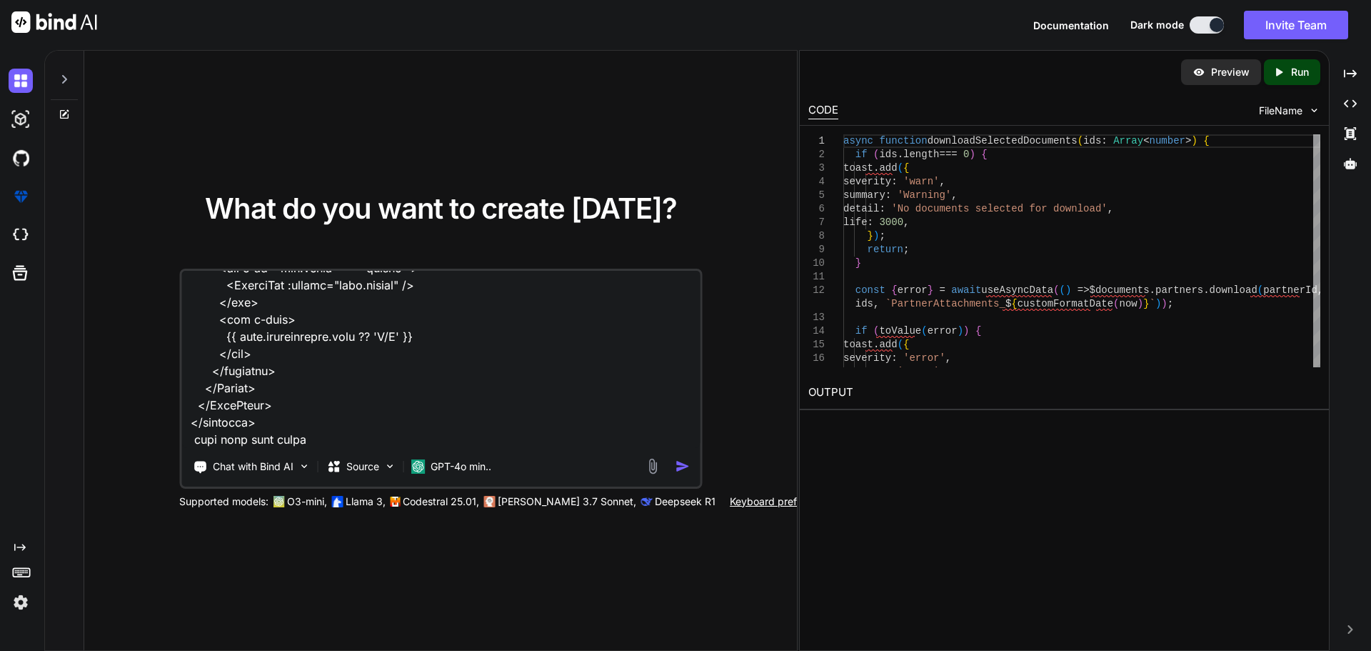
type textarea "C:\nova\Osiris.Nova.Internal.UI\components\partner\shared\documents\index.vue <…"
type textarea "x"
type textarea "C:\nova\Osiris.Nova.Internal.UI\components\partner\shared\documents\index.vue <…"
type textarea "x"
type textarea "C:\nova\Osiris.Nova.Internal.UI\components\partner\shared\documents\index.vue <…"
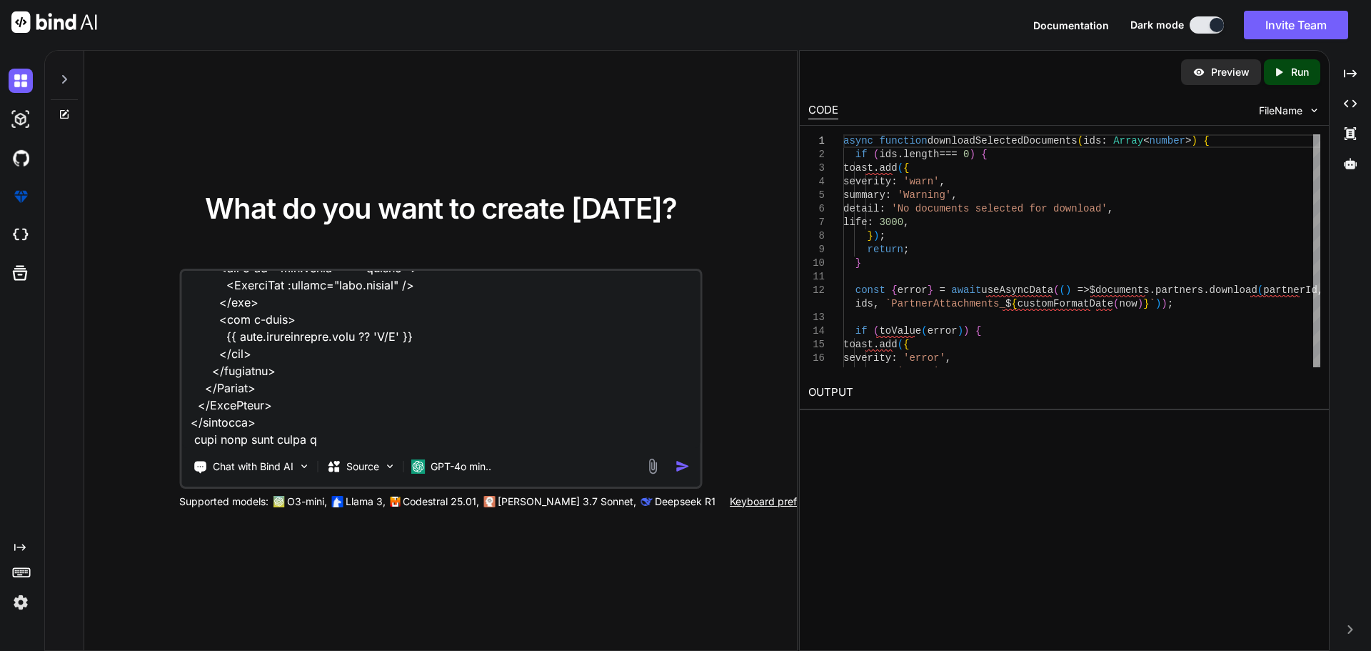
type textarea "x"
type textarea "C:\nova\Osiris.Nova.Internal.UI\components\partner\shared\documents\index.vue <…"
type textarea "x"
type textarea "C:\nova\Osiris.Nova.Internal.UI\components\partner\shared\documents\index.vue <…"
type textarea "x"
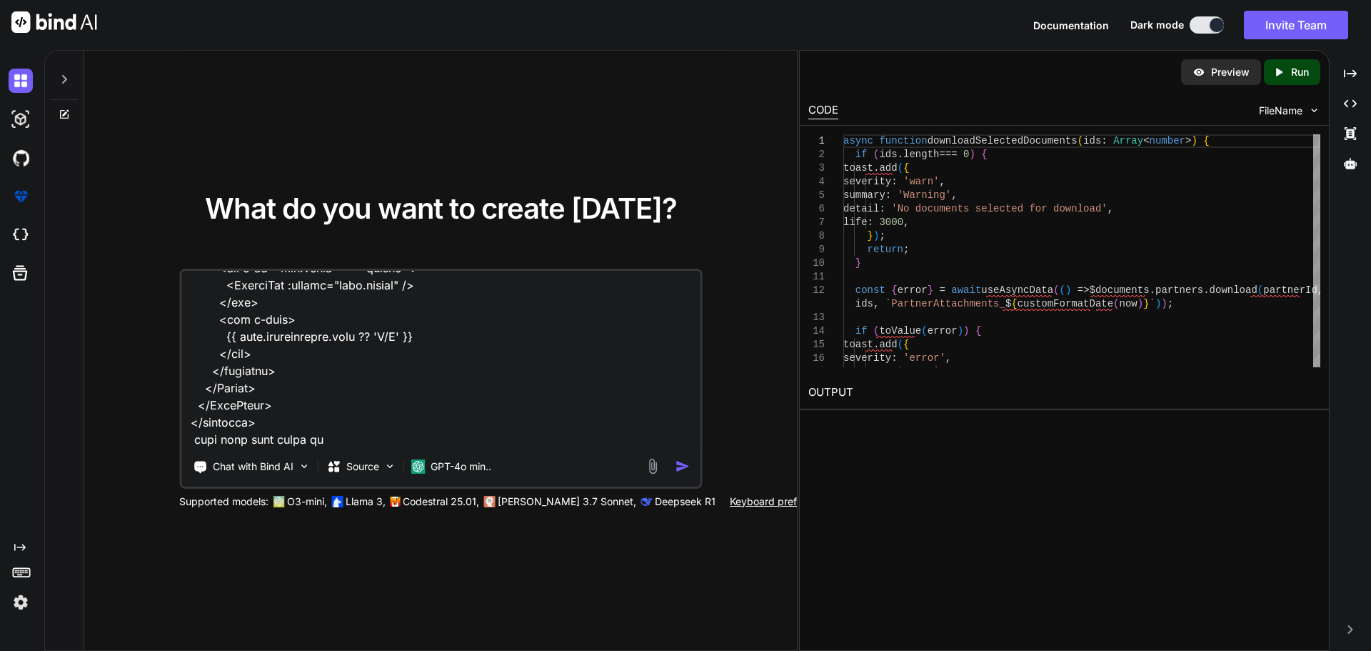
type textarea "C:\nova\Osiris.Nova.Internal.UI\components\partner\shared\documents\index.vue <…"
type textarea "x"
type textarea "C:\nova\Osiris.Nova.Internal.UI\components\partner\shared\documents\index.vue <…"
type textarea "x"
type textarea "C:\nova\Osiris.Nova.Internal.UI\components\partner\shared\documents\index.vue <…"
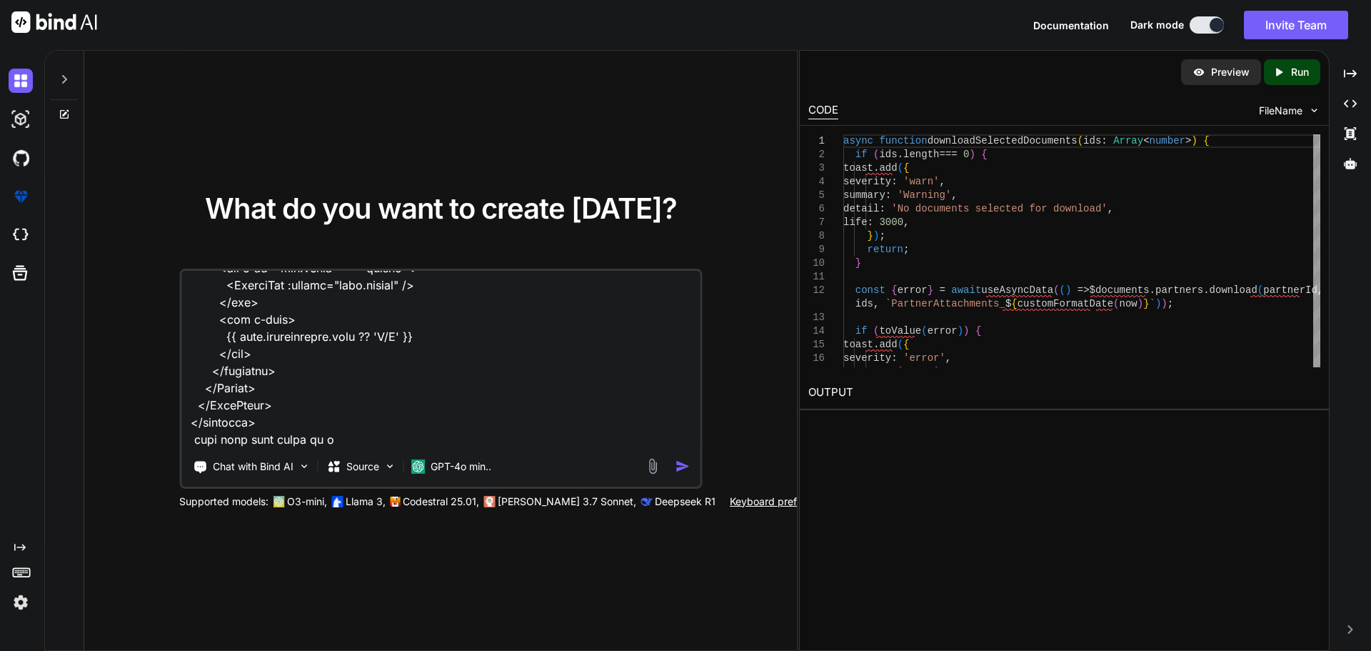
type textarea "x"
type textarea "C:\nova\Osiris.Nova.Internal.UI\components\partner\shared\documents\index.vue <…"
type textarea "x"
type textarea "C:\nova\Osiris.Nova.Internal.UI\components\partner\shared\documents\index.vue <…"
type textarea "x"
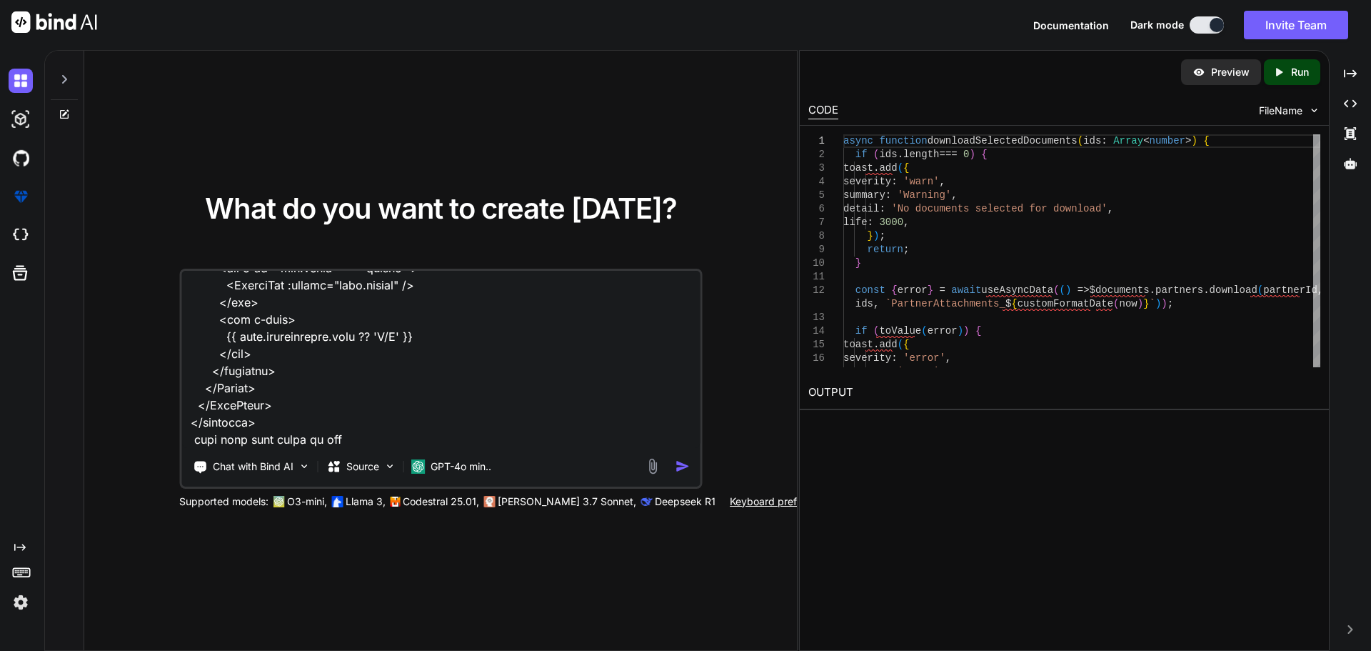
type textarea "C:\nova\Osiris.Nova.Internal.UI\components\partner\shared\documents\index.vue <…"
type textarea "x"
type textarea "C:\nova\Osiris.Nova.Internal.UI\components\partner\shared\documents\index.vue <…"
type textarea "x"
type textarea "C:\nova\Osiris.Nova.Internal.UI\components\partner\shared\documents\index.vue <…"
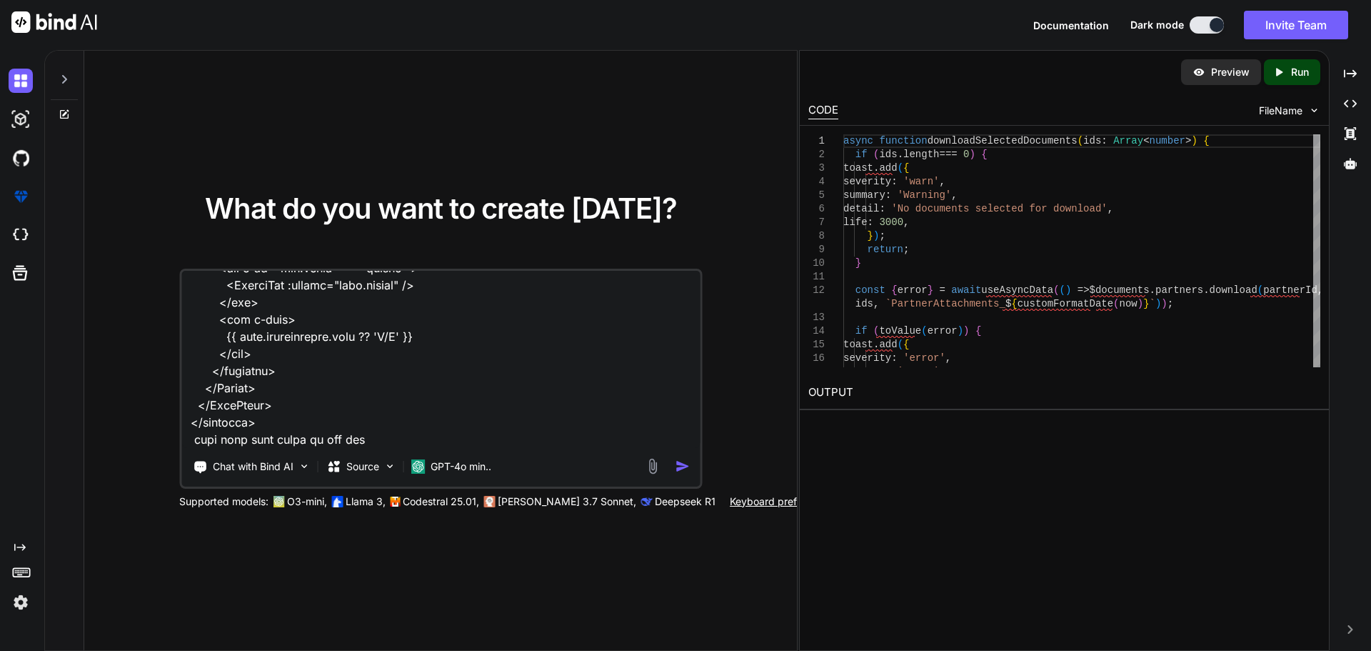
type textarea "x"
type textarea "C:\nova\Osiris.Nova.Internal.UI\components\partner\shared\documents\index.vue <…"
type textarea "x"
type textarea "C:\nova\Osiris.Nova.Internal.UI\components\partner\shared\documents\index.vue <…"
type textarea "x"
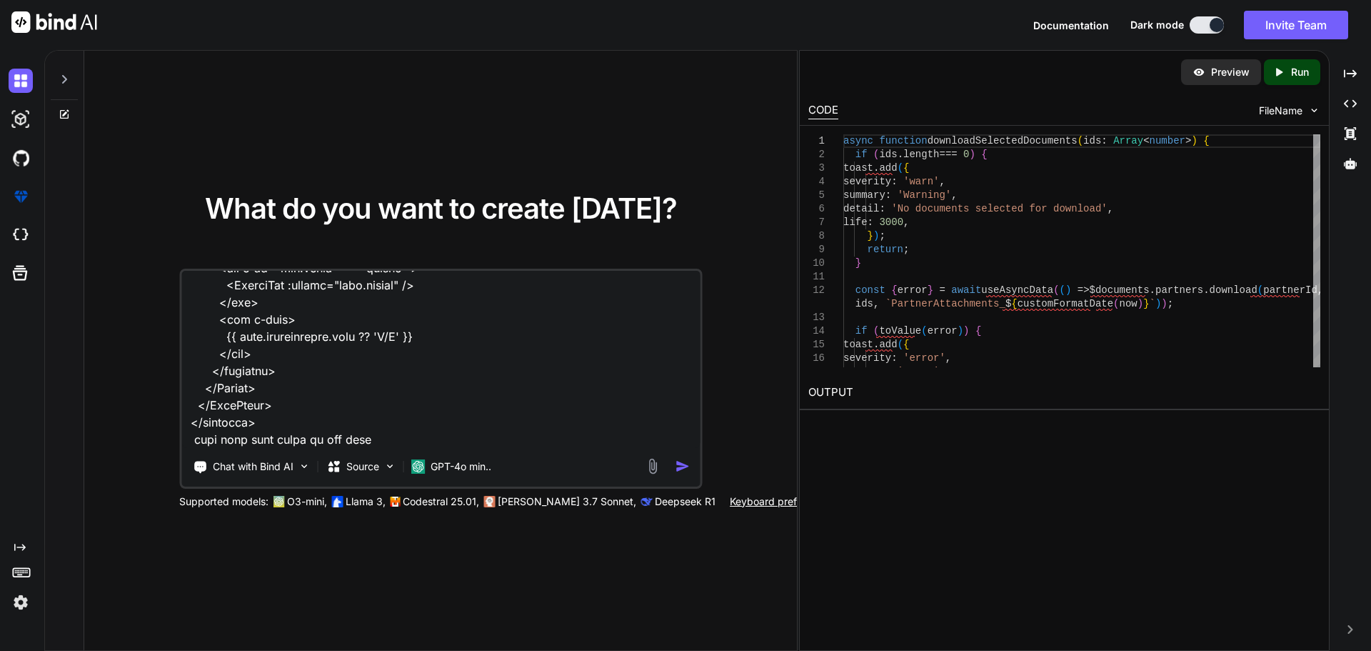
type textarea "C:\nova\Osiris.Nova.Internal.UI\components\partner\shared\documents\index.vue <…"
click at [677, 465] on img "button" at bounding box center [682, 466] width 15 height 15
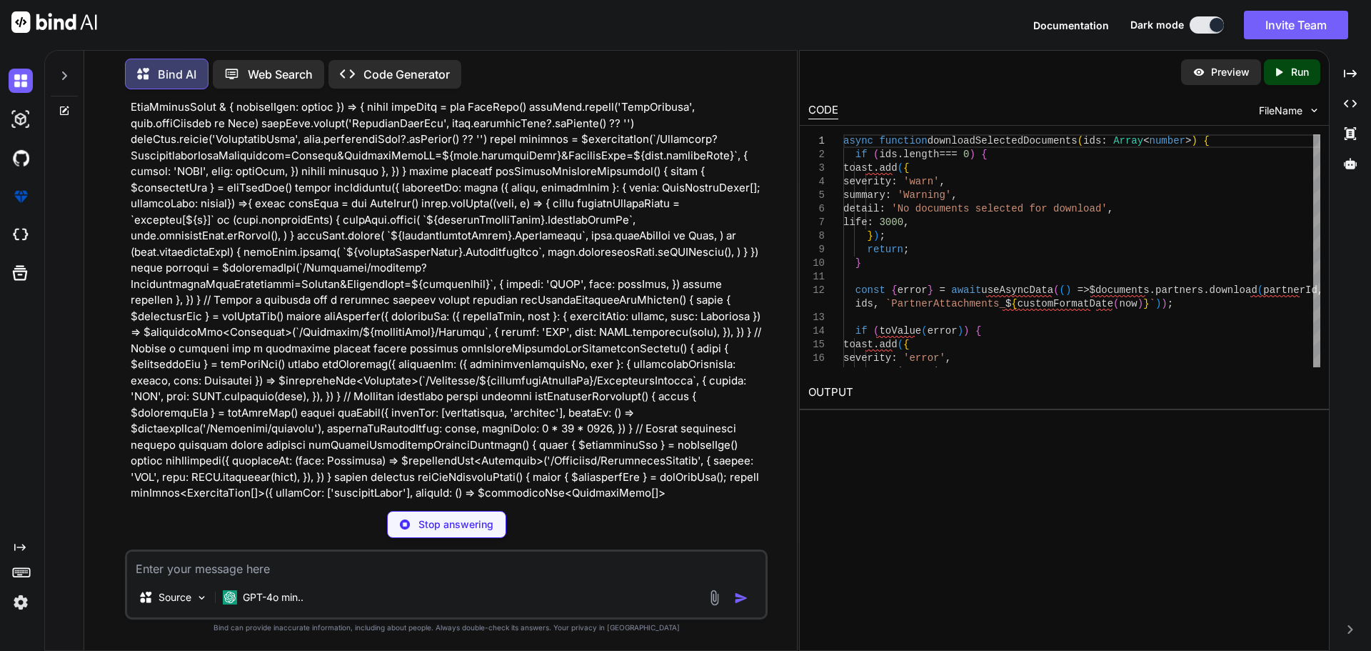
scroll to position [4071, 0]
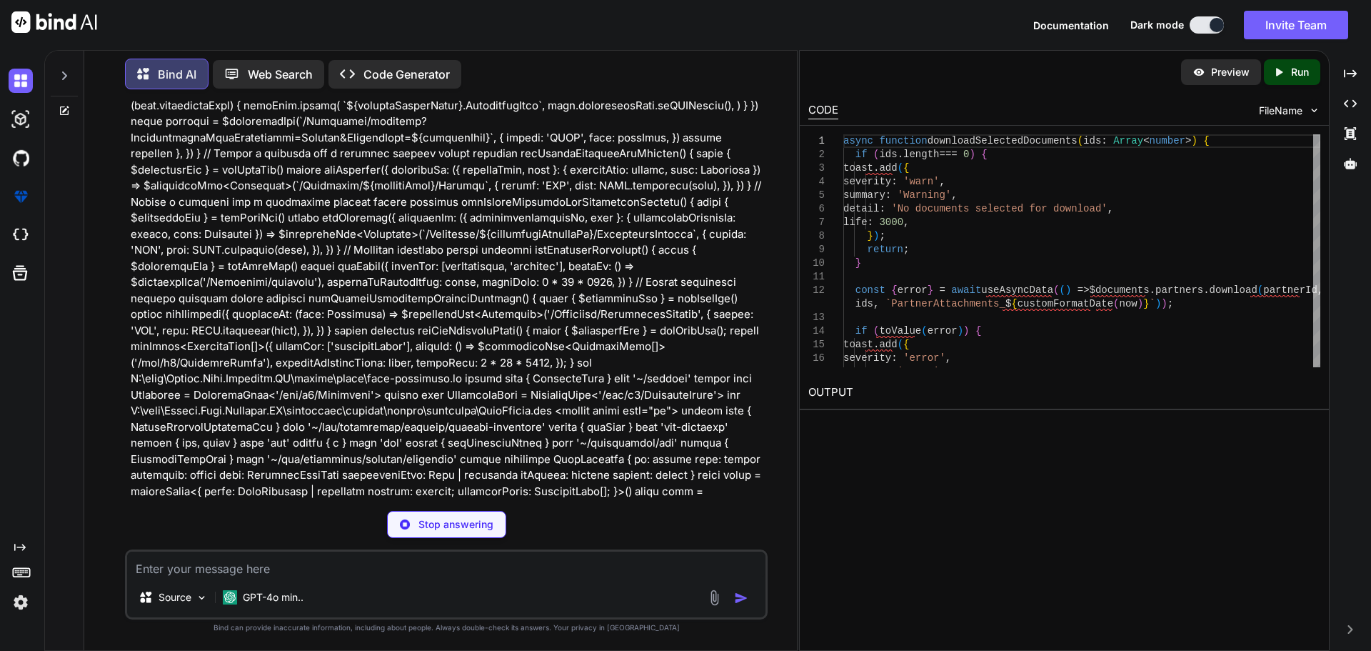
type textarea "x"
type textarea "} // Function to handle downloads async function handleDownload(ids: Array<numb…"
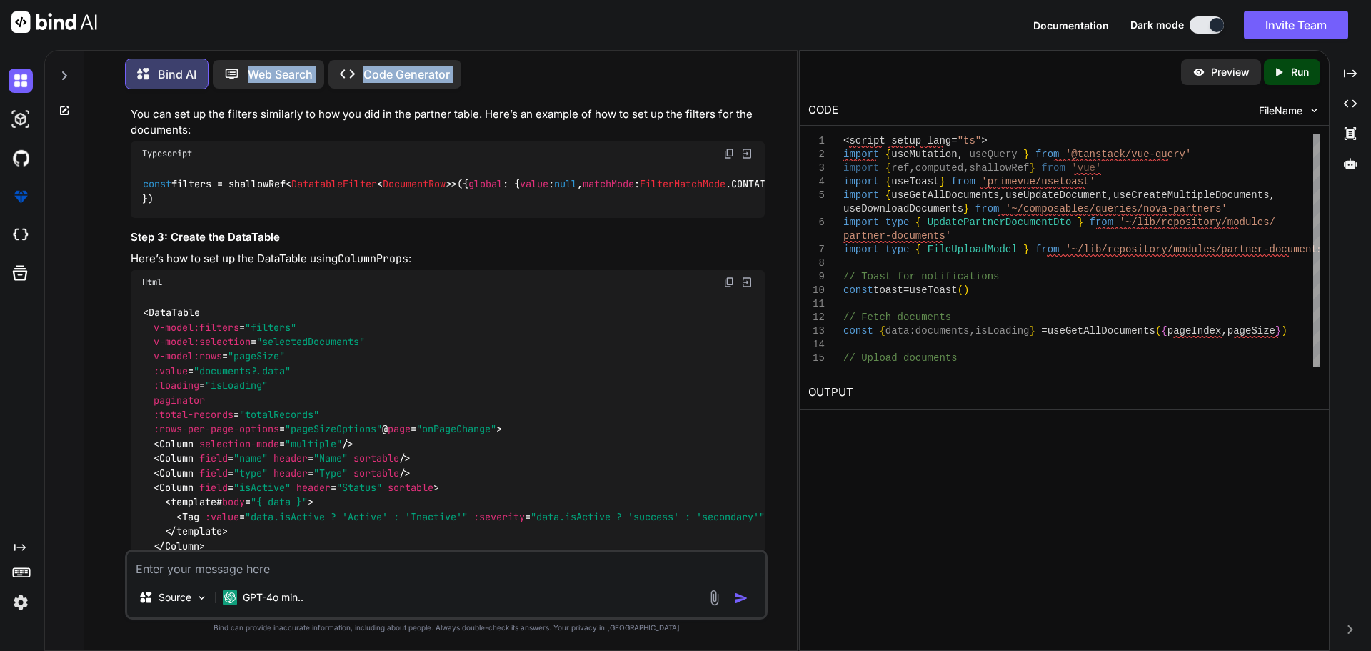
scroll to position [7088, 0]
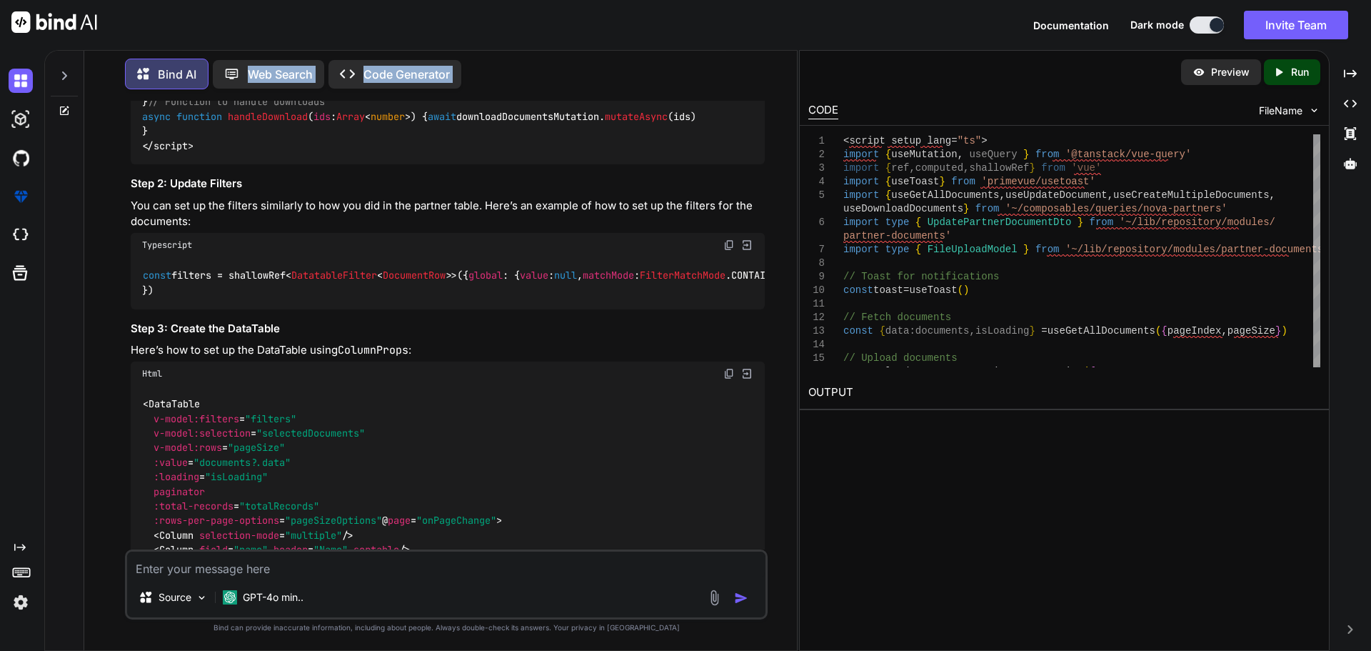
drag, startPoint x: 144, startPoint y: 290, endPoint x: 211, endPoint y: 112, distance: 189.8
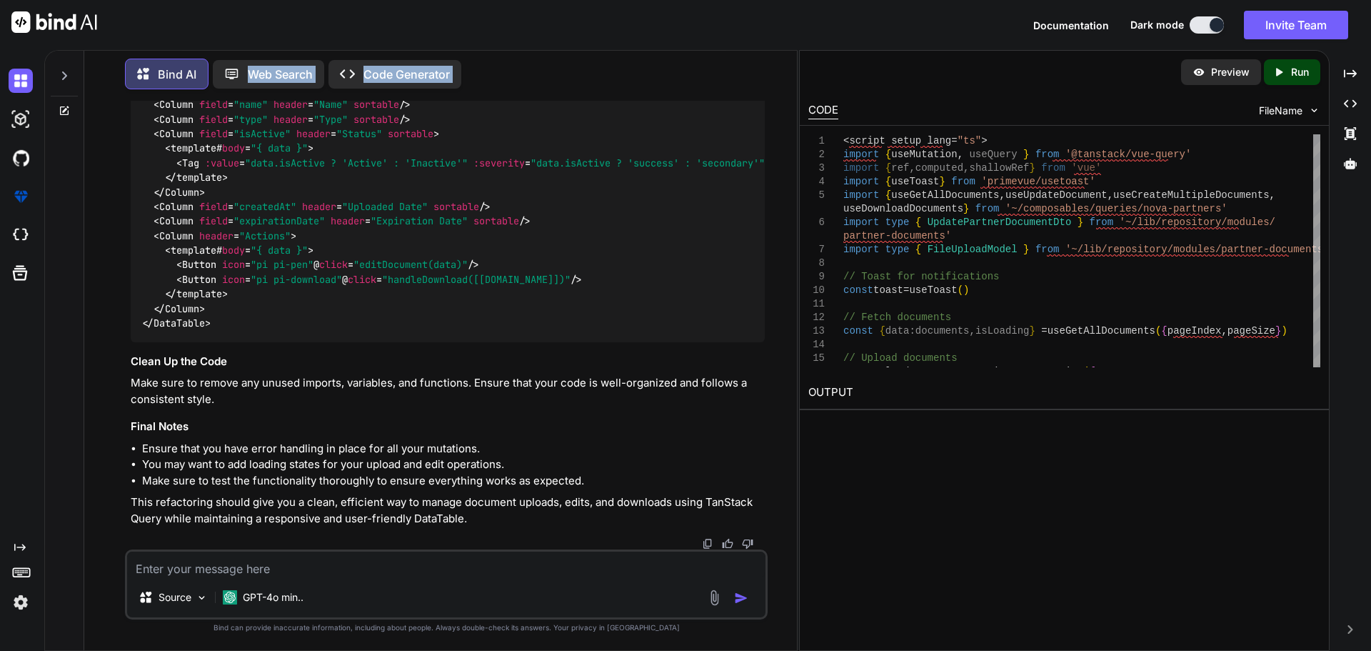
scroll to position [8045, 0]
click at [251, 567] on textarea at bounding box center [446, 564] width 638 height 26
type textarea "x"
type textarea "g"
type textarea "x"
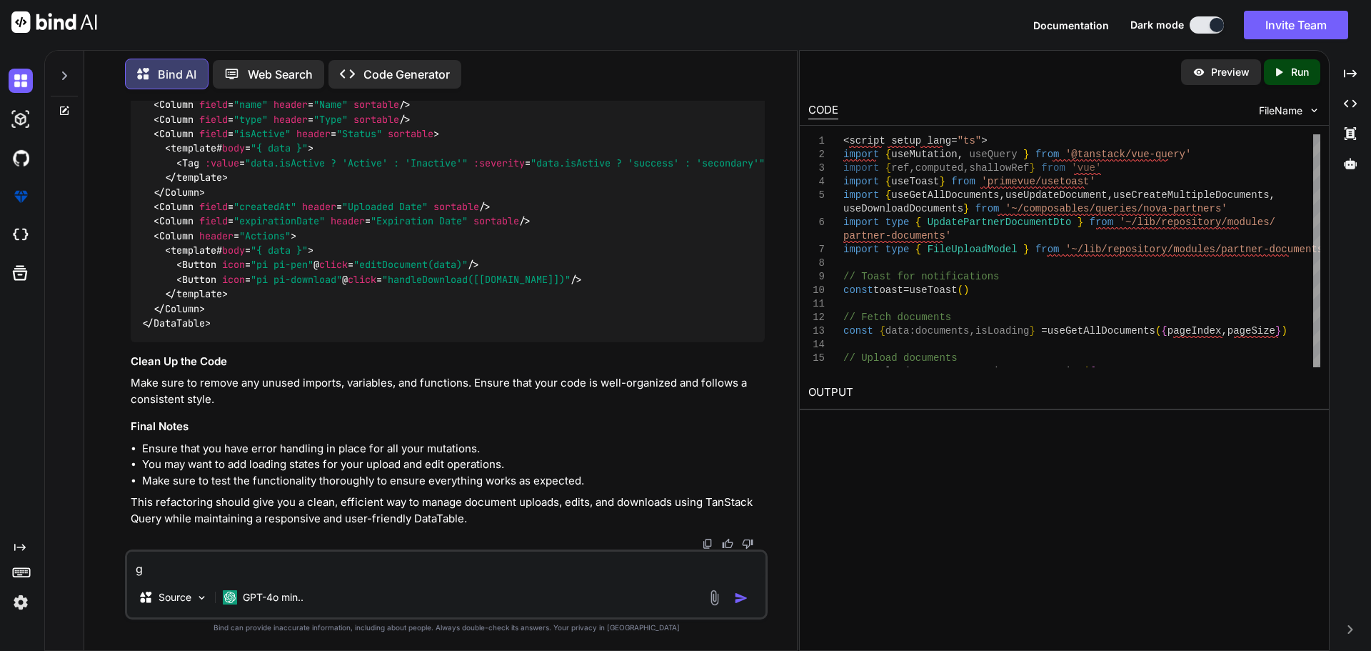
type textarea "gi"
type textarea "x"
type textarea "giv"
type textarea "x"
type textarea "give"
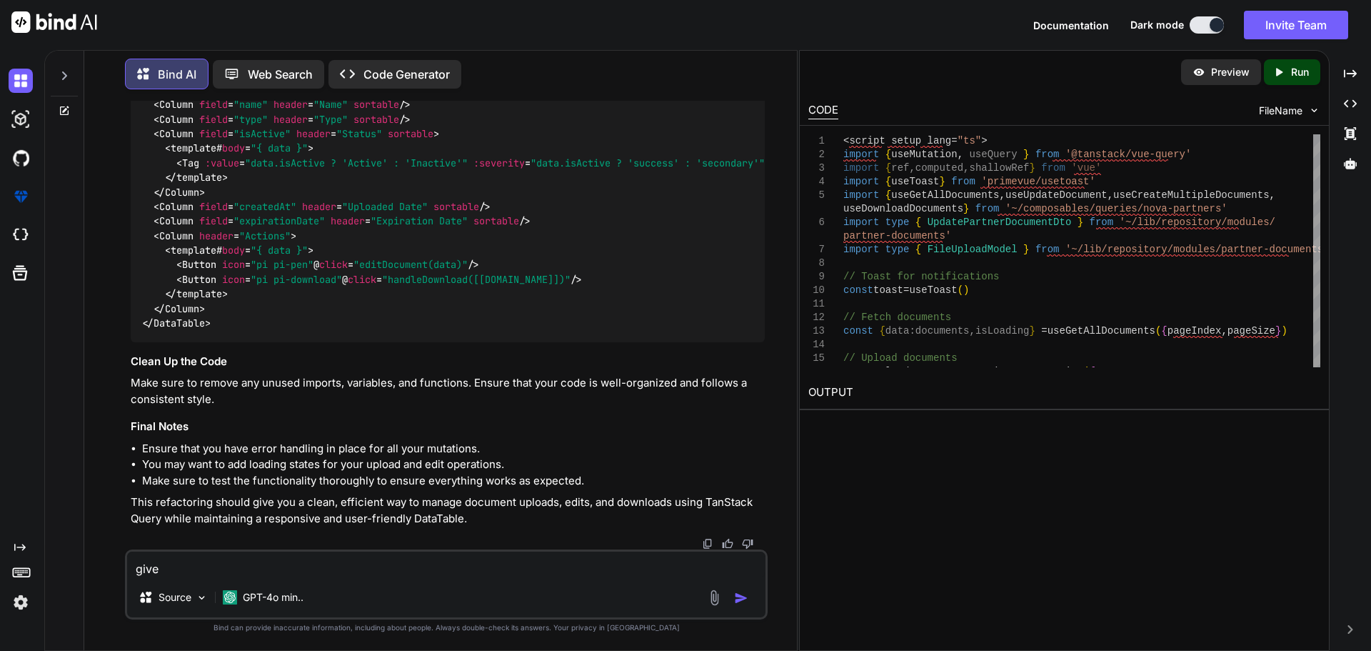
type textarea "x"
type textarea "give"
type textarea "x"
type textarea "give m"
type textarea "x"
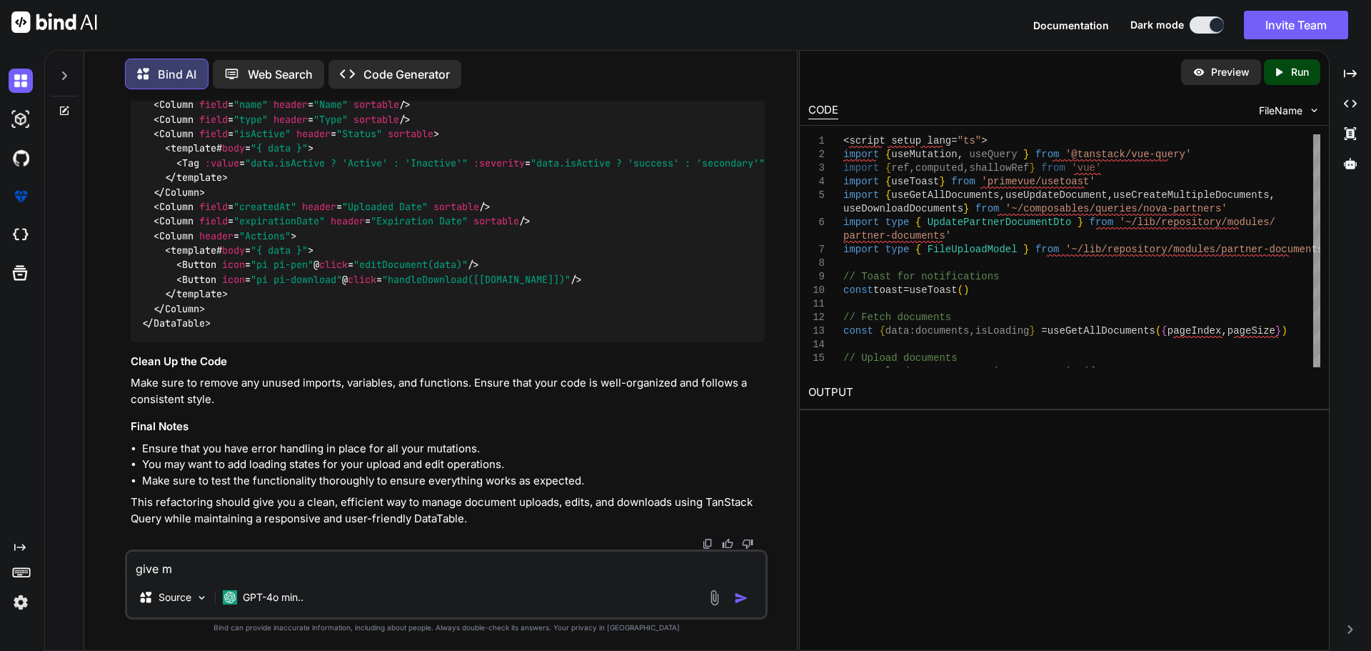
type textarea "give me"
type textarea "x"
type textarea "give me"
type textarea "x"
type textarea "give me f"
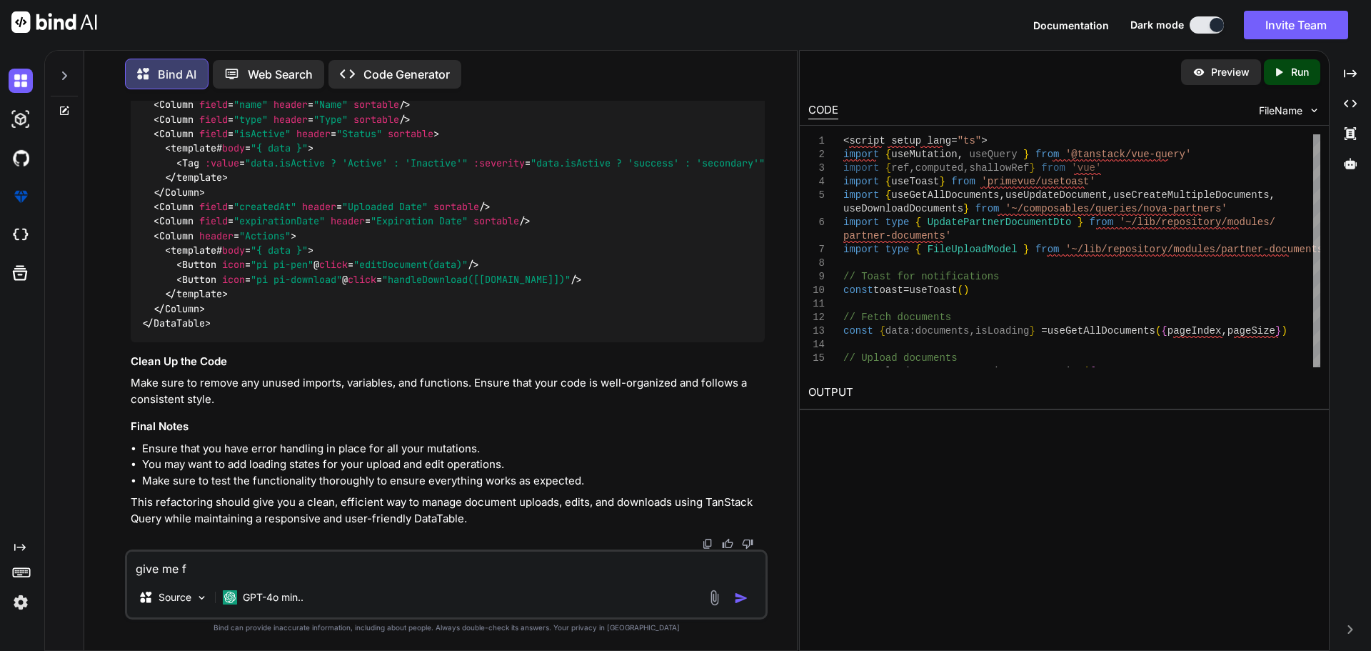
type textarea "x"
type textarea "give me fu"
type textarea "x"
type textarea "give me ful"
type textarea "x"
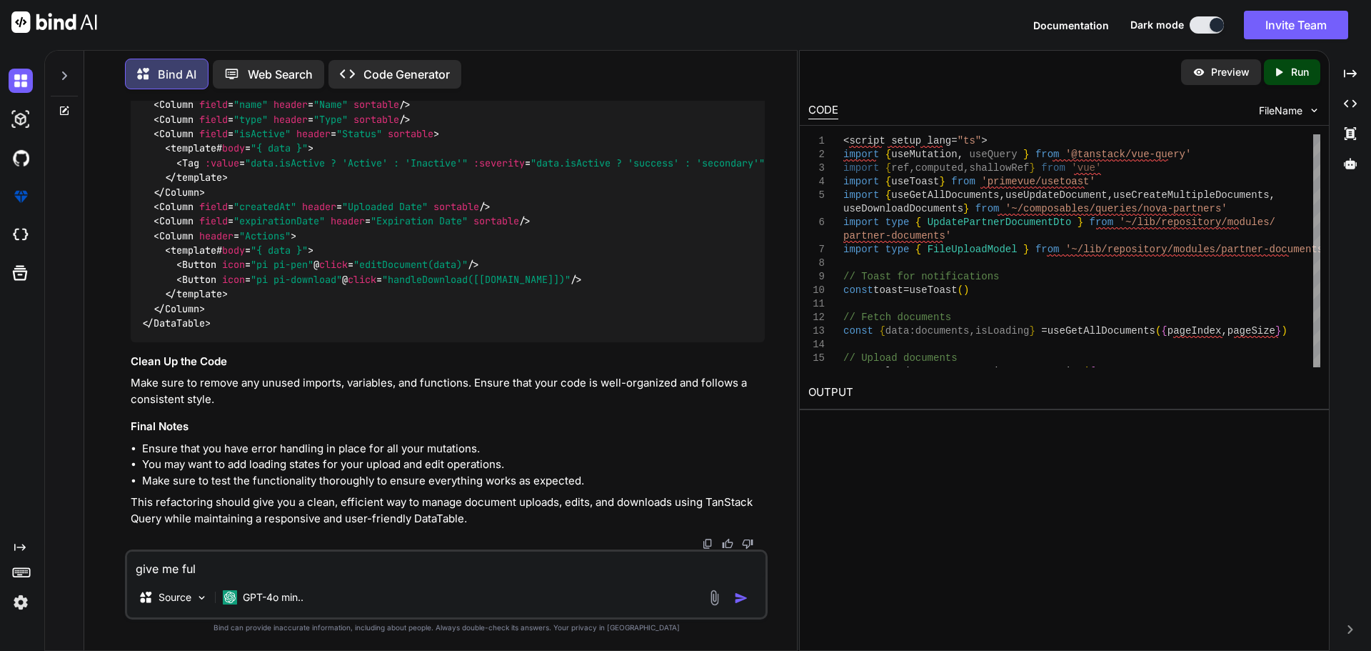
type textarea "give me full"
type textarea "x"
type textarea "give me full"
type textarea "x"
type textarea "give me full c"
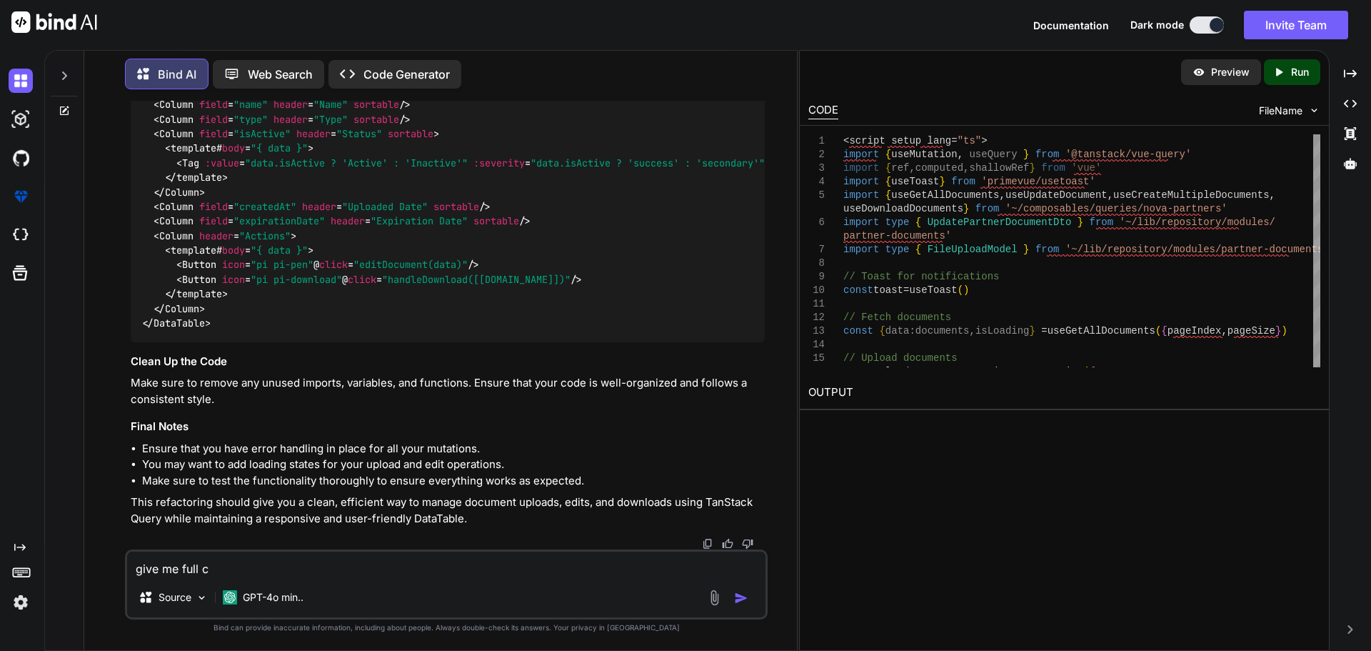
type textarea "x"
type textarea "give me full co"
type textarea "x"
type textarea "give me full cod"
type textarea "x"
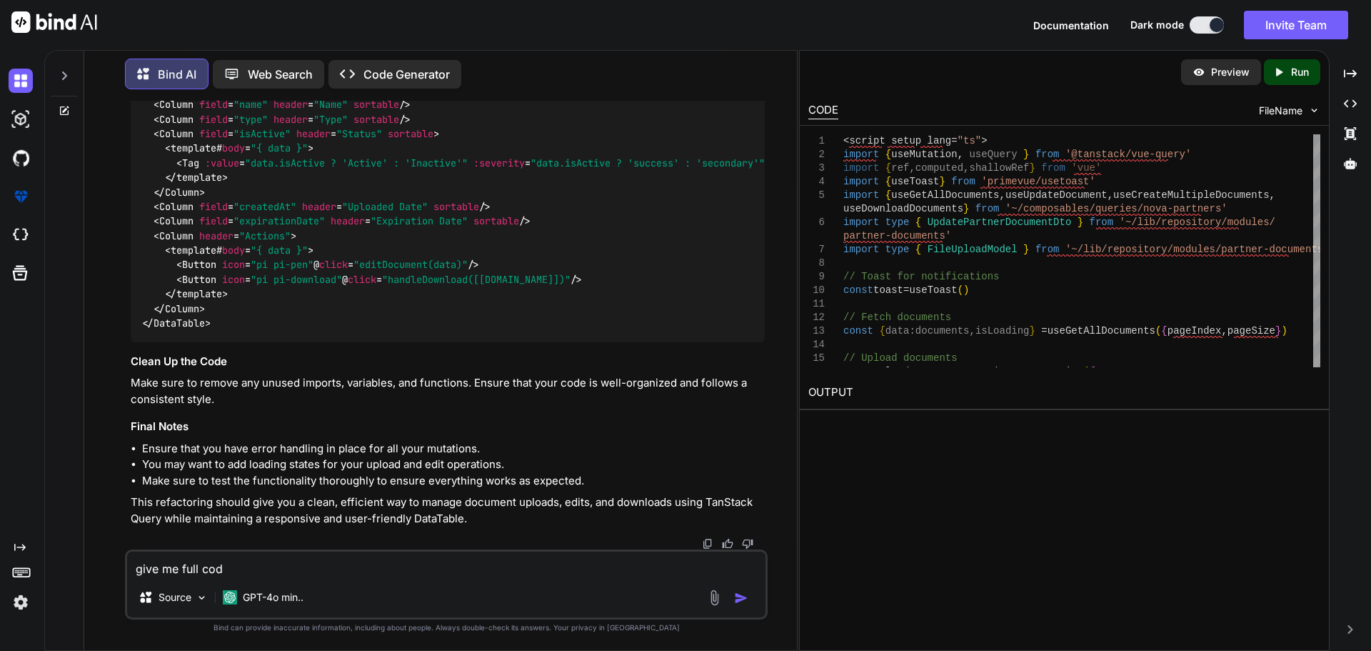
type textarea "give me full code"
type textarea "x"
type textarea "give me full code"
type textarea "x"
type textarea "give me full code o"
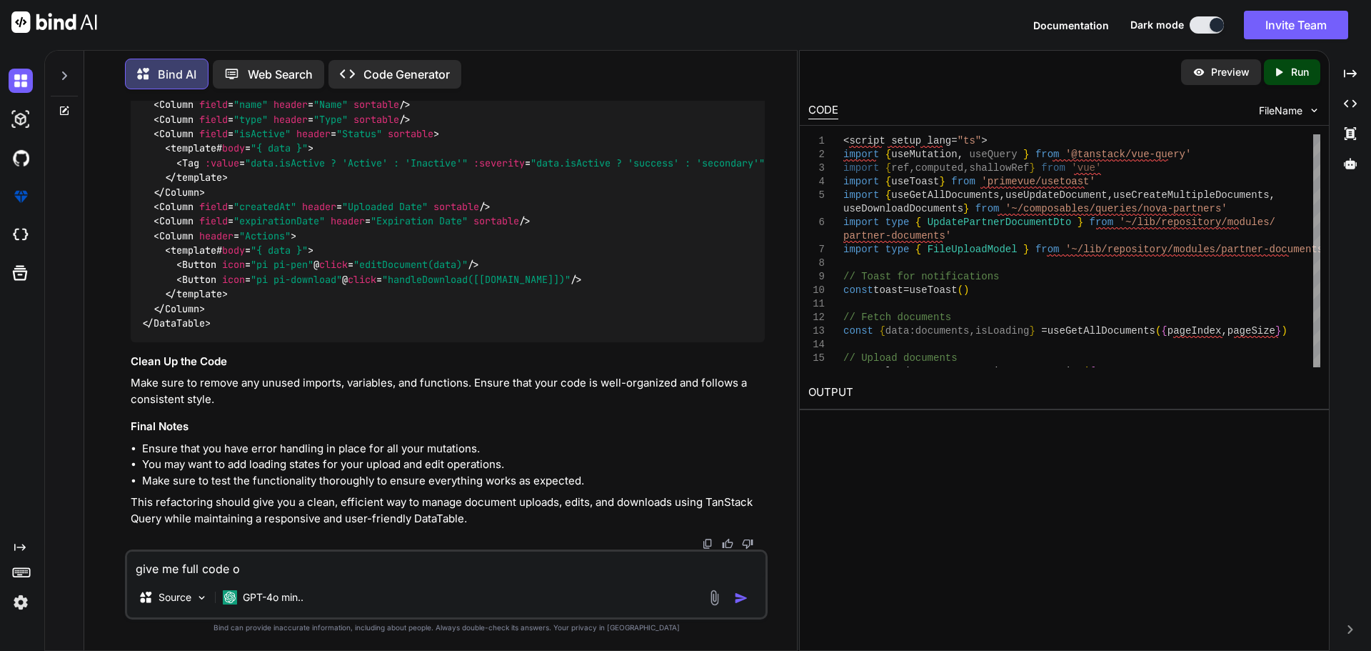
type textarea "x"
type textarea "give me full code of"
type textarea "x"
type textarea "give me full code of"
type textarea "x"
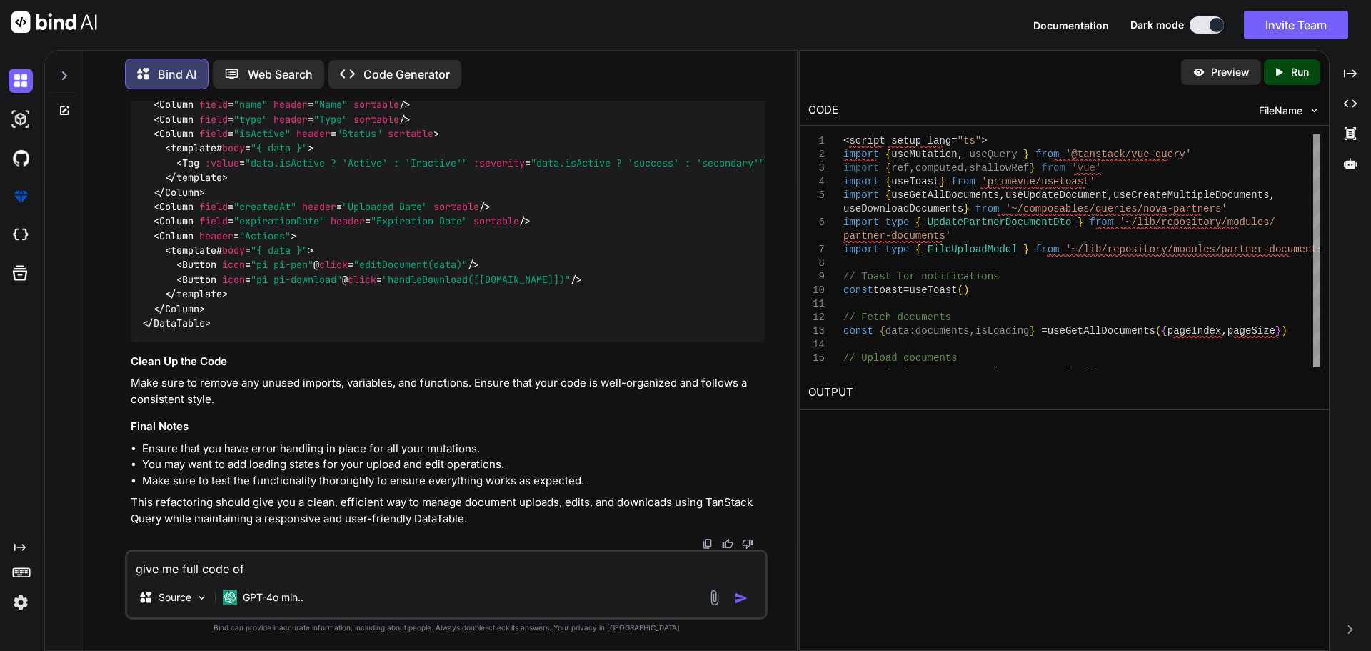
type textarea "give me full code of i"
type textarea "x"
type textarea "give me full code of in"
type textarea "x"
type textarea "give me full code of ind"
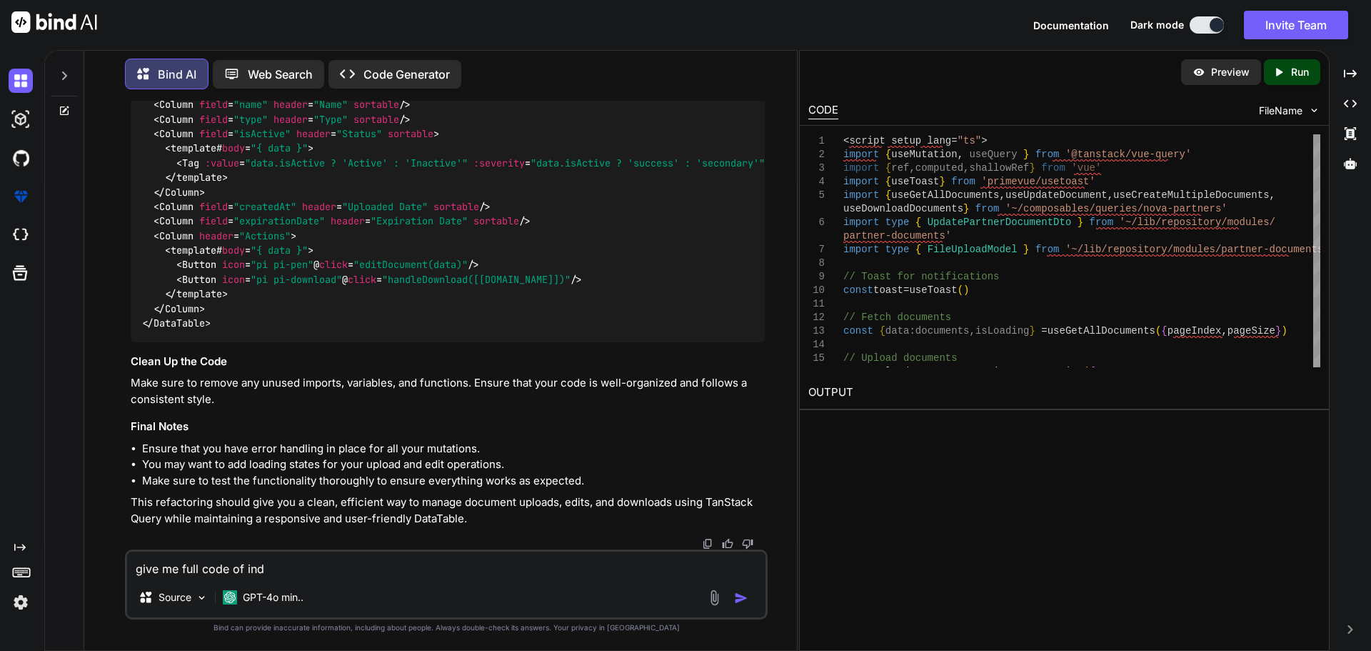
type textarea "x"
type textarea "give me full code of [GEOGRAPHIC_DATA]"
type textarea "x"
type textarea "give me full code of index"
type textarea "x"
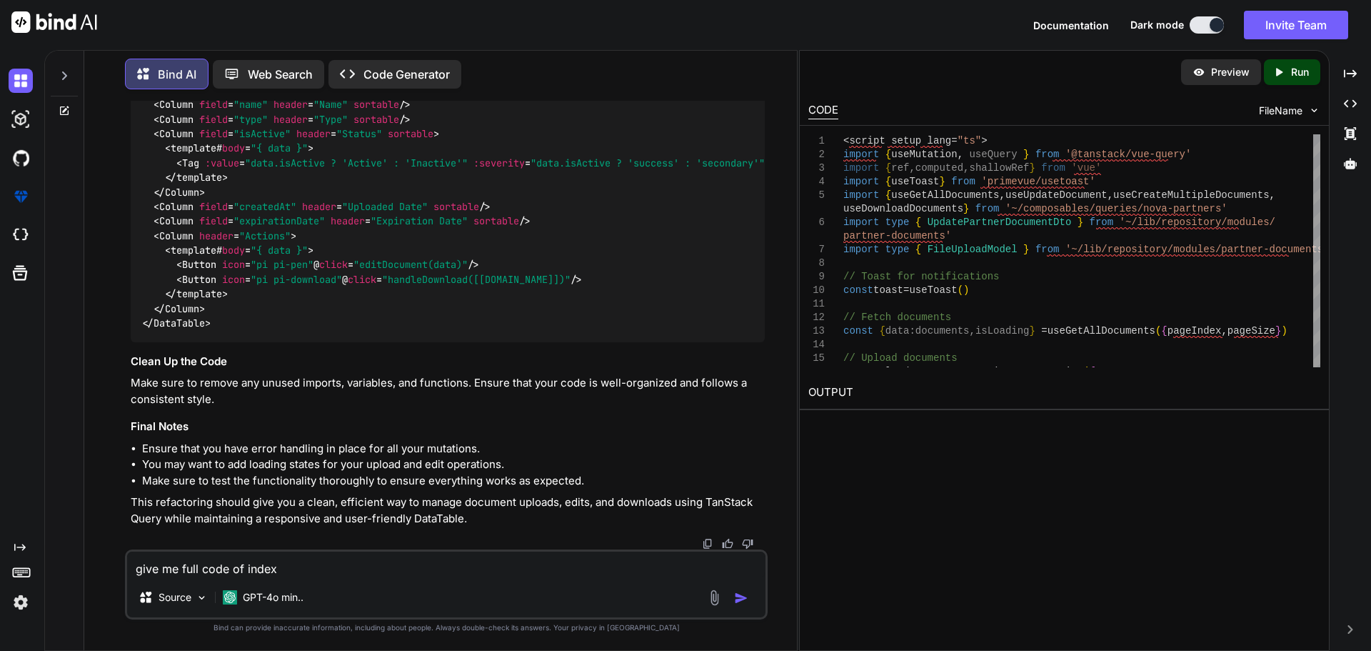
type textarea "give me full code of index"
type textarea "x"
type textarea "give me full code of index"
type textarea "x"
type textarea "give me full code of index."
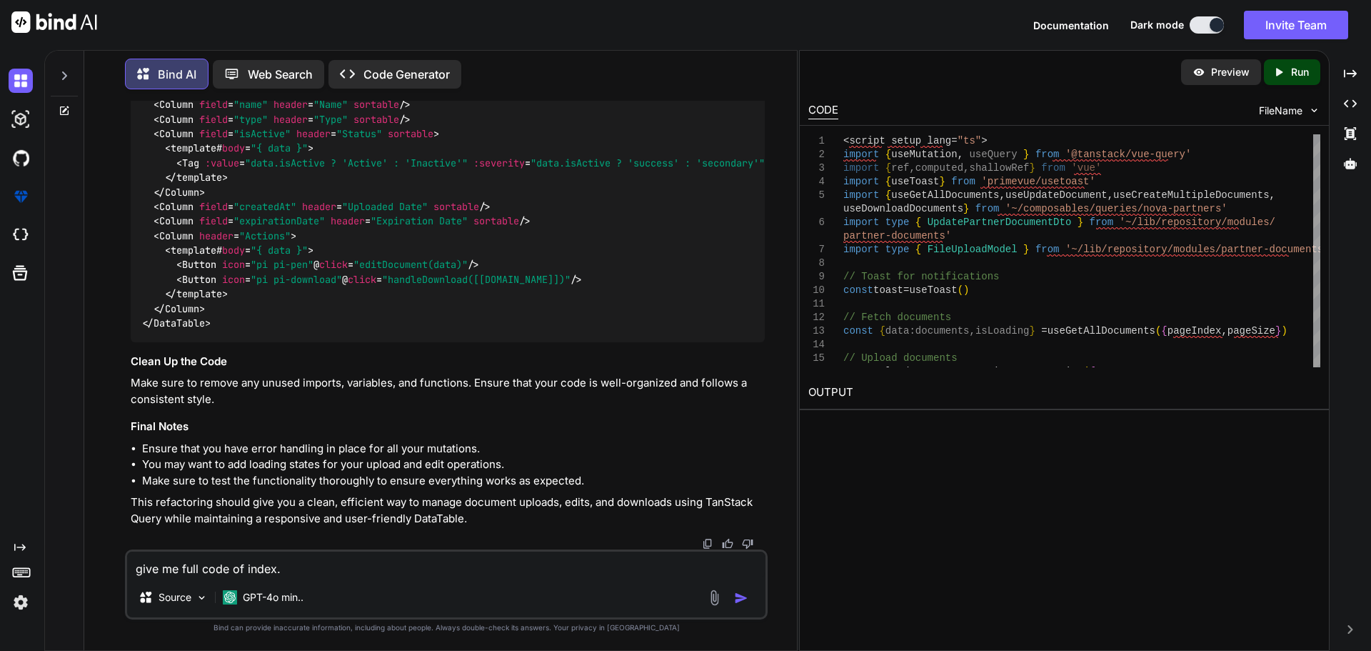
type textarea "x"
type textarea "give me full code of index.v"
type textarea "x"
type textarea "give me full code of [DOMAIN_NAME]"
type textarea "x"
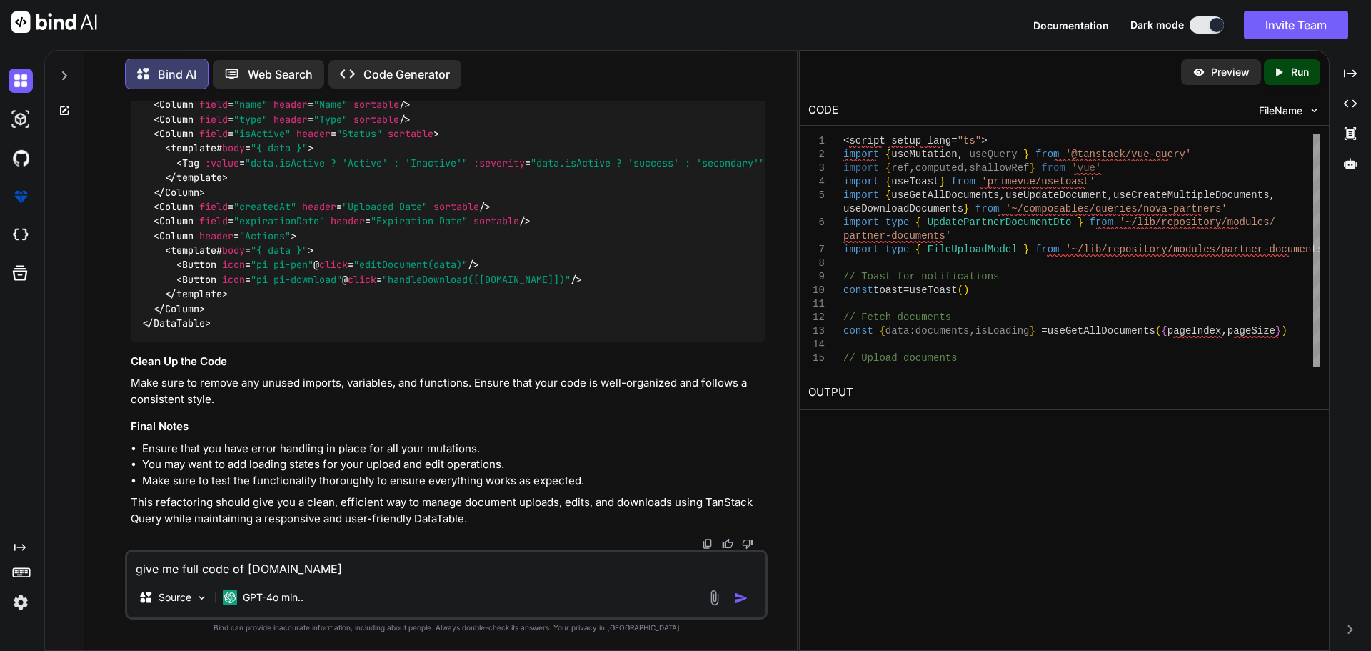
type textarea "give me full code of index.vue"
type textarea "x"
type textarea "give me full code of index.vue"
type textarea "x"
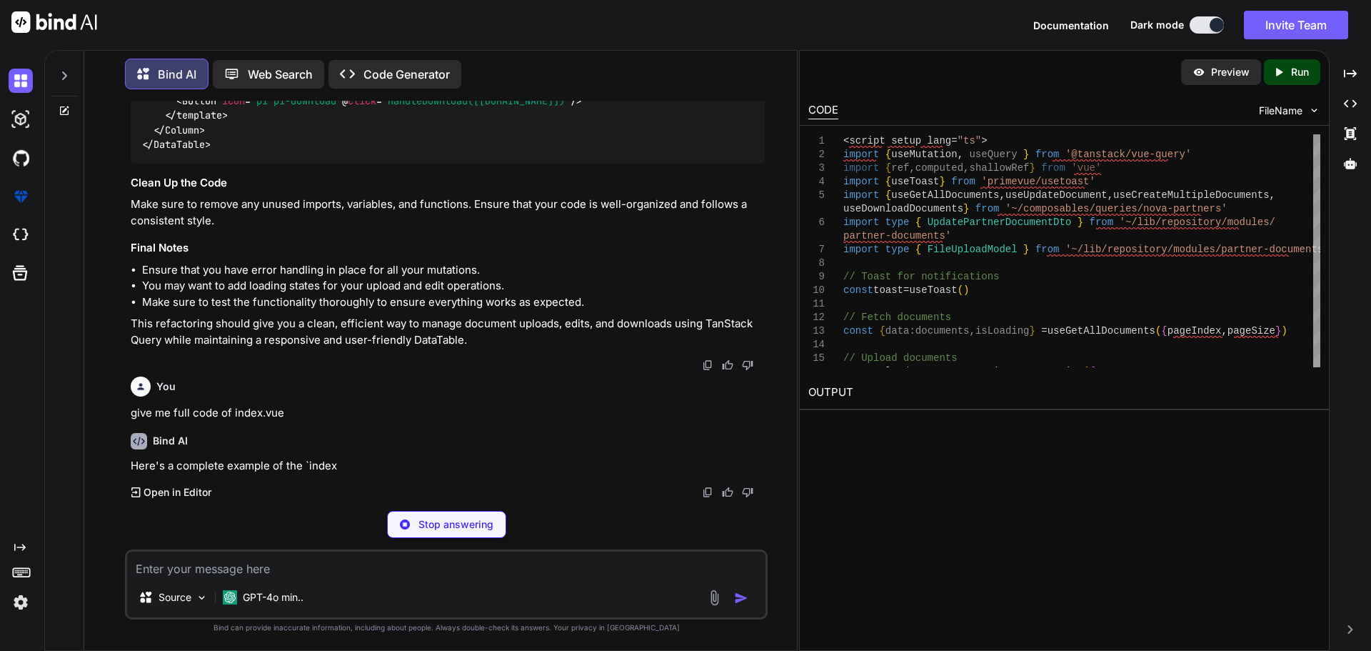
scroll to position [8196, 0]
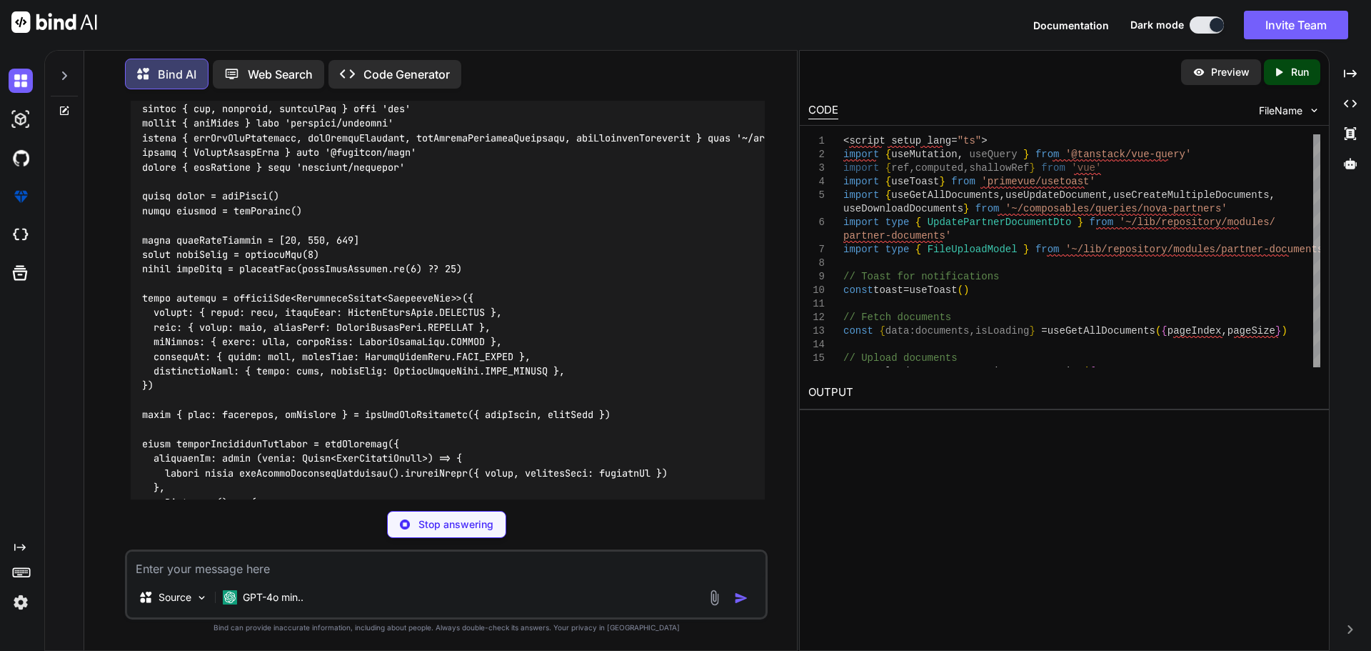
type textarea "x"
type textarea "@page="onPageChange" > <Column selection-mode="multiple" /> <Column v-for="col …"
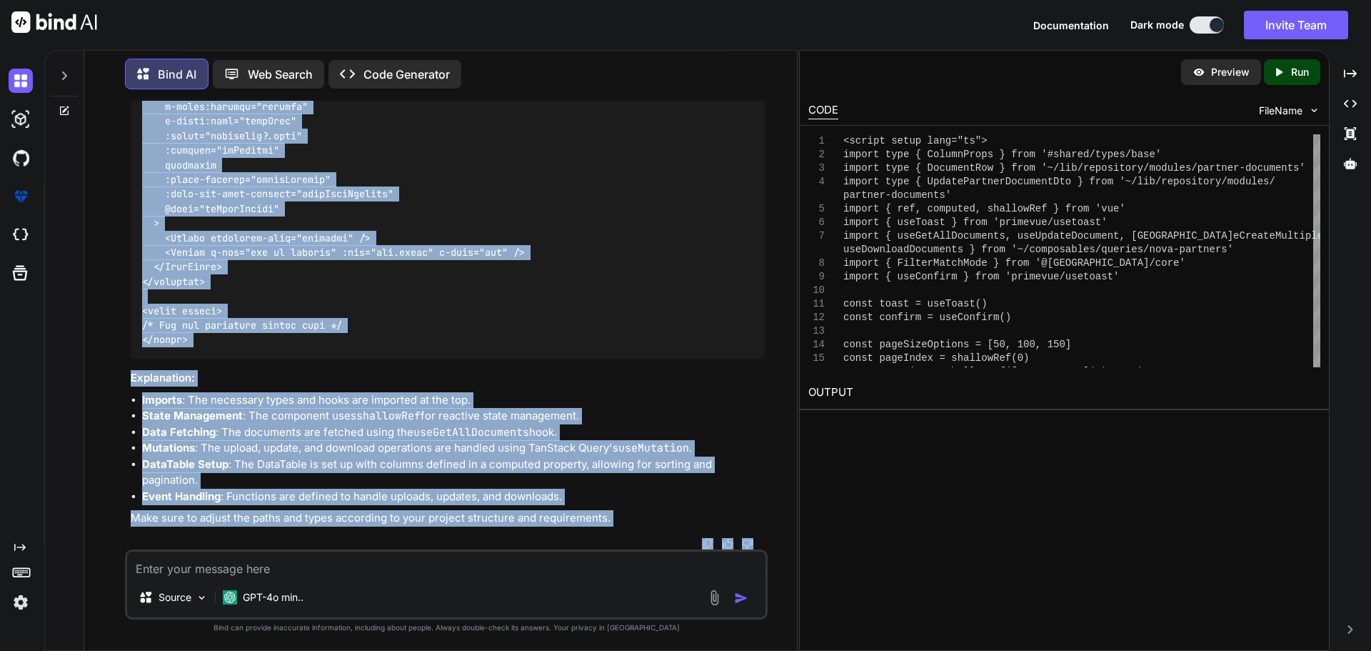
scroll to position [10177, 0]
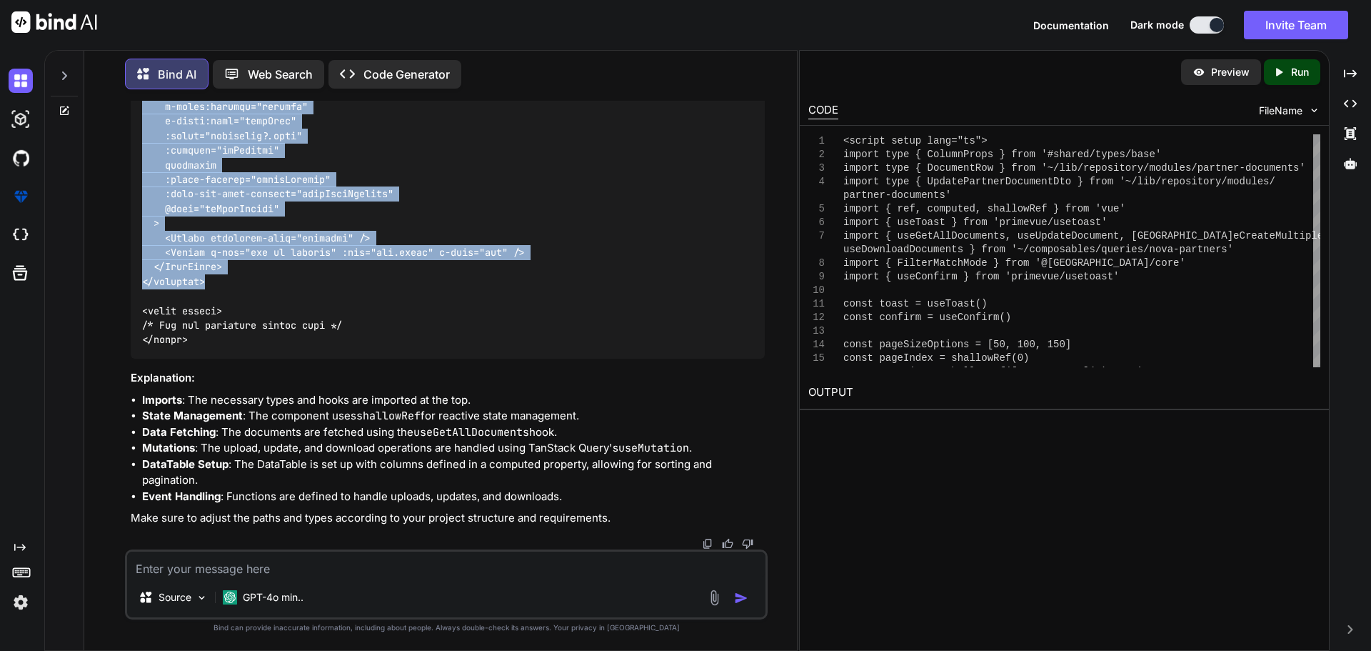
drag, startPoint x: 144, startPoint y: 131, endPoint x: 228, endPoint y: 274, distance: 165.5
copy code "<script setup lang="ts"> import type { ColumnProps } from '#shared/types/base' …"
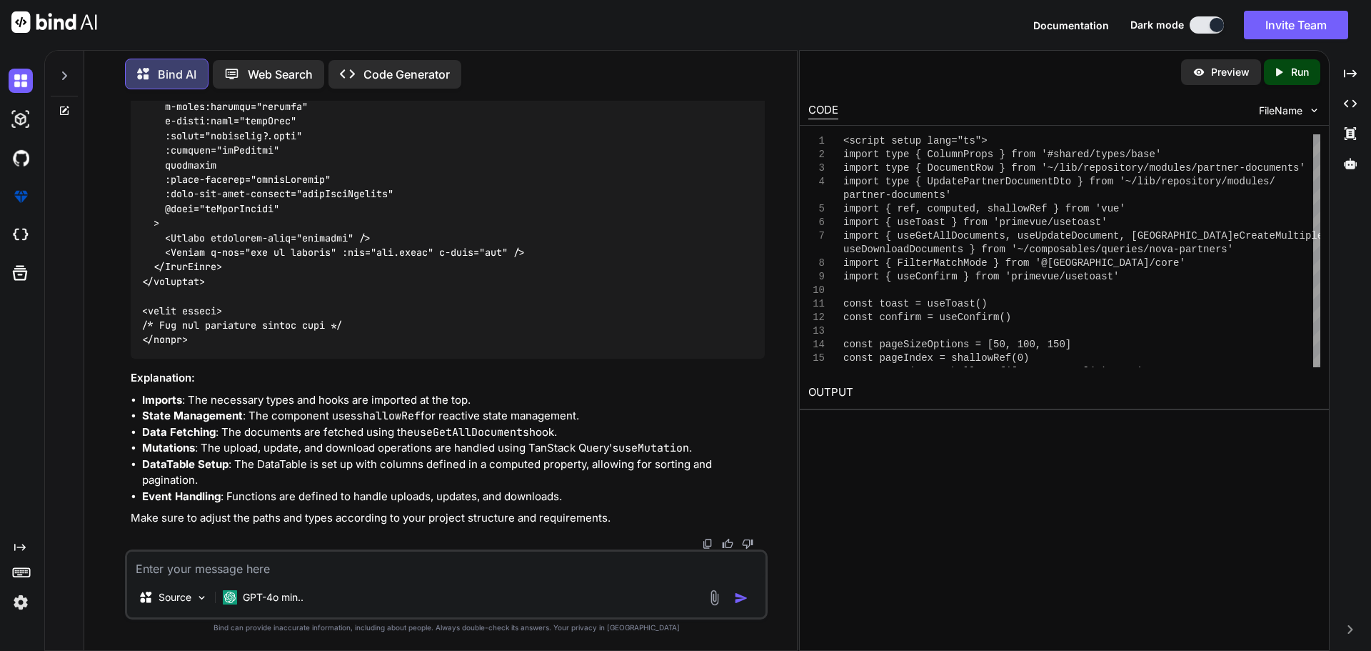
click at [287, 565] on textarea at bounding box center [446, 564] width 638 height 26
paste textarea "[vue-tsc] Type expected. /nova/Osiris.Nova.Internal.UI/components/partner/share…"
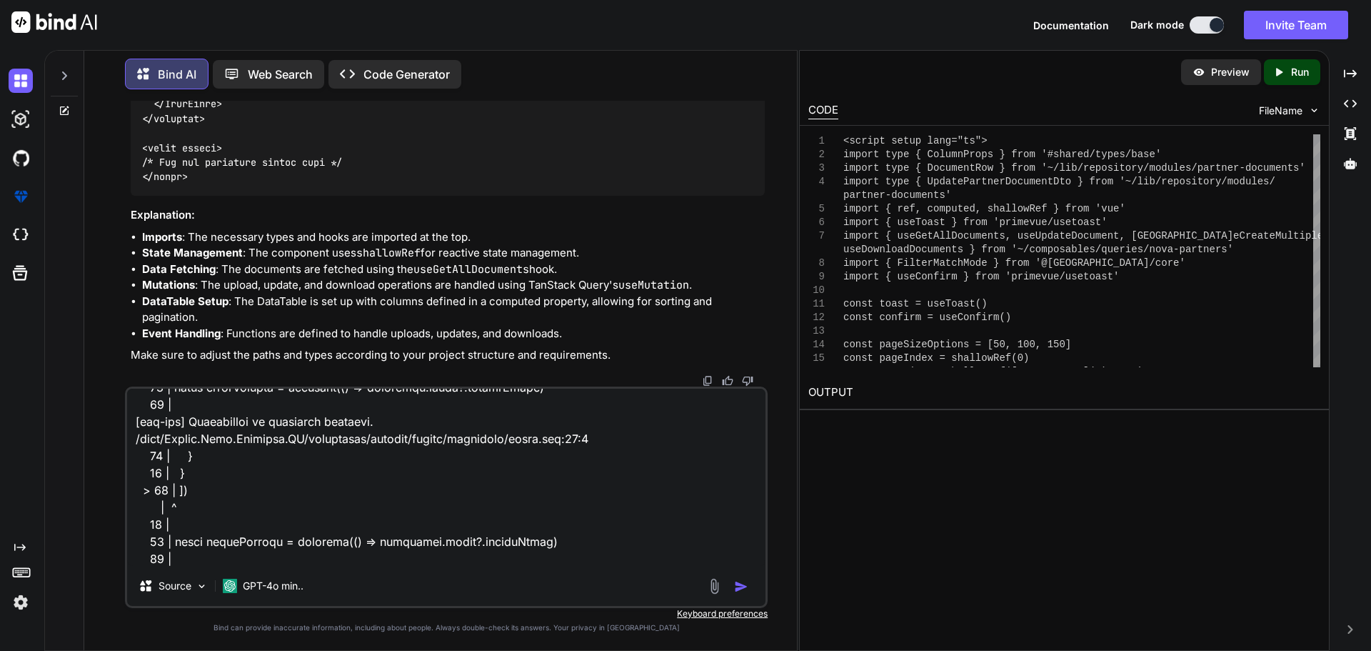
type textarea "[vue-tsc] Type expected. /nova/Osiris.Nova.Internal.UI/components/partner/share…"
click at [738, 588] on img "button" at bounding box center [741, 586] width 14 height 14
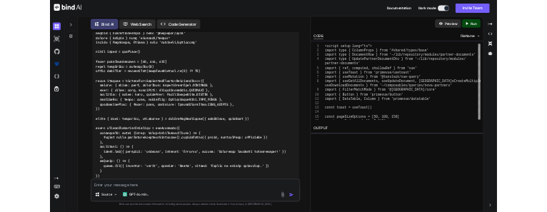
scroll to position [11370, 0]
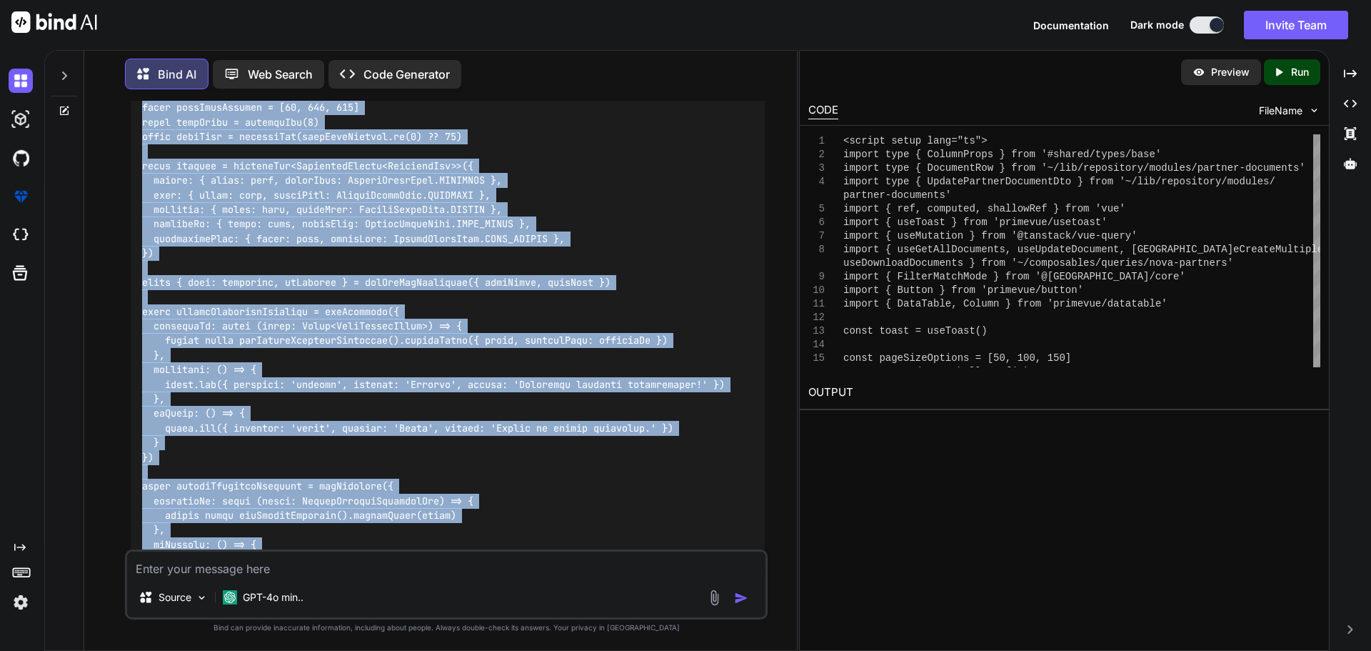
drag, startPoint x: 209, startPoint y: 433, endPoint x: 157, endPoint y: 441, distance: 52.8
copy code "<script setup lang="ts"> import type { ColumnProps } from '#shared/types/base' …"
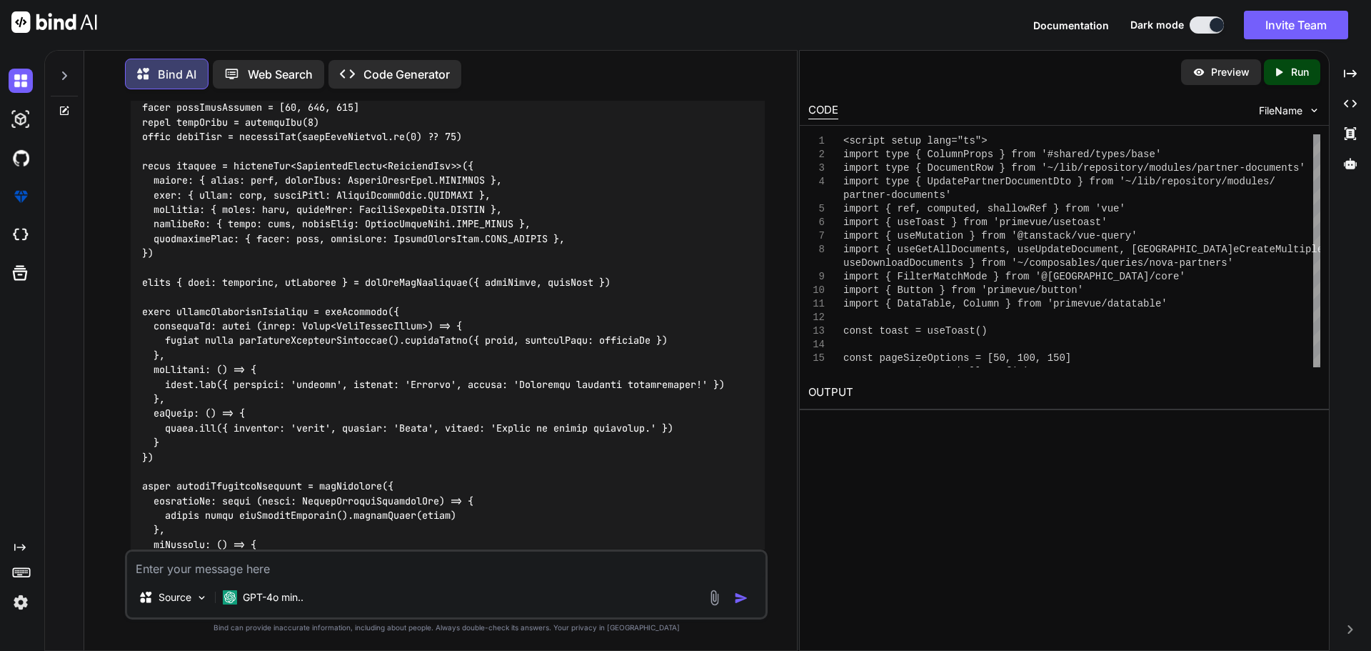
click at [297, 564] on textarea at bounding box center [446, 564] width 638 height 26
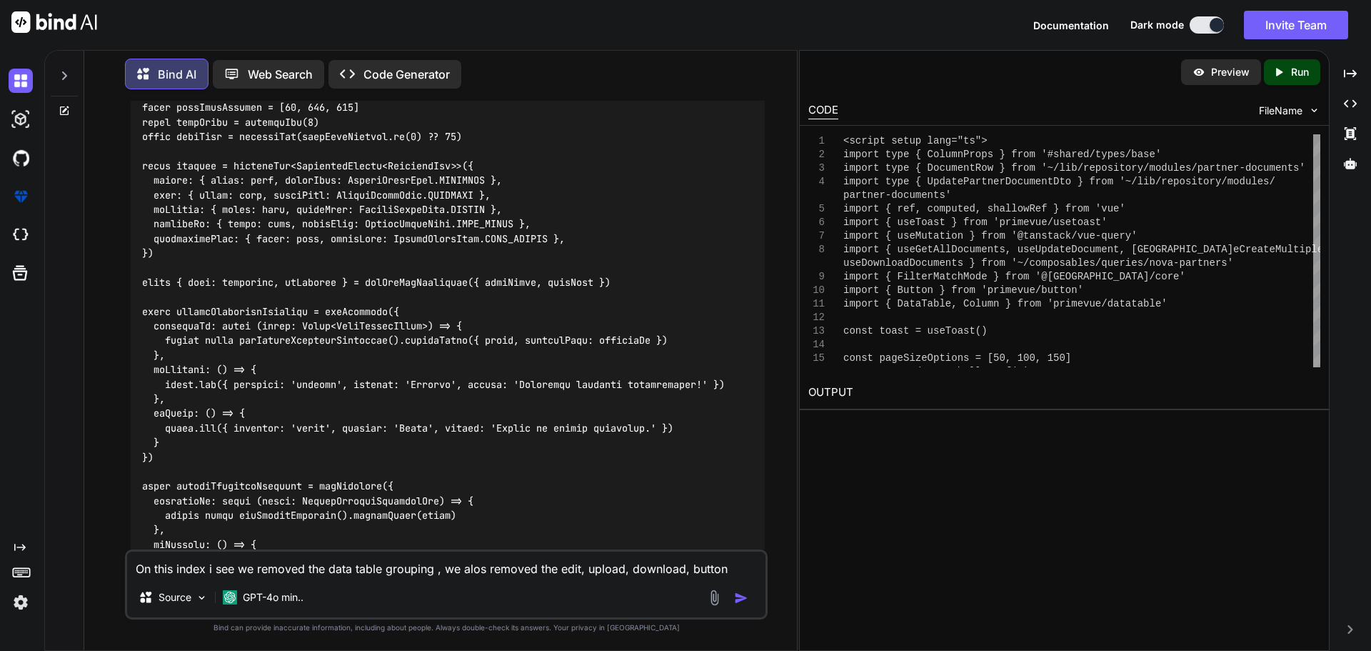
drag, startPoint x: 484, startPoint y: 571, endPoint x: 471, endPoint y: 567, distance: 13.3
click at [471, 567] on textarea "On this index i see we removed the data table grouping , we alos removed the ed…" at bounding box center [446, 564] width 638 height 26
click at [726, 569] on textarea "On this index i see we removed the data table grouping , we also removed the ed…" at bounding box center [446, 564] width 638 height 26
type textarea "On this index i see we removed the data table grouping , we also removed the ed…"
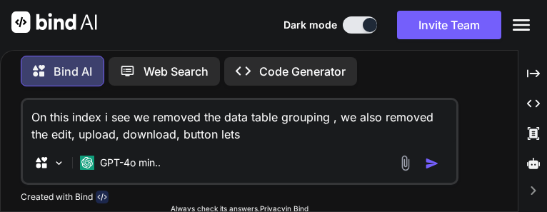
scroll to position [14751, 0]
